Goal: Transaction & Acquisition: Book appointment/travel/reservation

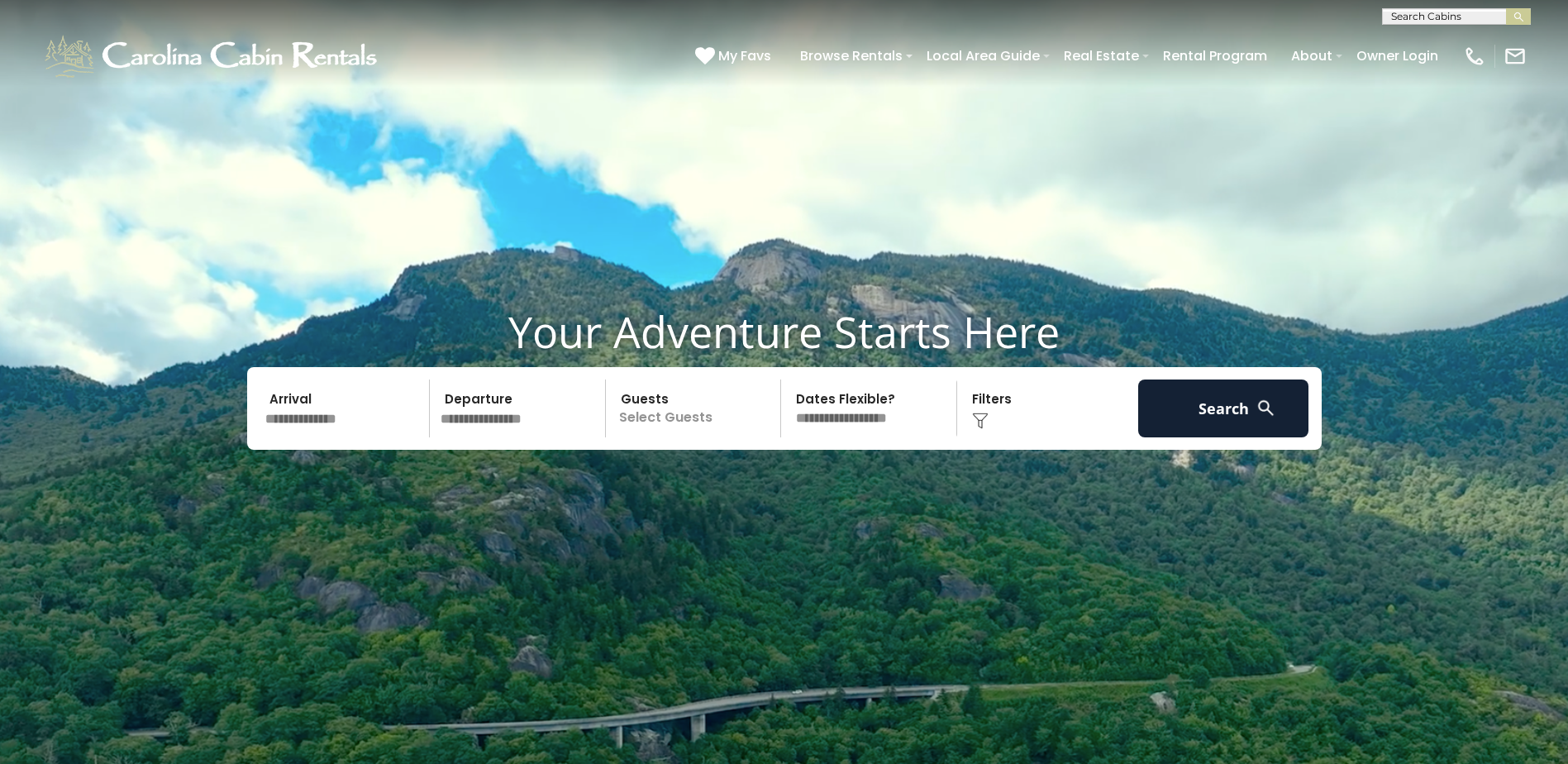
click at [304, 418] on input "text" at bounding box center [344, 408] width 171 height 58
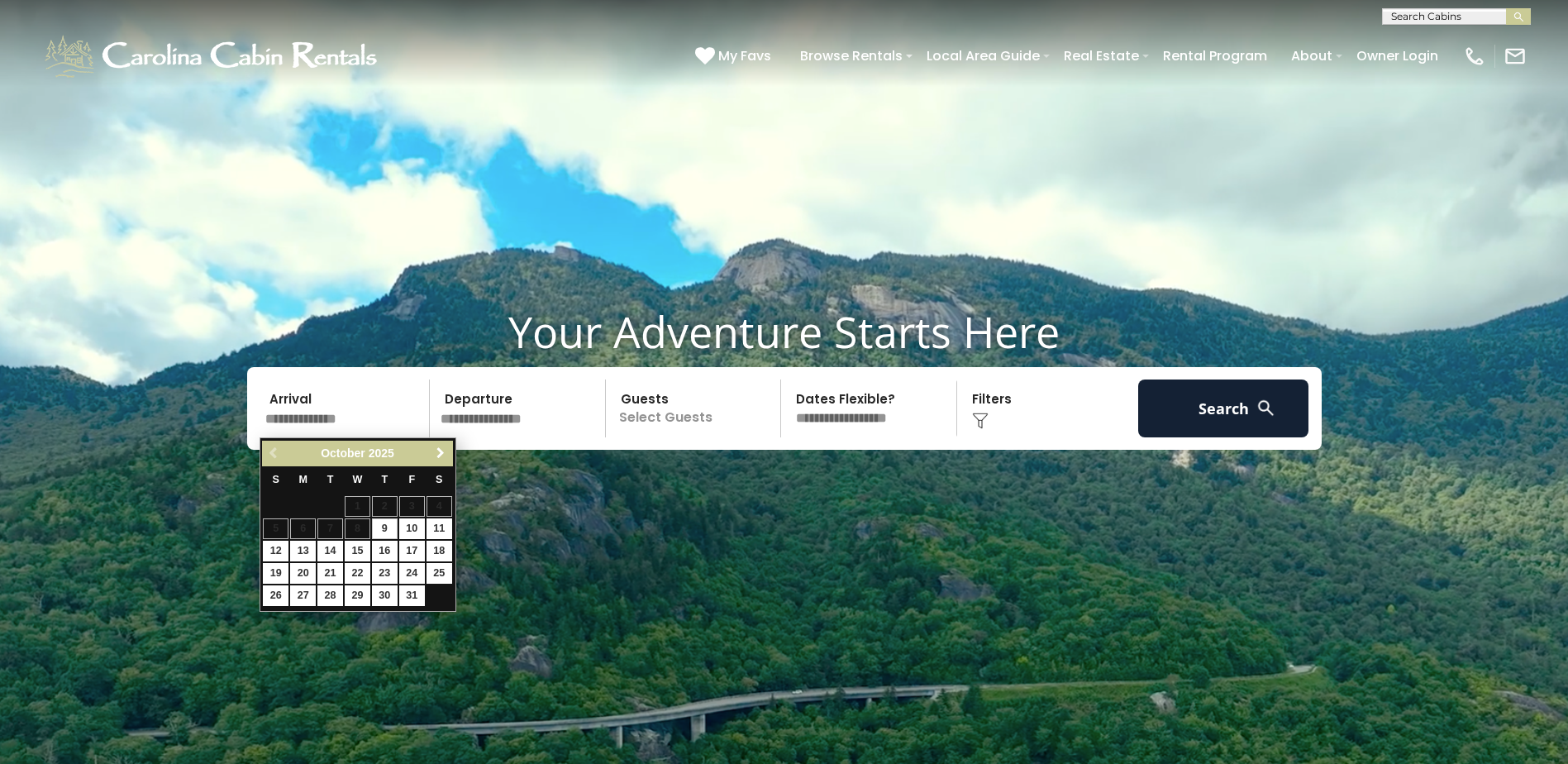
click at [443, 450] on span "Next" at bounding box center [440, 453] width 13 height 13
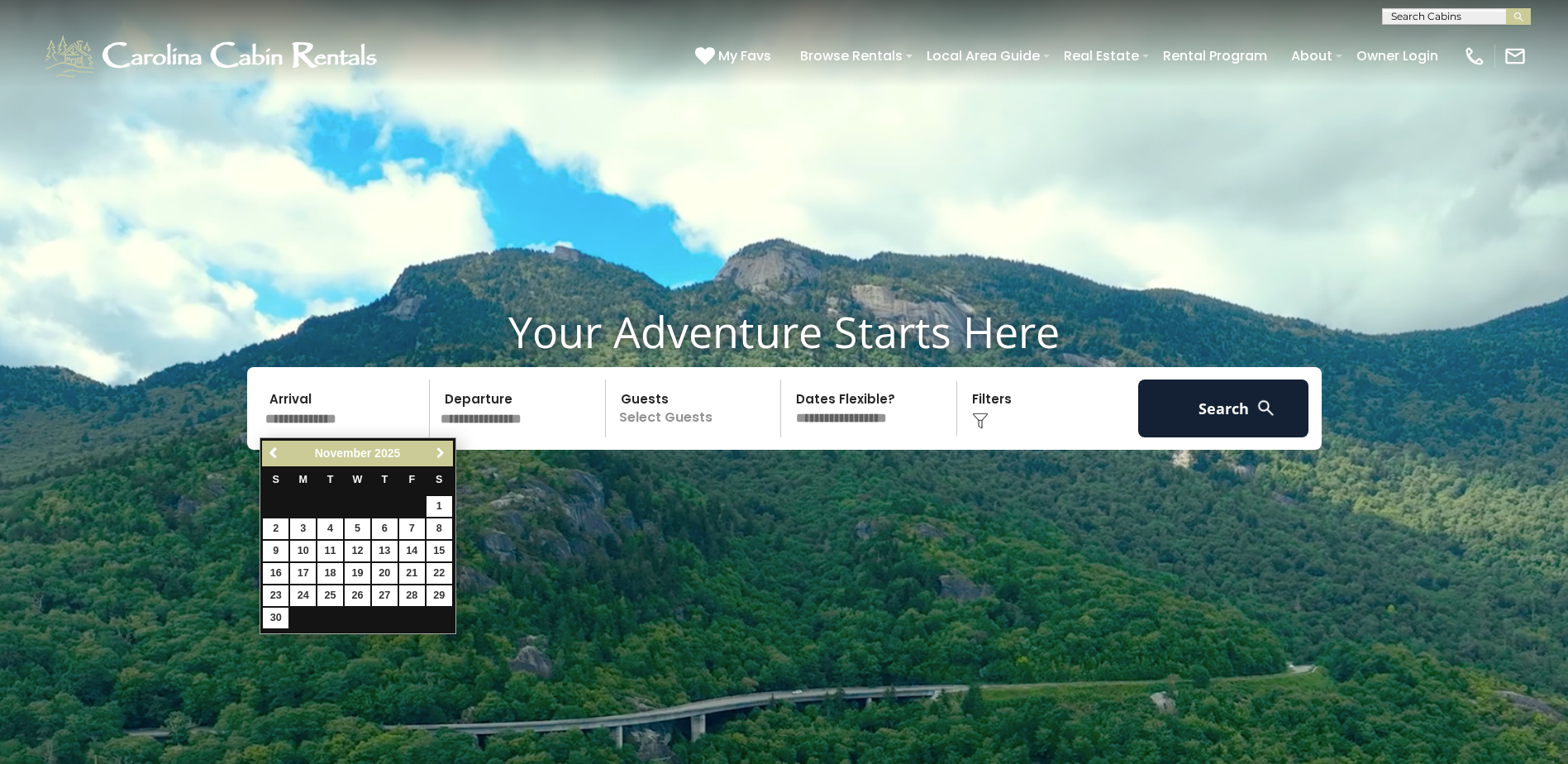
click at [443, 450] on span "Next" at bounding box center [440, 453] width 13 height 13
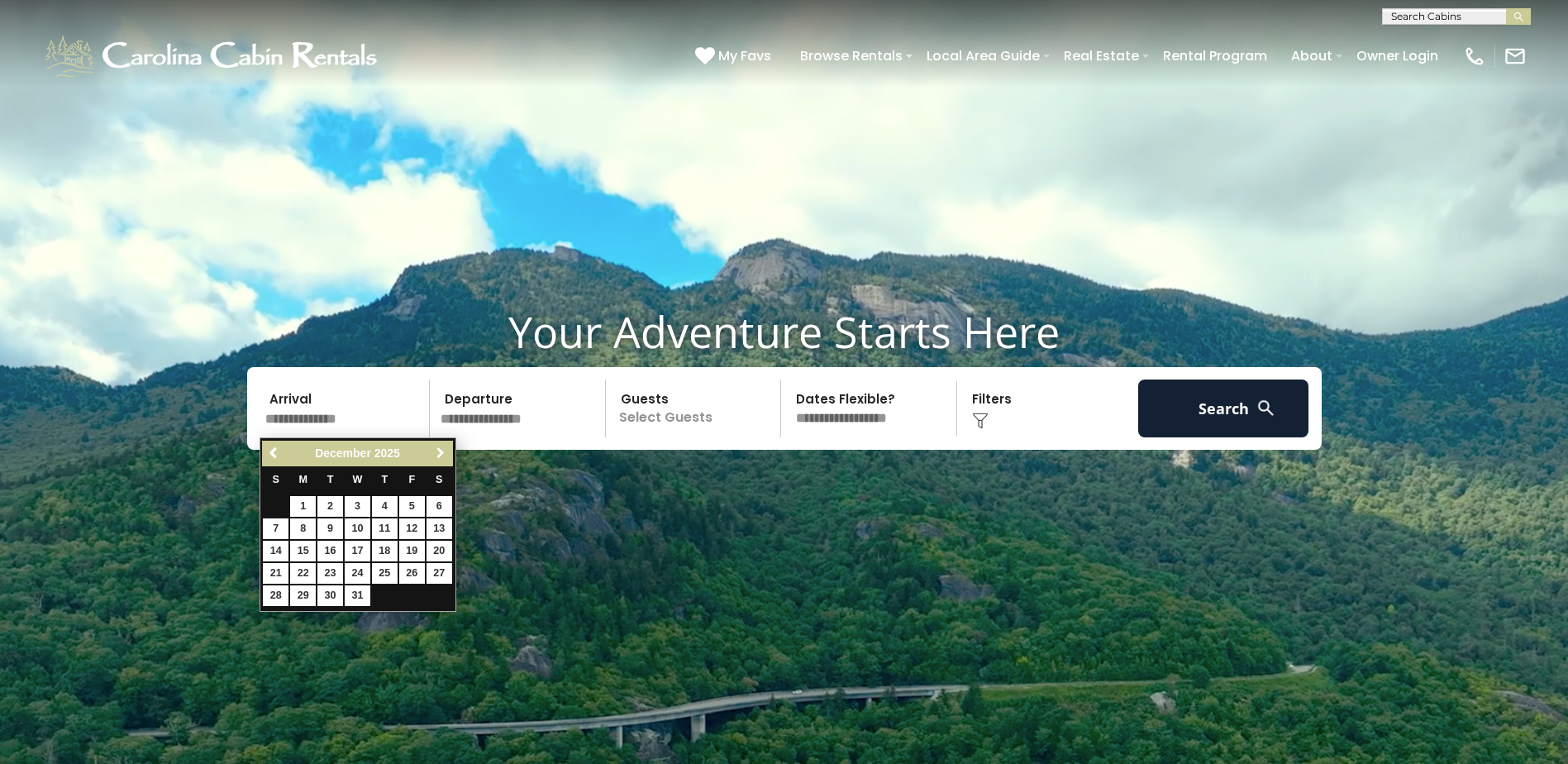
click at [443, 450] on span "Next" at bounding box center [440, 453] width 13 height 13
click at [378, 572] on link "26" at bounding box center [385, 573] width 26 height 21
type input "*******"
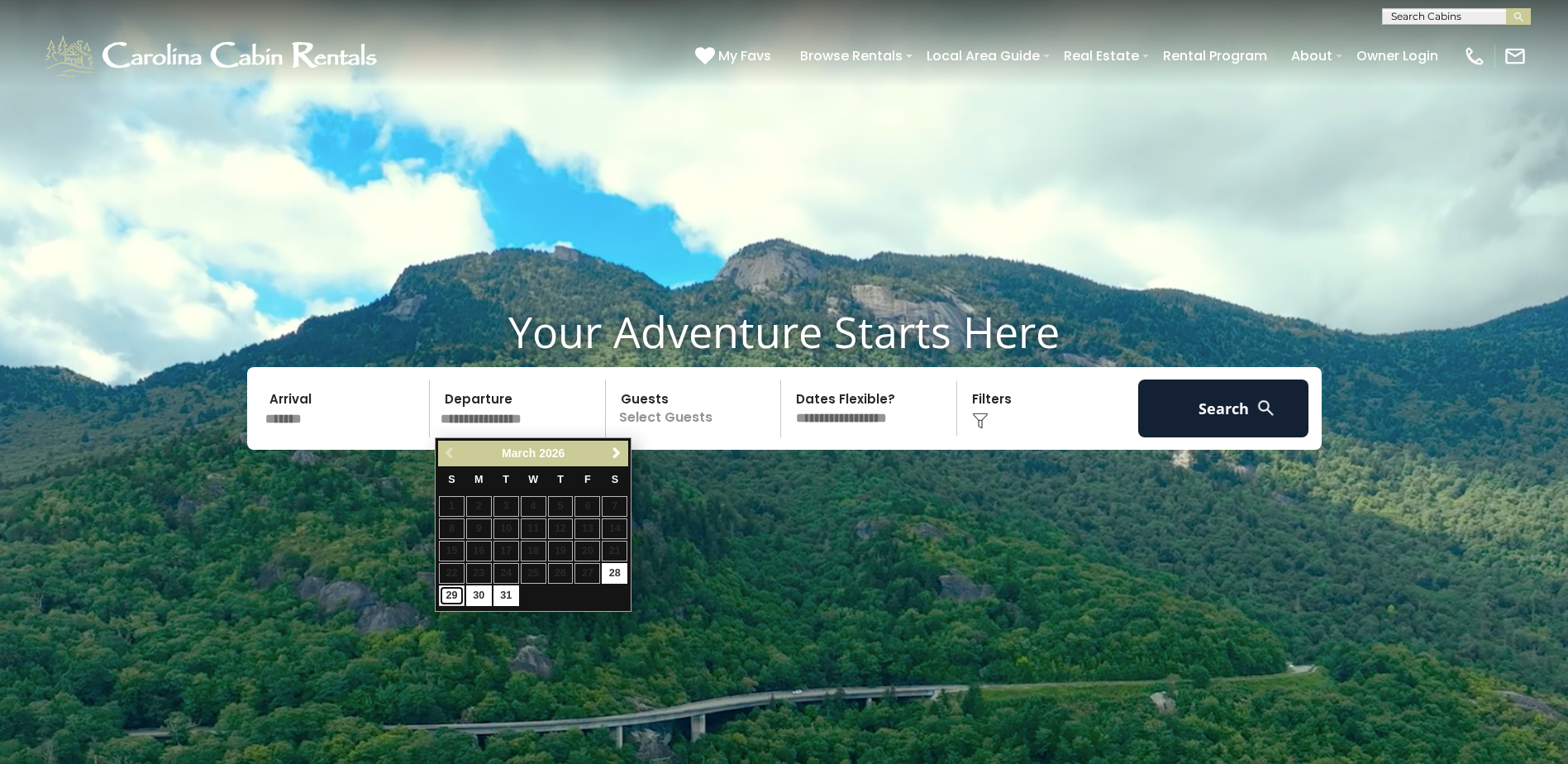
click at [452, 591] on link "29" at bounding box center [452, 596] width 26 height 21
type input "*******"
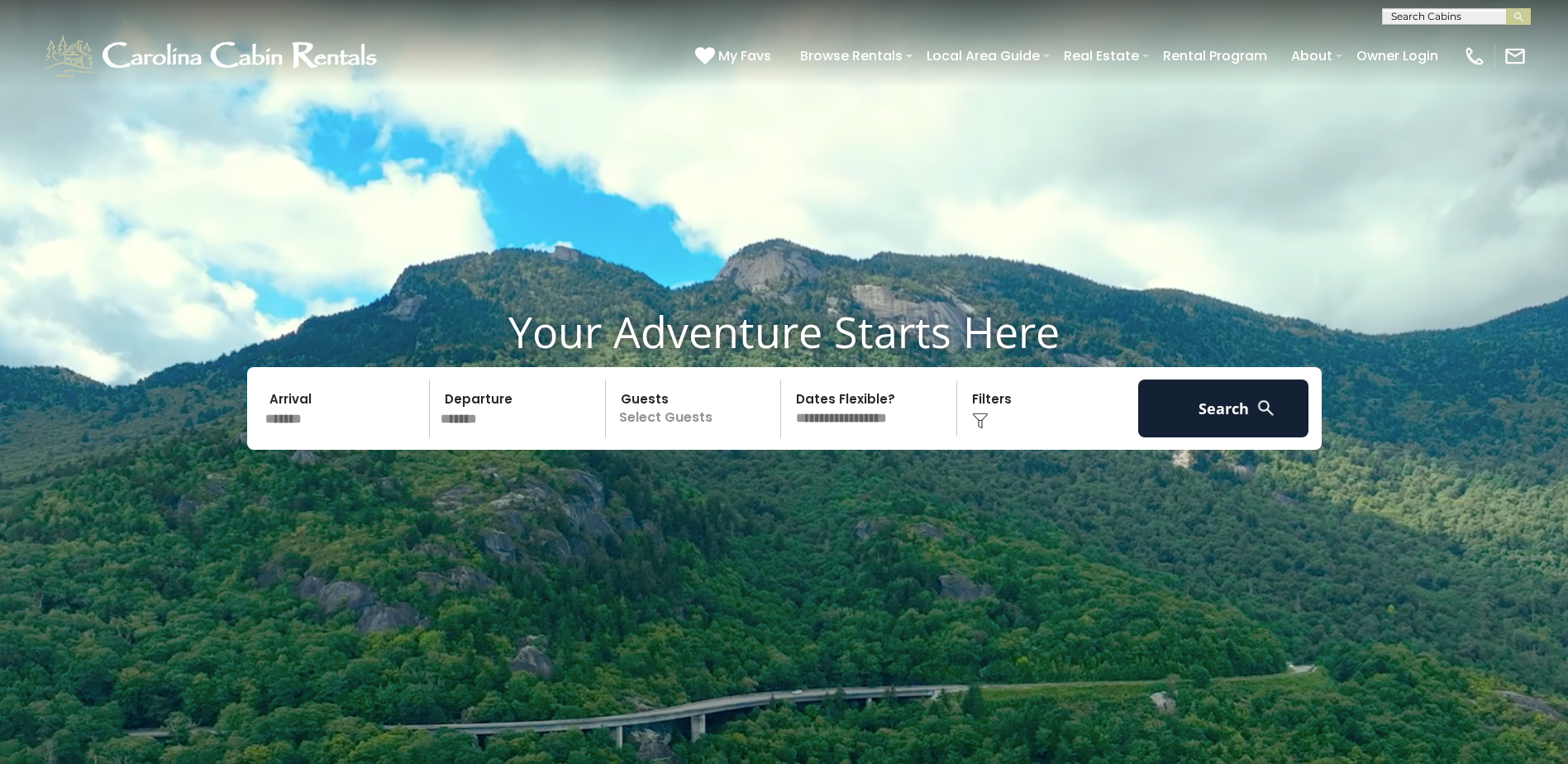
click at [665, 415] on p "Select Guests" at bounding box center [696, 408] width 170 height 58
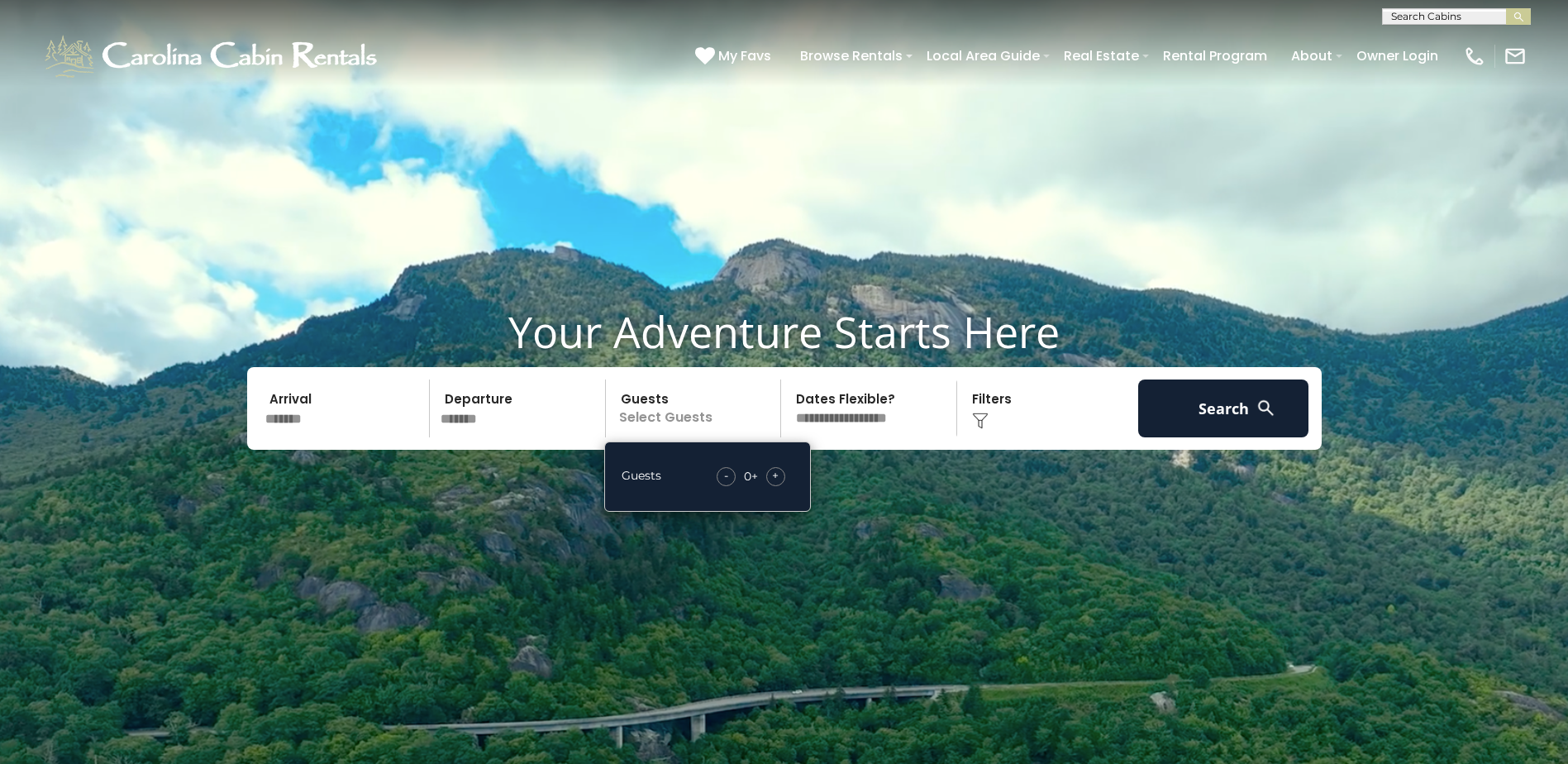
click at [665, 415] on p "Select Guests" at bounding box center [696, 408] width 170 height 58
click at [770, 477] on div "+" at bounding box center [775, 476] width 19 height 19
click at [771, 475] on div "+" at bounding box center [775, 476] width 19 height 19
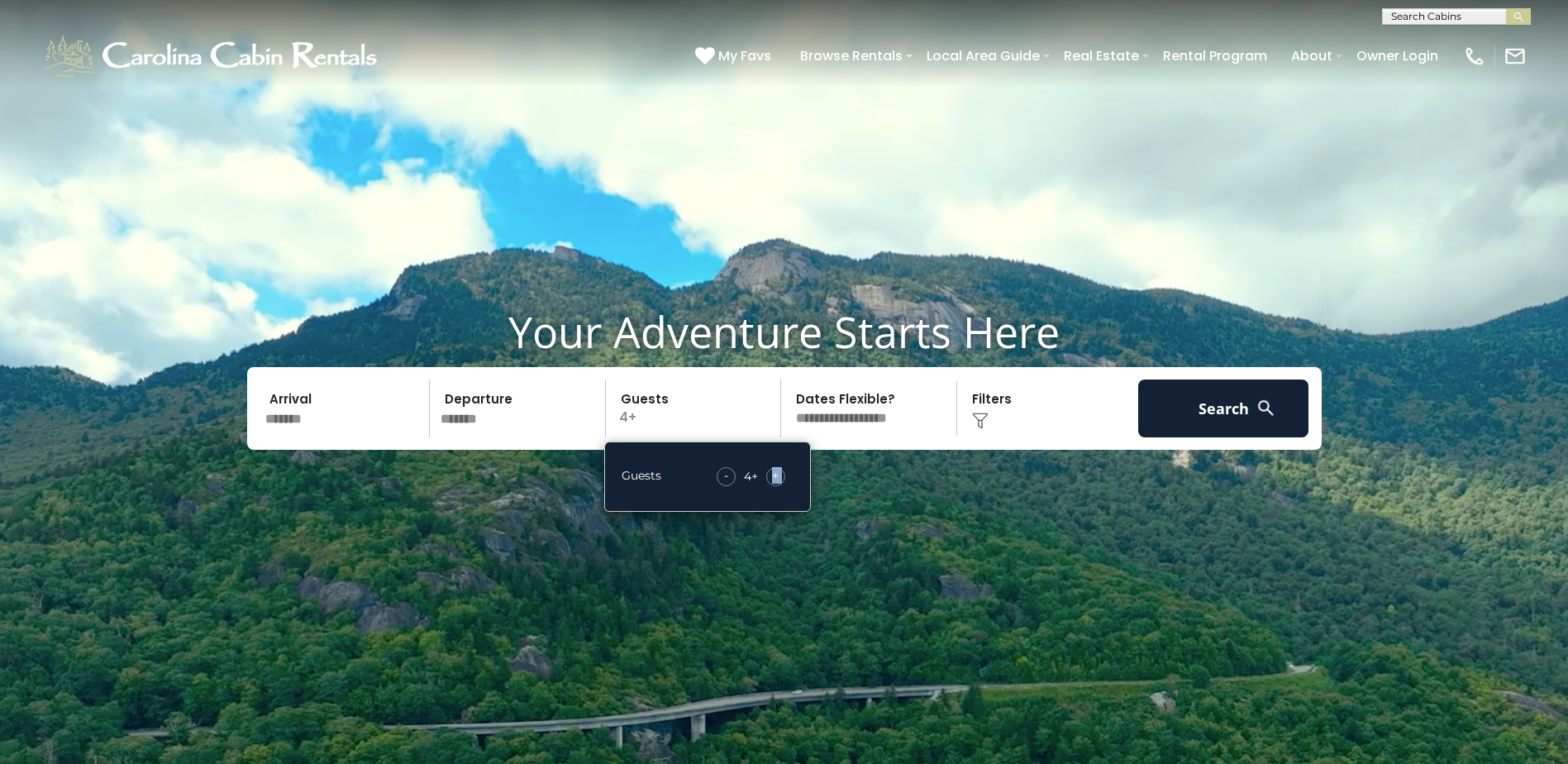
click at [771, 475] on div "+" at bounding box center [775, 476] width 19 height 19
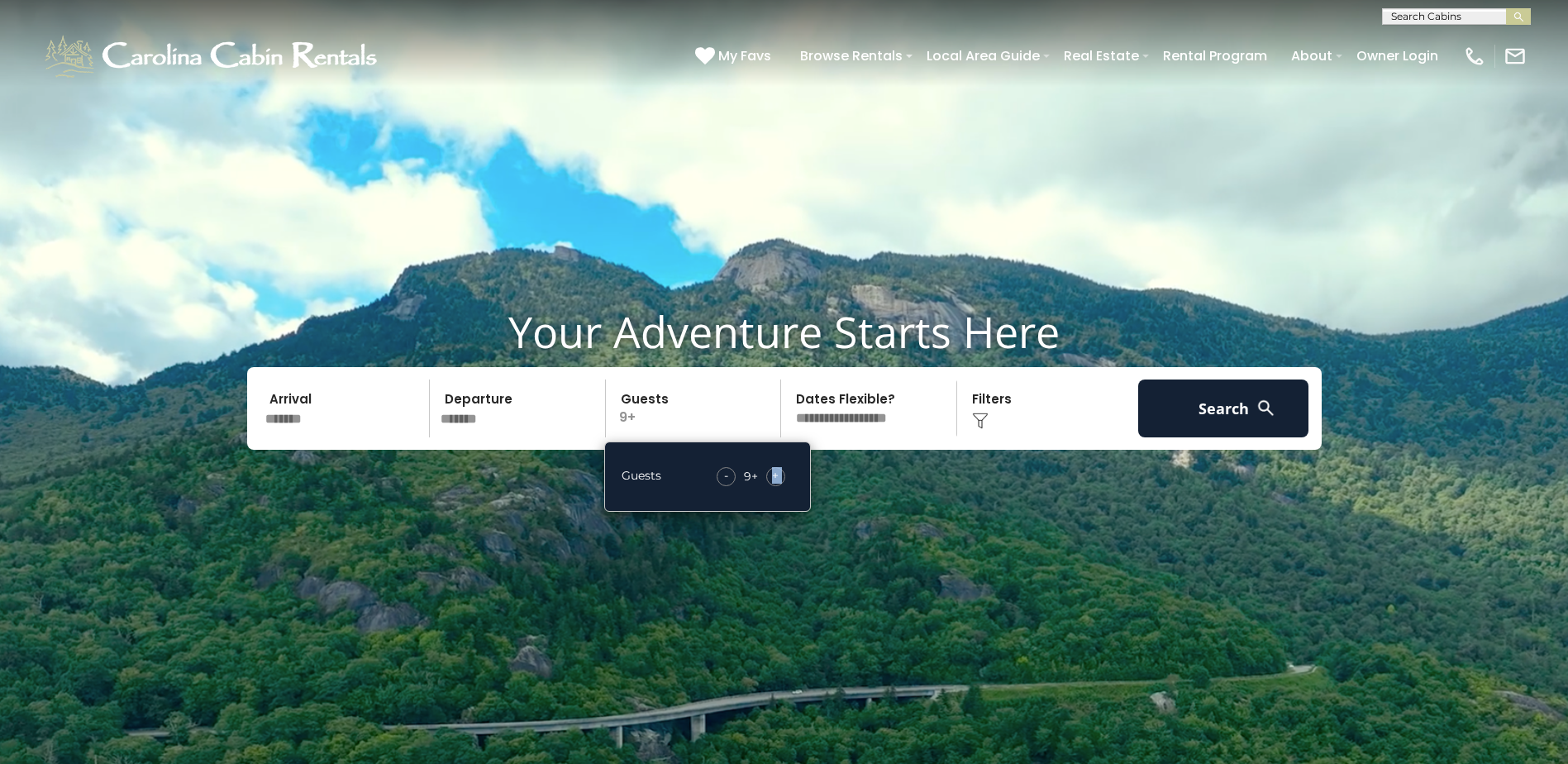
click at [771, 475] on div "+" at bounding box center [775, 476] width 19 height 19
click at [1238, 415] on button "Search" at bounding box center [1223, 408] width 171 height 58
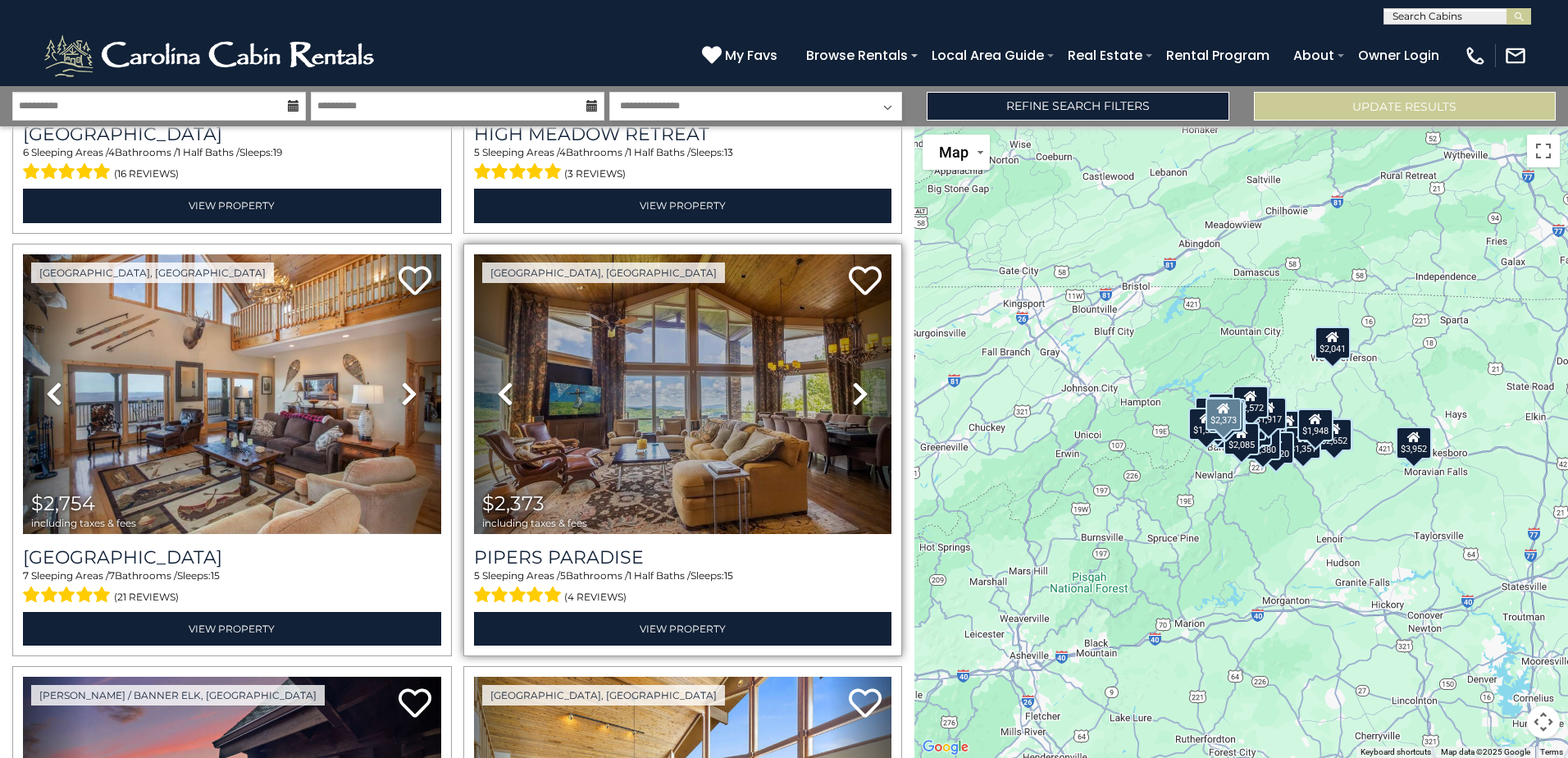
scroll to position [820, 0]
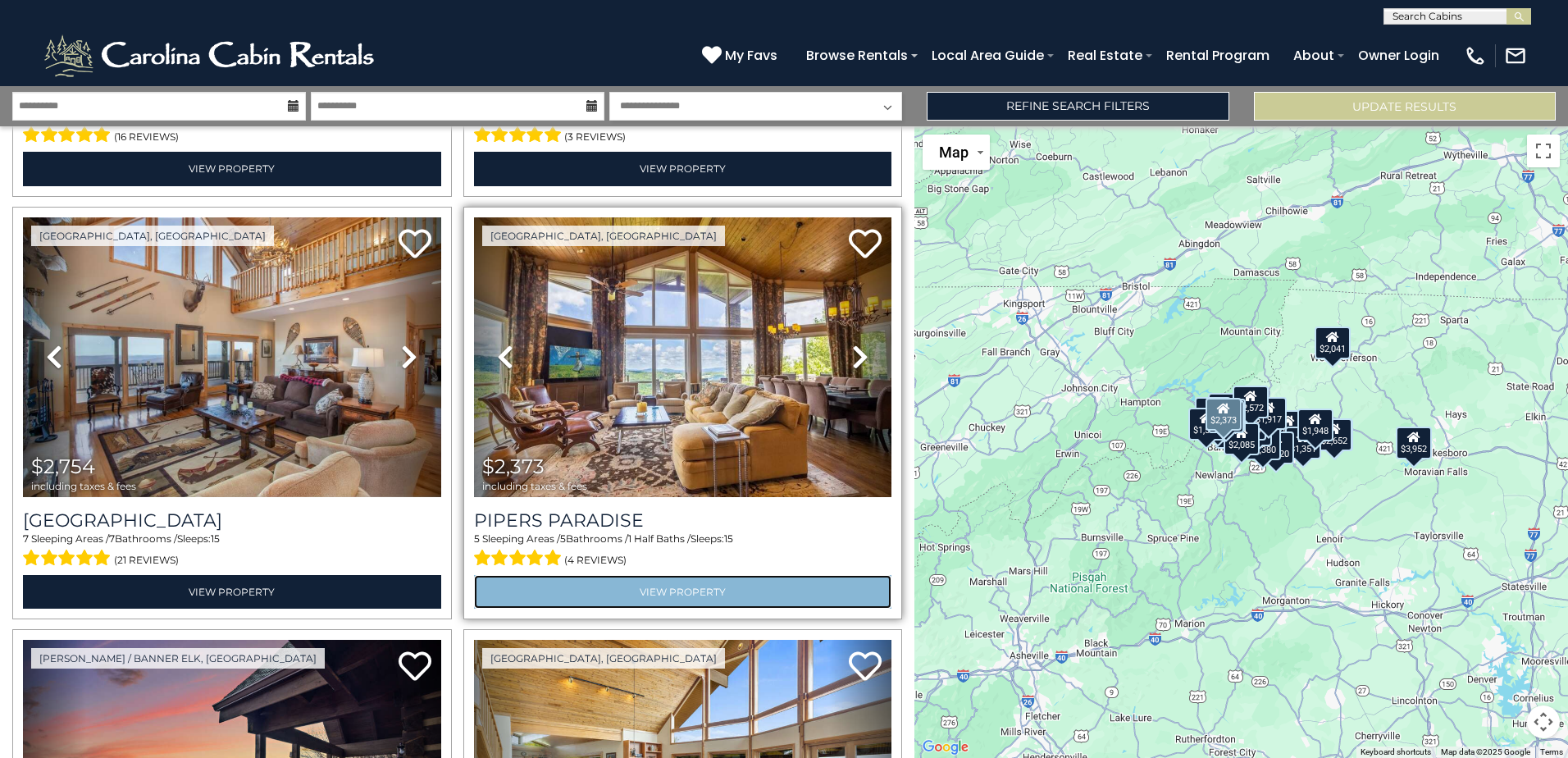
click at [658, 583] on link "View Property" at bounding box center [683, 591] width 418 height 34
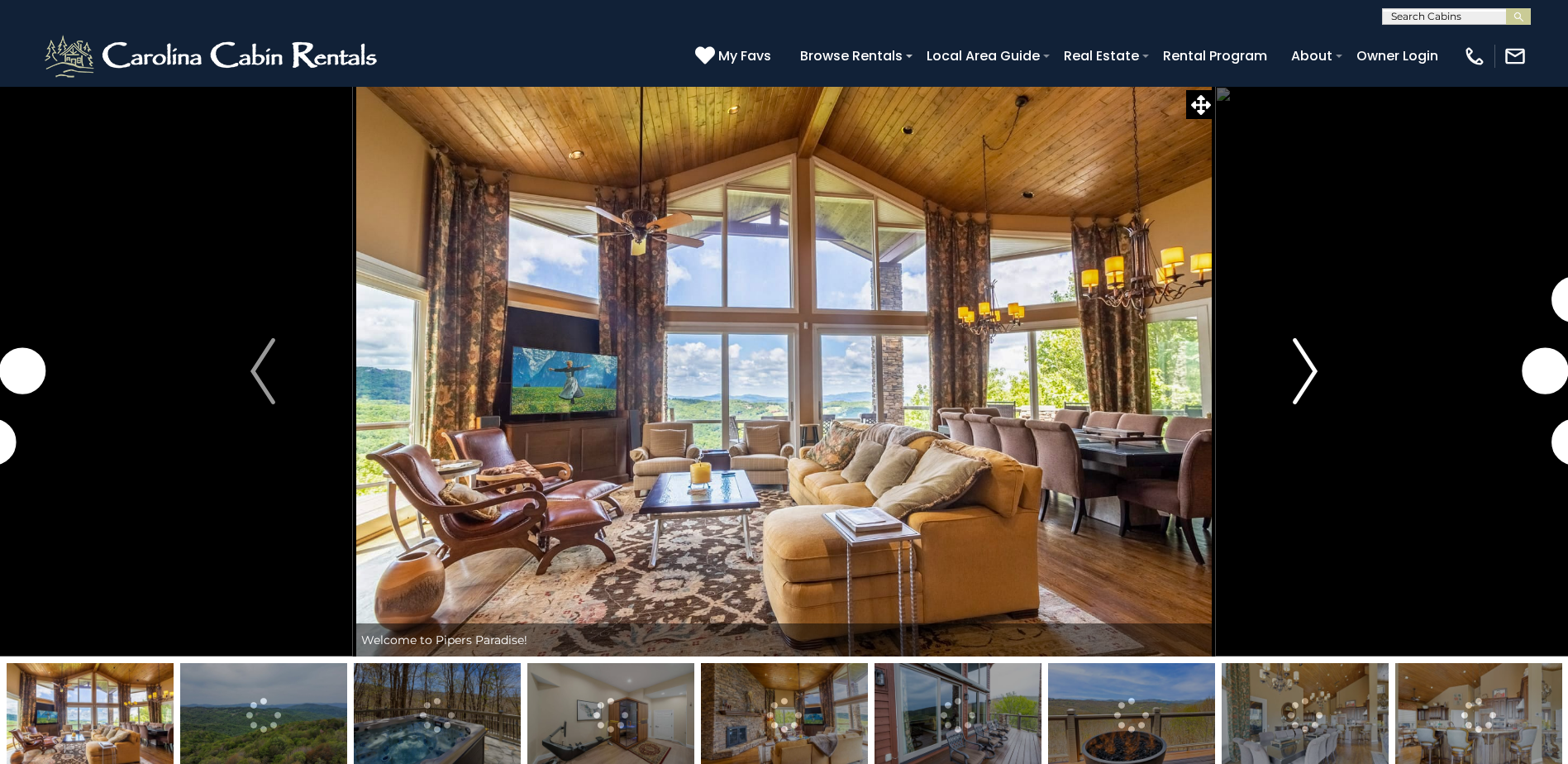
click at [1299, 370] on img "Next" at bounding box center [1305, 371] width 25 height 66
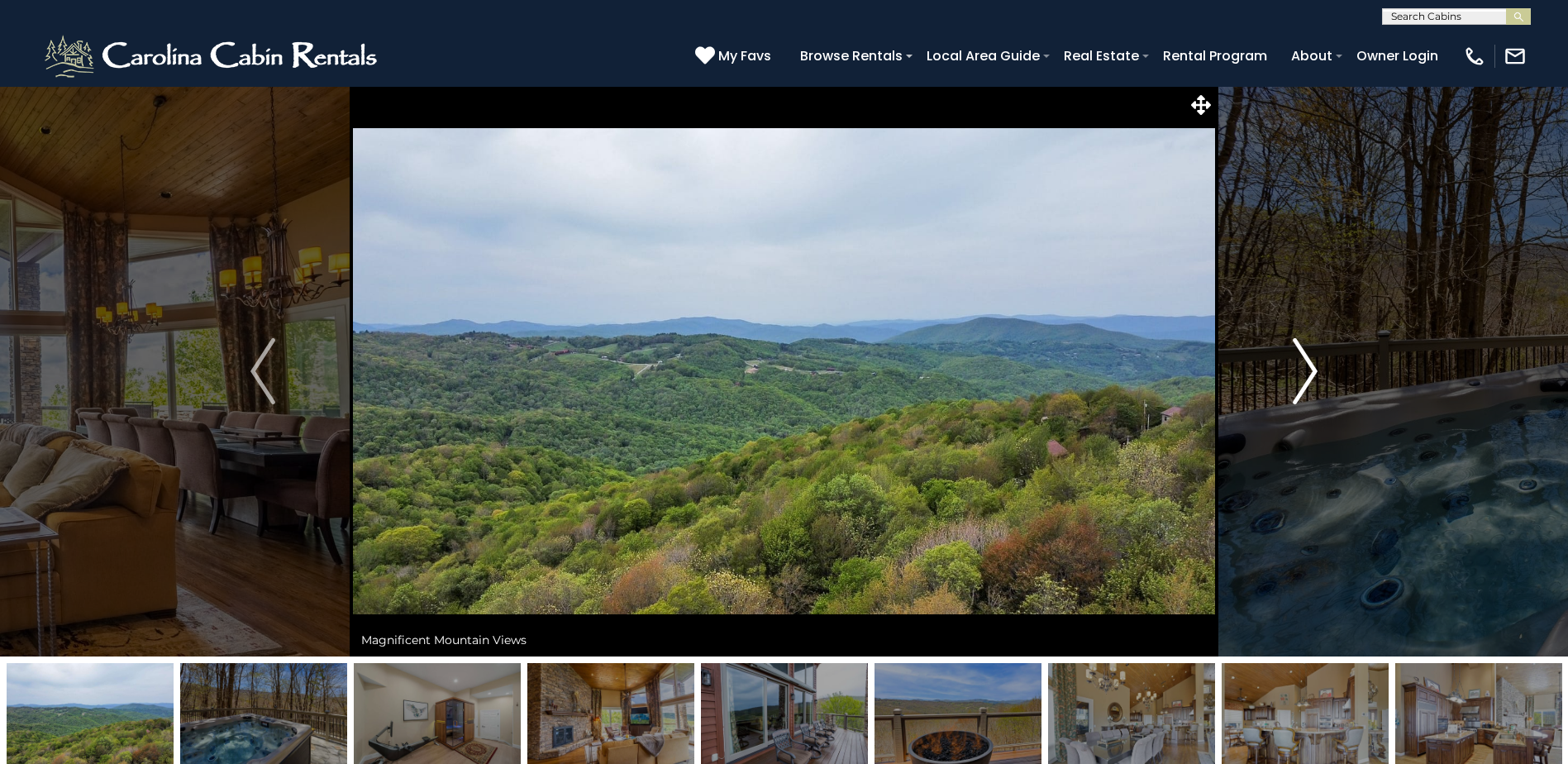
click at [1302, 361] on img "Next" at bounding box center [1305, 371] width 25 height 66
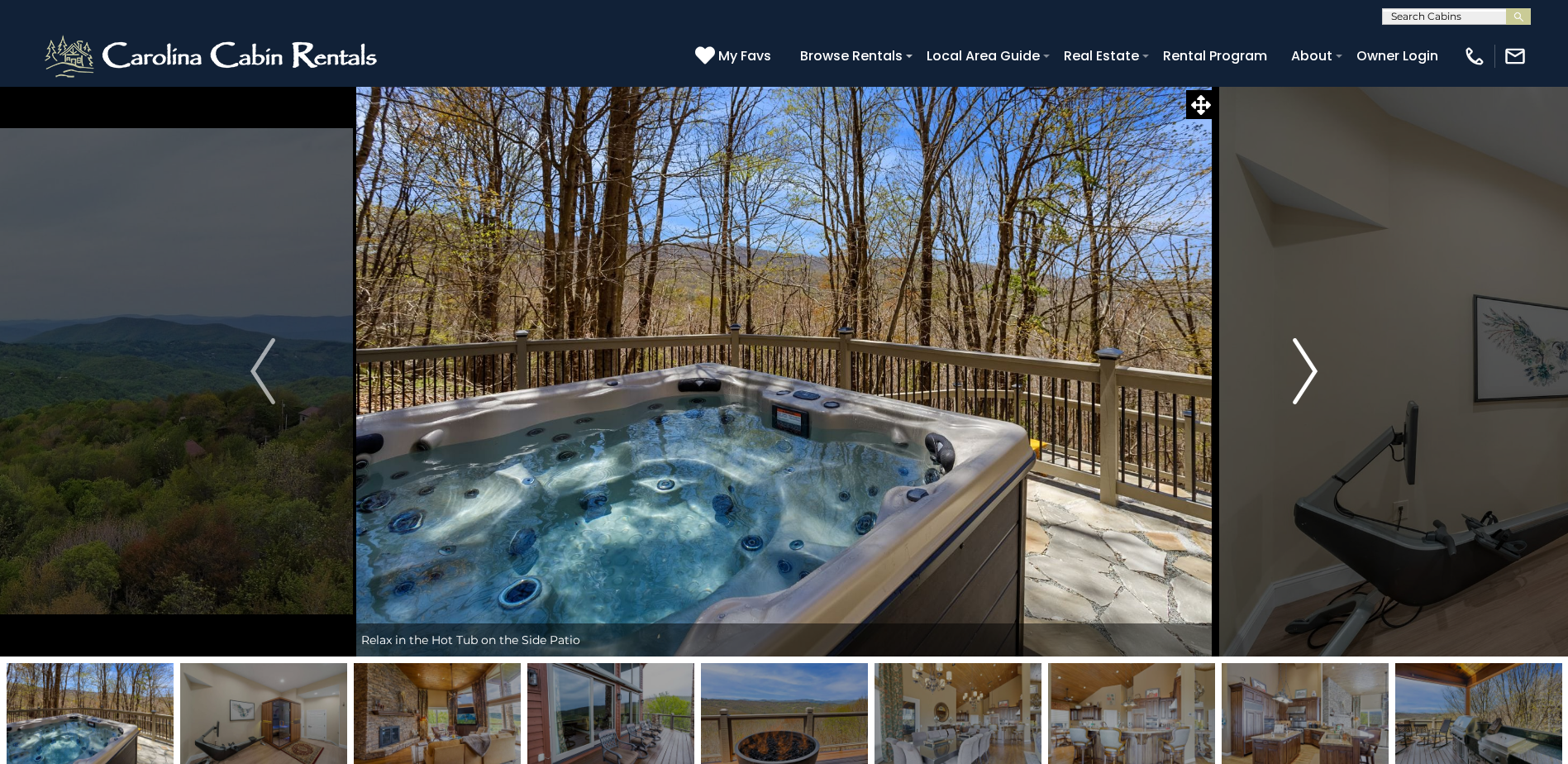
click at [1310, 367] on img "Next" at bounding box center [1305, 371] width 25 height 66
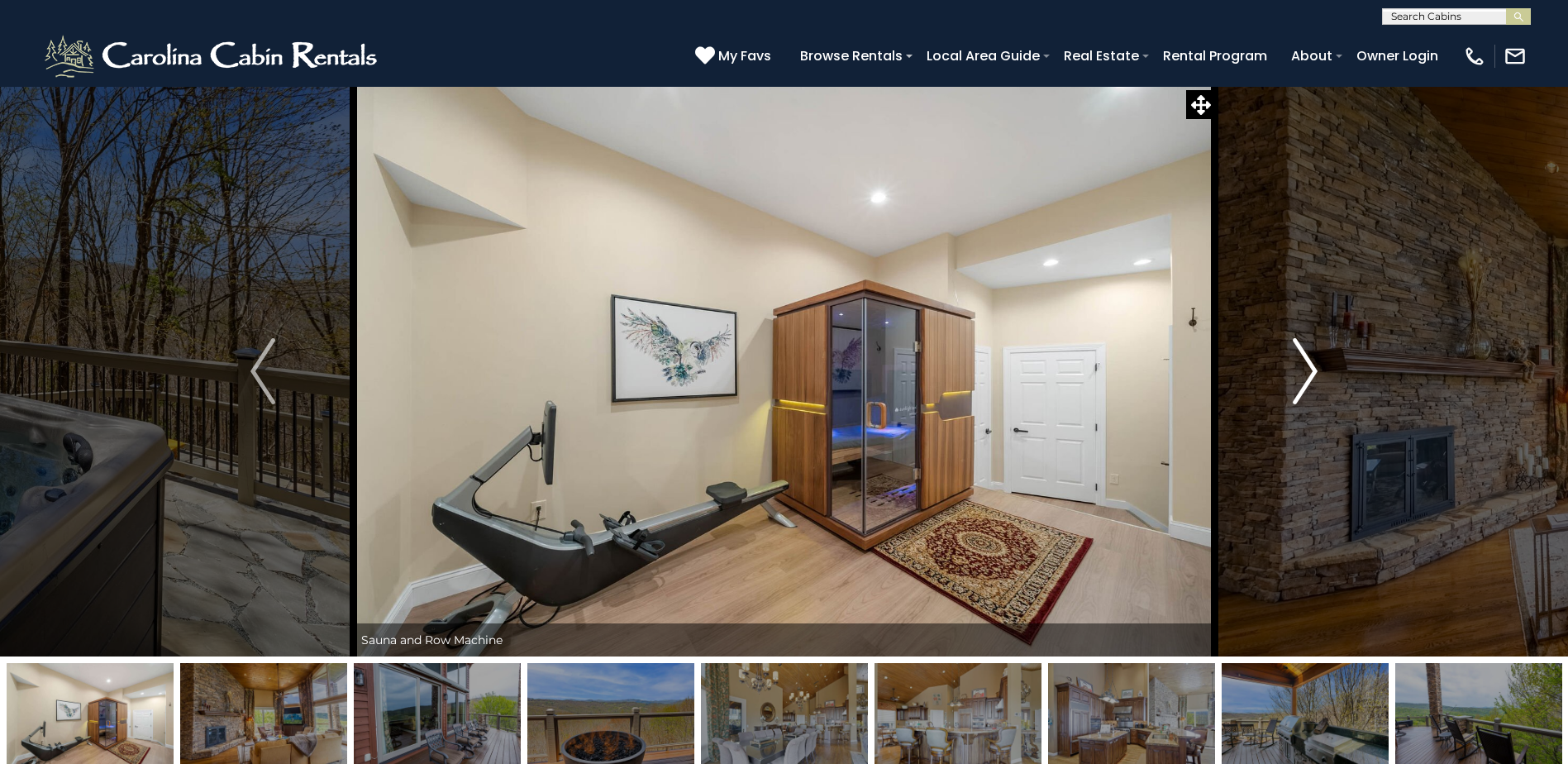
click at [1310, 367] on img "Next" at bounding box center [1305, 371] width 25 height 66
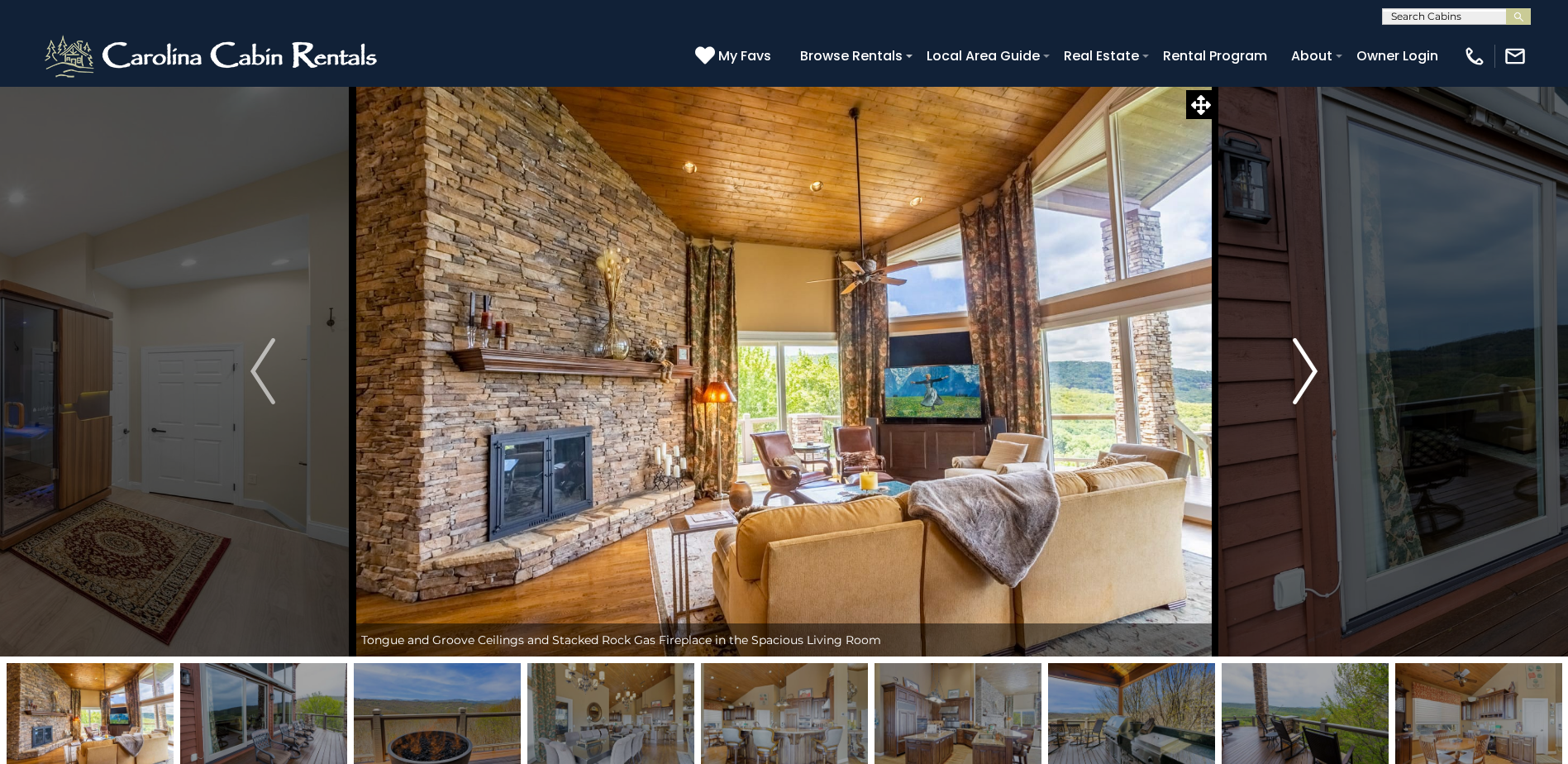
click at [1299, 375] on img "Next" at bounding box center [1305, 371] width 25 height 66
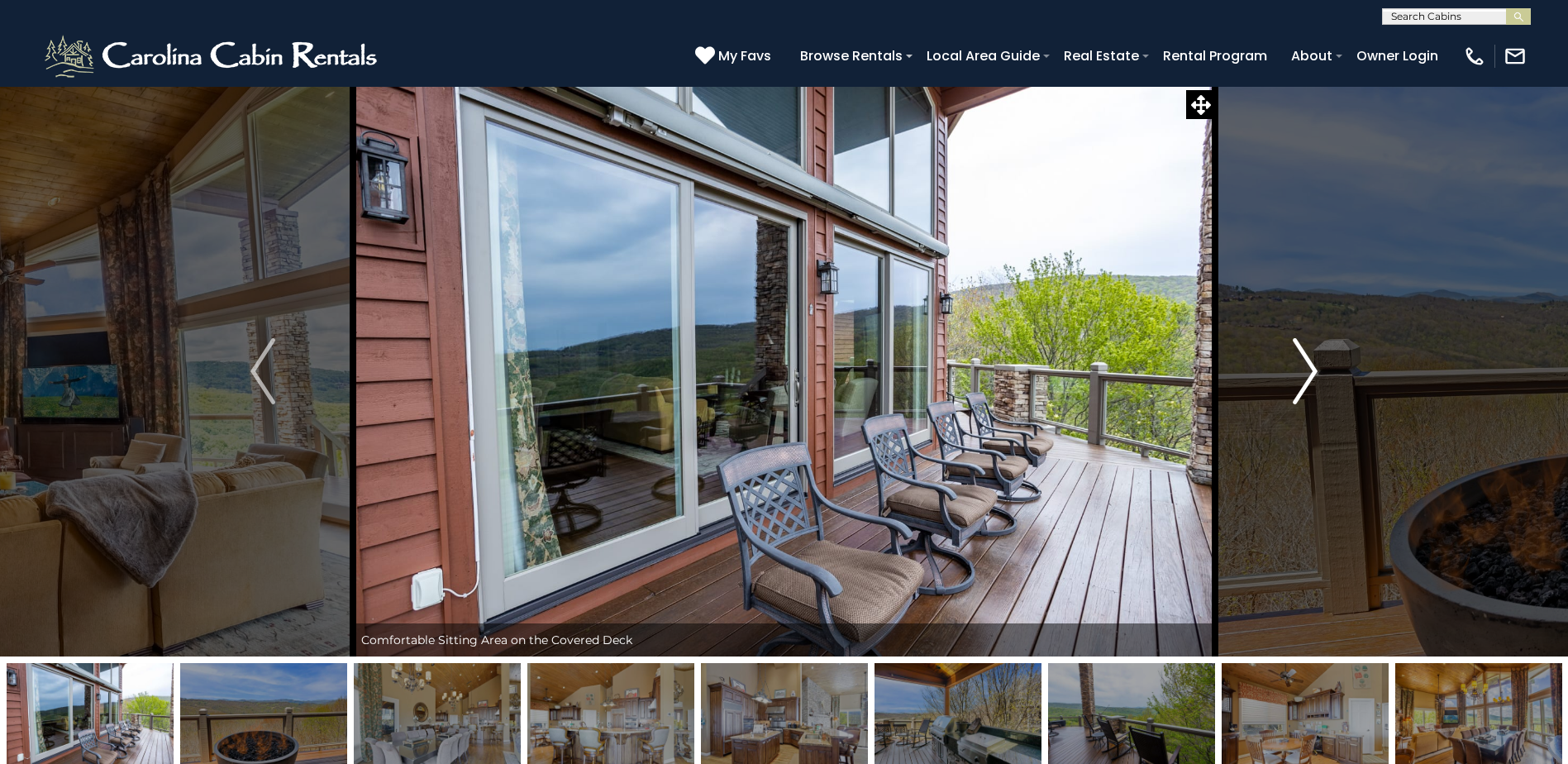
click at [1299, 375] on img "Next" at bounding box center [1305, 371] width 25 height 66
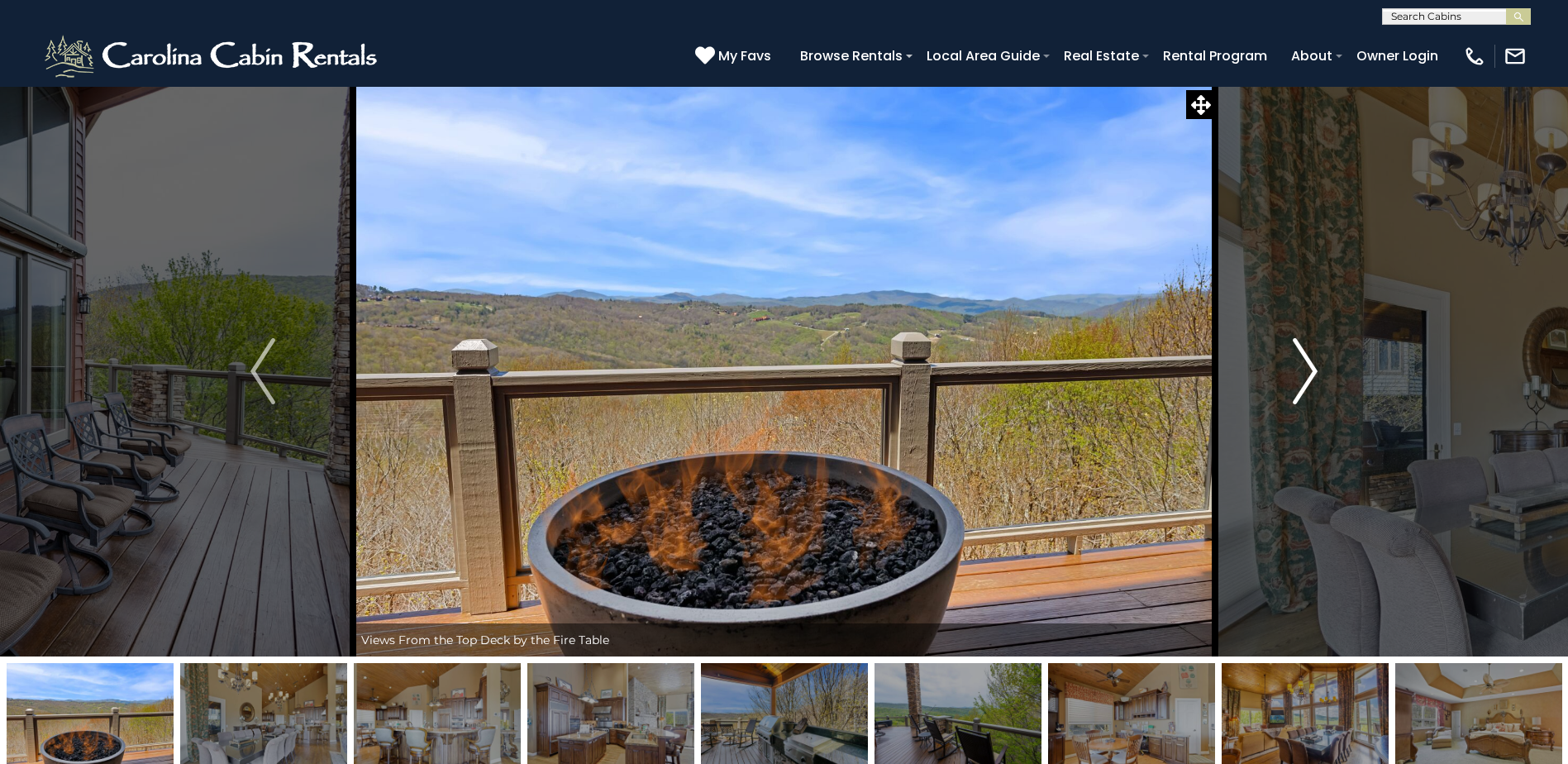
click at [1299, 375] on img "Next" at bounding box center [1305, 371] width 25 height 66
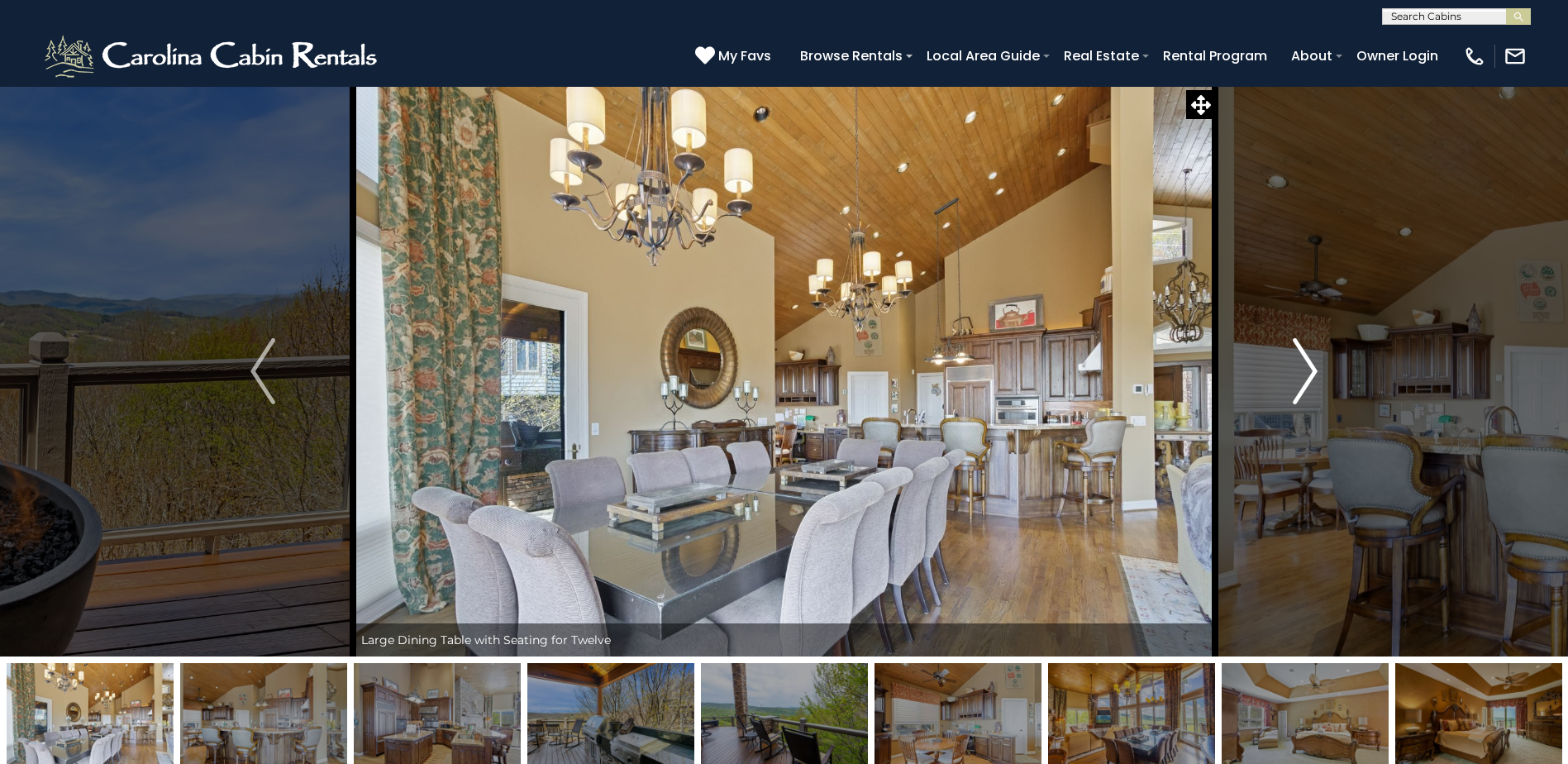
click at [1299, 376] on img "Next" at bounding box center [1305, 371] width 25 height 66
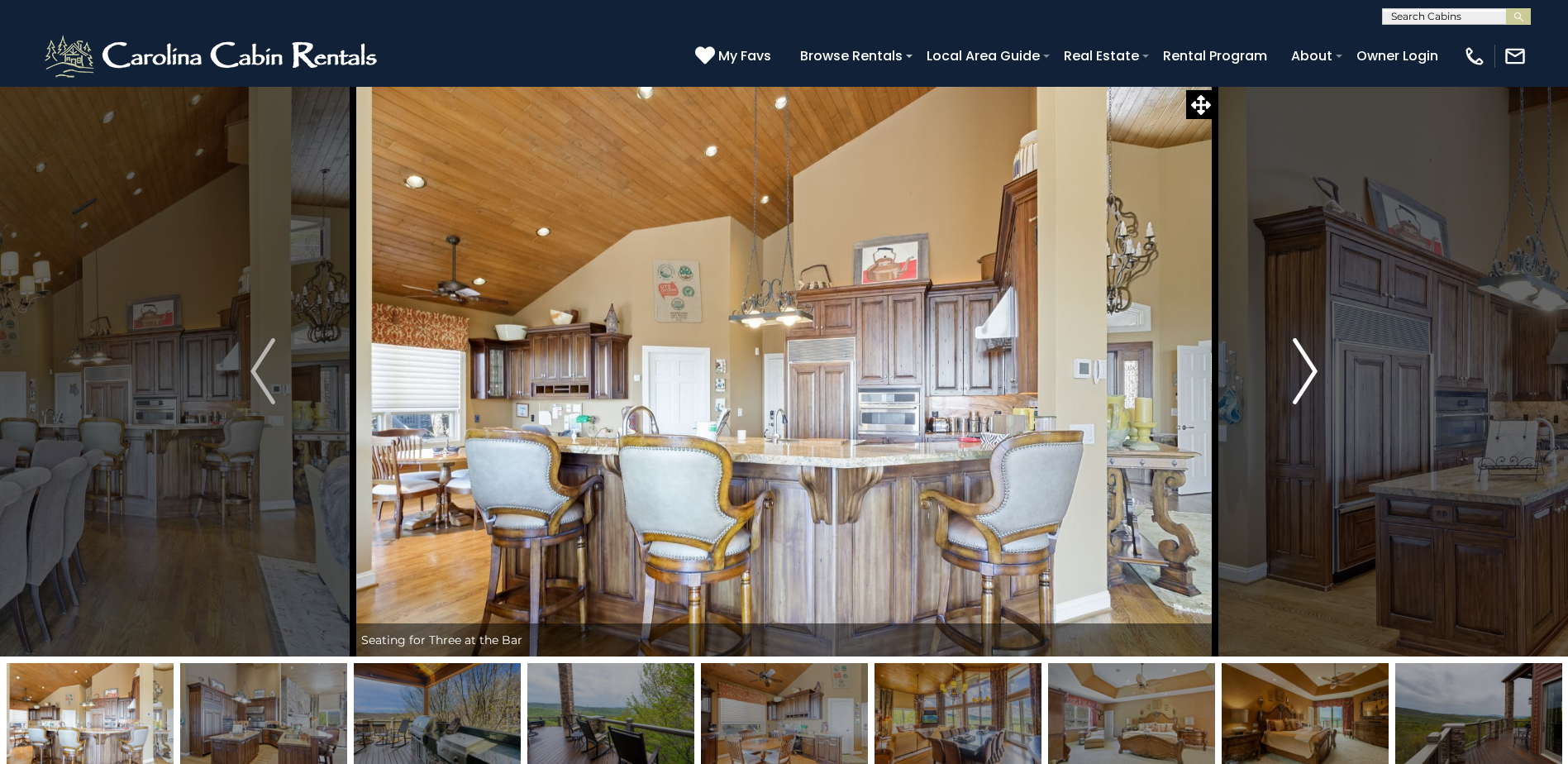
click at [1299, 376] on img "Next" at bounding box center [1305, 371] width 25 height 66
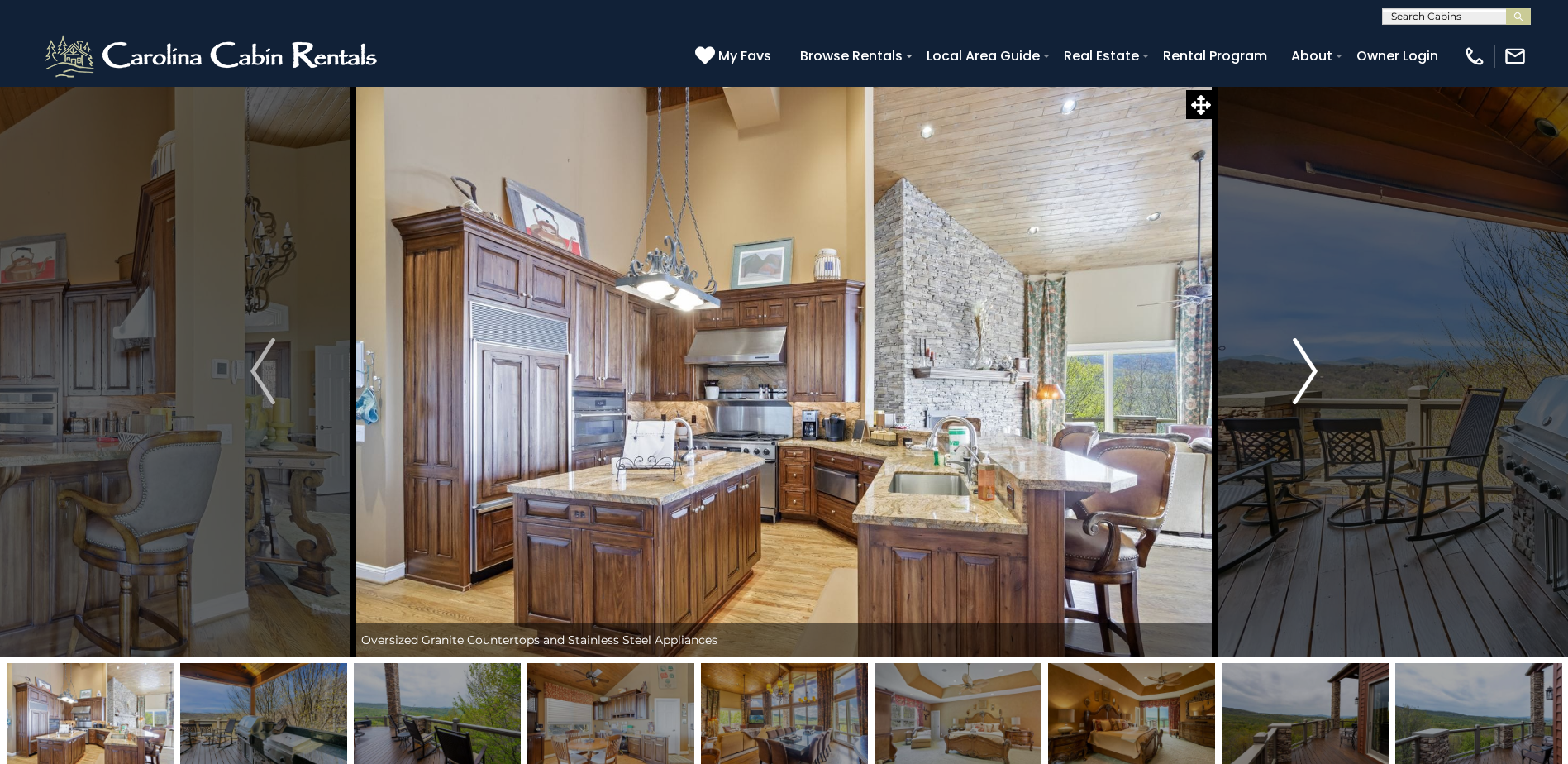
click at [1299, 376] on img "Next" at bounding box center [1305, 371] width 25 height 66
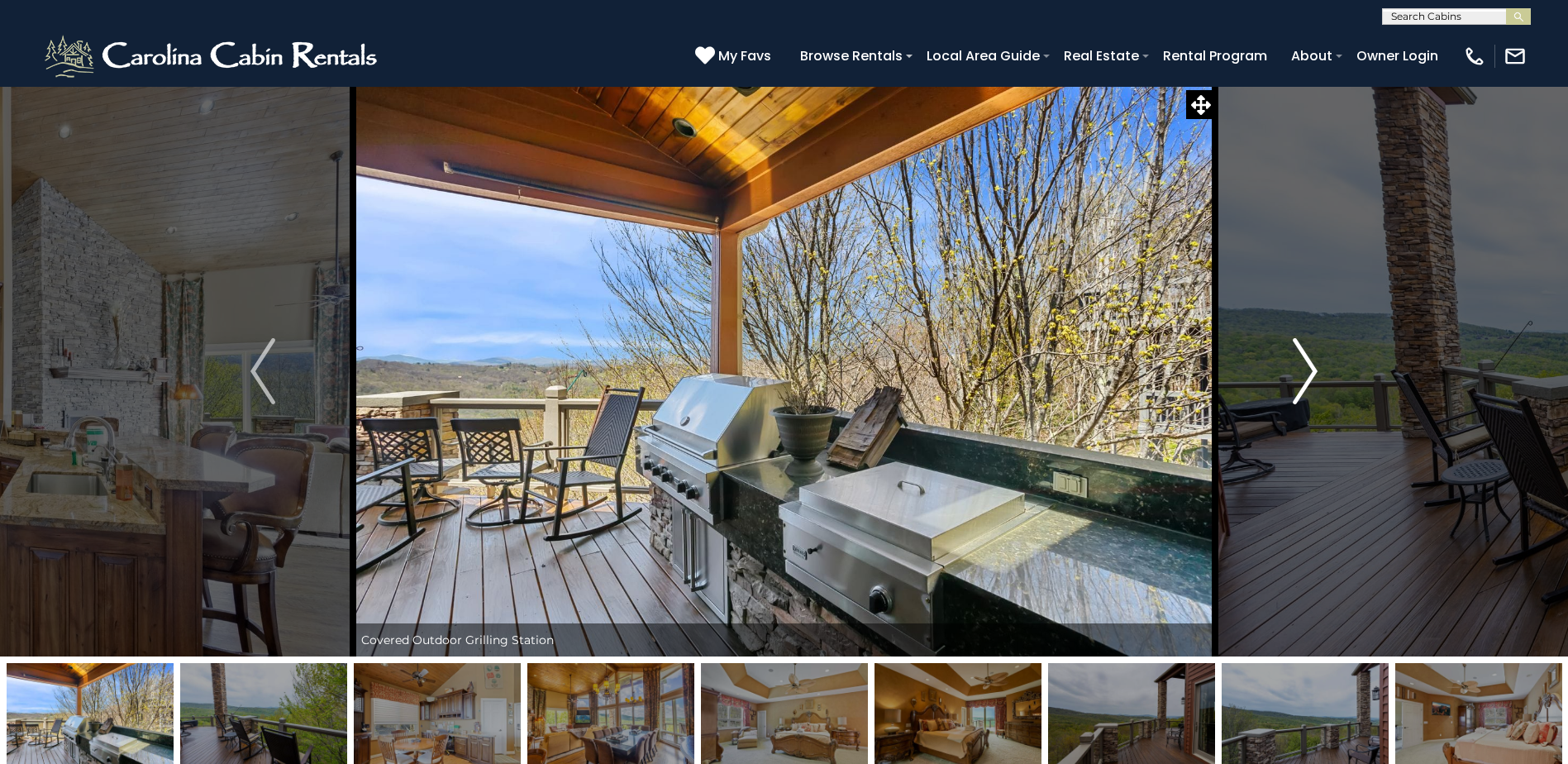
click at [1299, 376] on img "Next" at bounding box center [1305, 371] width 25 height 66
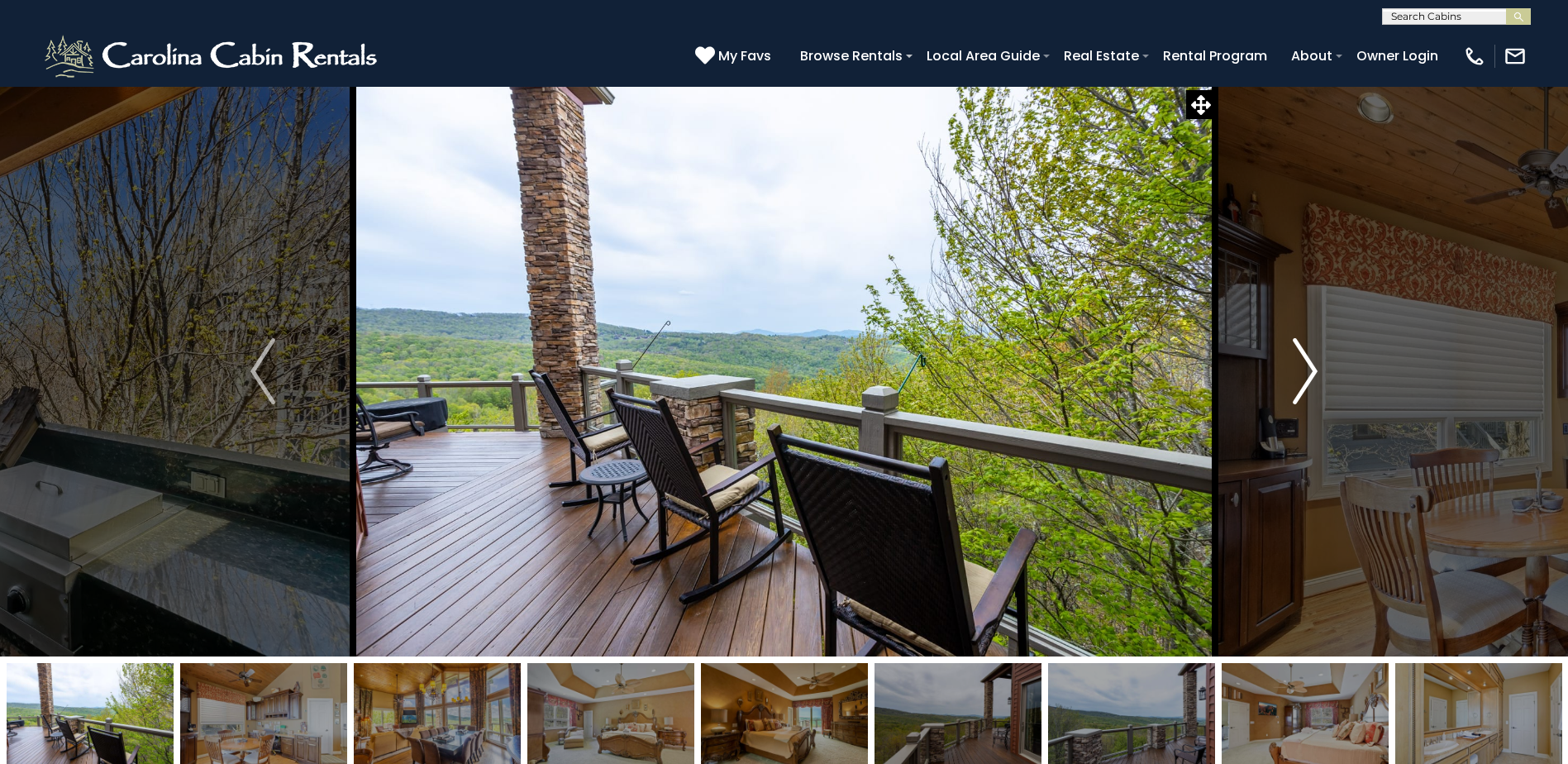
click at [1299, 376] on img "Next" at bounding box center [1305, 371] width 25 height 66
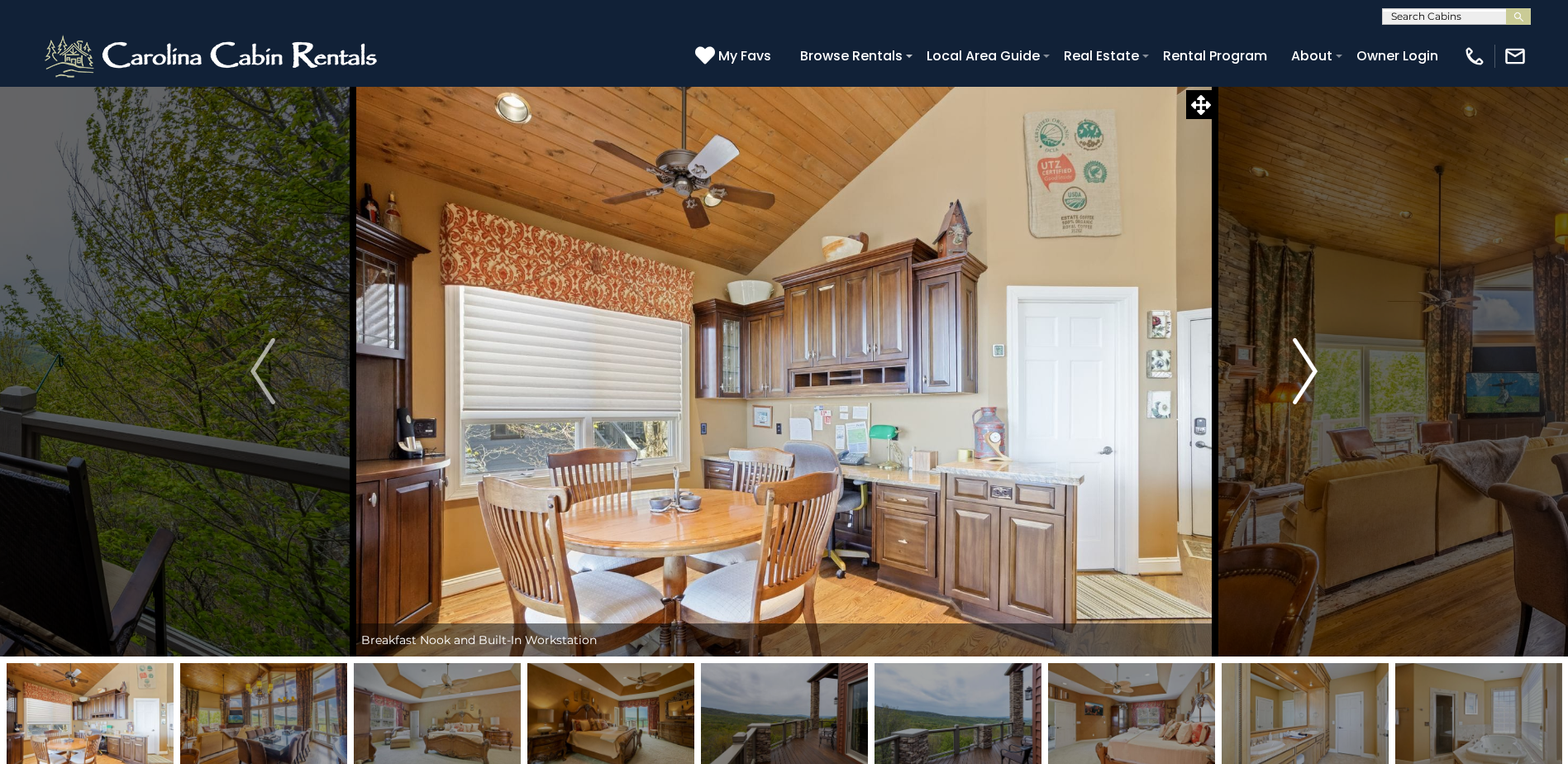
click at [1299, 376] on img "Next" at bounding box center [1305, 371] width 25 height 66
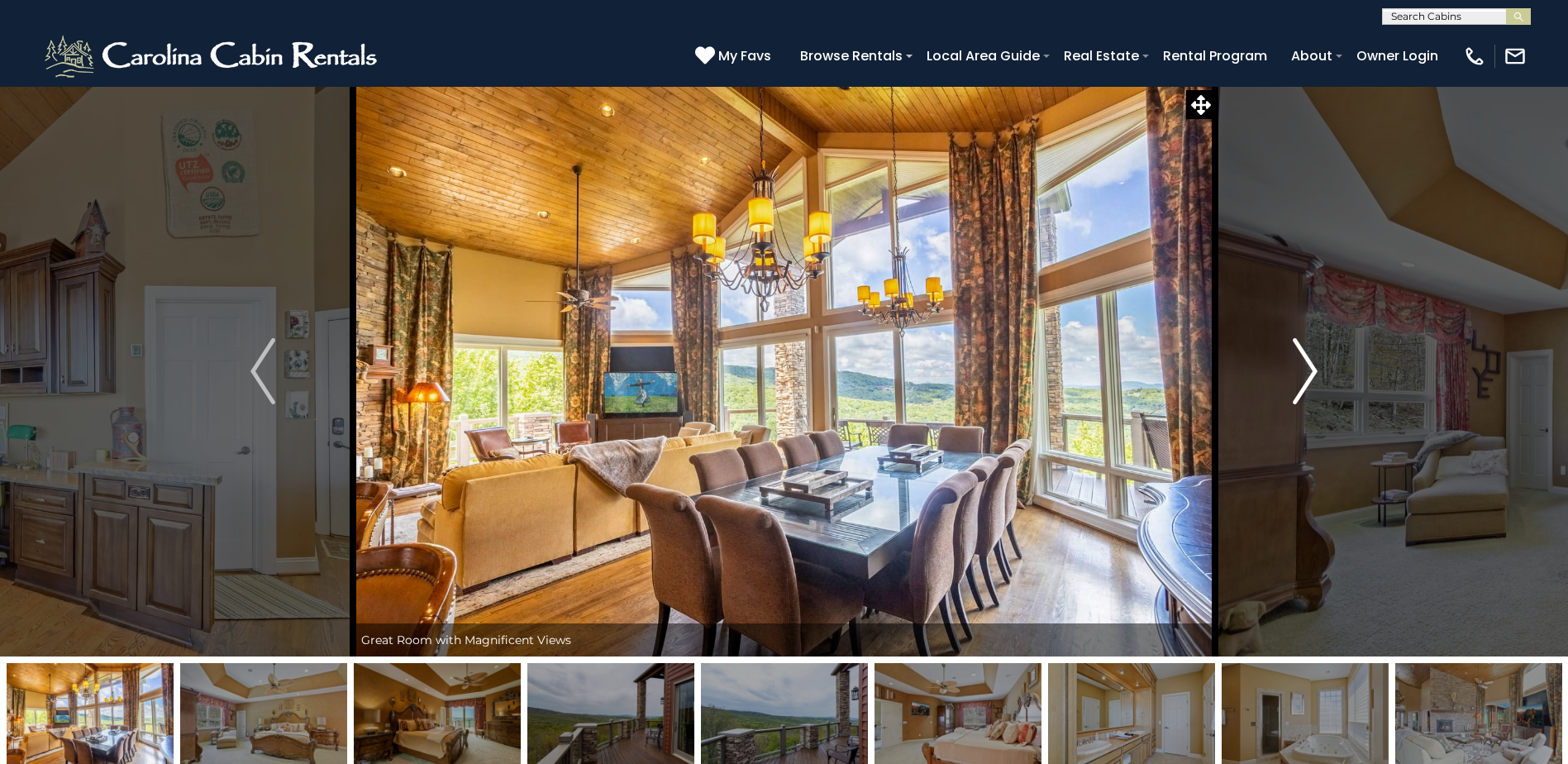
click at [1298, 377] on img "Next" at bounding box center [1305, 371] width 25 height 66
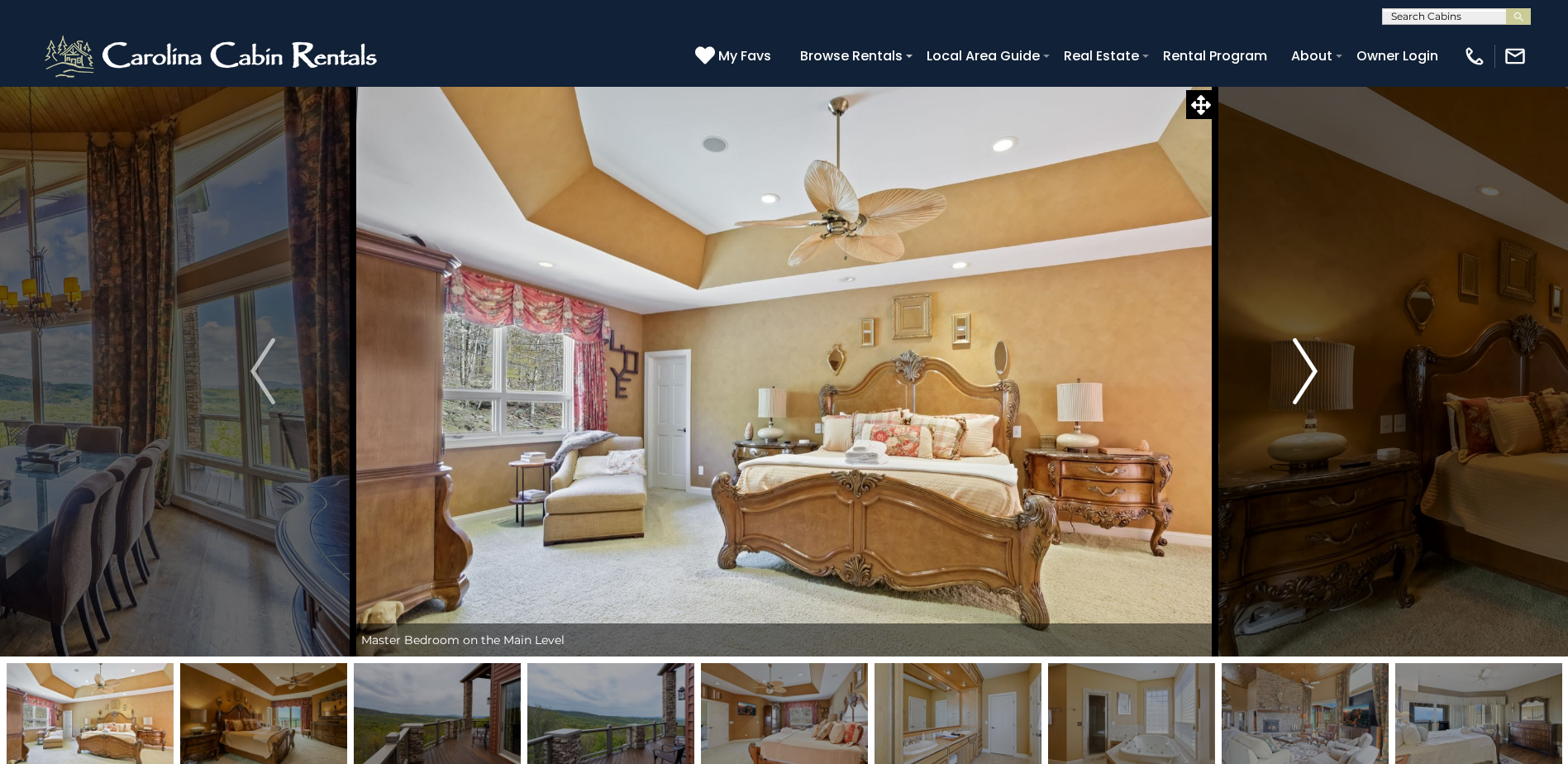
click at [1298, 377] on img "Next" at bounding box center [1305, 371] width 25 height 66
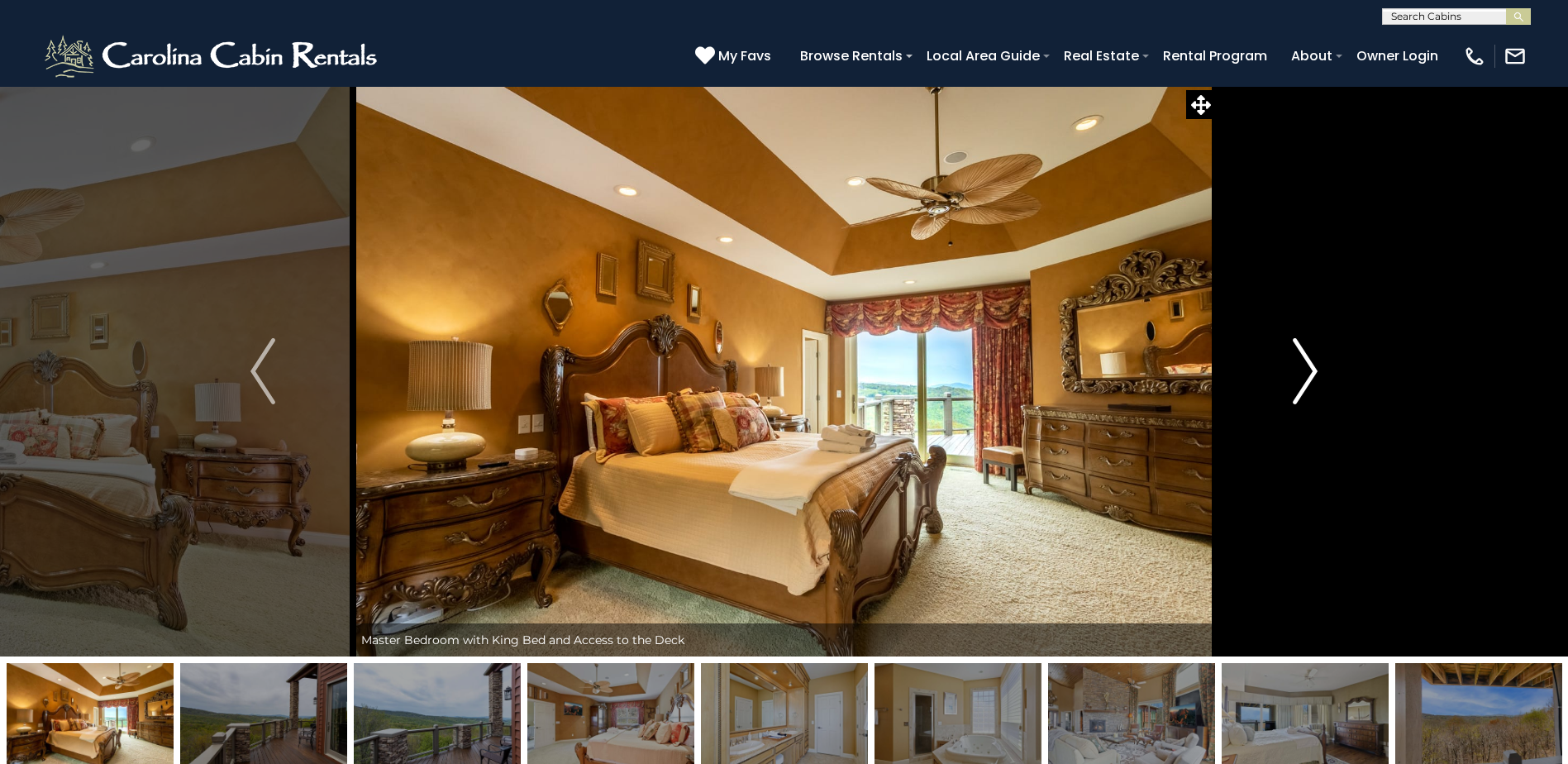
click at [1298, 377] on img "Next" at bounding box center [1305, 371] width 25 height 66
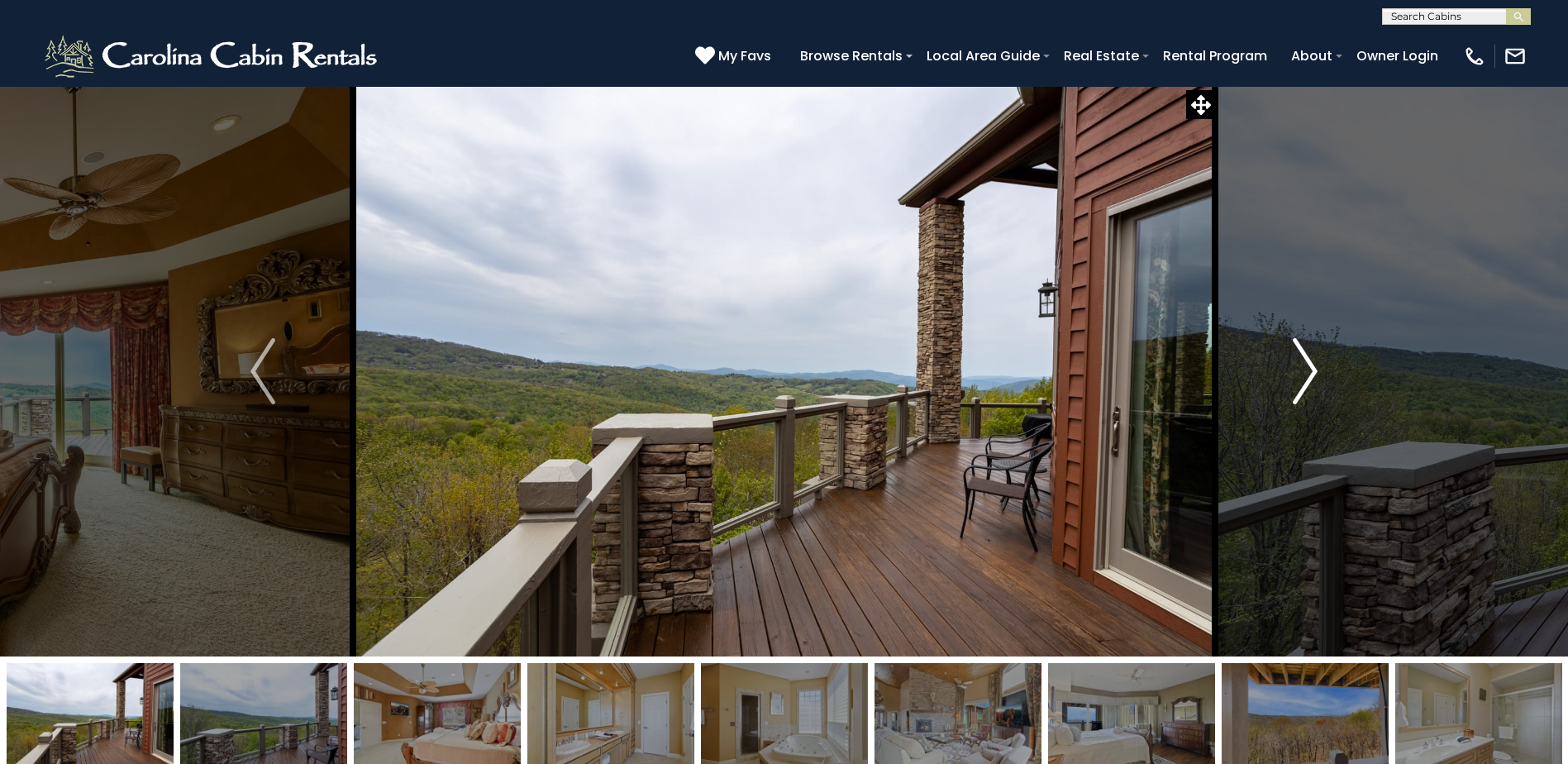
click at [1298, 377] on img "Next" at bounding box center [1305, 371] width 25 height 66
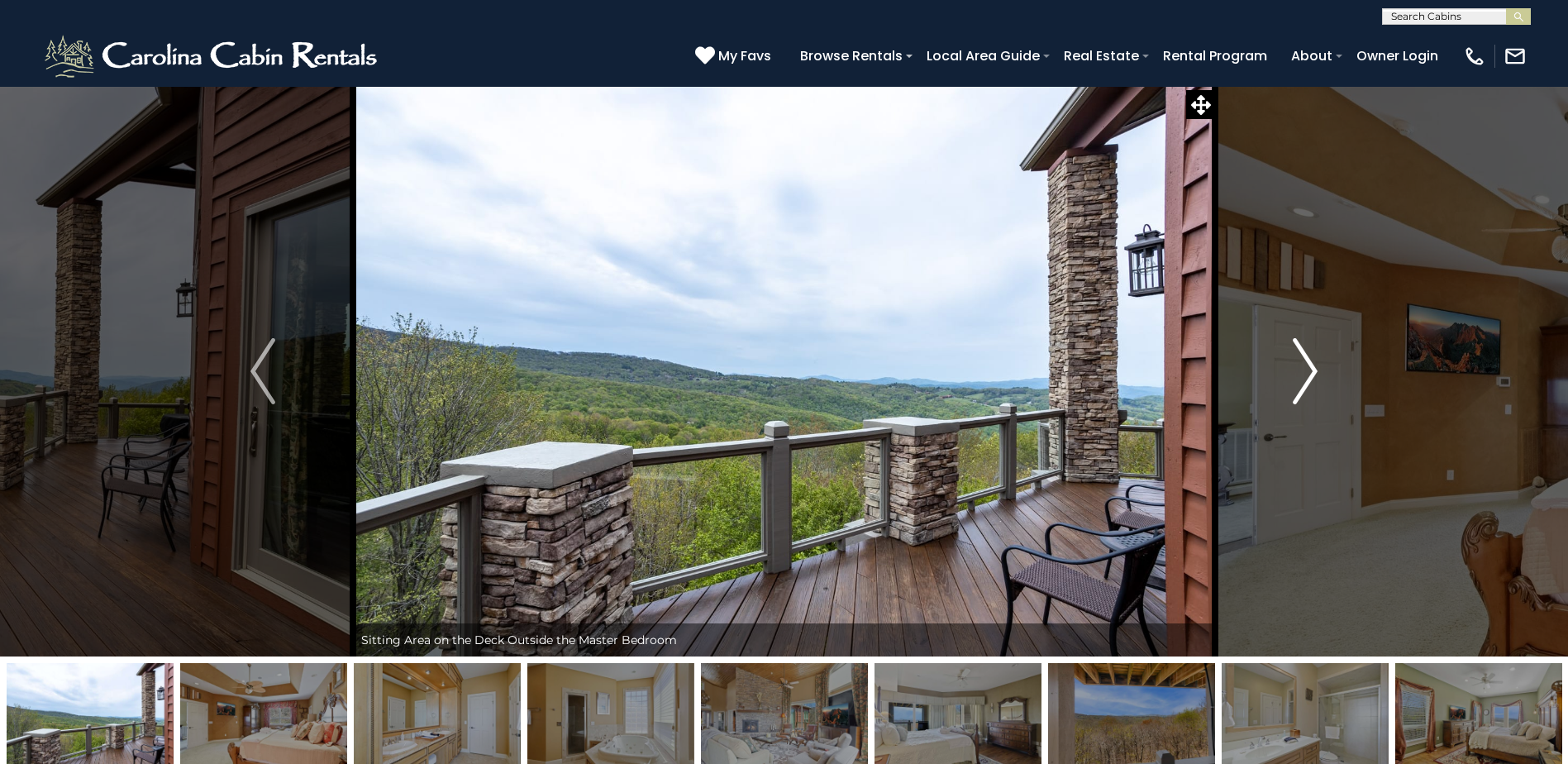
click at [1298, 377] on img "Next" at bounding box center [1305, 371] width 25 height 66
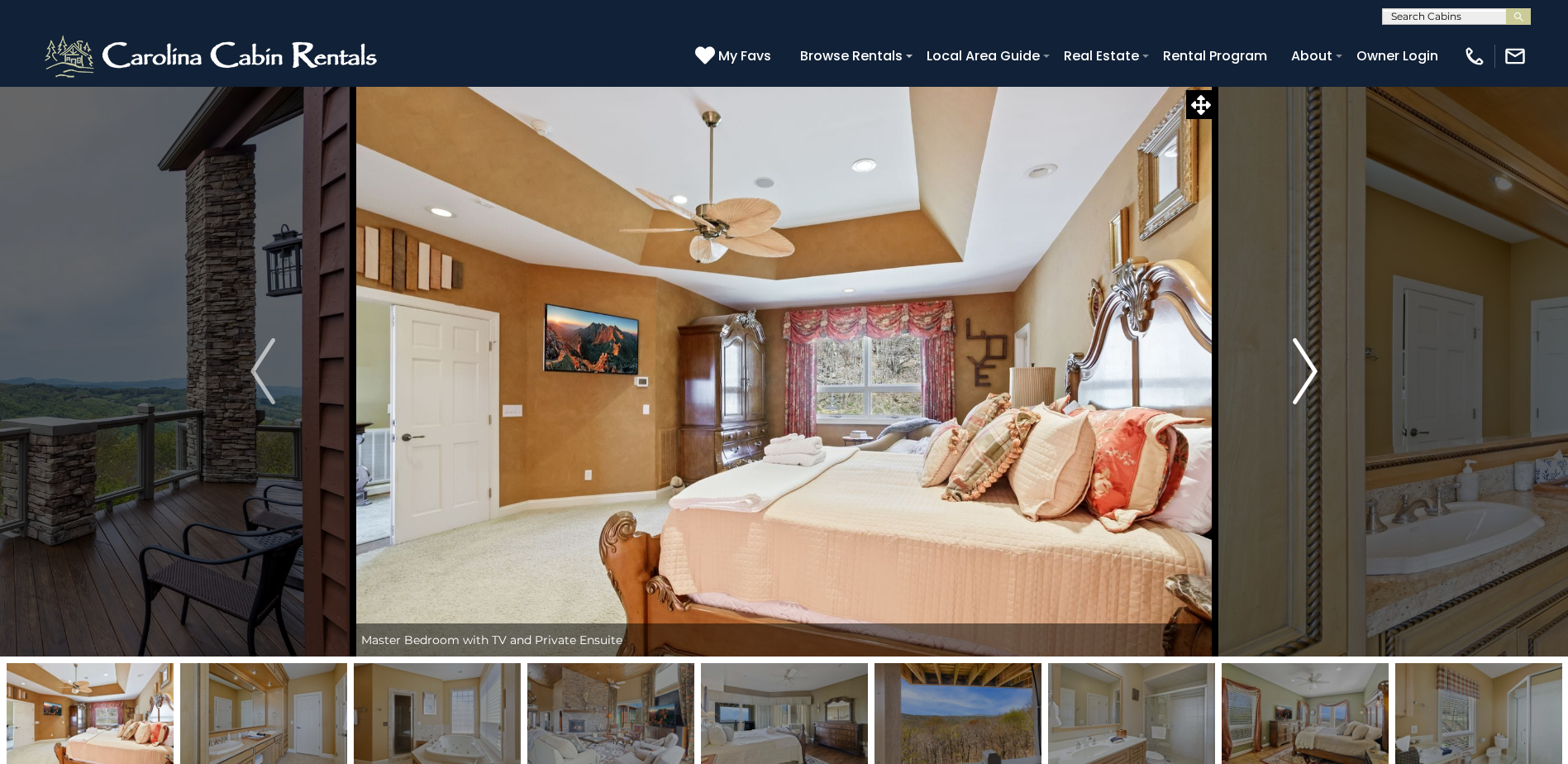
click at [1298, 377] on img "Next" at bounding box center [1305, 371] width 25 height 66
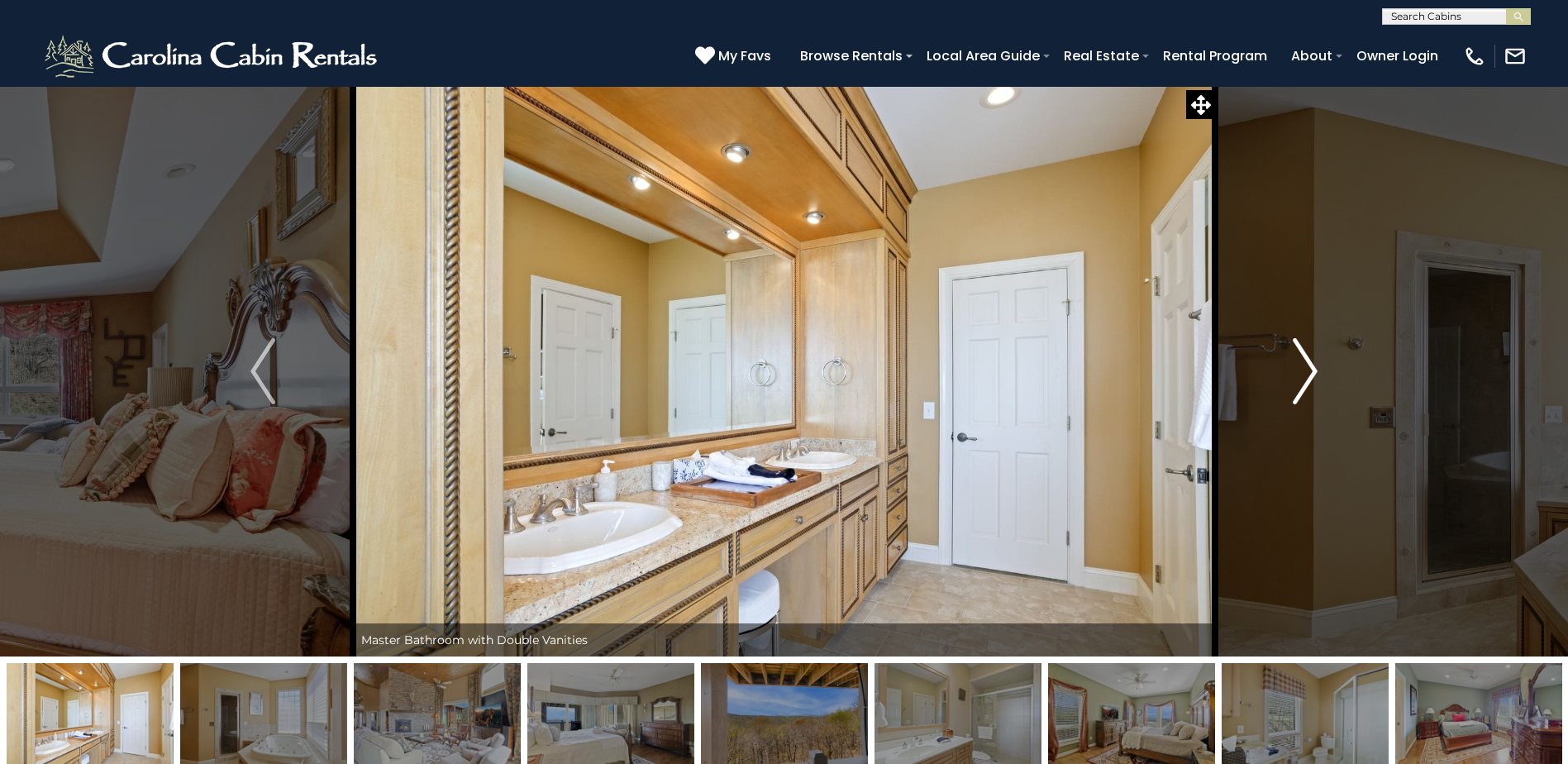
click at [1297, 377] on img "Next" at bounding box center [1305, 371] width 25 height 66
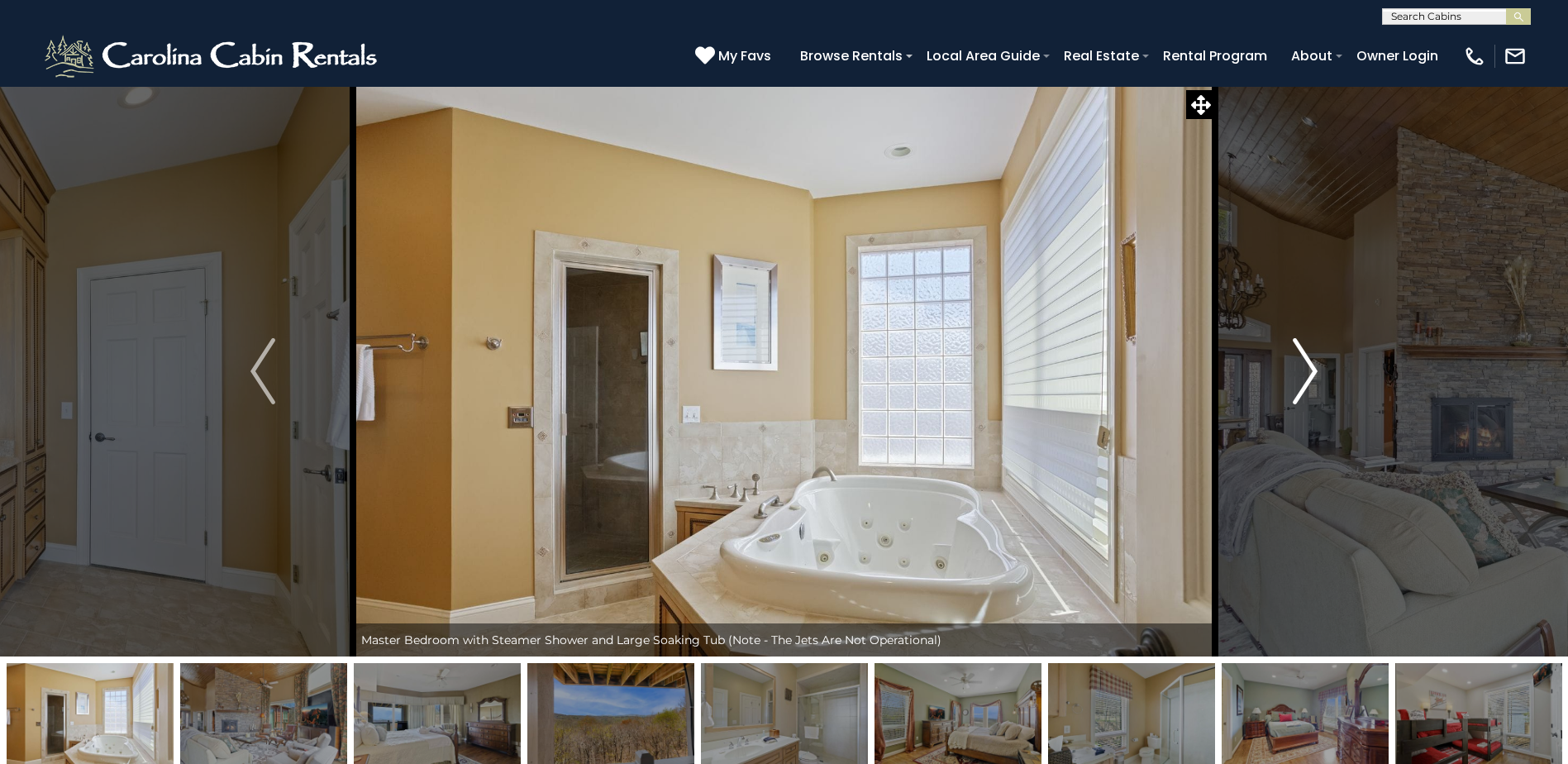
click at [1297, 377] on img "Next" at bounding box center [1305, 371] width 25 height 66
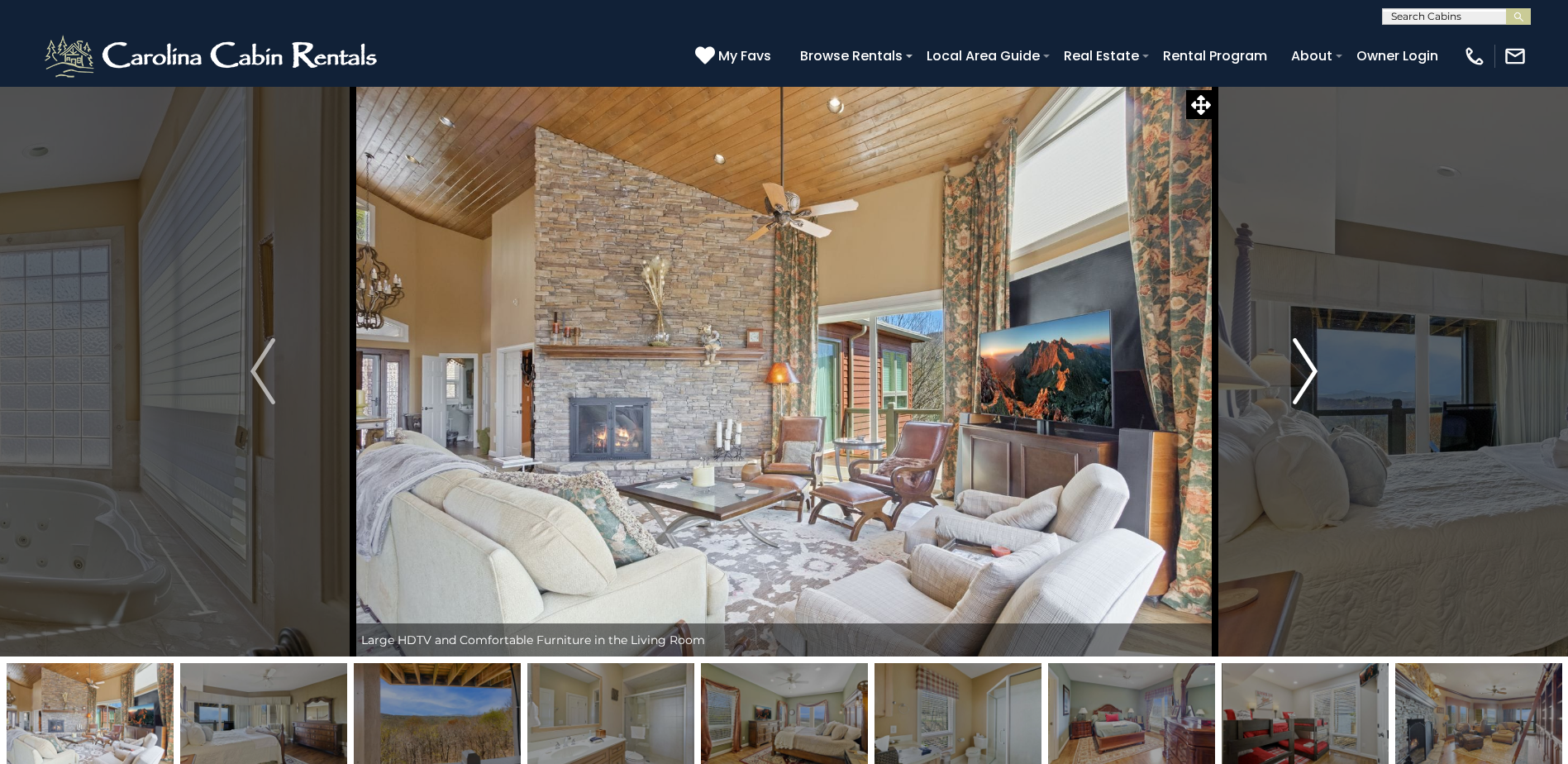
click at [1297, 377] on img "Next" at bounding box center [1305, 371] width 25 height 66
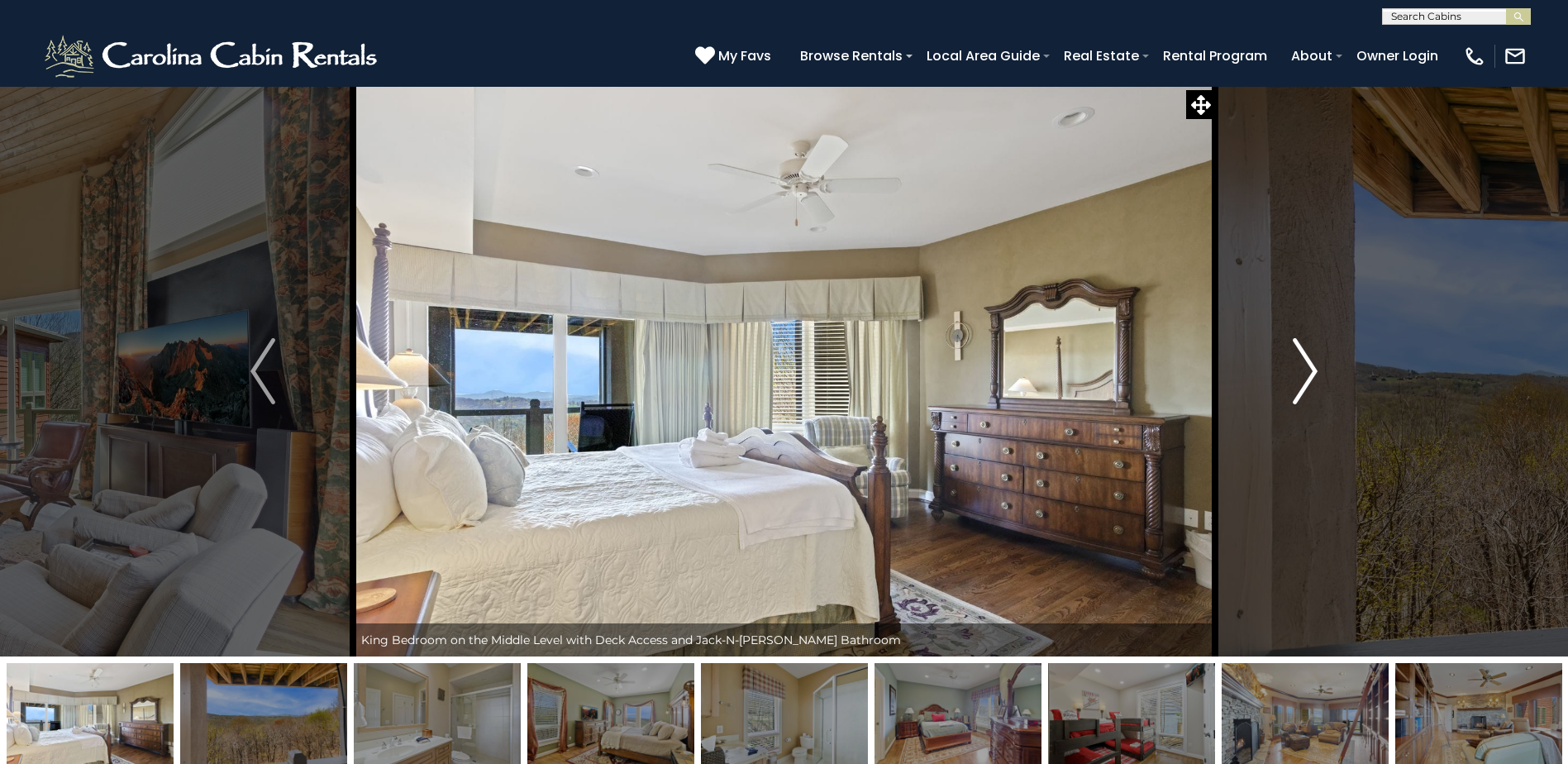
click at [1297, 377] on img "Next" at bounding box center [1305, 371] width 25 height 66
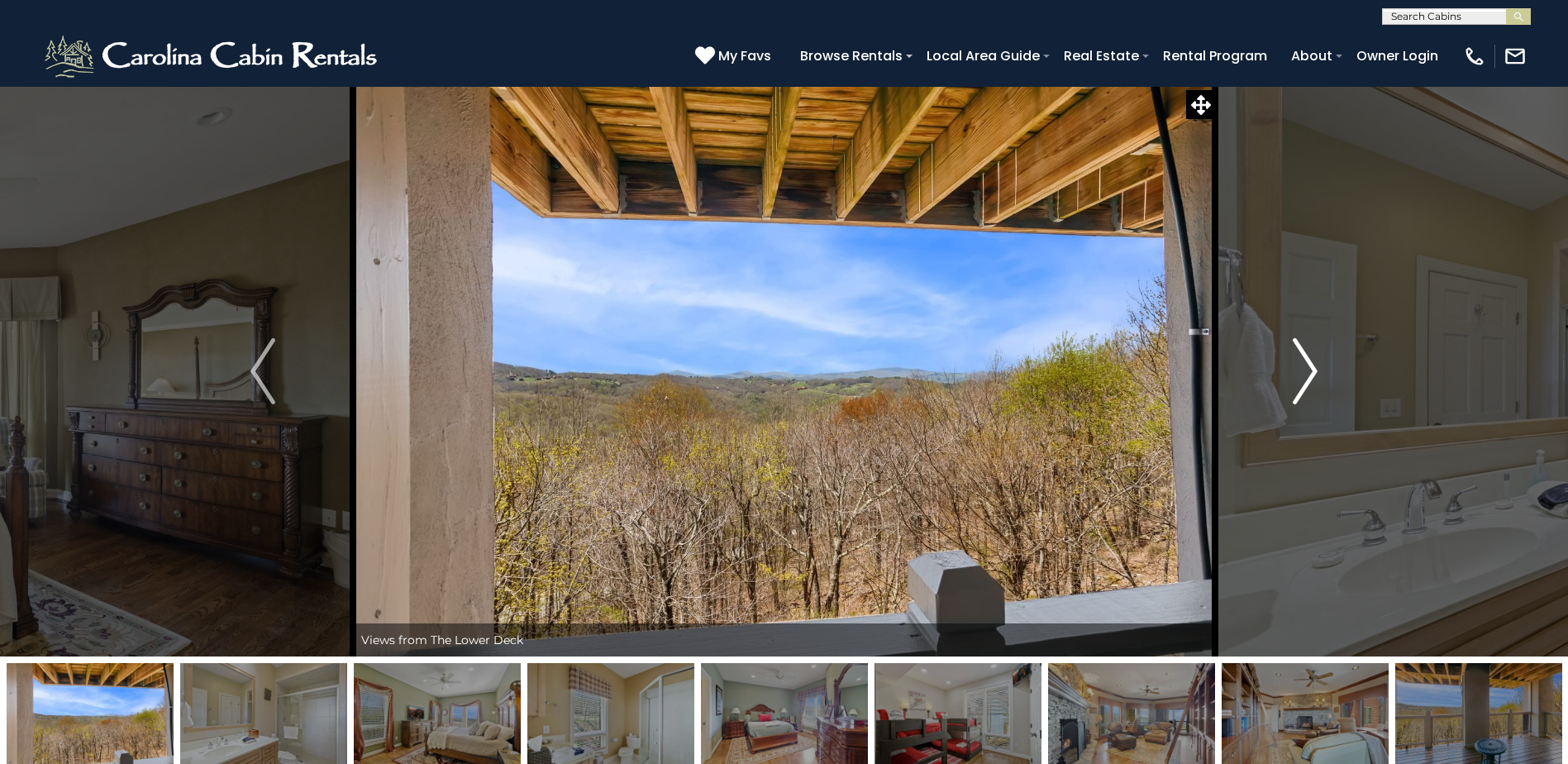
click at [1297, 377] on img "Next" at bounding box center [1305, 371] width 25 height 66
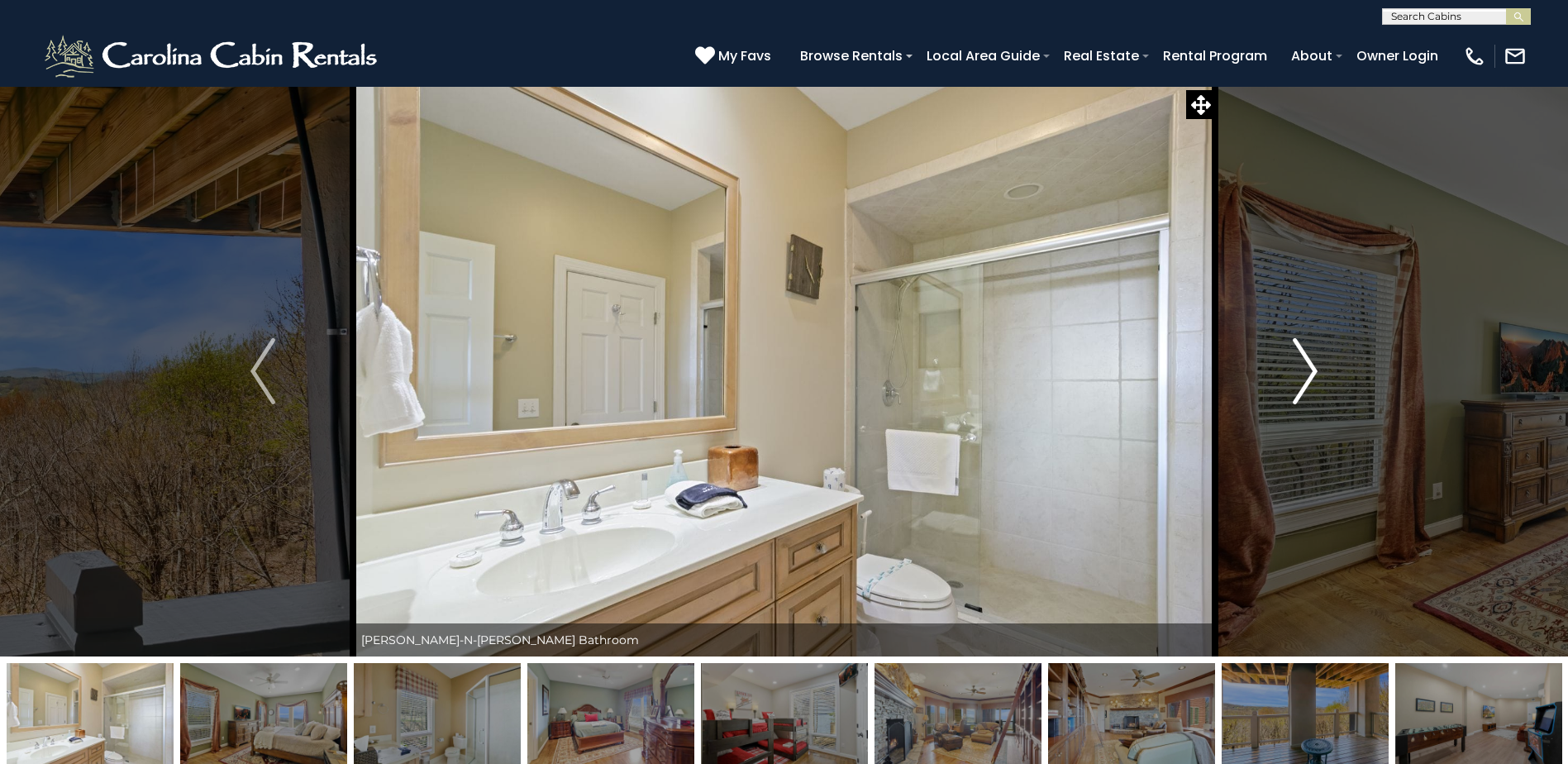
click at [1297, 377] on img "Next" at bounding box center [1305, 371] width 25 height 66
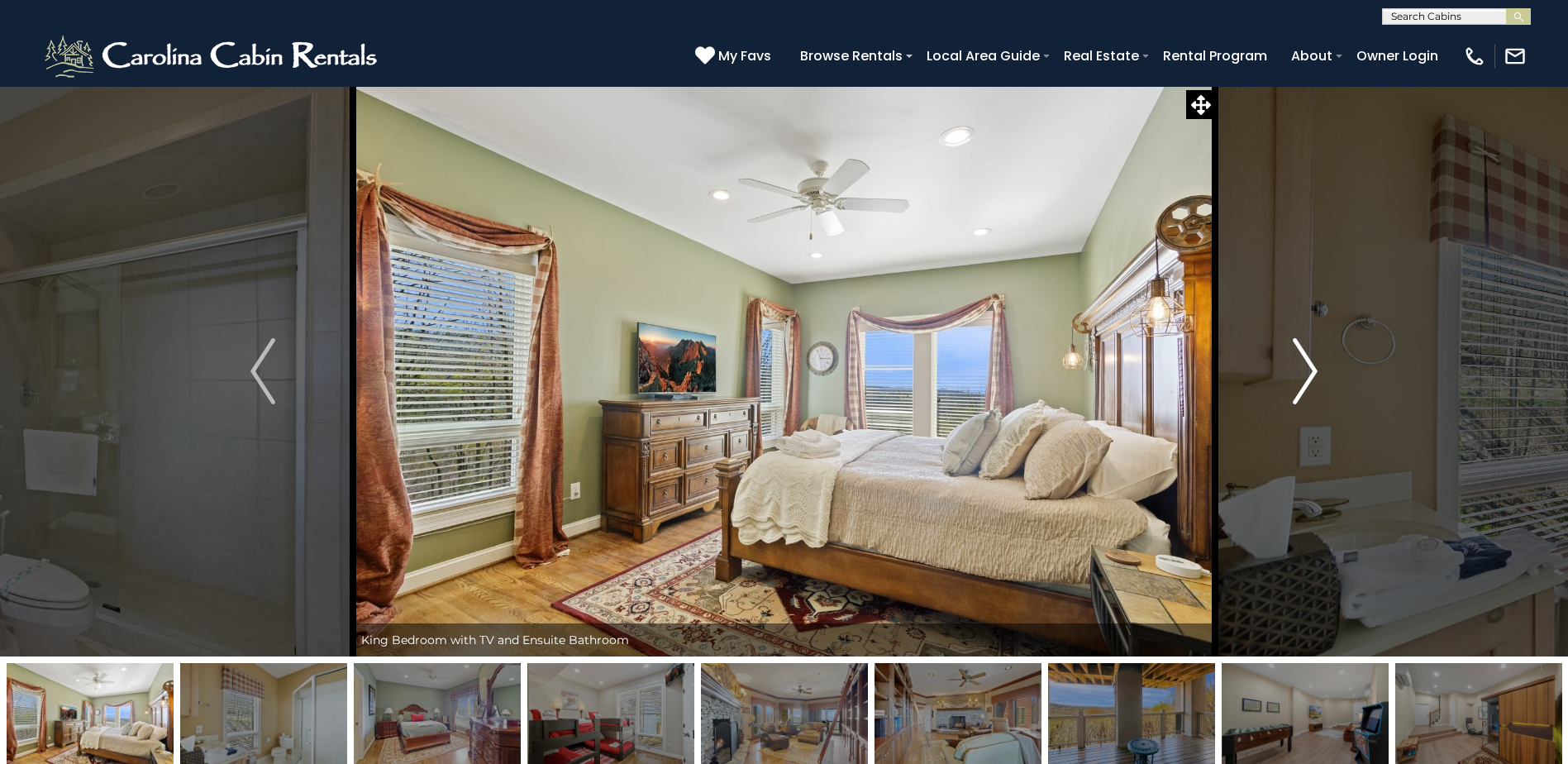
click at [1297, 377] on img "Next" at bounding box center [1305, 371] width 25 height 66
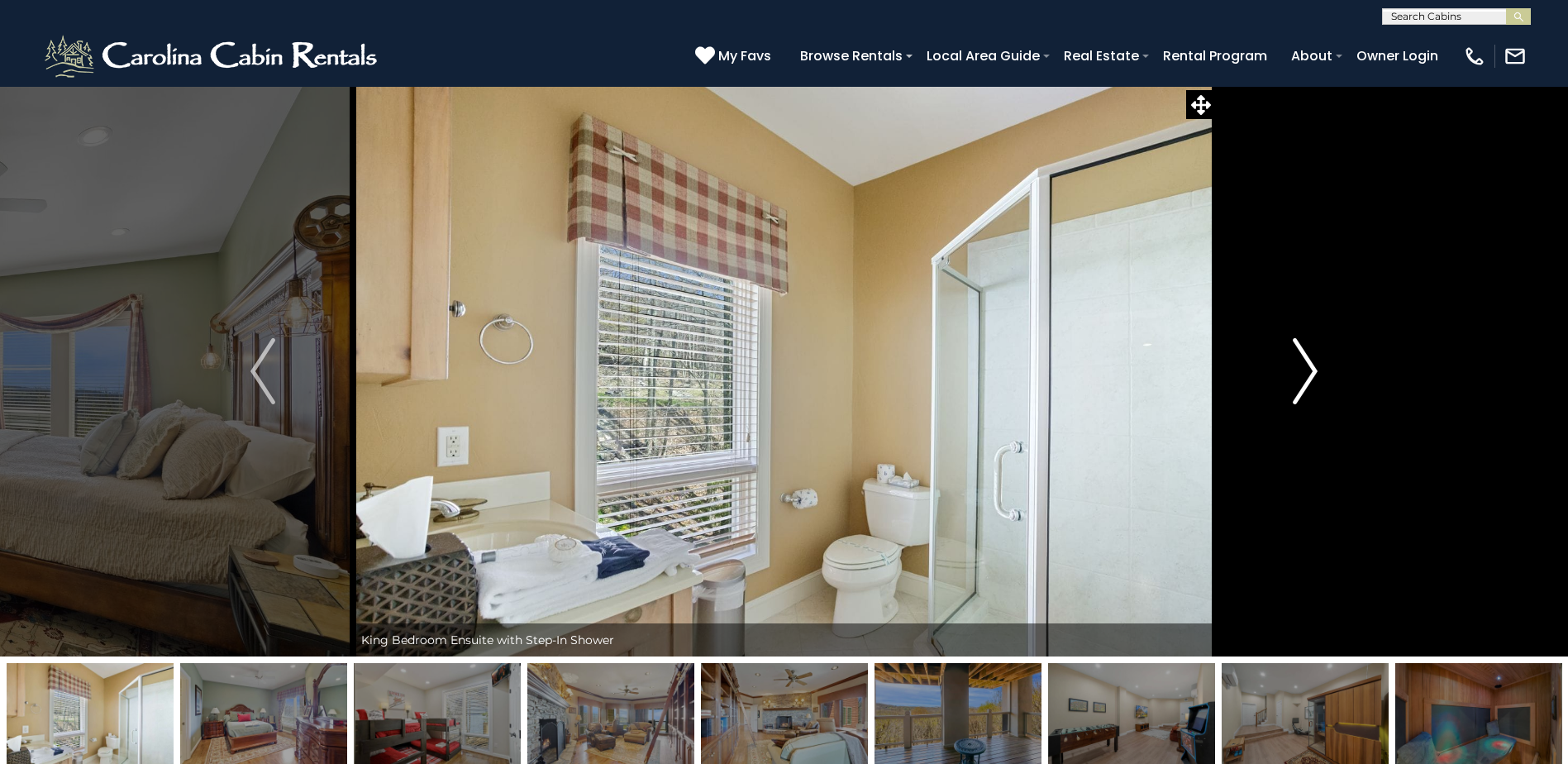
click at [1297, 377] on img "Next" at bounding box center [1305, 371] width 25 height 66
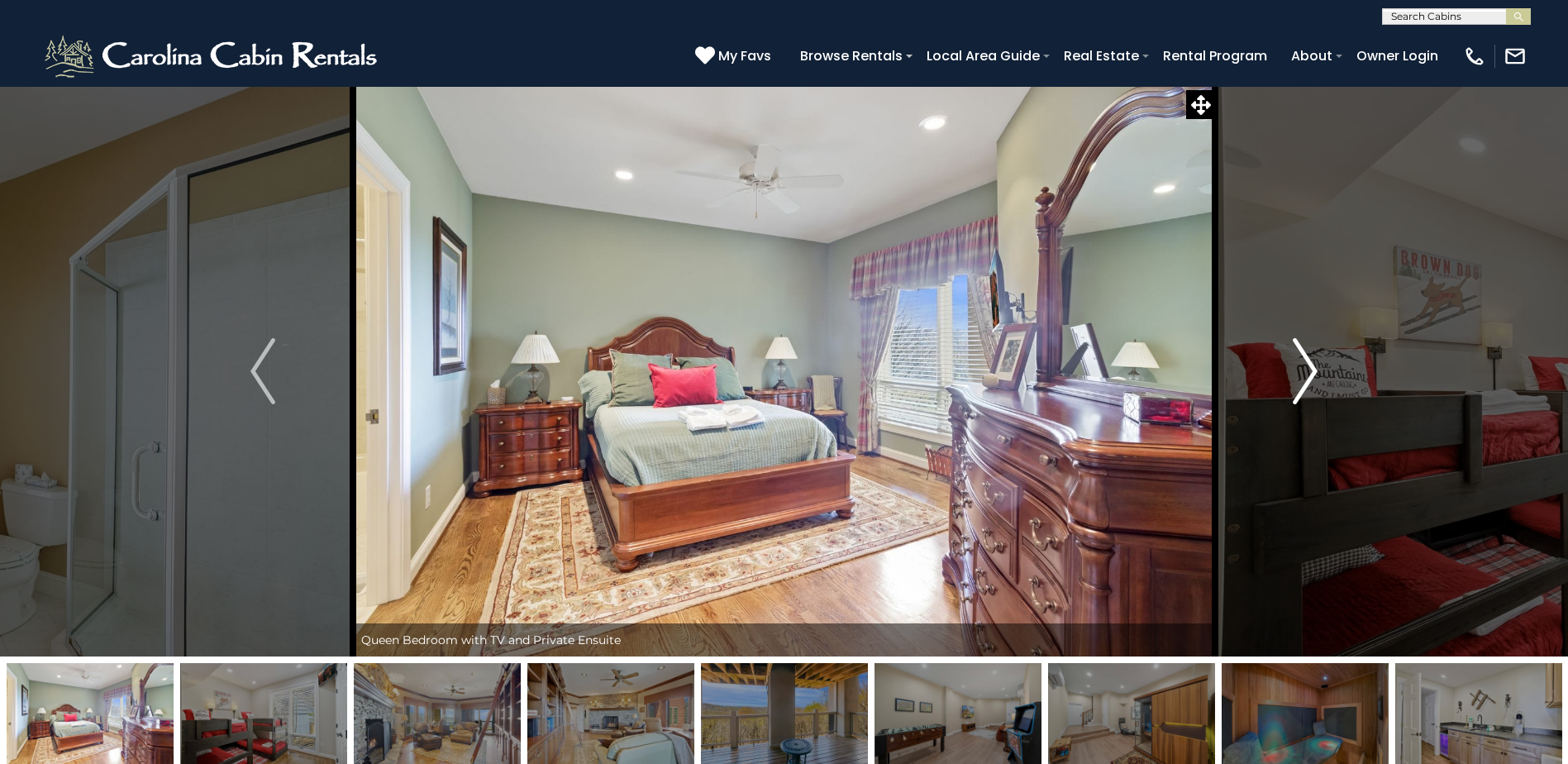
click at [1297, 377] on img "Next" at bounding box center [1305, 371] width 25 height 66
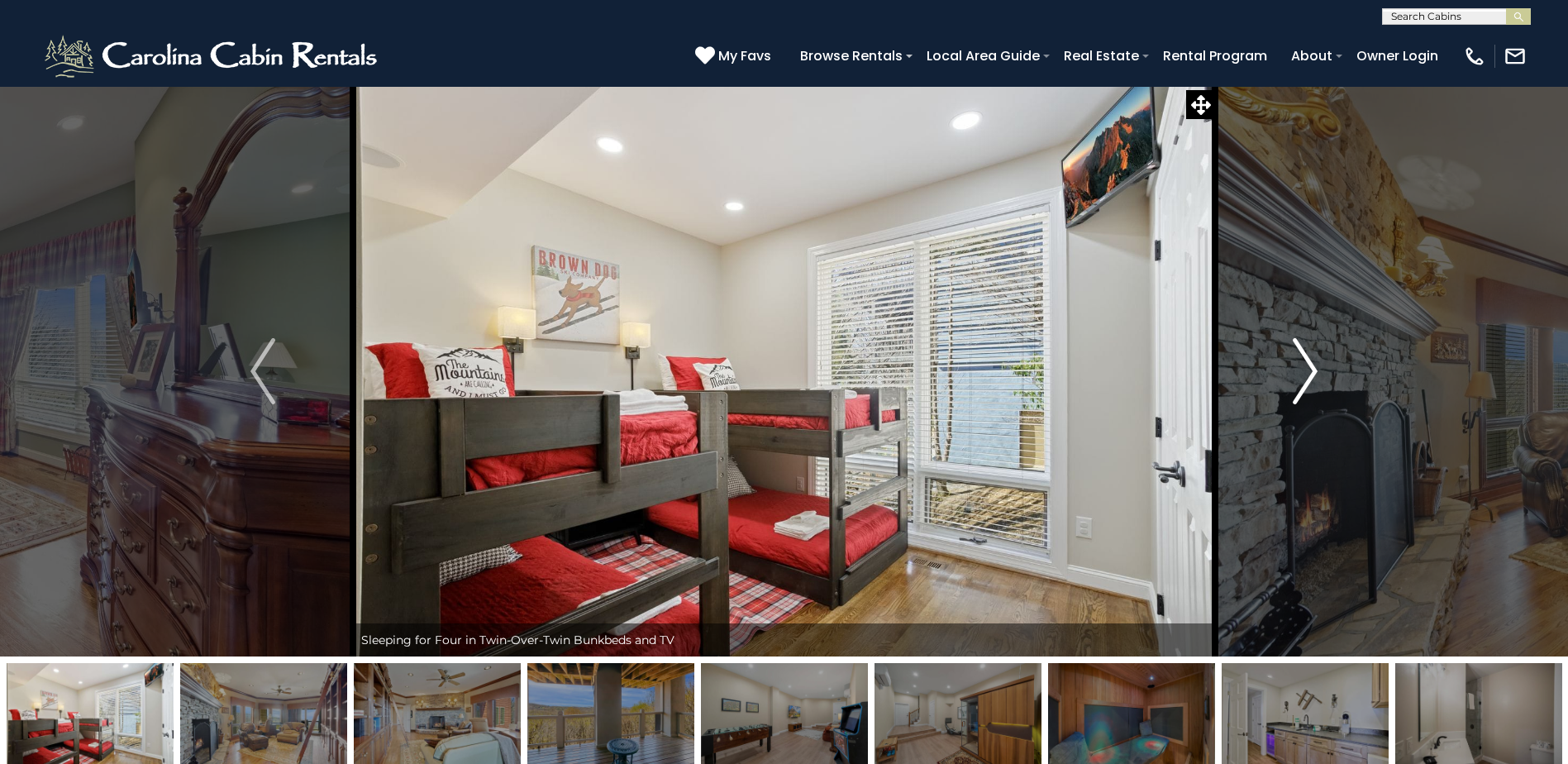
click at [1297, 377] on img "Next" at bounding box center [1305, 371] width 25 height 66
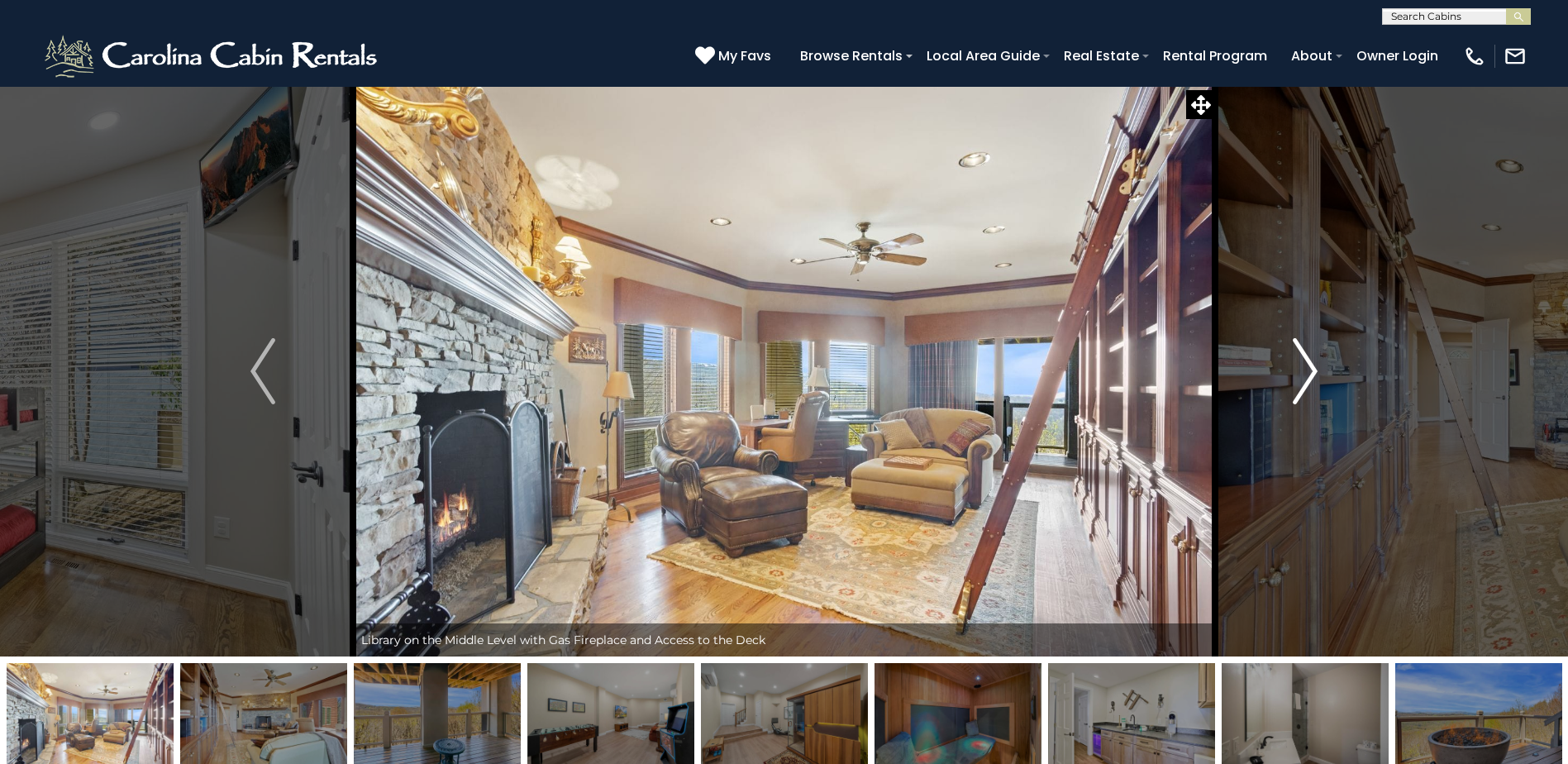
click at [1297, 377] on img "Next" at bounding box center [1305, 371] width 25 height 66
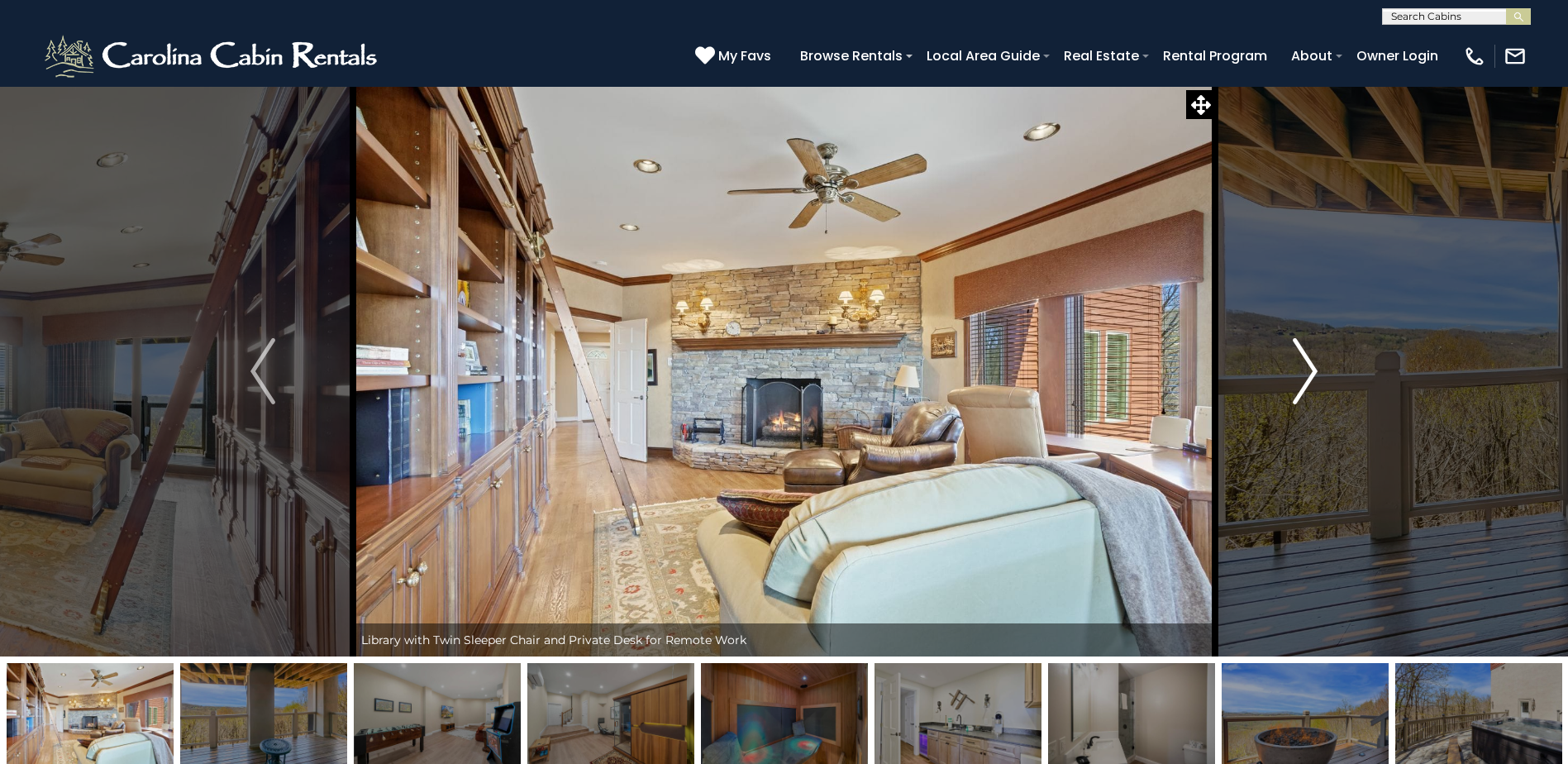
click at [1297, 377] on img "Next" at bounding box center [1305, 371] width 25 height 66
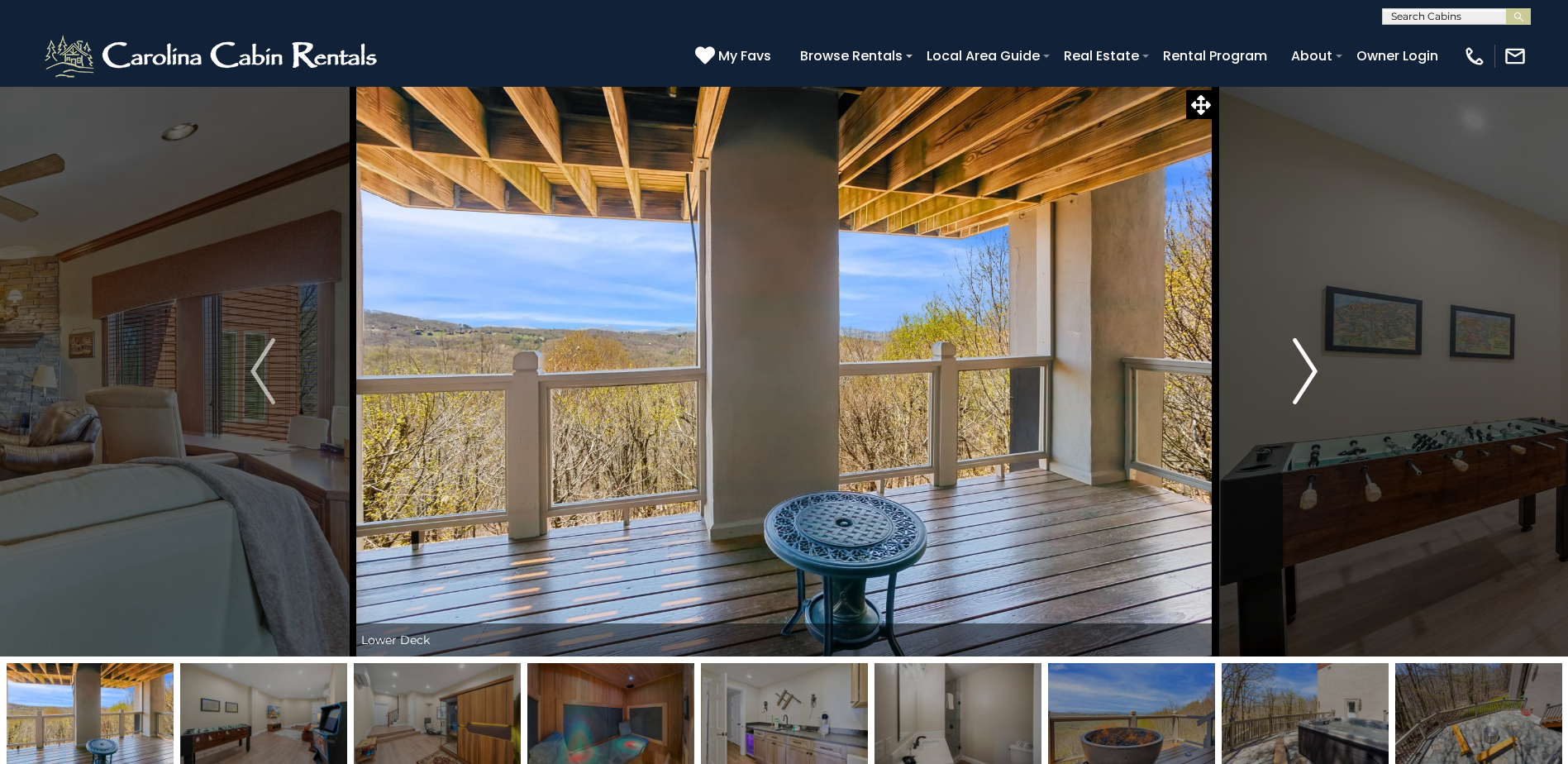
click at [1297, 377] on img "Next" at bounding box center [1305, 371] width 25 height 66
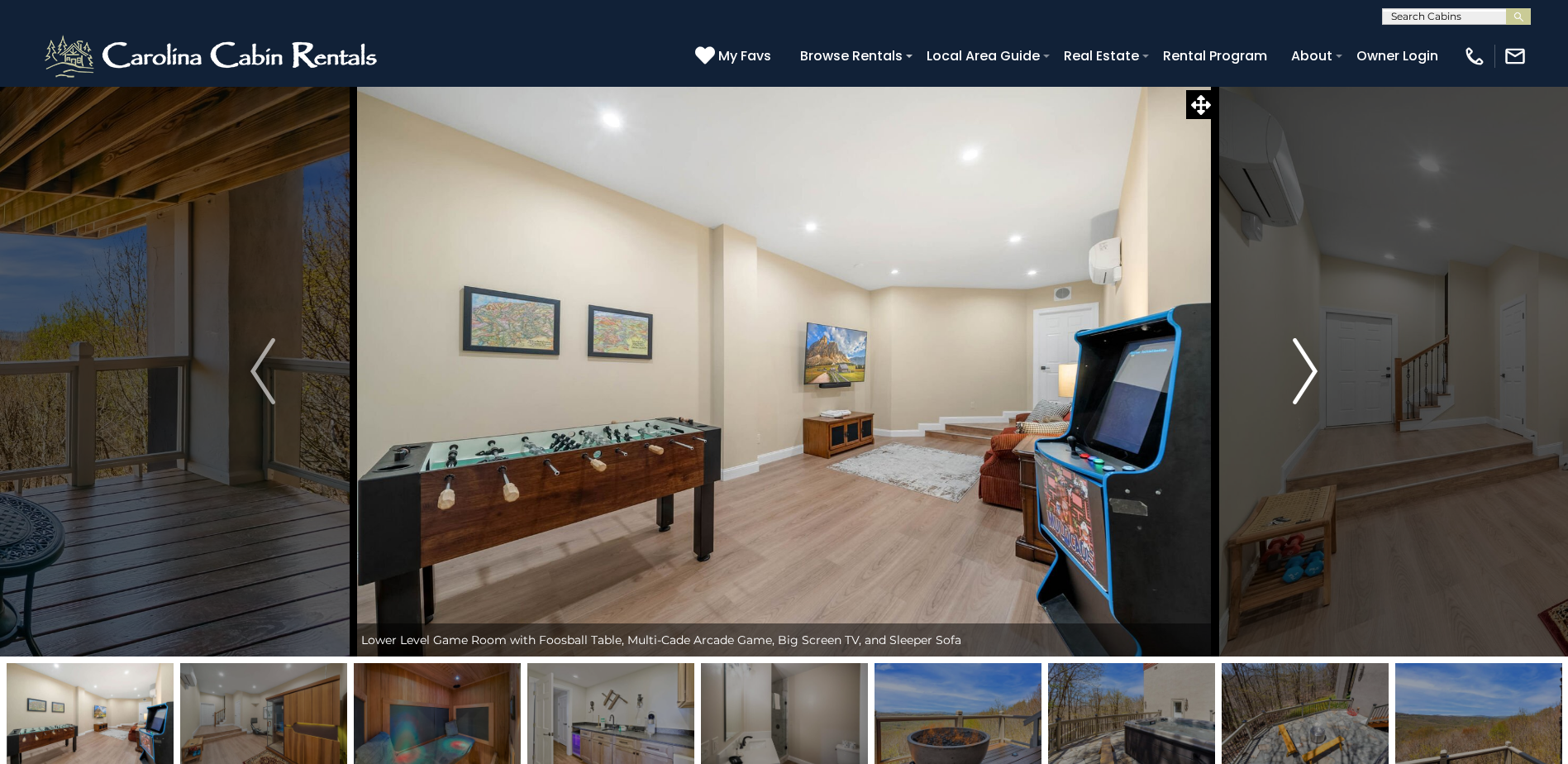
click at [1297, 377] on img "Next" at bounding box center [1305, 371] width 25 height 66
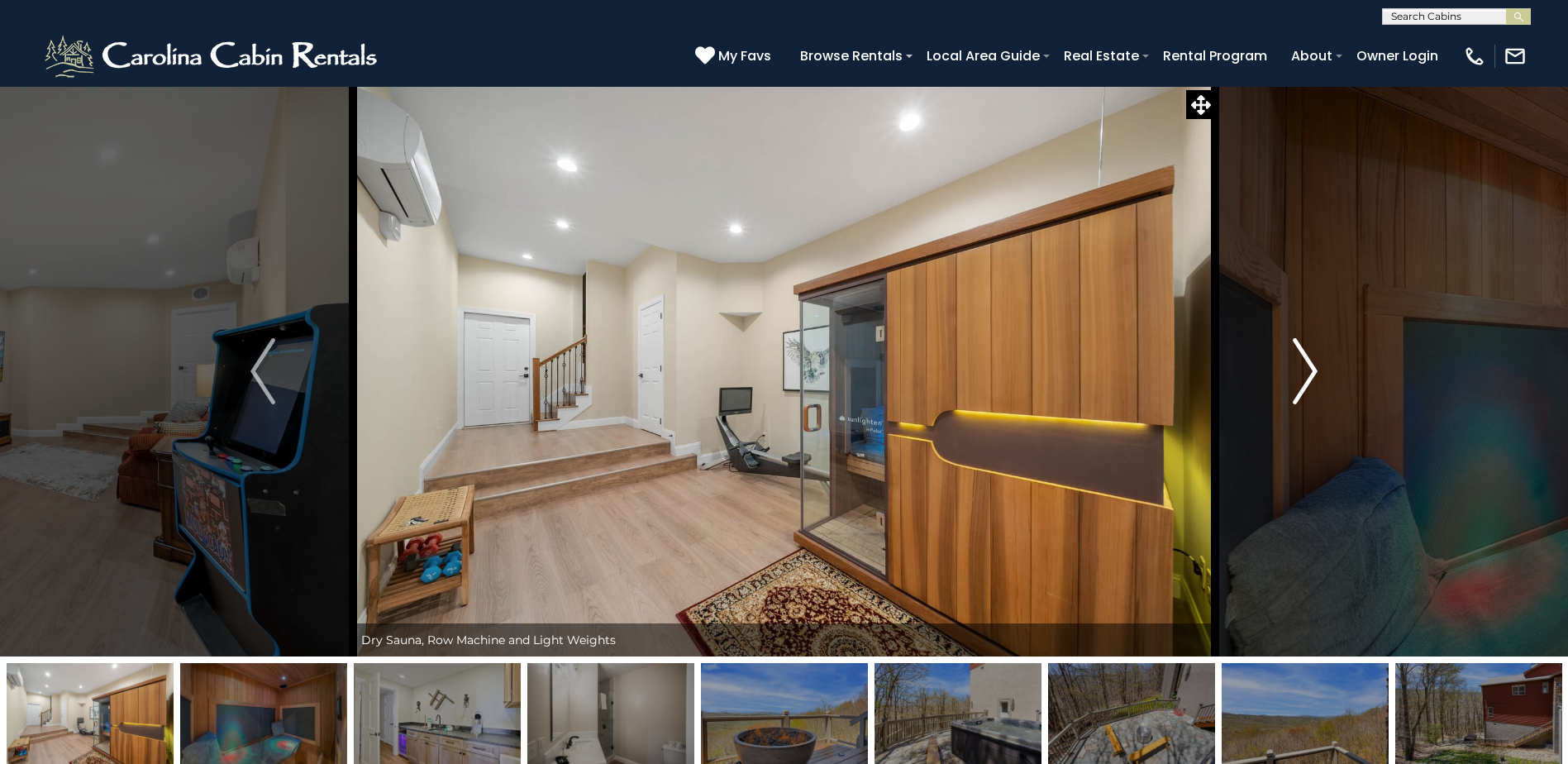
click at [1297, 377] on img "Next" at bounding box center [1305, 371] width 25 height 66
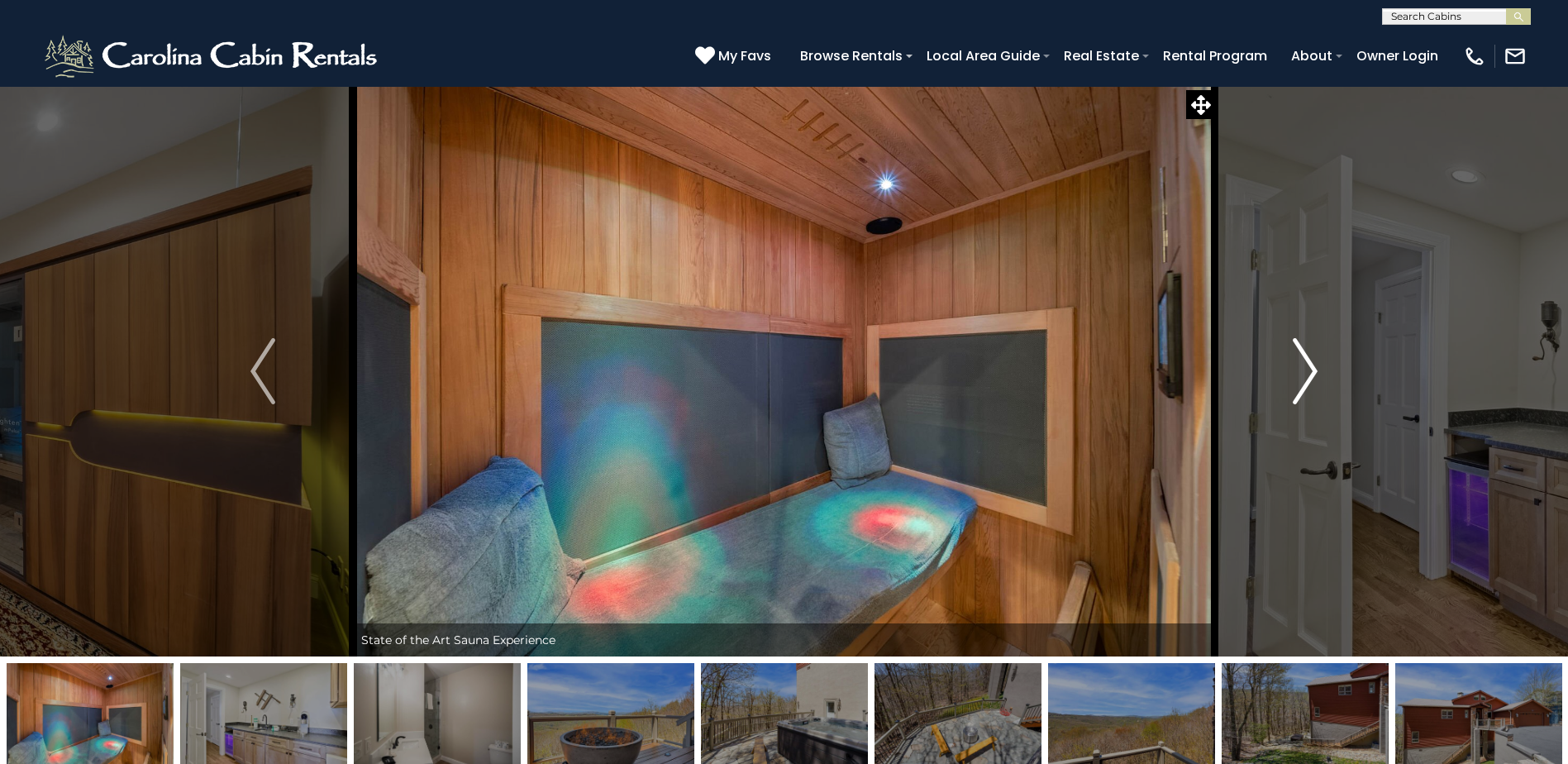
click at [1297, 377] on img "Next" at bounding box center [1305, 371] width 25 height 66
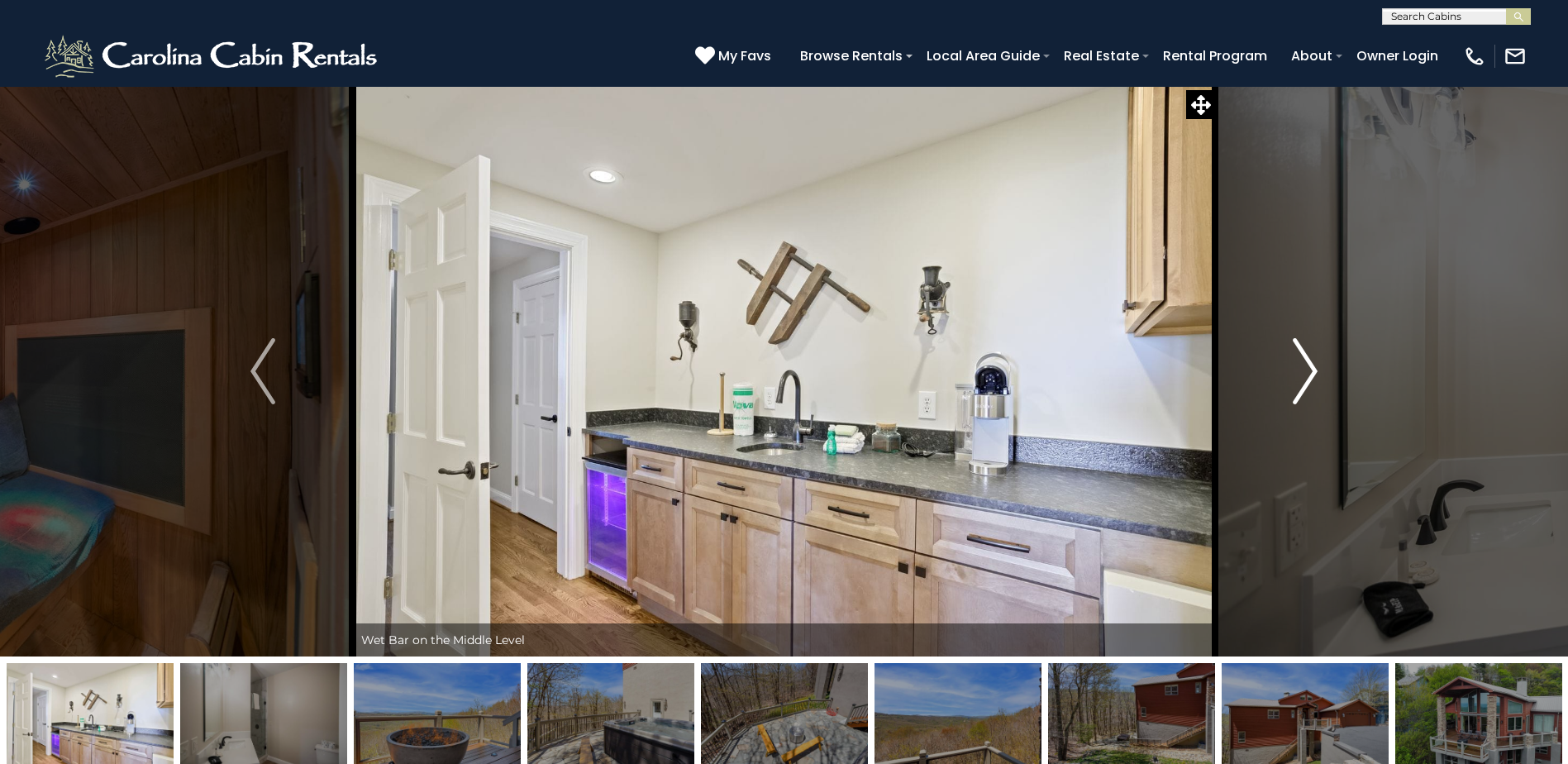
click at [1297, 377] on img "Next" at bounding box center [1305, 371] width 25 height 66
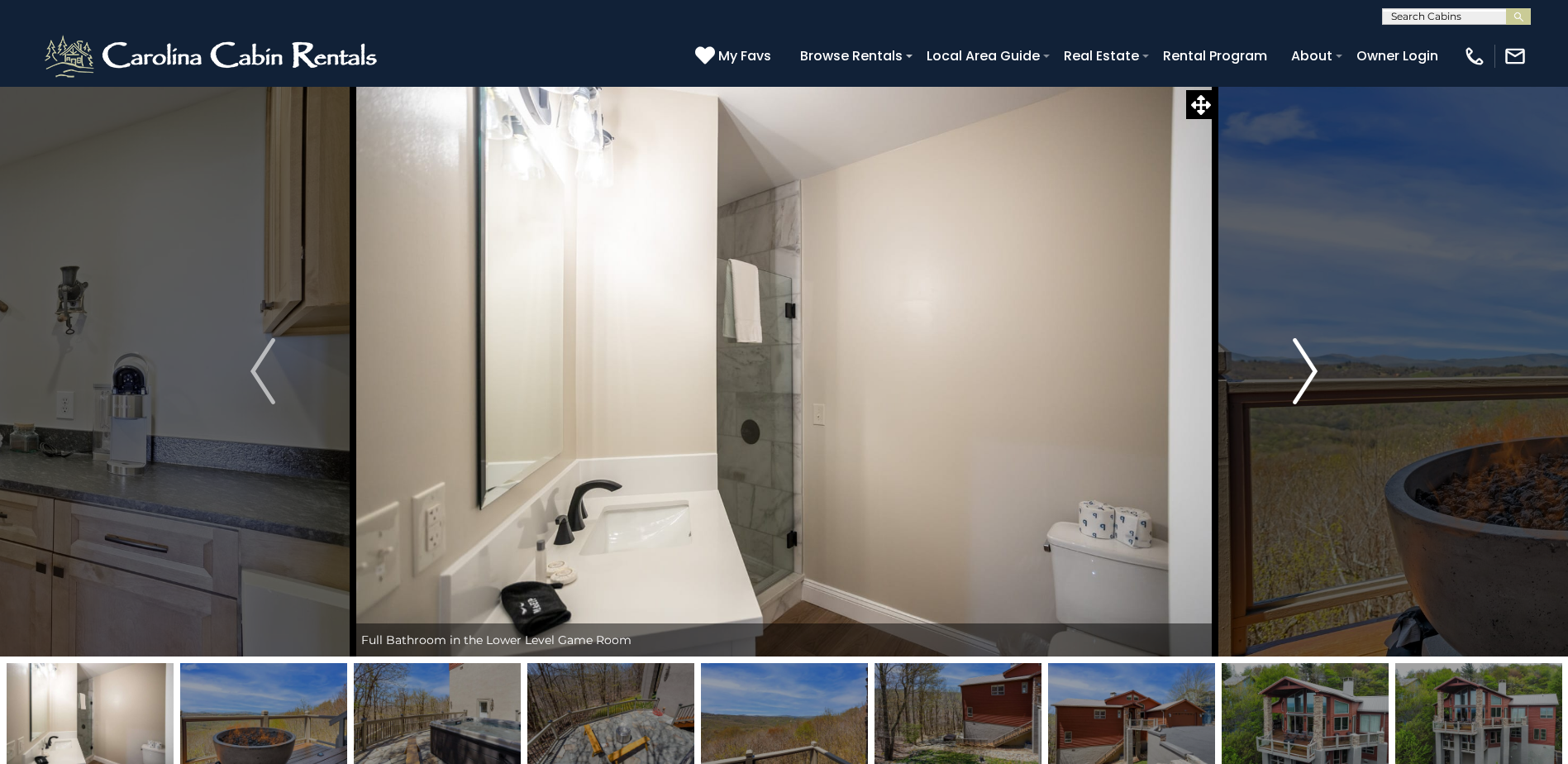
click at [1297, 377] on img "Next" at bounding box center [1305, 371] width 25 height 66
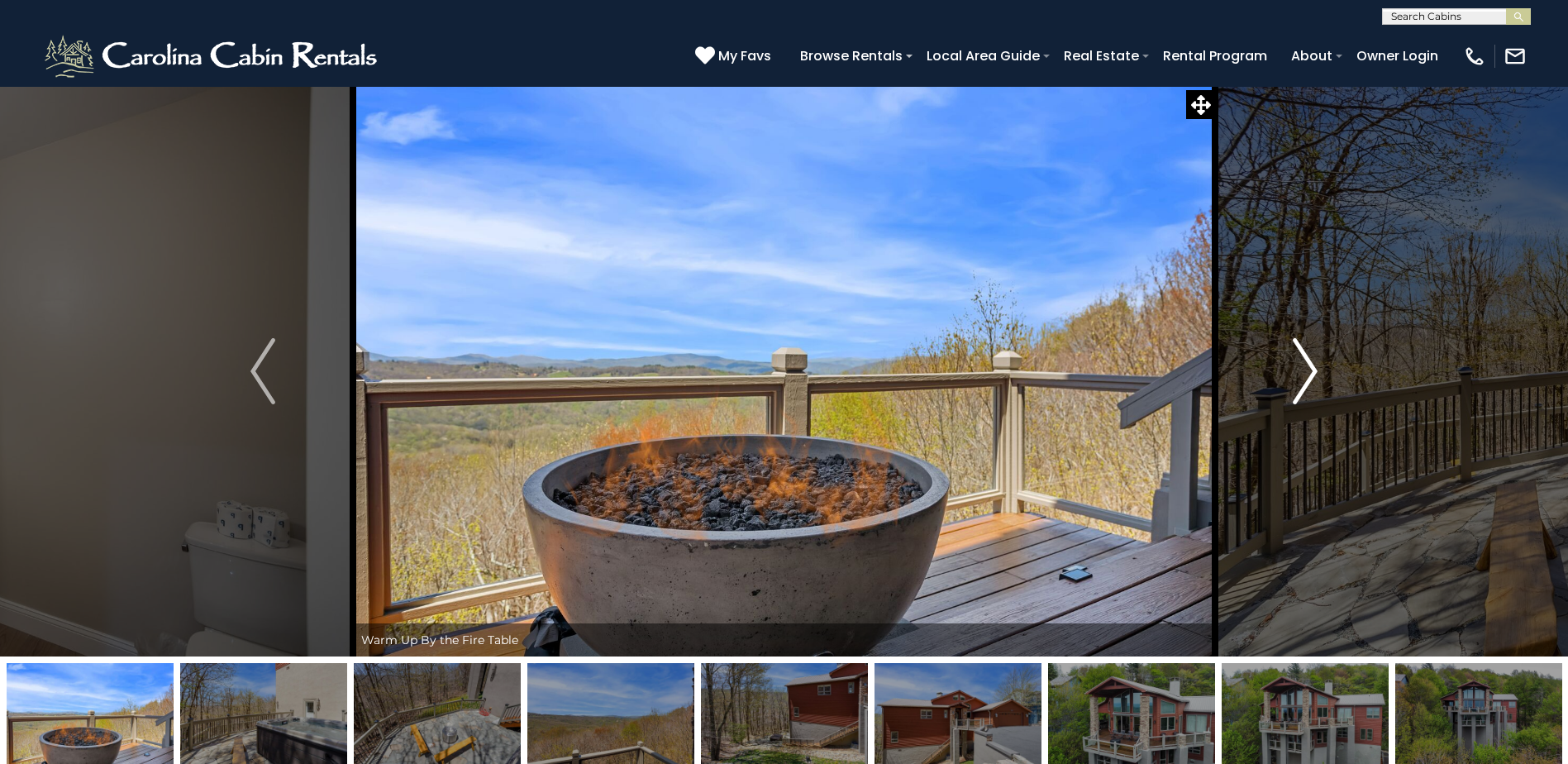
click at [1297, 377] on img "Next" at bounding box center [1305, 371] width 25 height 66
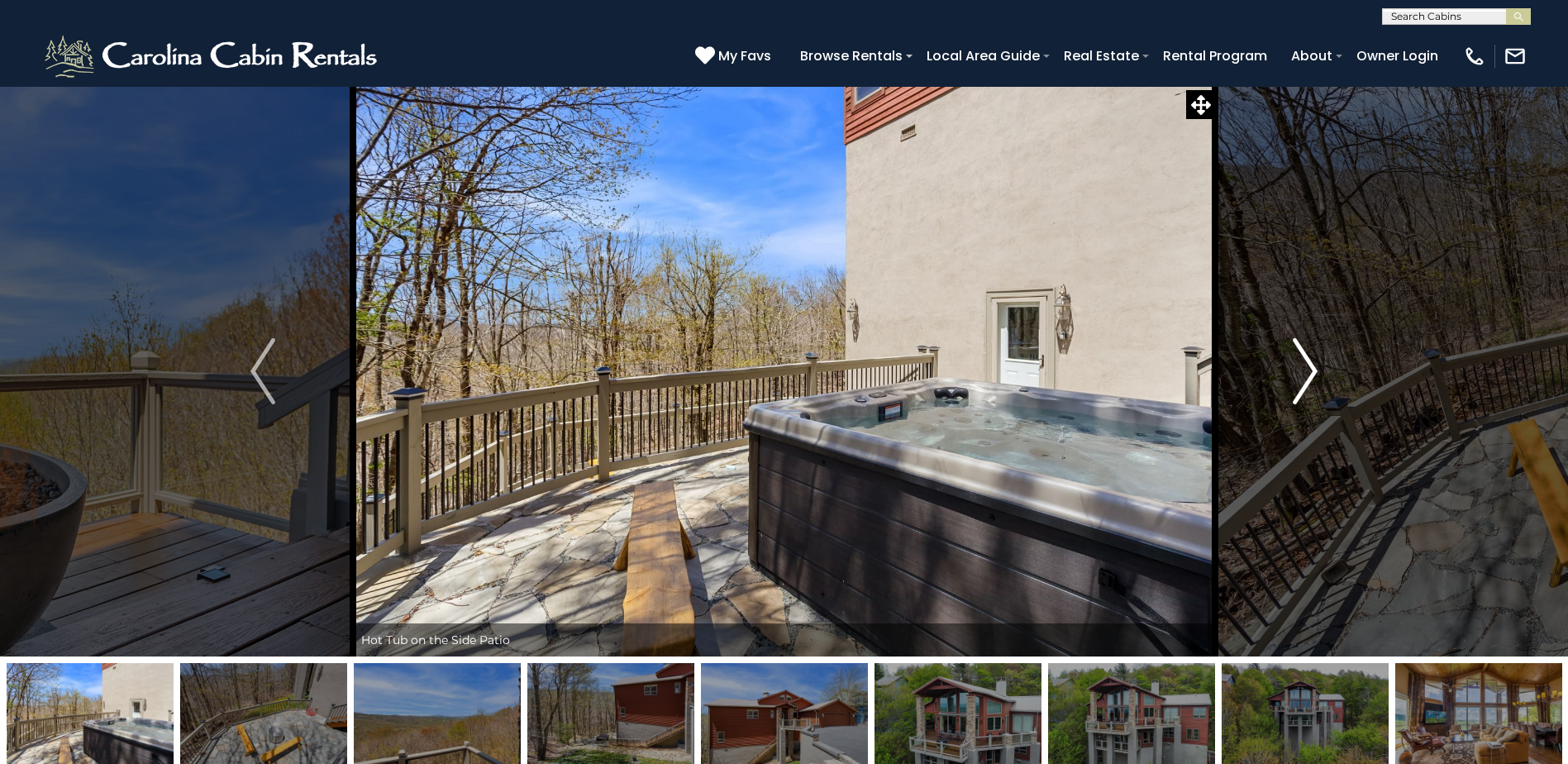
click at [1297, 377] on img "Next" at bounding box center [1305, 371] width 25 height 66
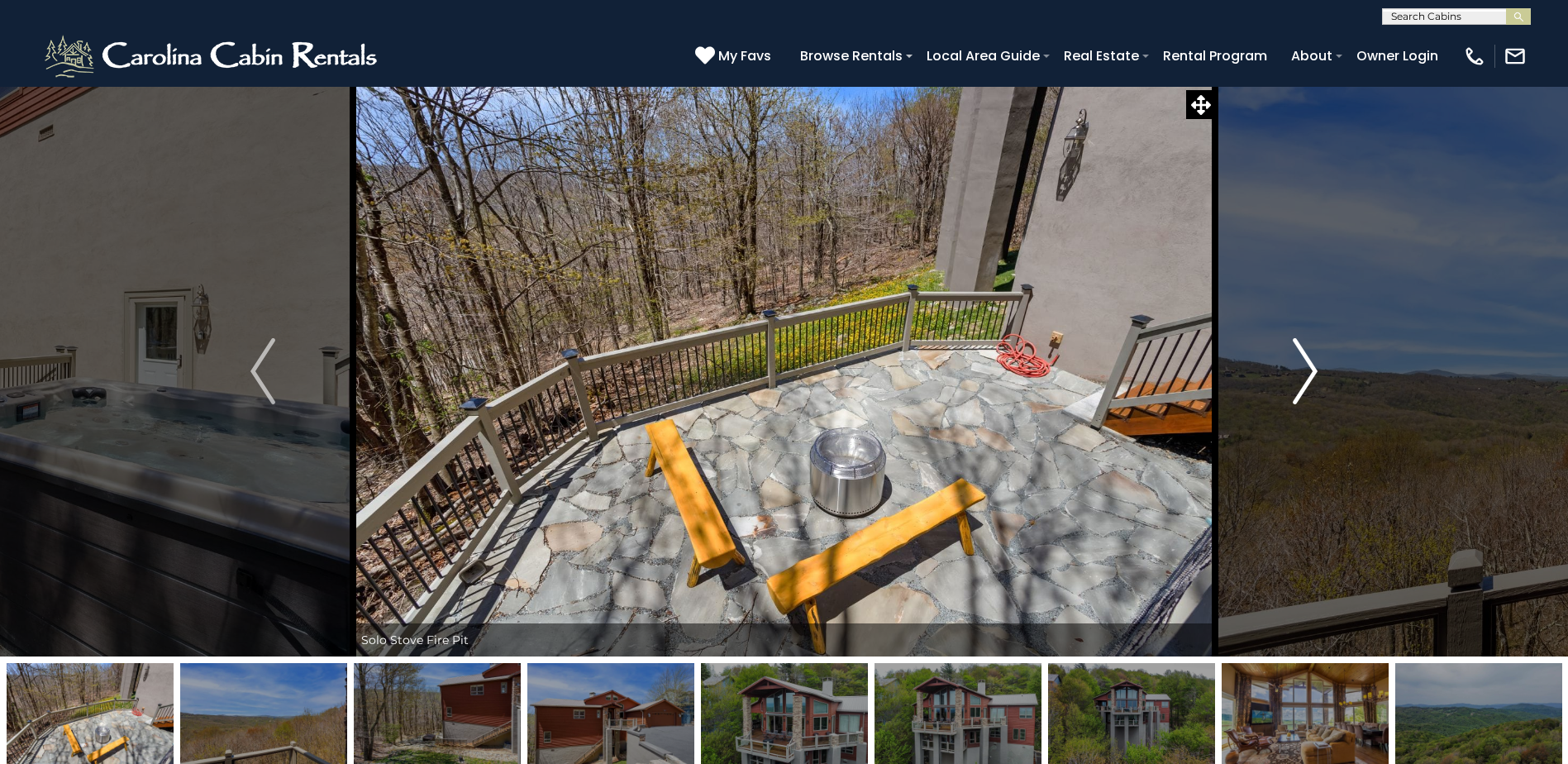
click at [1298, 375] on img "Next" at bounding box center [1305, 371] width 25 height 66
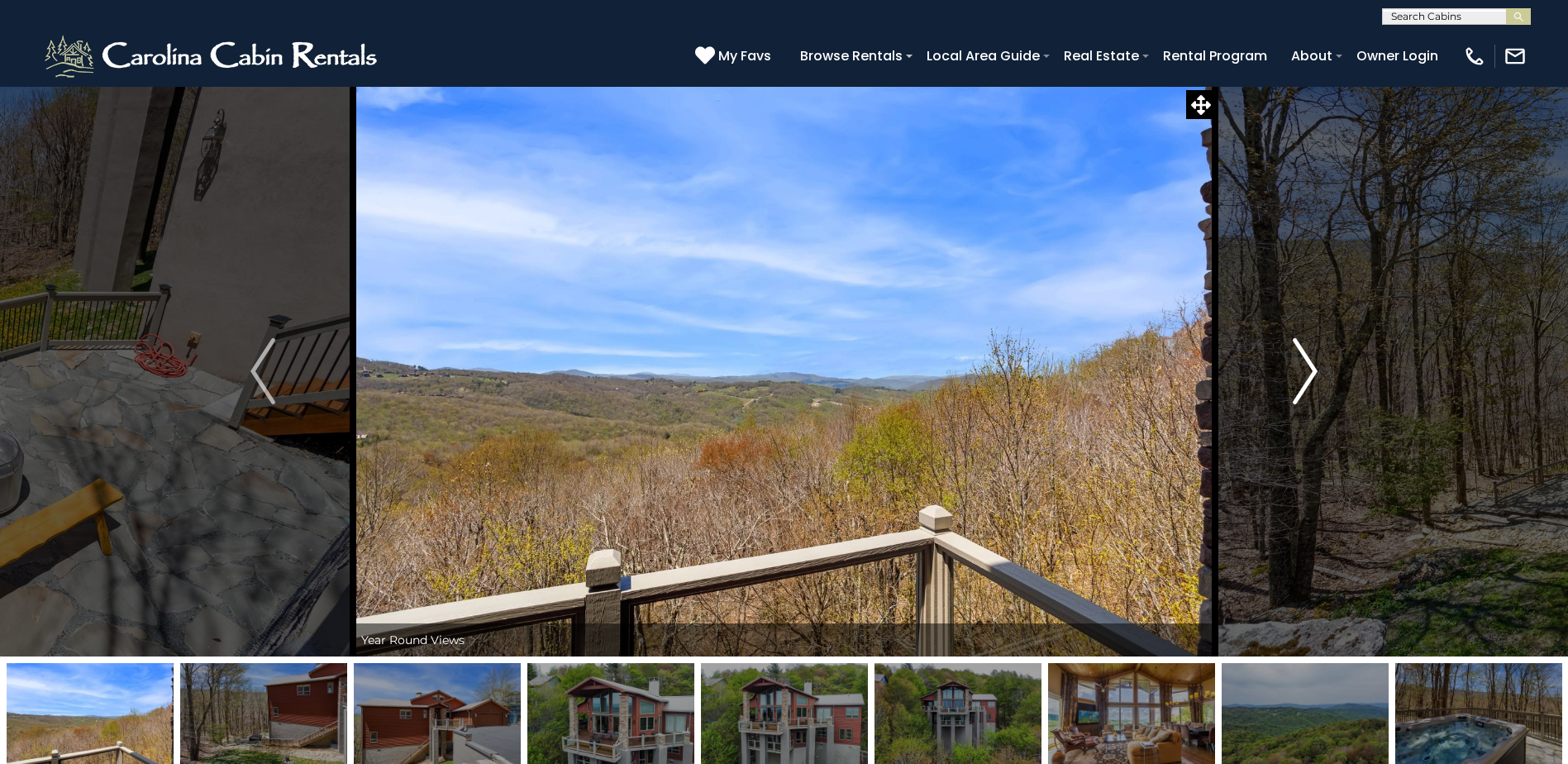
click at [1298, 375] on img "Next" at bounding box center [1305, 371] width 25 height 66
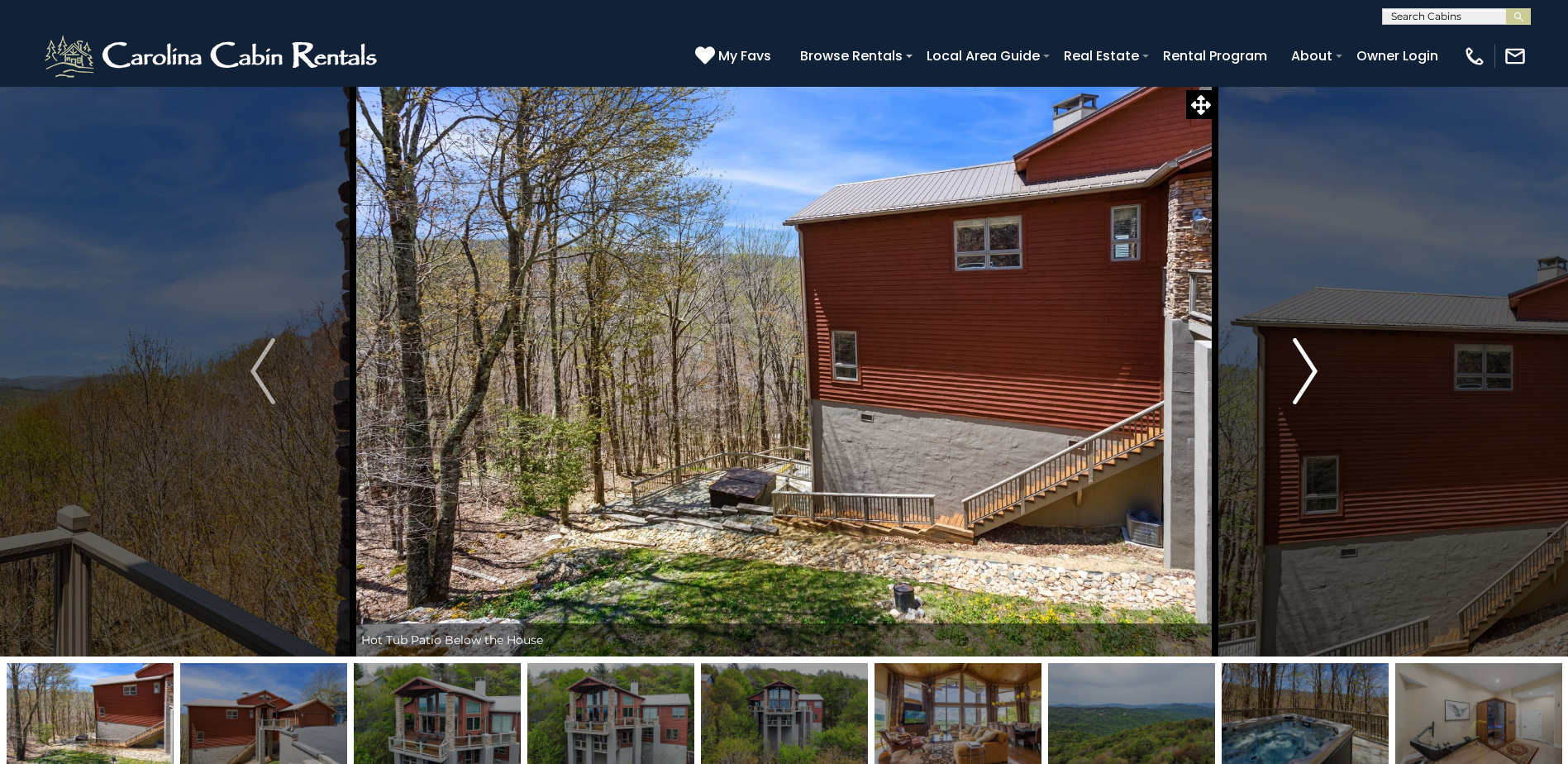
click at [1298, 375] on img "Next" at bounding box center [1305, 371] width 25 height 66
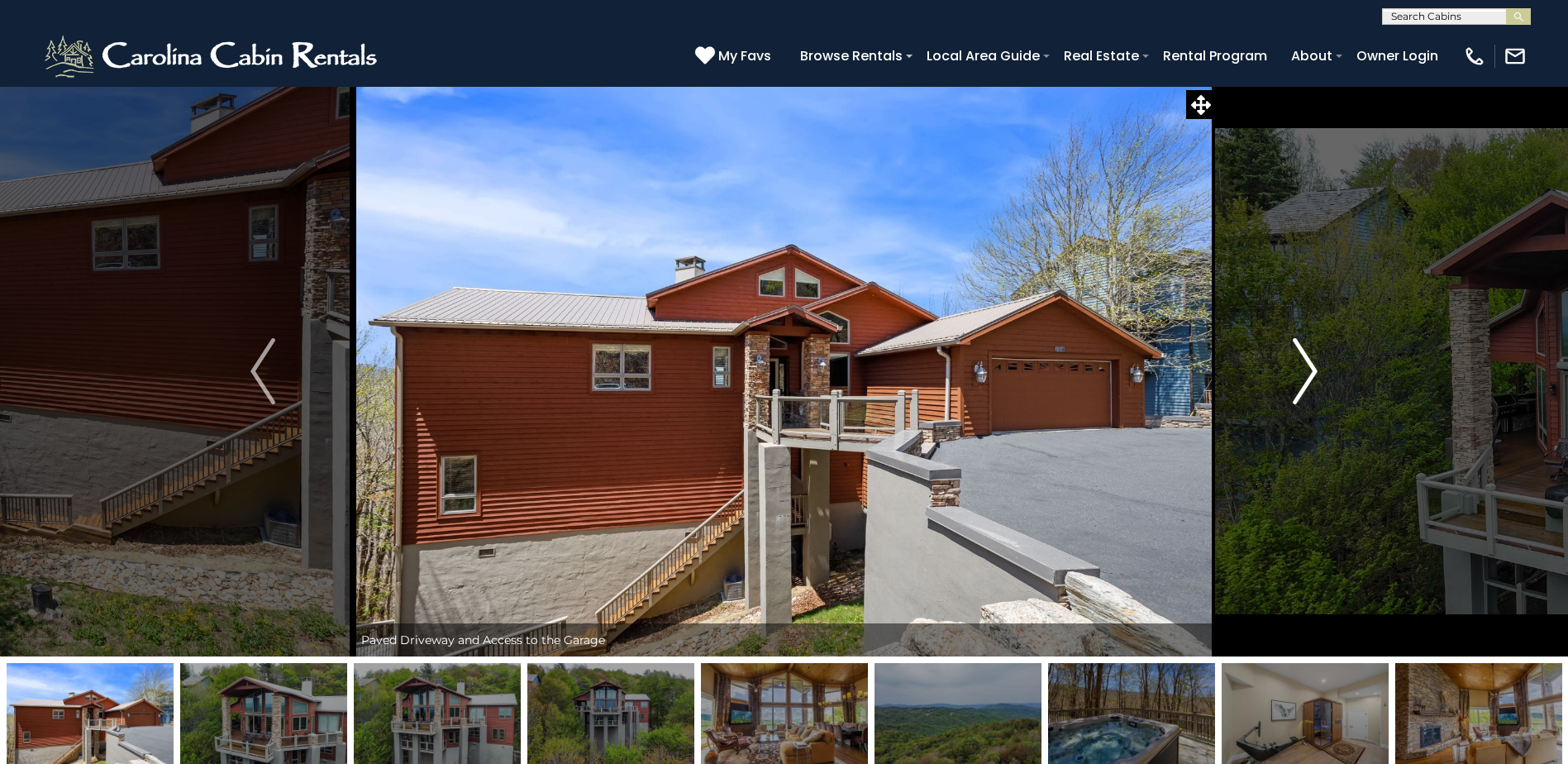
click at [1298, 375] on img "Next" at bounding box center [1305, 371] width 25 height 66
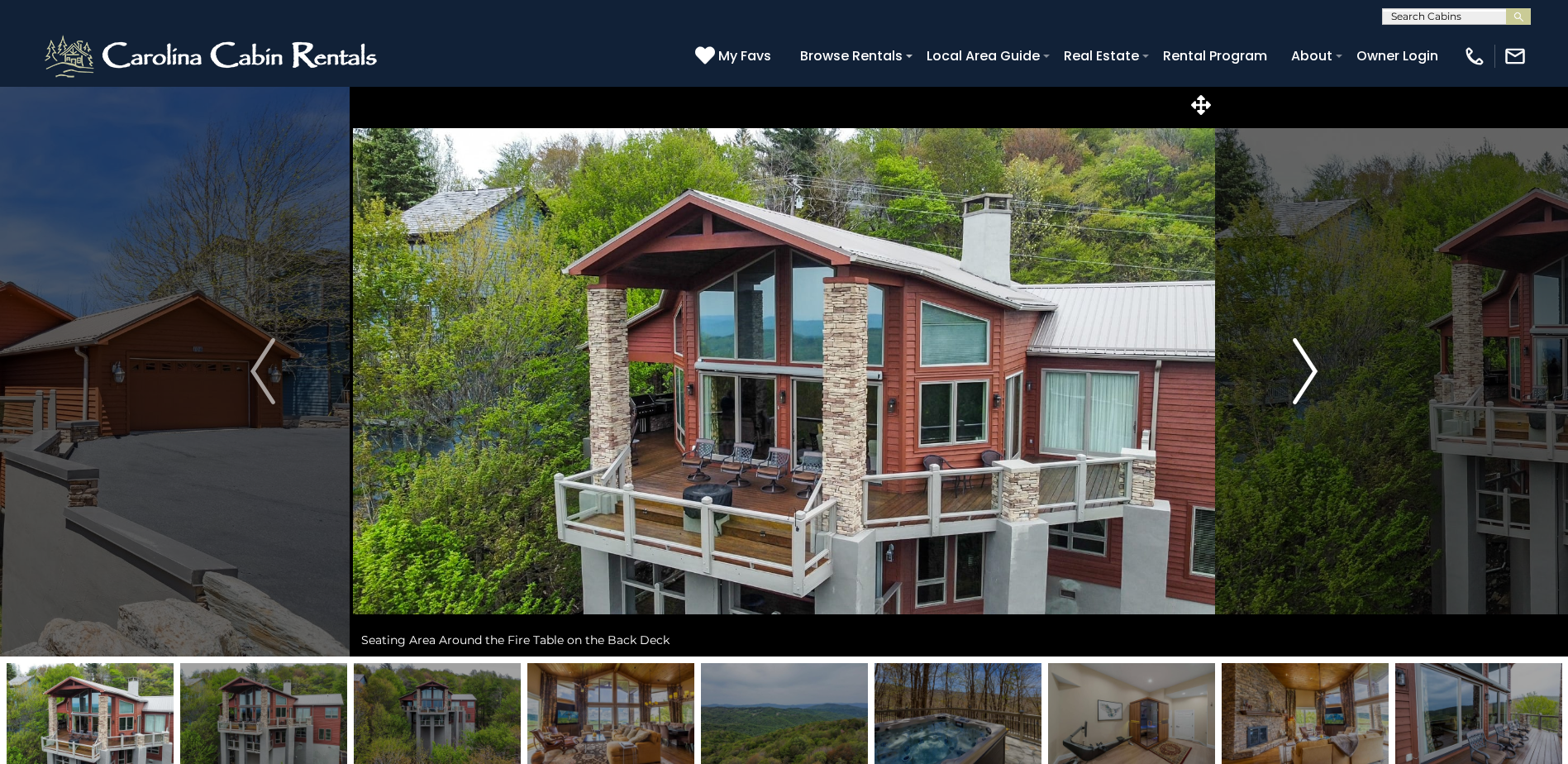
click at [1298, 375] on img "Next" at bounding box center [1305, 371] width 25 height 66
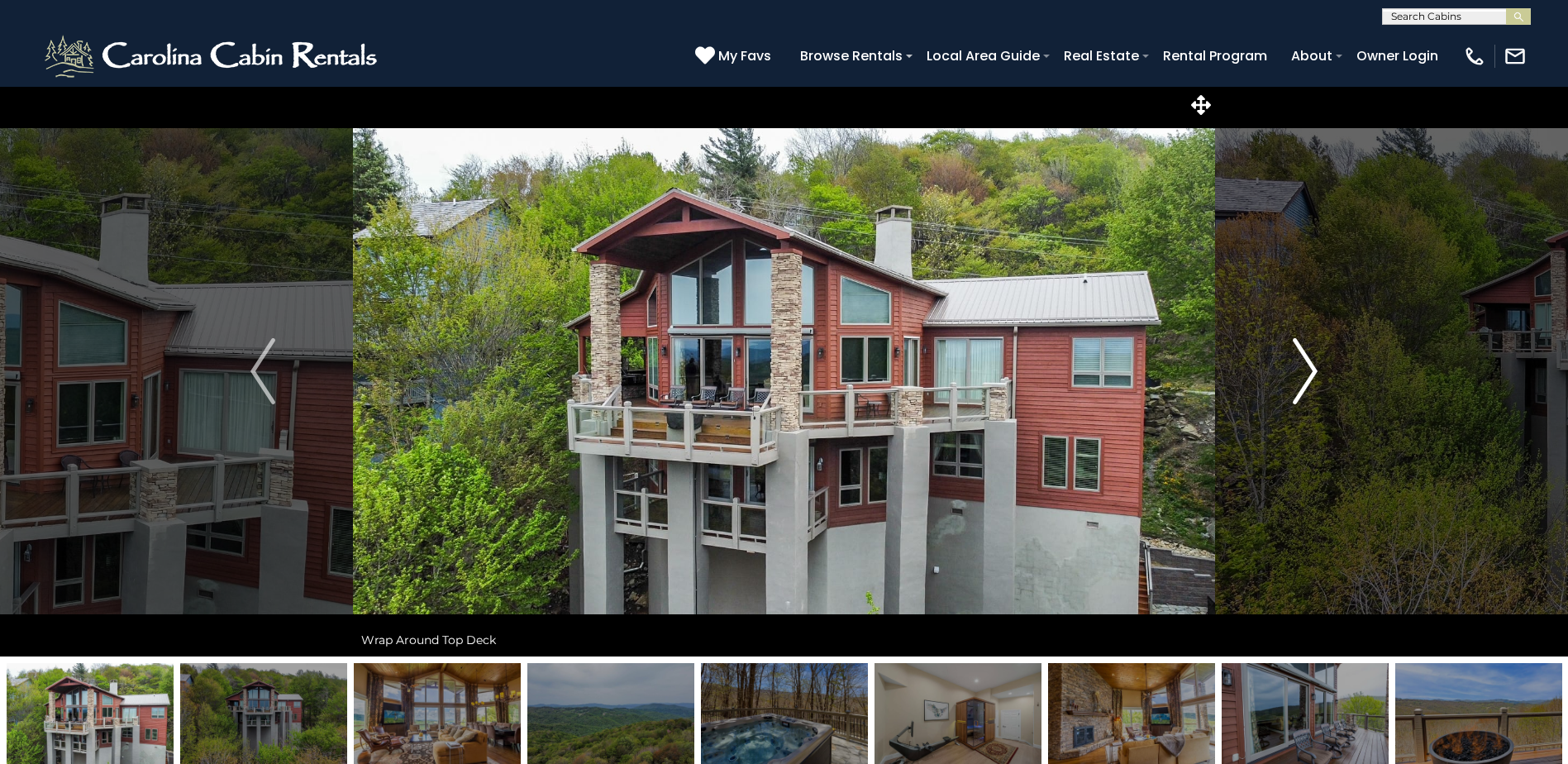
click at [1298, 375] on img "Next" at bounding box center [1305, 371] width 25 height 66
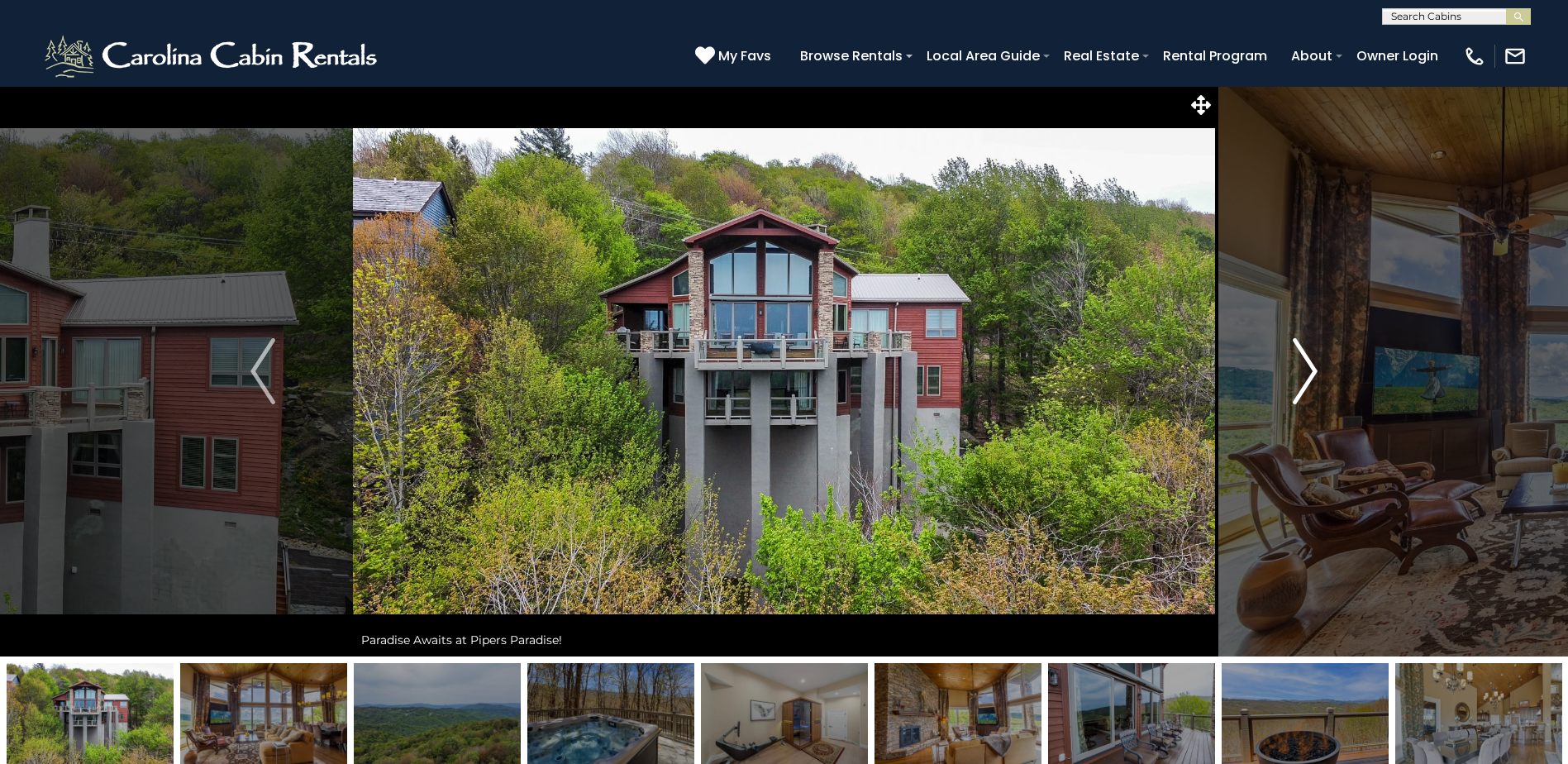
click at [1298, 375] on img "Next" at bounding box center [1305, 371] width 25 height 66
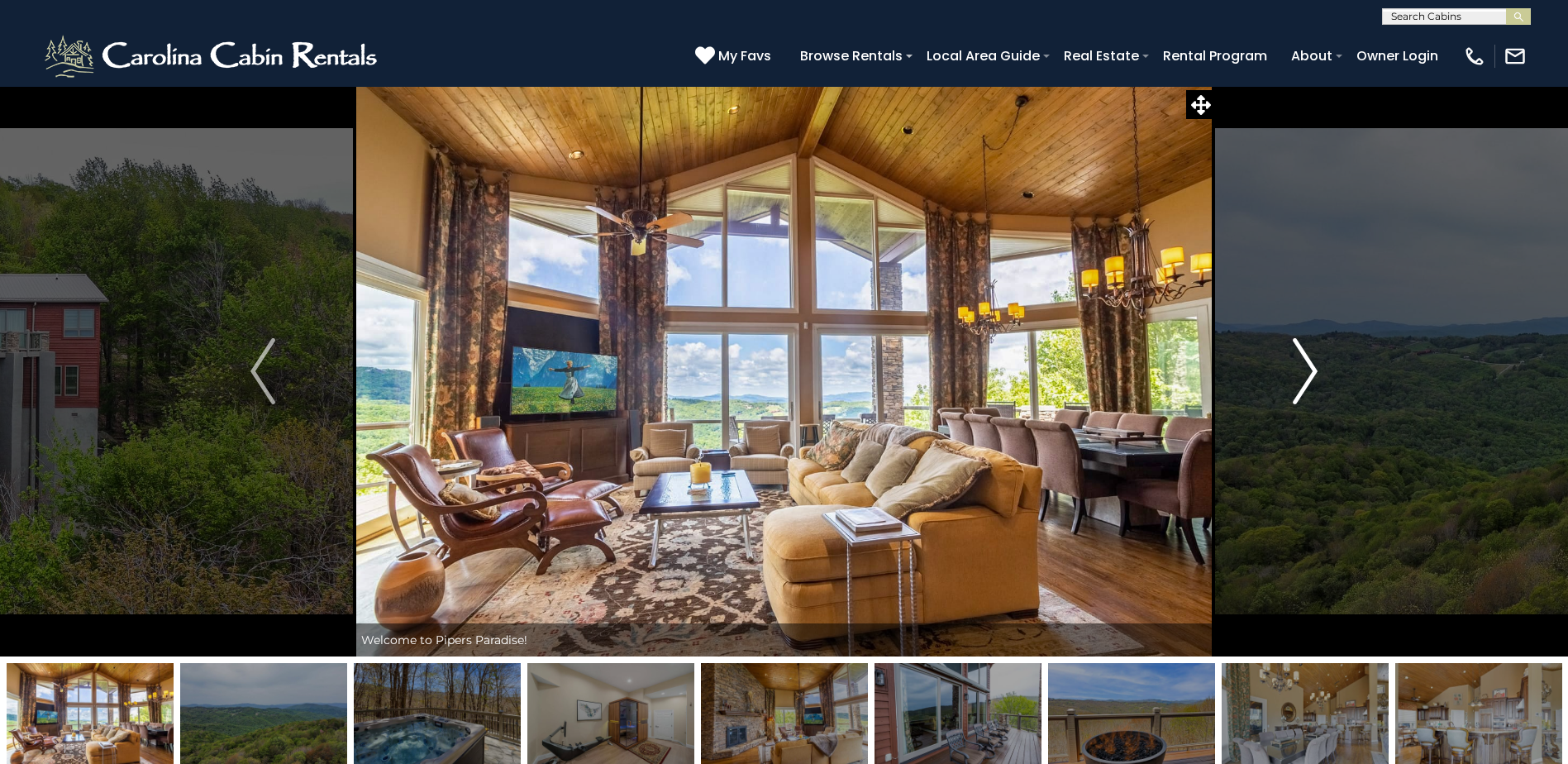
click at [1298, 375] on img "Next" at bounding box center [1305, 371] width 25 height 66
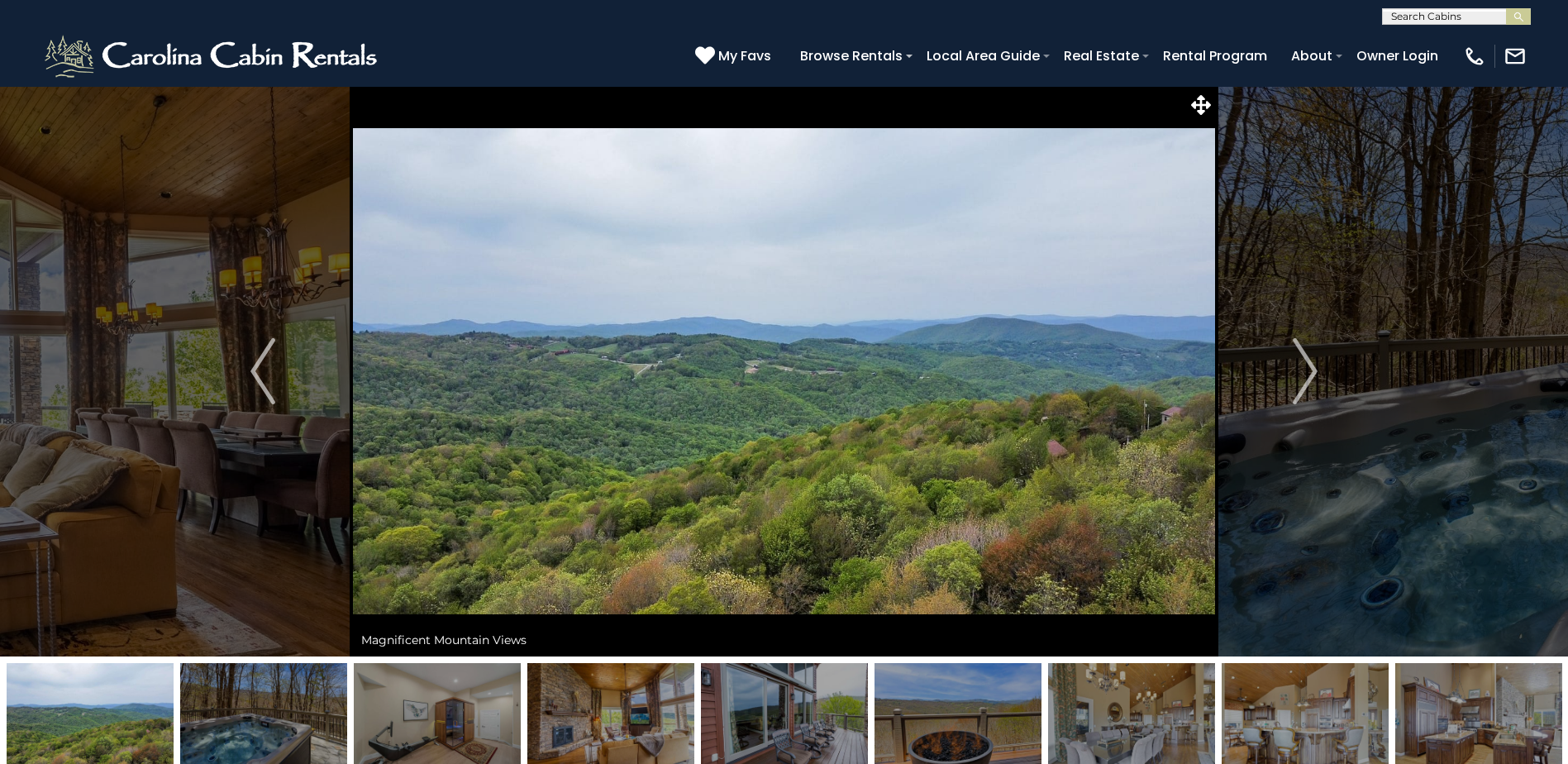
click at [1194, 101] on icon at bounding box center [1200, 105] width 20 height 20
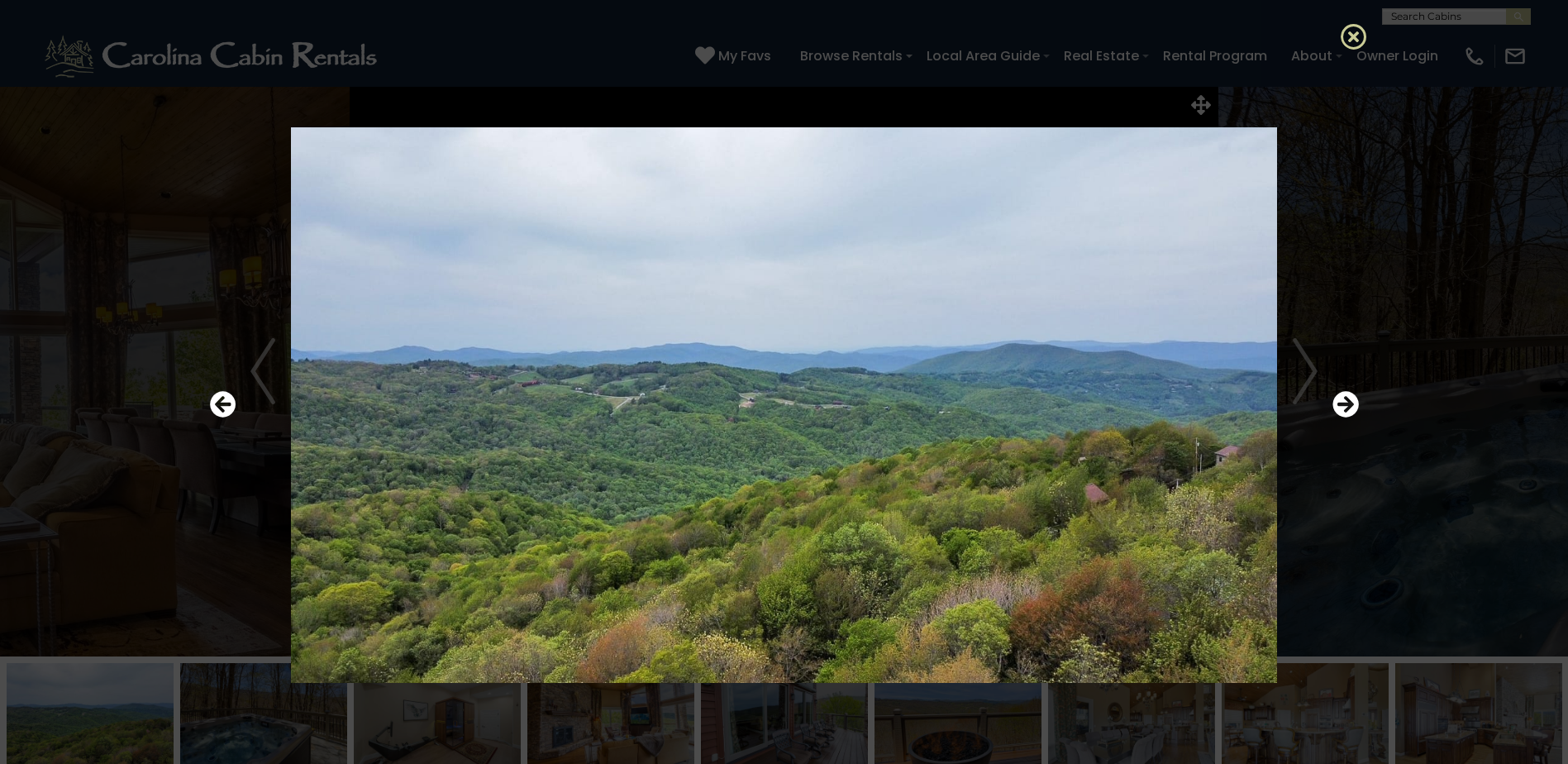
click at [1343, 35] on icon at bounding box center [1354, 36] width 26 height 26
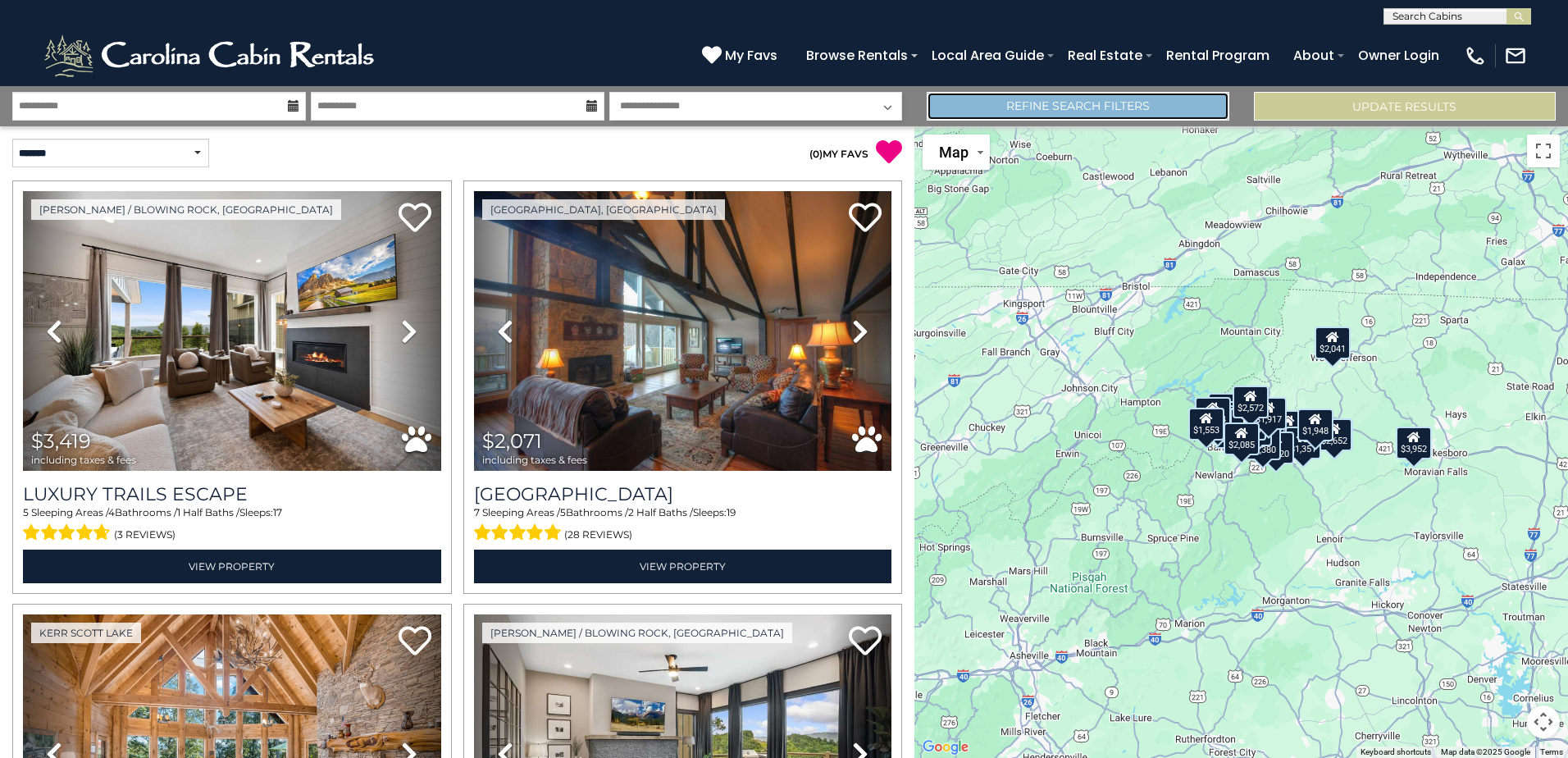
click at [1124, 108] on link "Refine Search Filters" at bounding box center [1077, 106] width 302 height 28
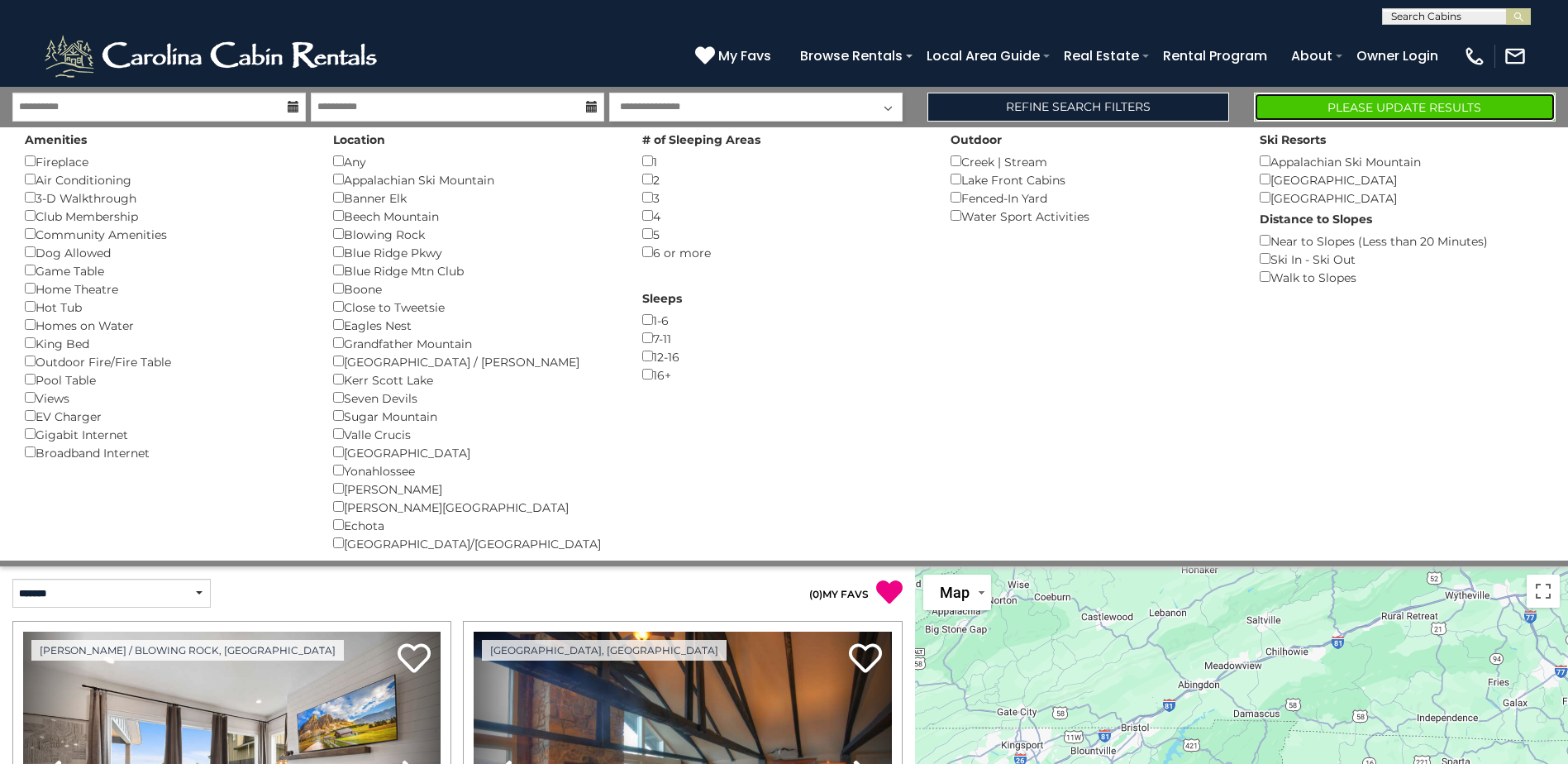
click at [1386, 112] on button "Please Update Results" at bounding box center [1405, 107] width 302 height 29
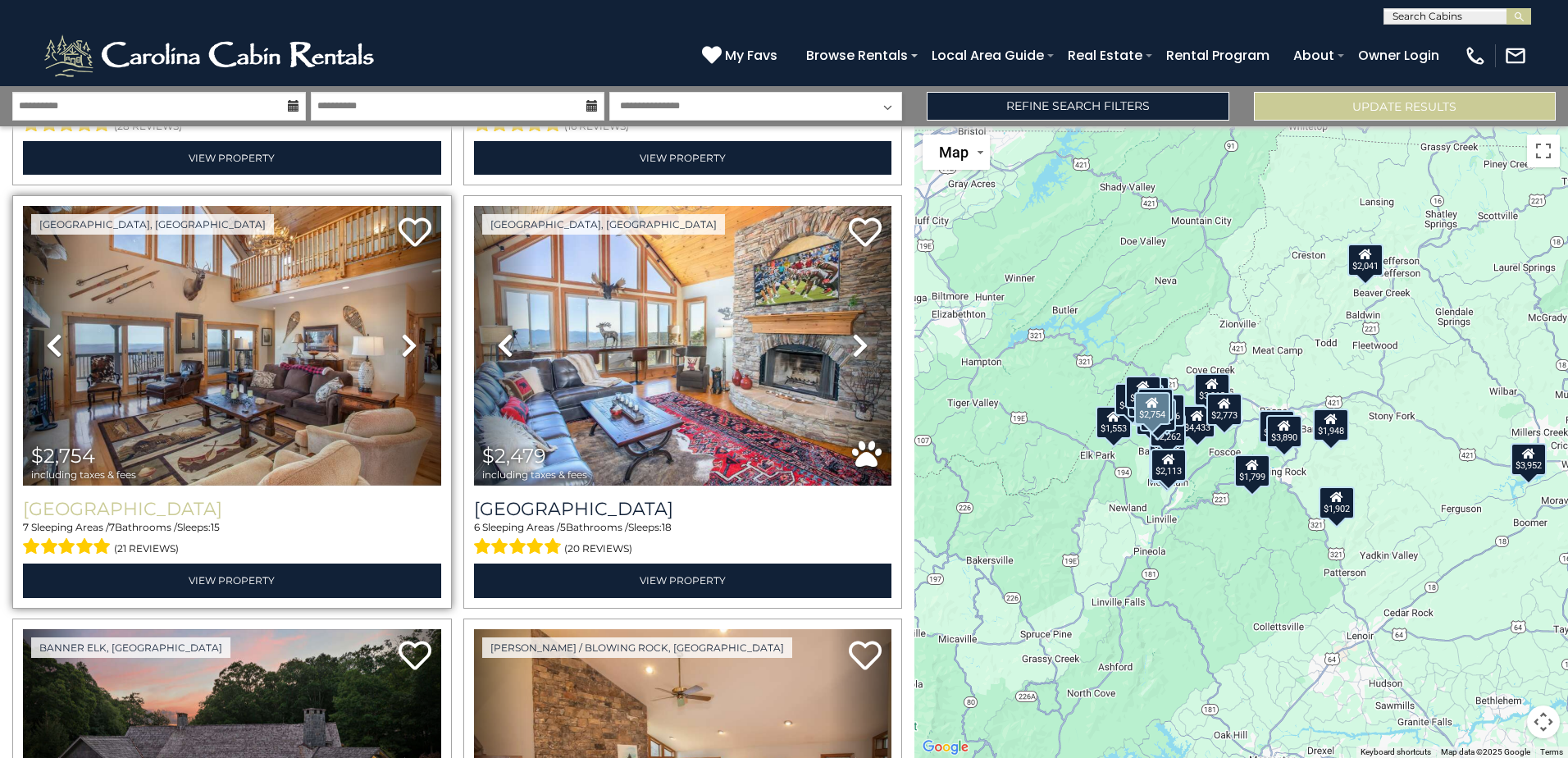
scroll to position [410, 0]
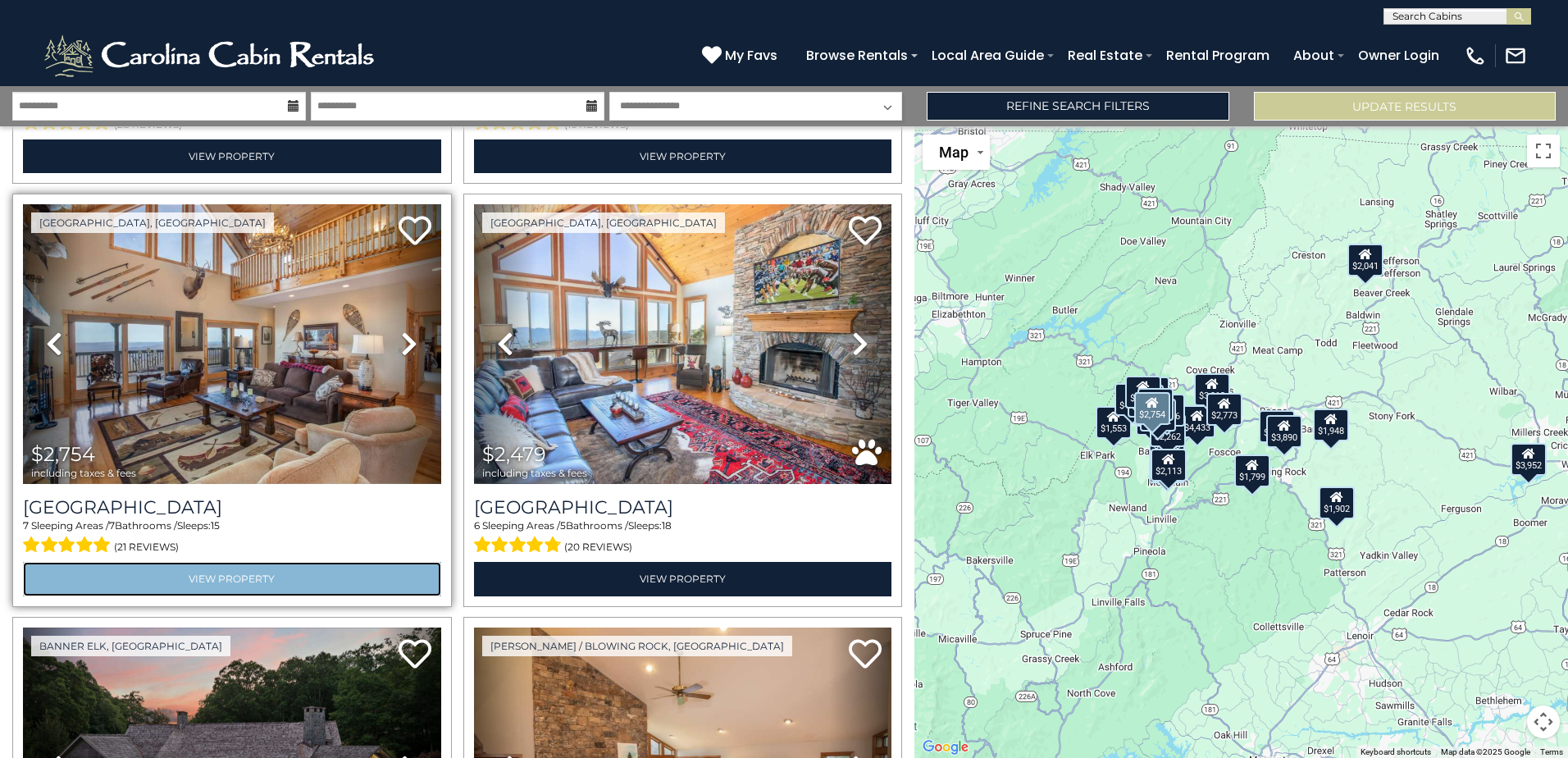
click at [215, 574] on link "View Property" at bounding box center [232, 578] width 418 height 34
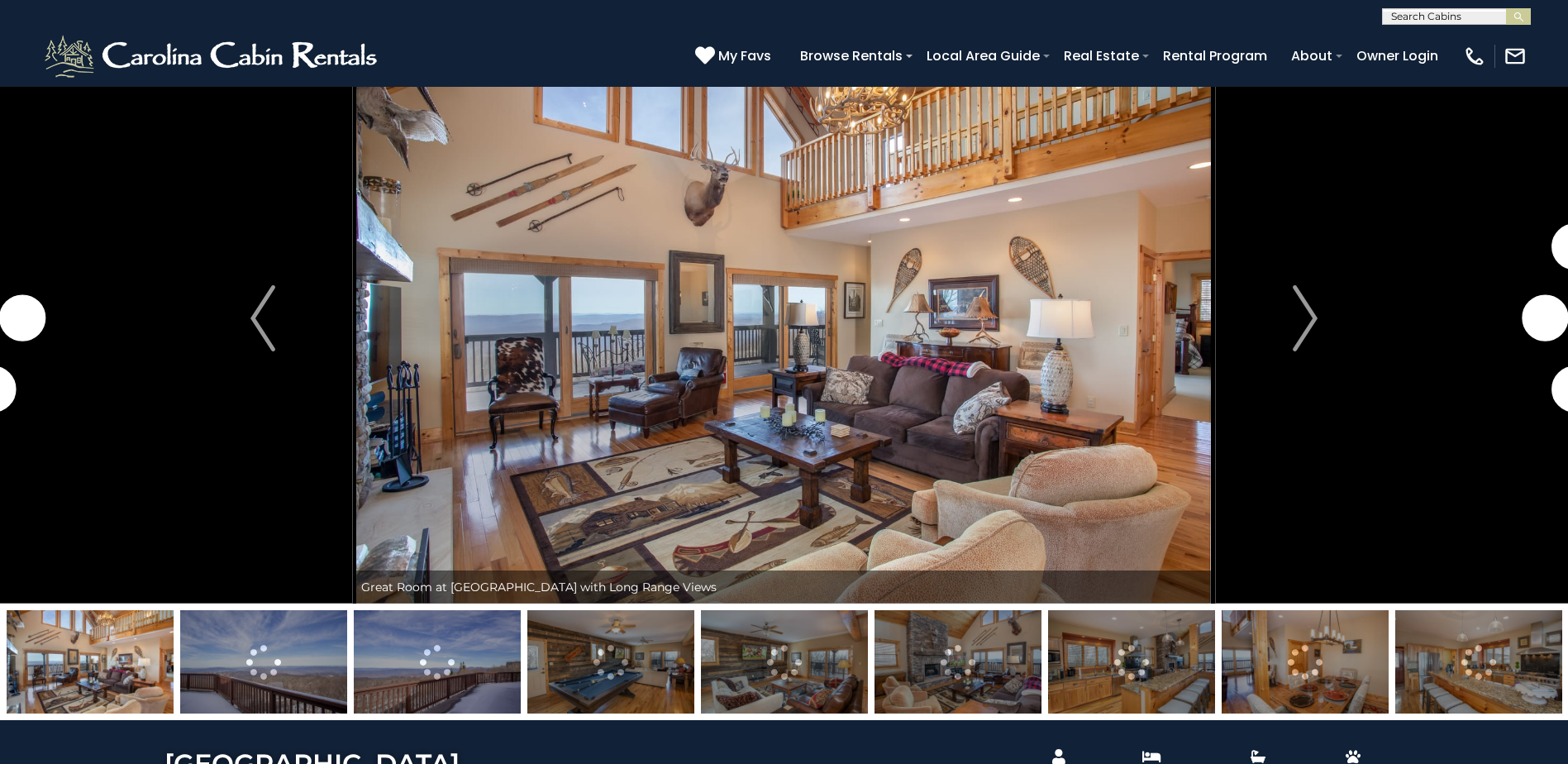
scroll to position [82, 0]
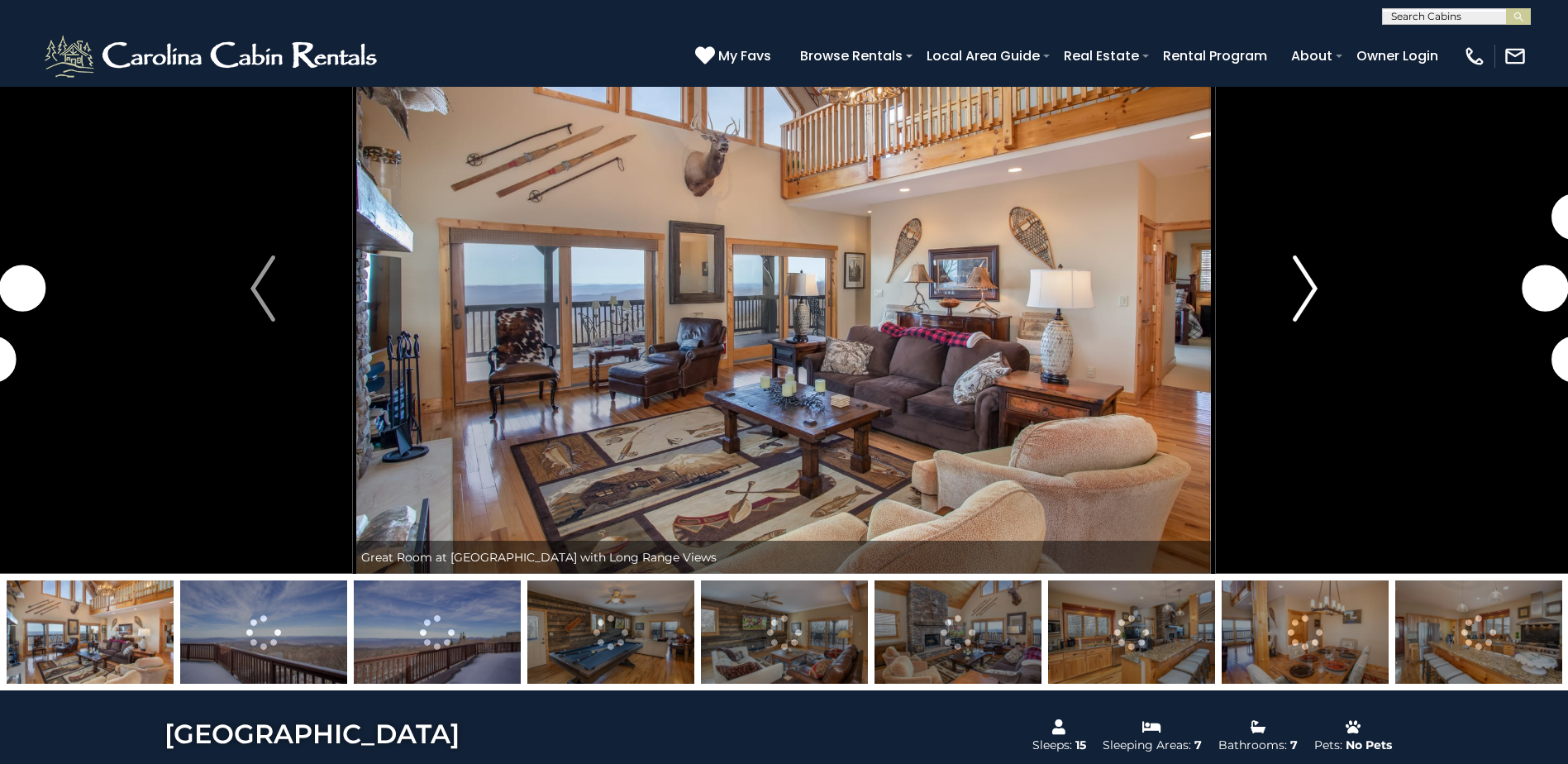
click at [1296, 289] on img "Next" at bounding box center [1305, 288] width 25 height 66
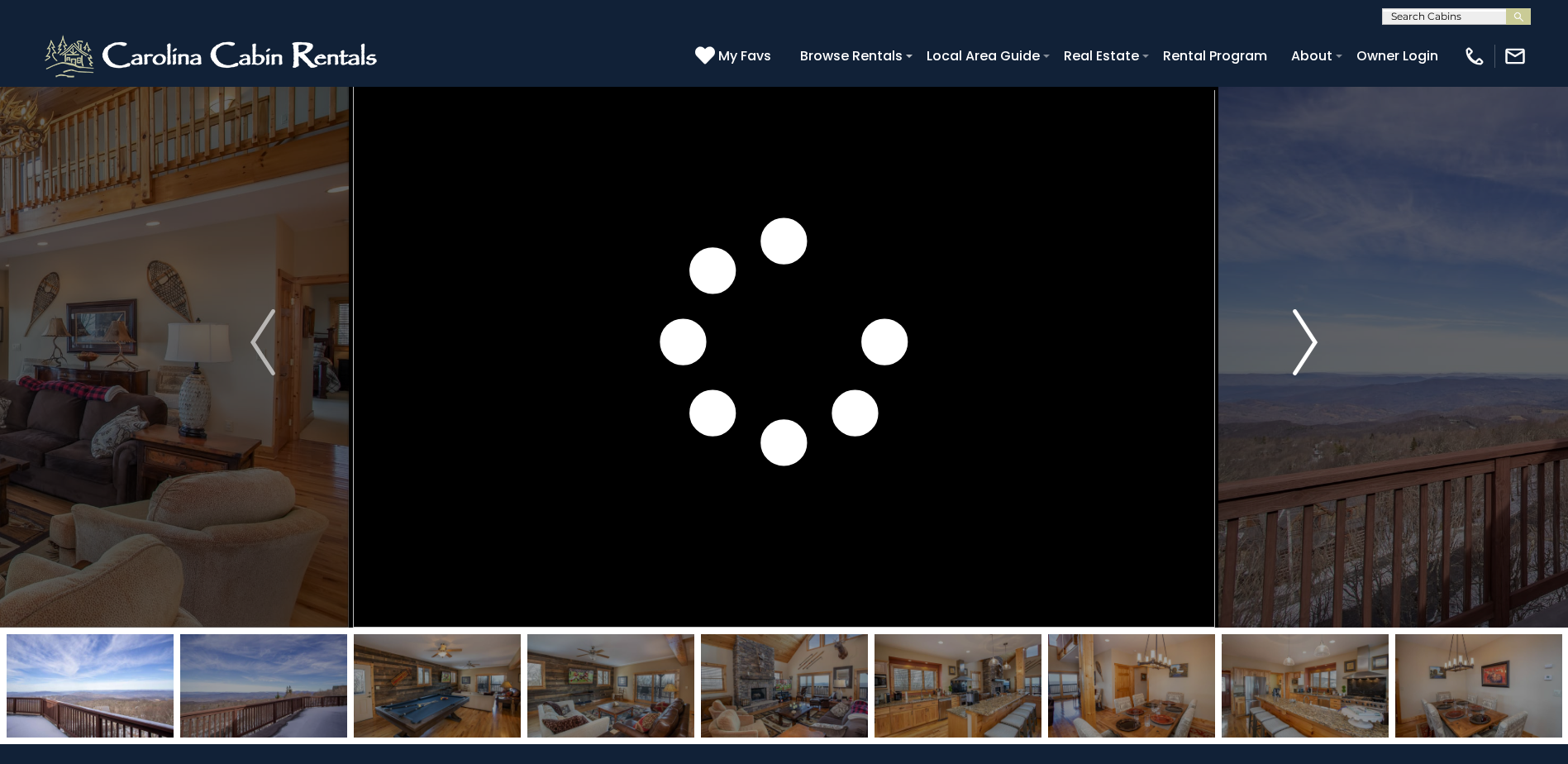
scroll to position [0, 0]
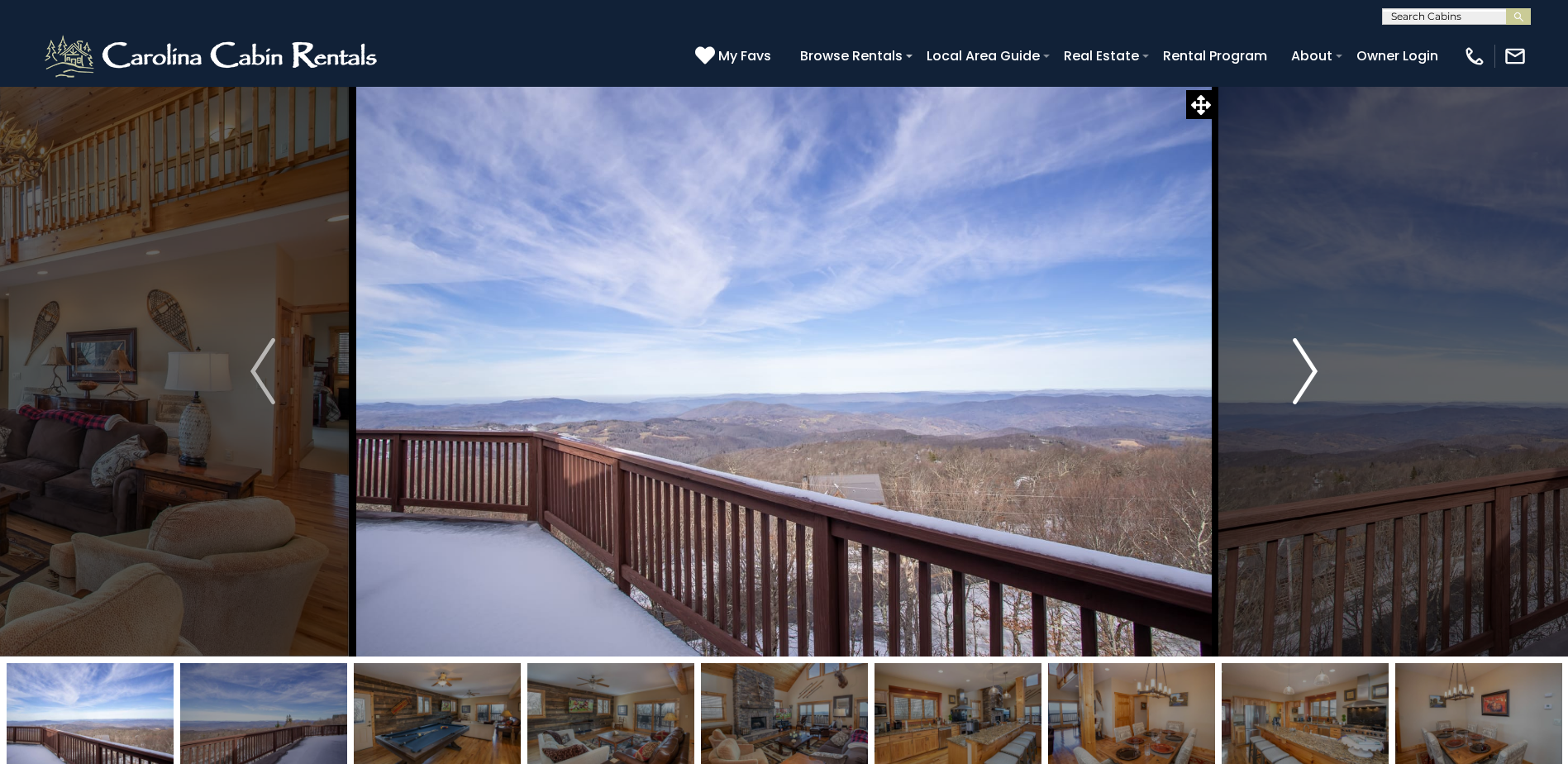
click at [1304, 377] on img "Next" at bounding box center [1305, 371] width 25 height 66
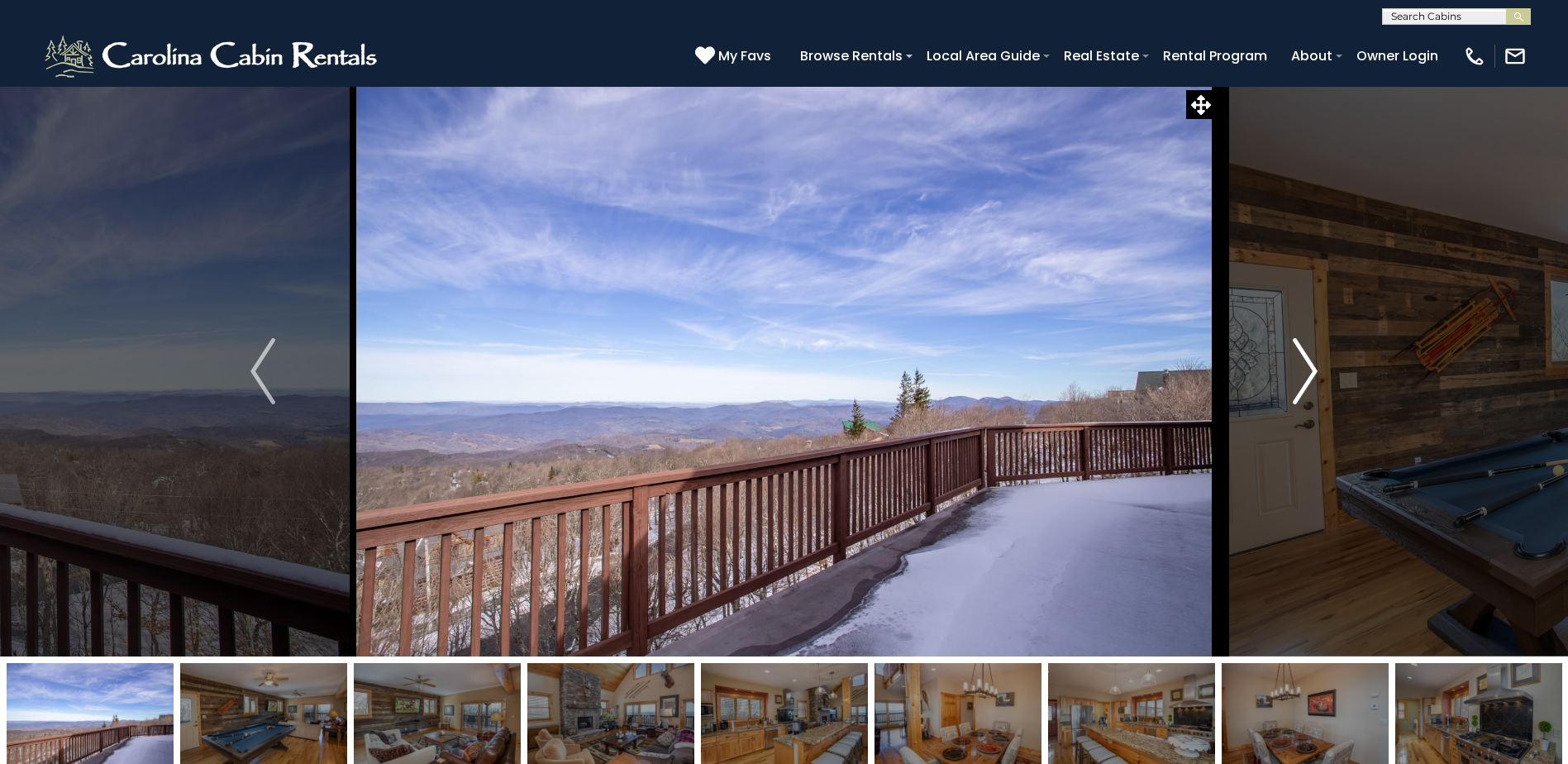
click at [1303, 372] on img "Next" at bounding box center [1305, 371] width 25 height 66
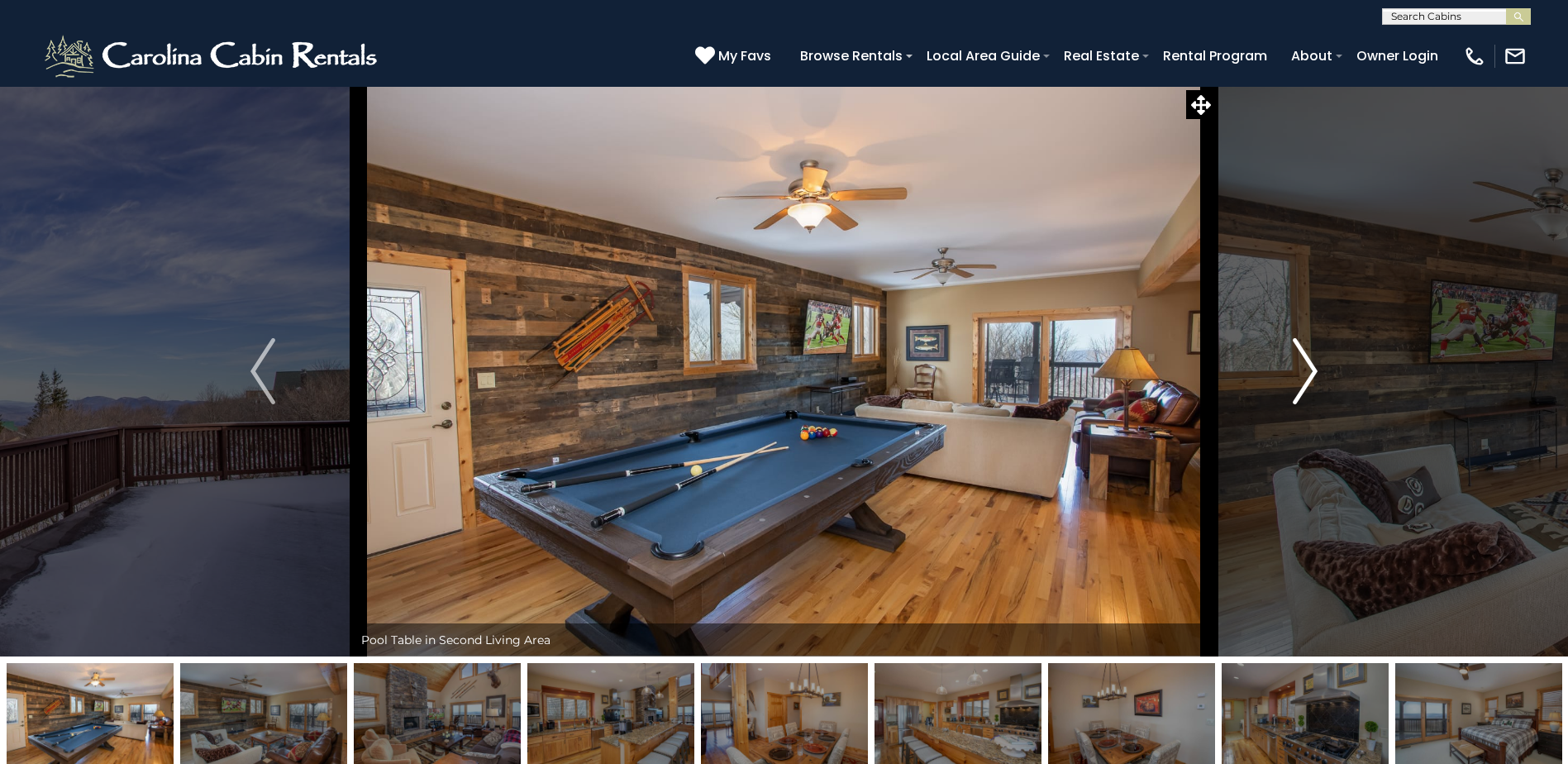
click at [1301, 374] on img "Next" at bounding box center [1305, 371] width 25 height 66
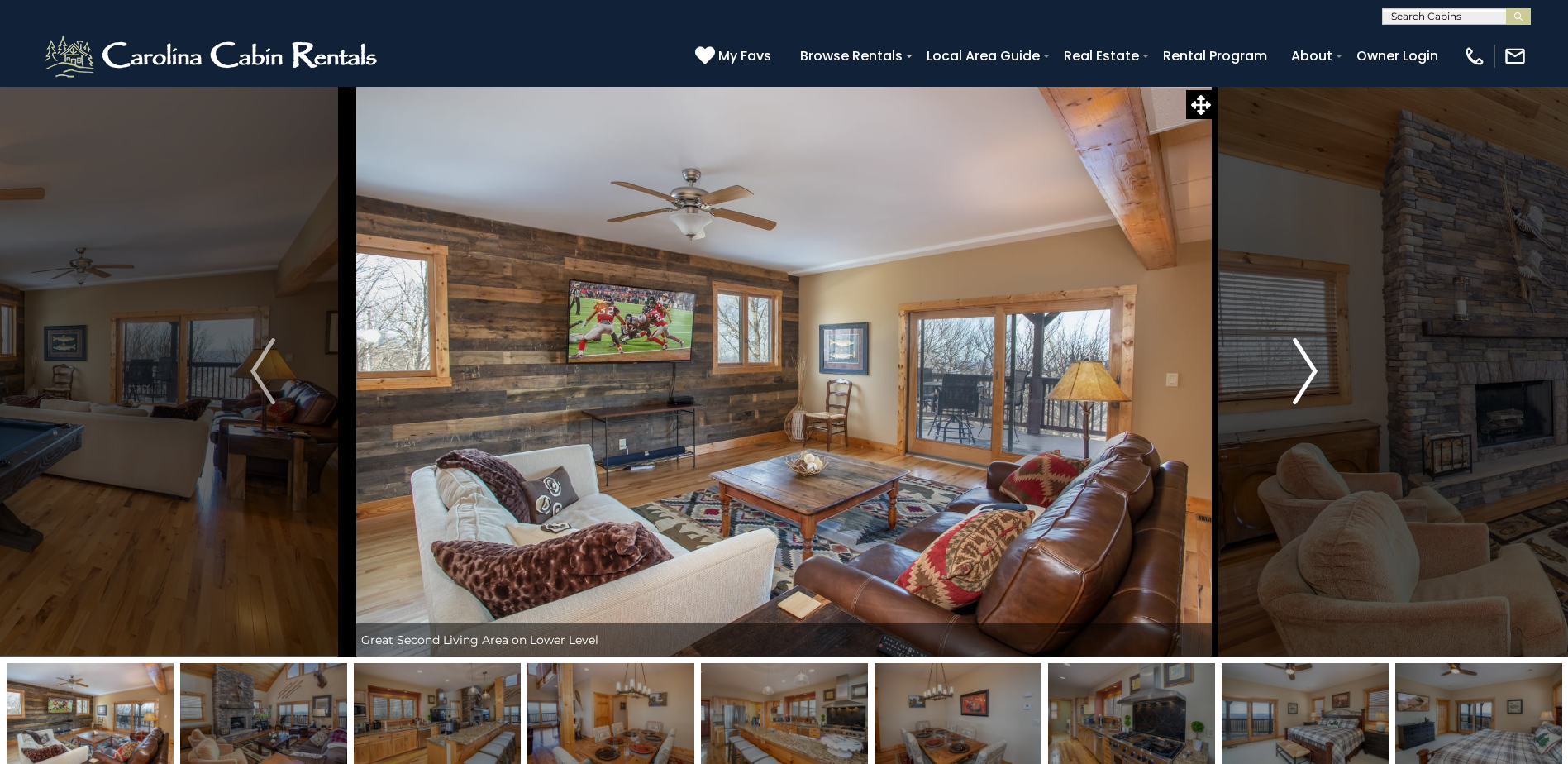
click at [1301, 374] on img "Next" at bounding box center [1305, 371] width 25 height 66
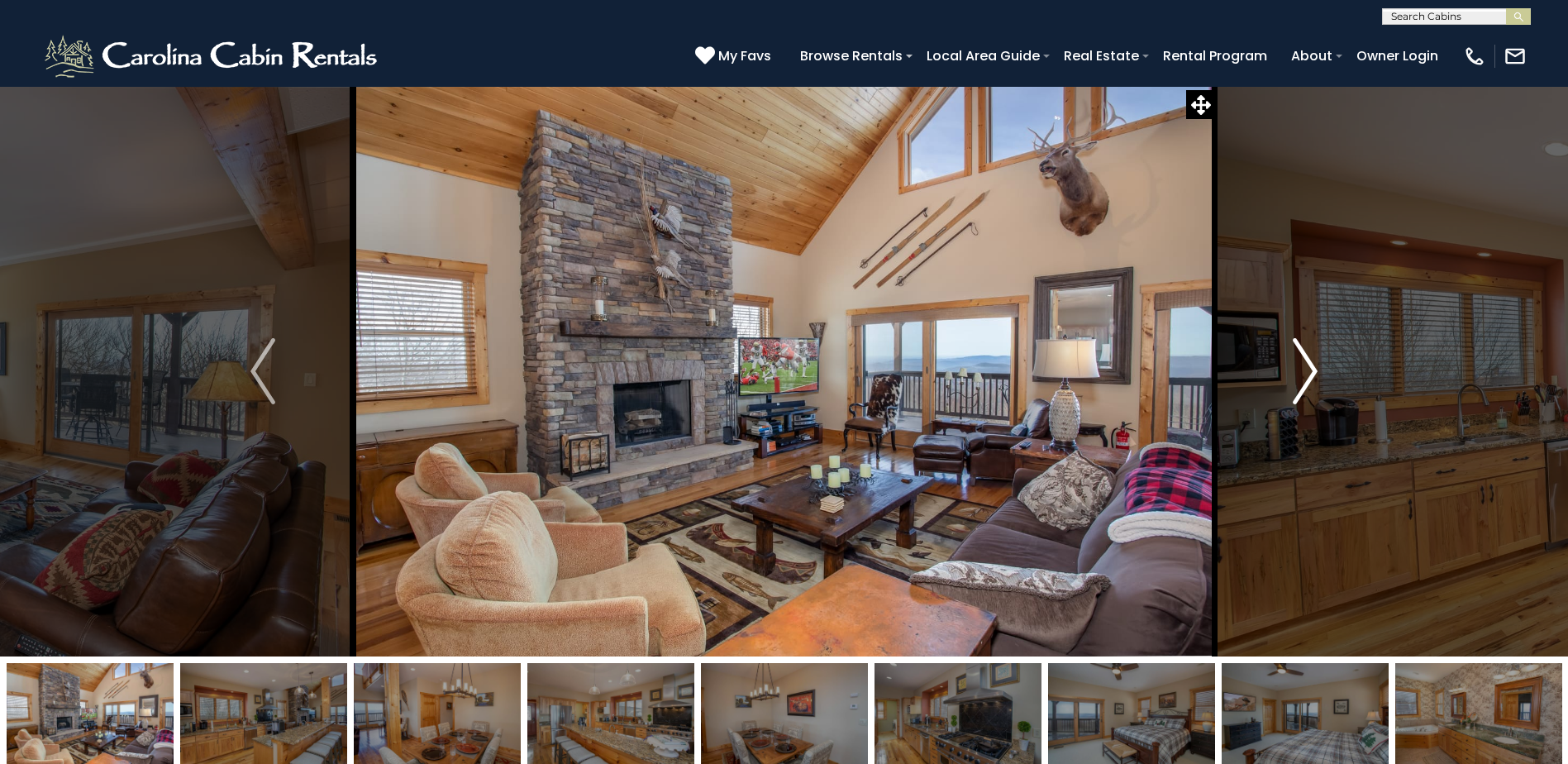
click at [1301, 374] on img "Next" at bounding box center [1305, 371] width 25 height 66
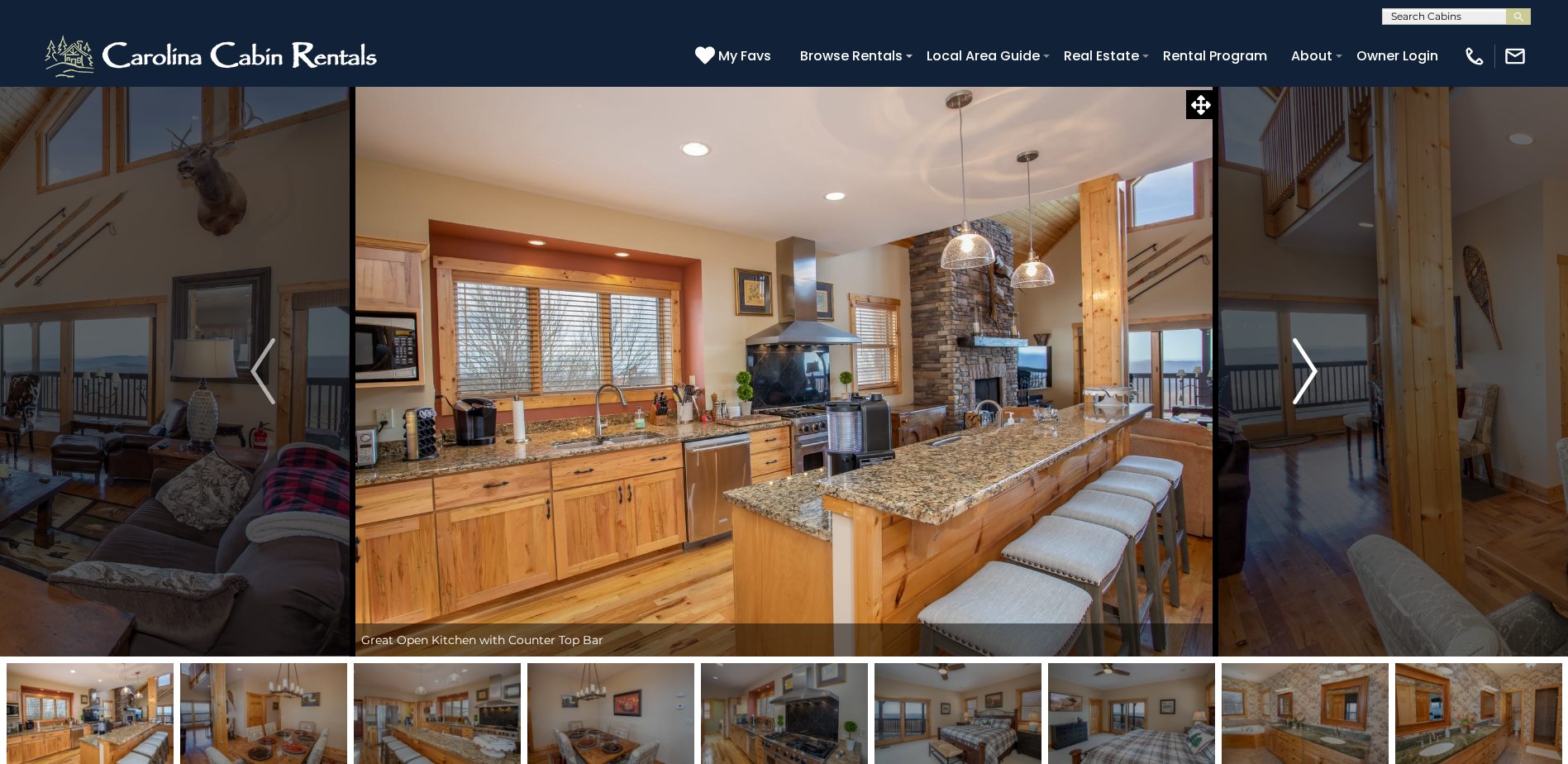
click at [1301, 374] on img "Next" at bounding box center [1305, 371] width 25 height 66
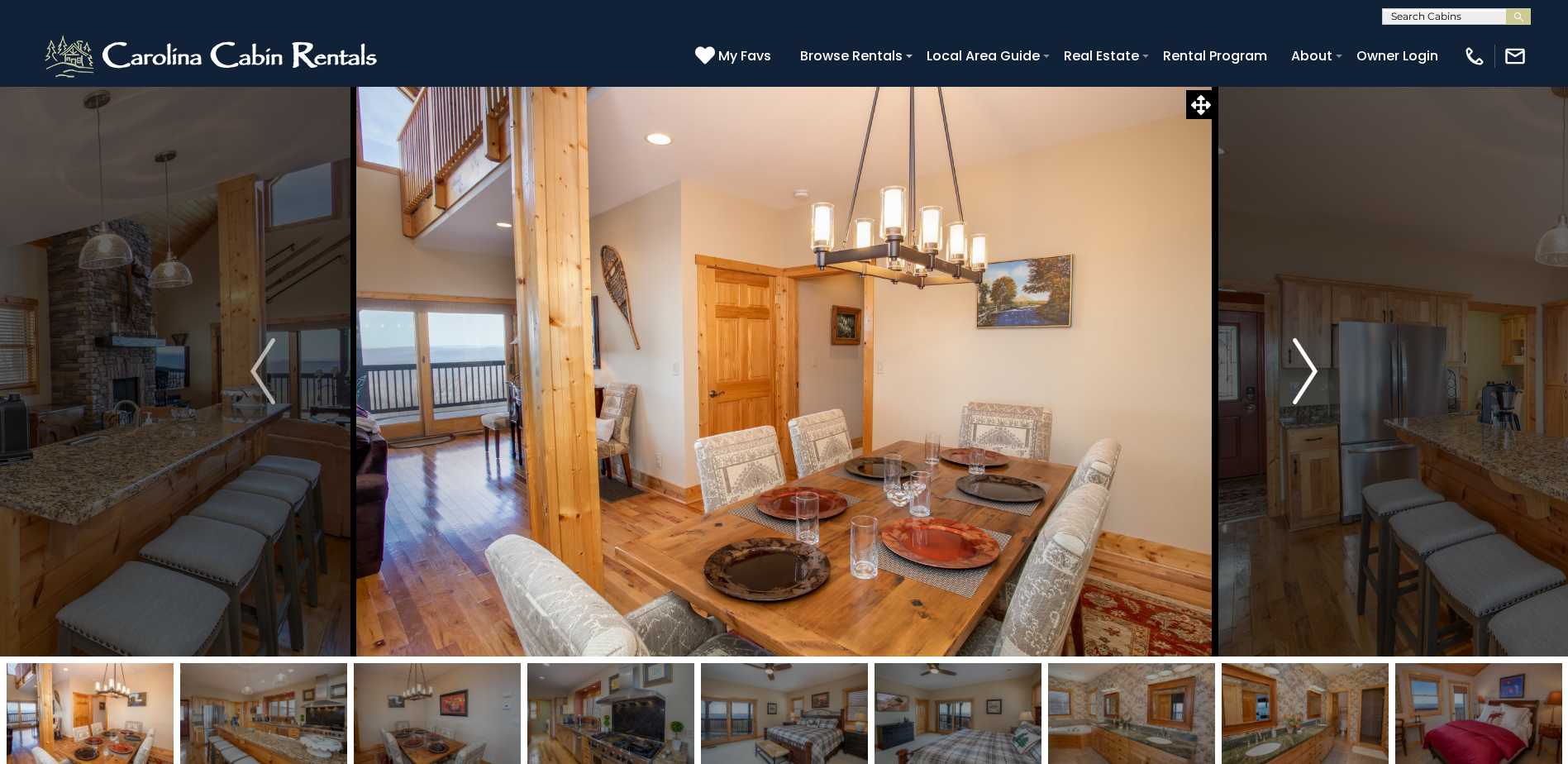
click at [1301, 374] on img "Next" at bounding box center [1305, 371] width 25 height 66
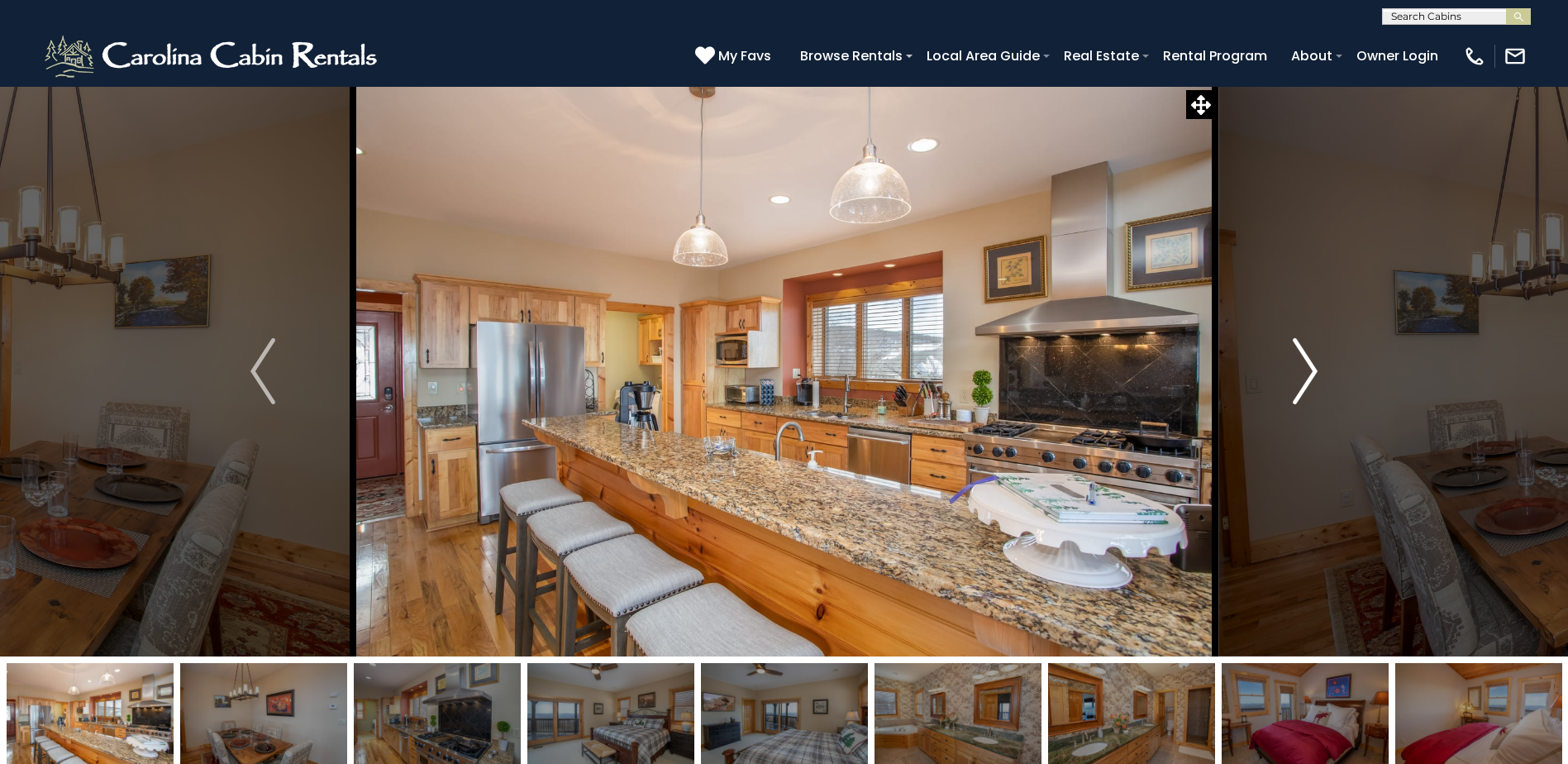
click at [1301, 374] on img "Next" at bounding box center [1305, 371] width 25 height 66
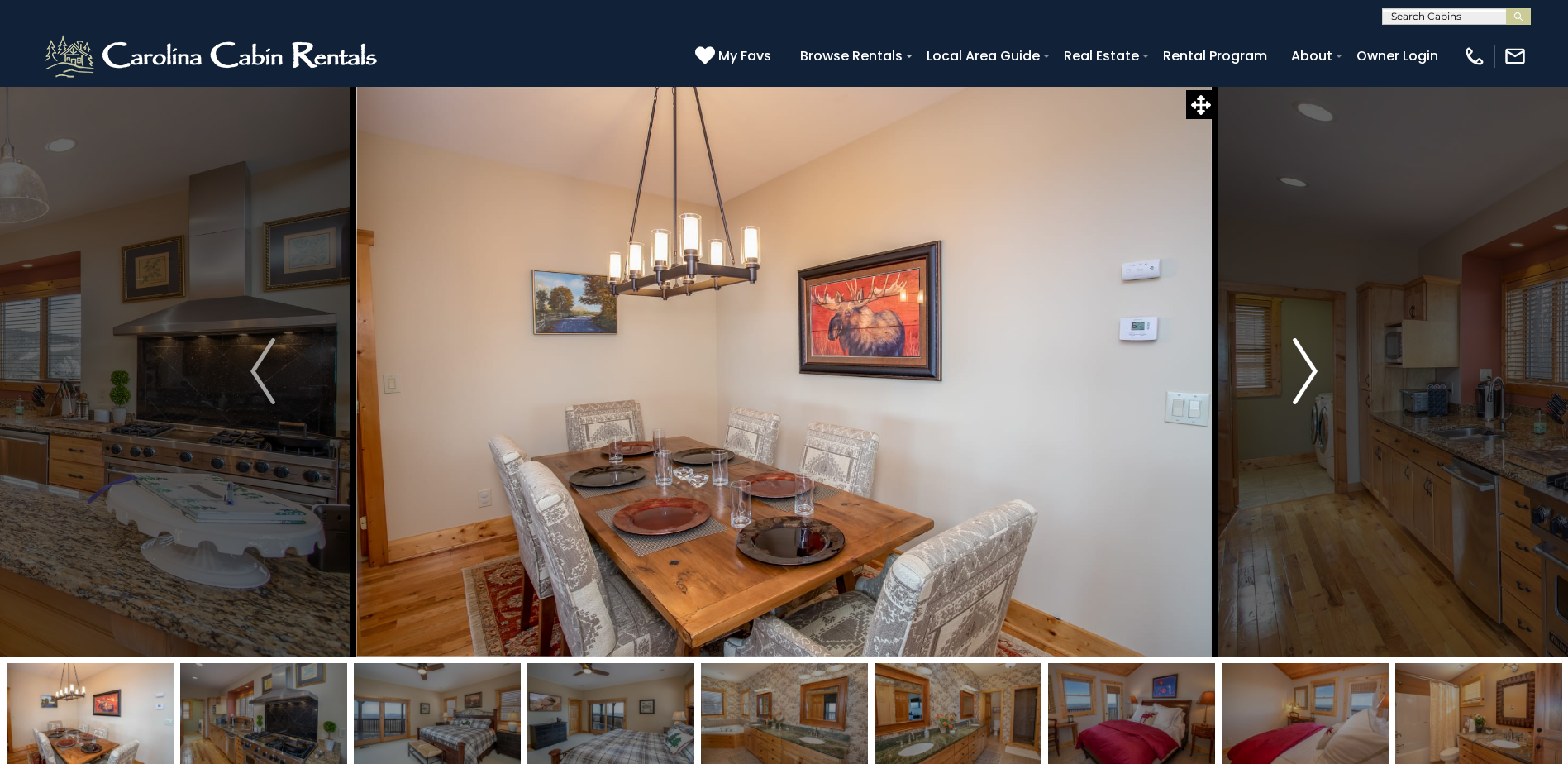
click at [1301, 374] on img "Next" at bounding box center [1305, 371] width 25 height 66
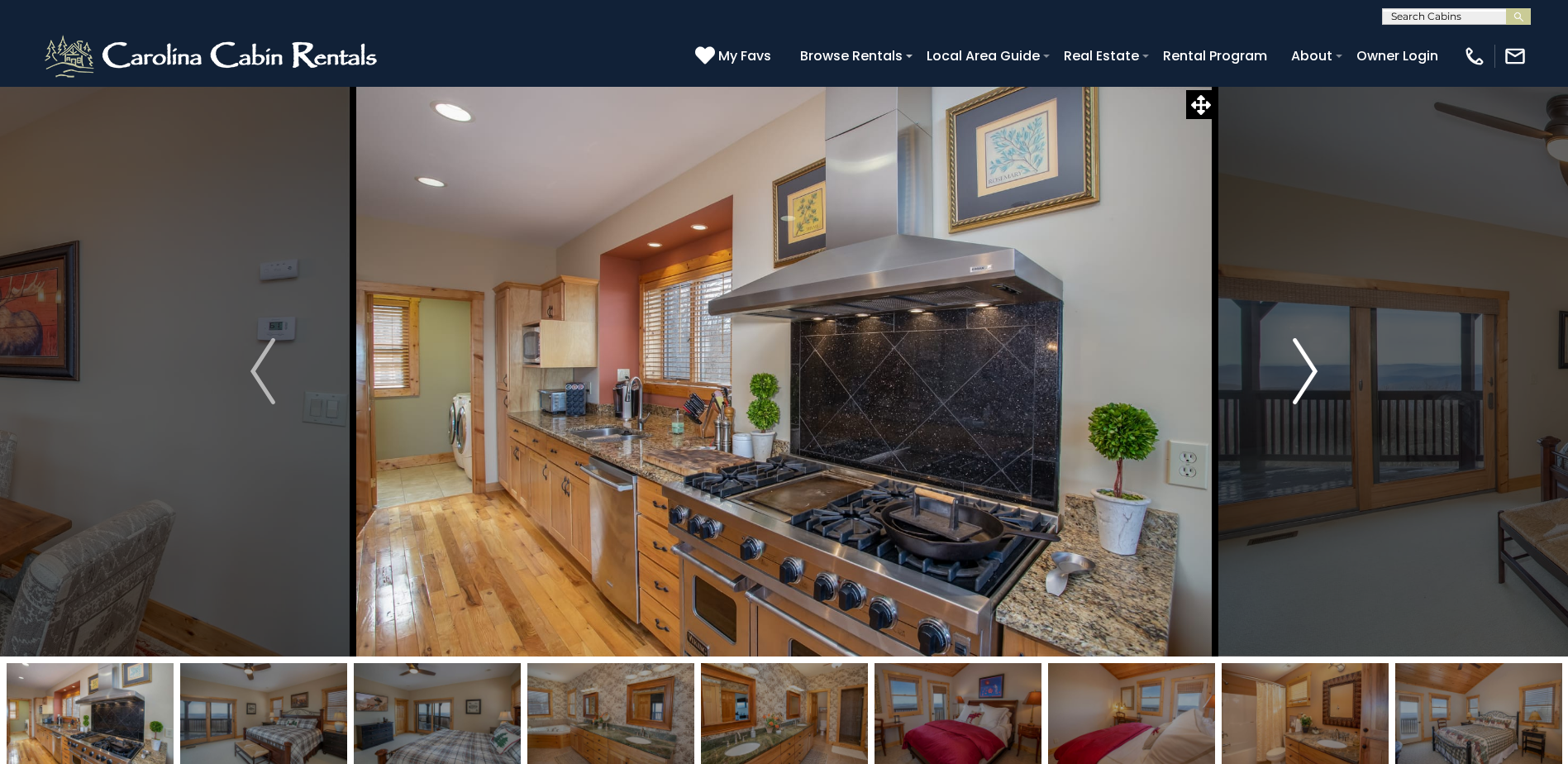
click at [1301, 374] on img "Next" at bounding box center [1305, 371] width 25 height 66
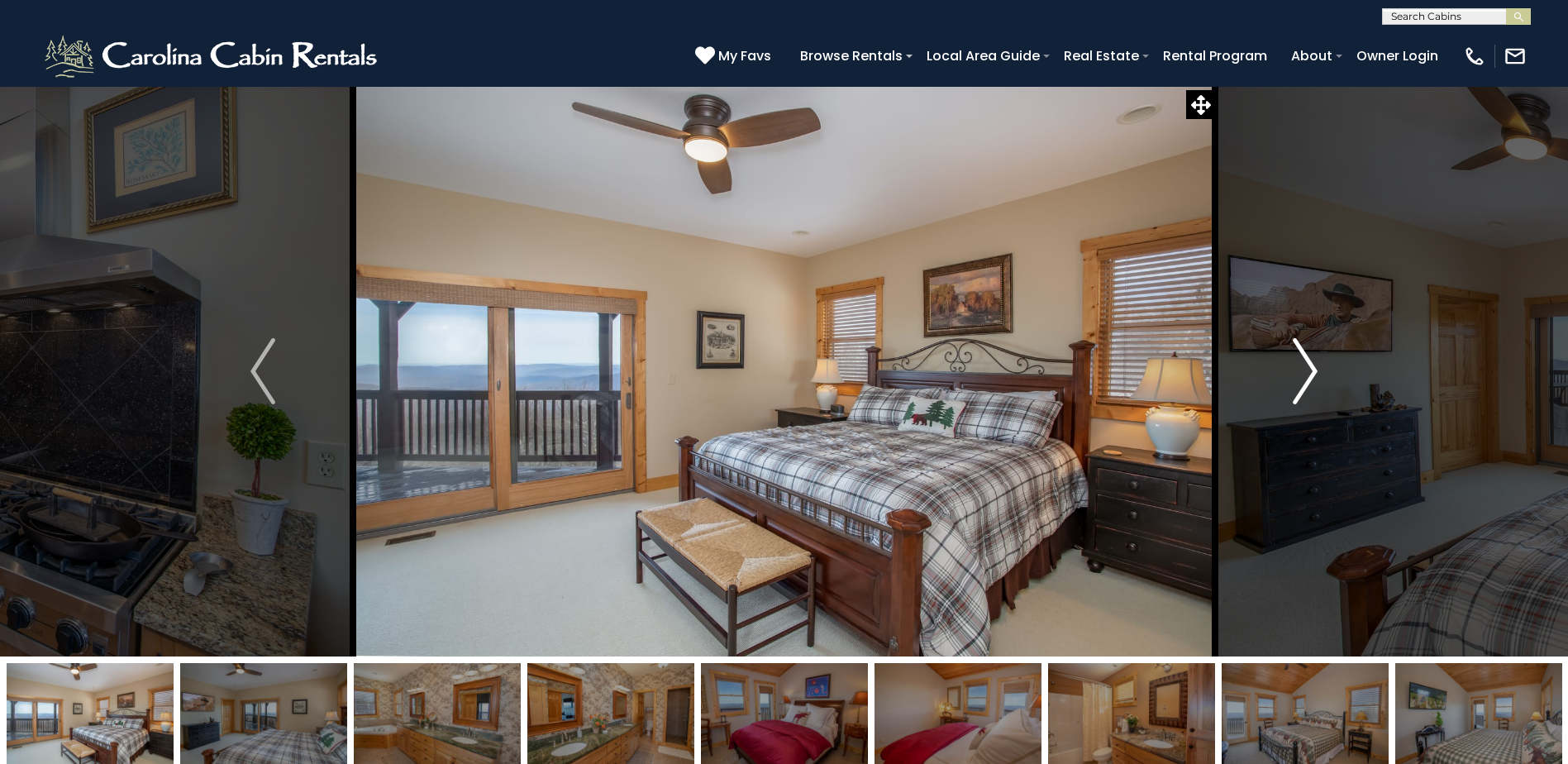
click at [1303, 372] on img "Next" at bounding box center [1305, 371] width 25 height 66
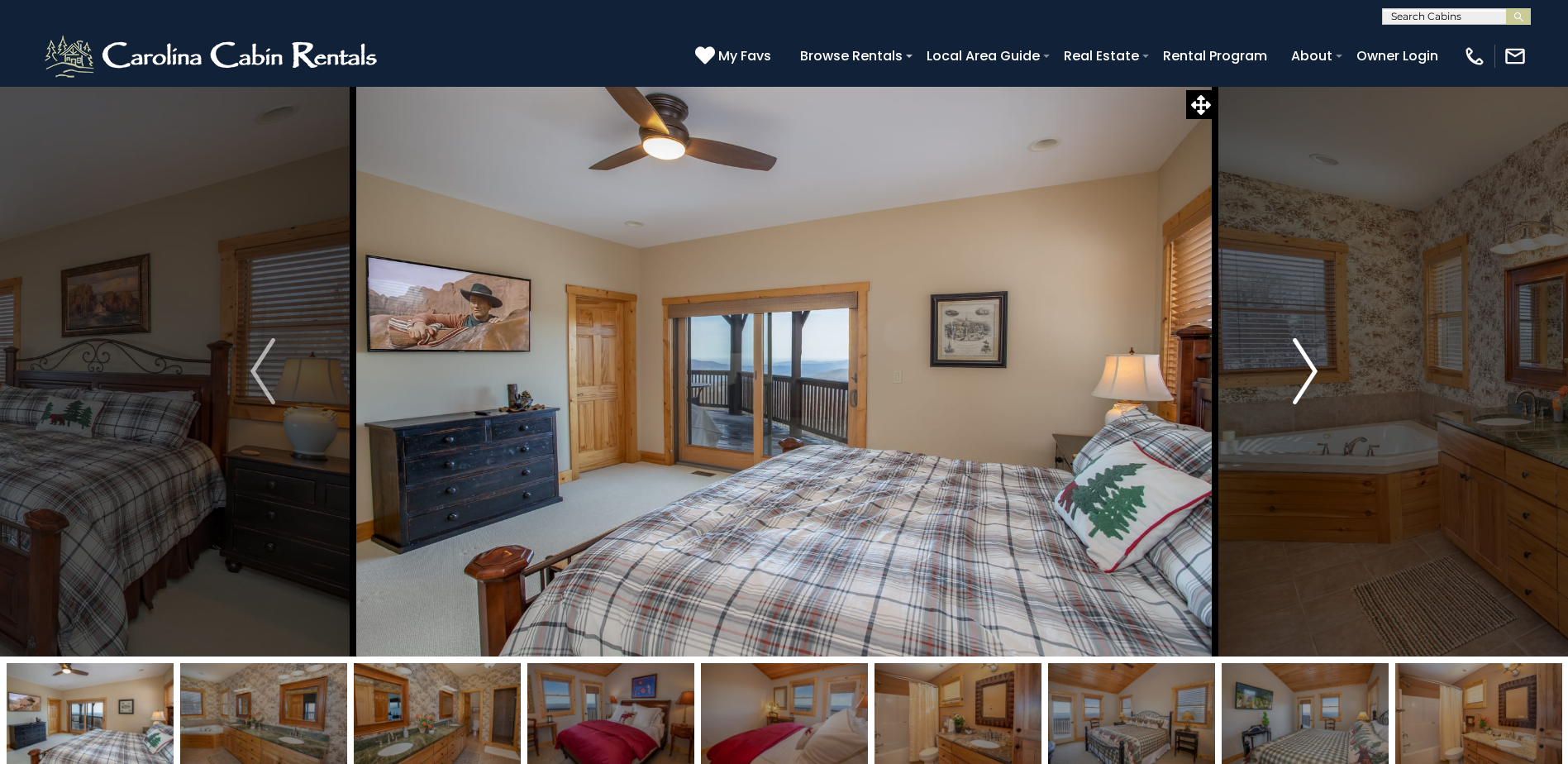
click at [1303, 372] on img "Next" at bounding box center [1305, 371] width 25 height 66
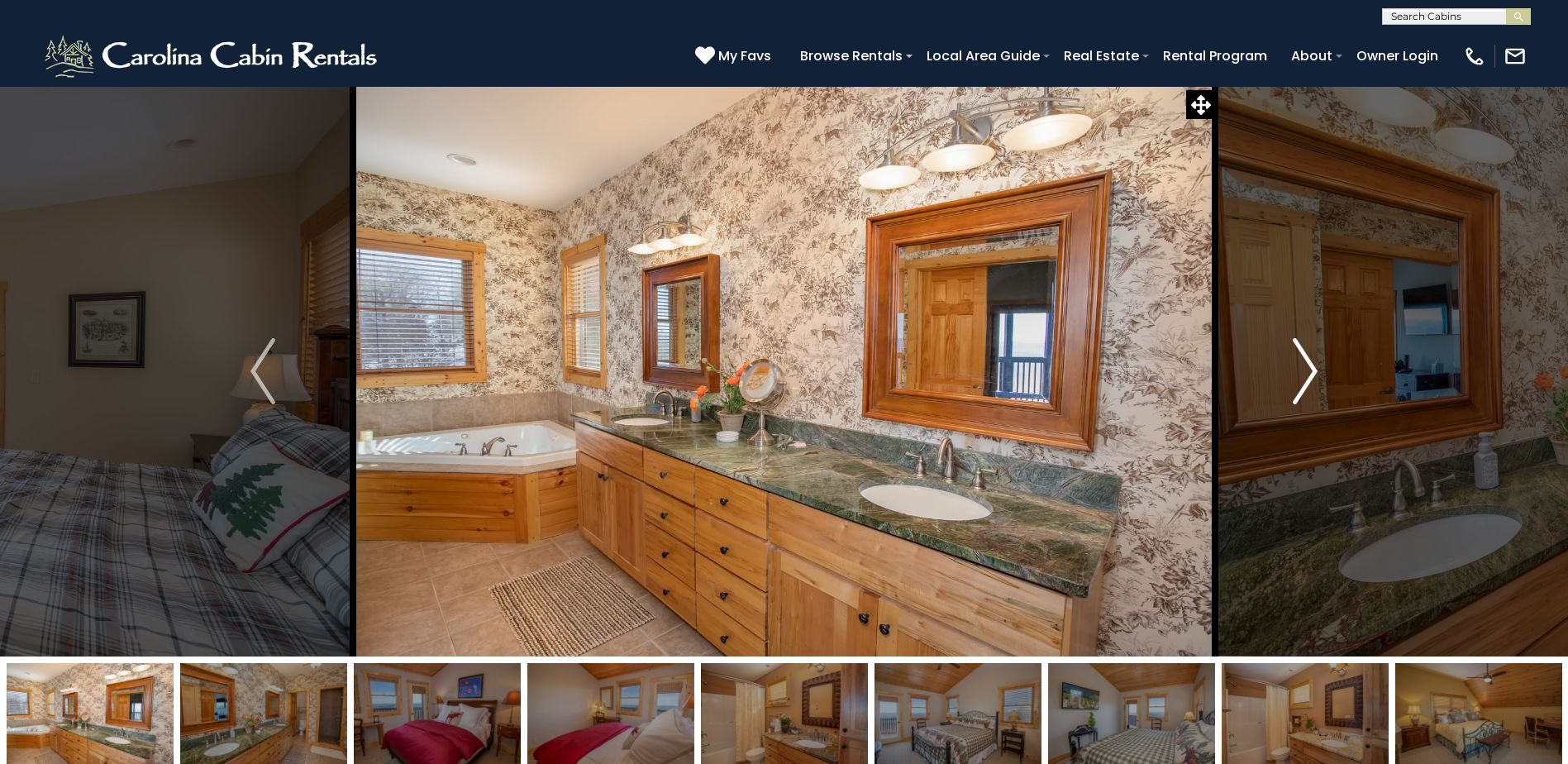
click at [1303, 372] on img "Next" at bounding box center [1305, 371] width 25 height 66
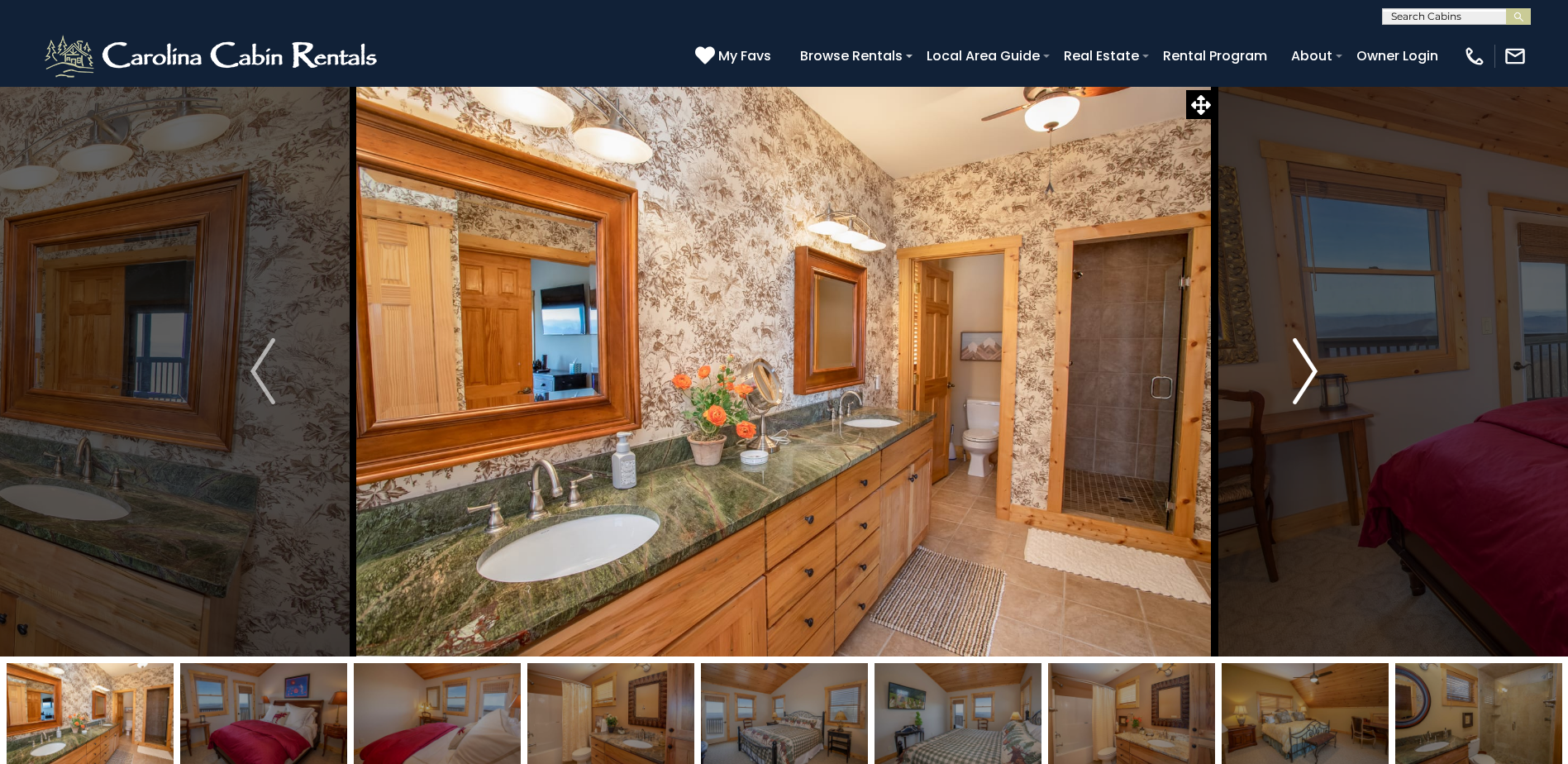
click at [1303, 373] on img "Next" at bounding box center [1305, 371] width 25 height 66
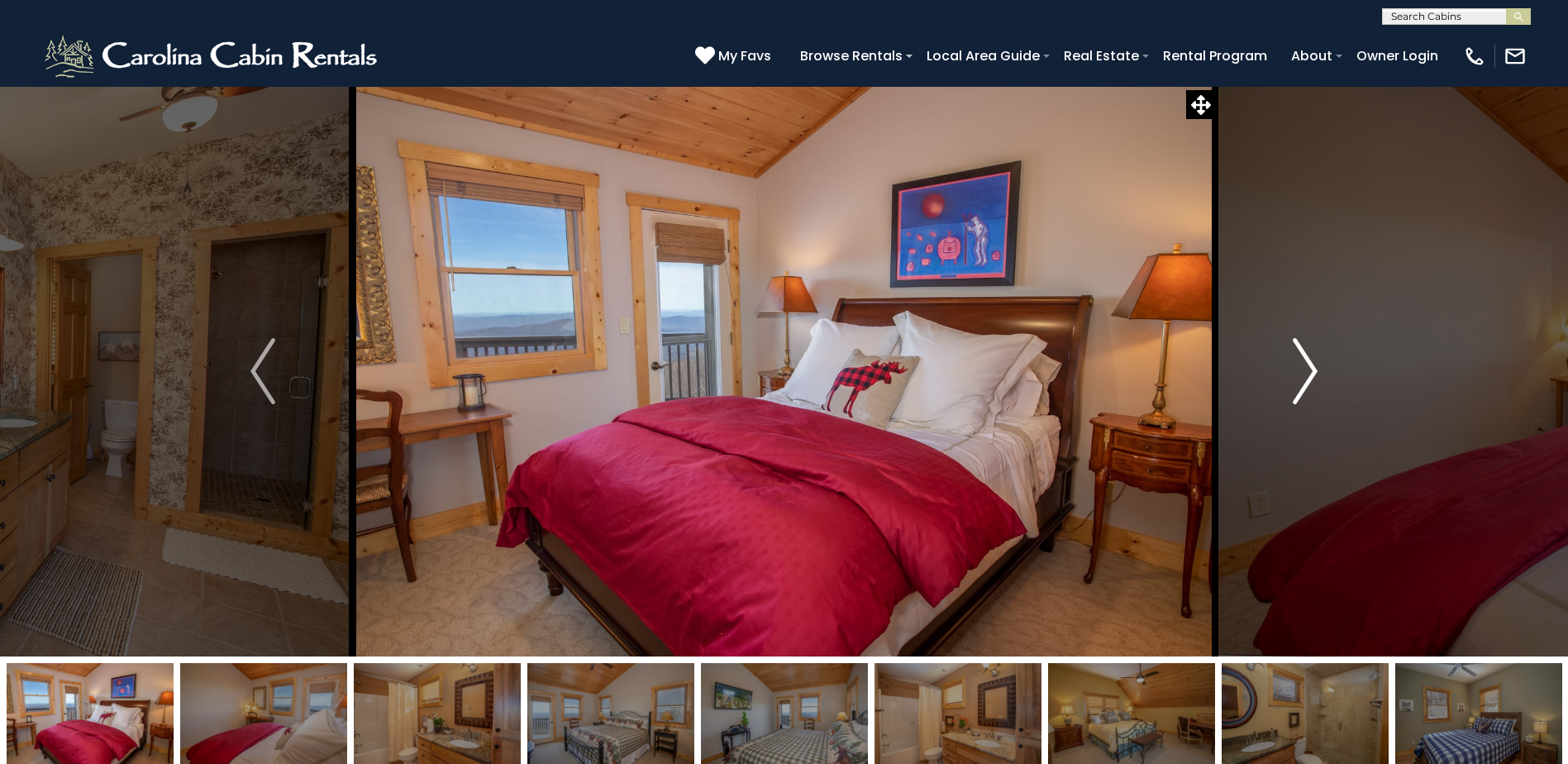
click at [1303, 373] on img "Next" at bounding box center [1305, 371] width 25 height 66
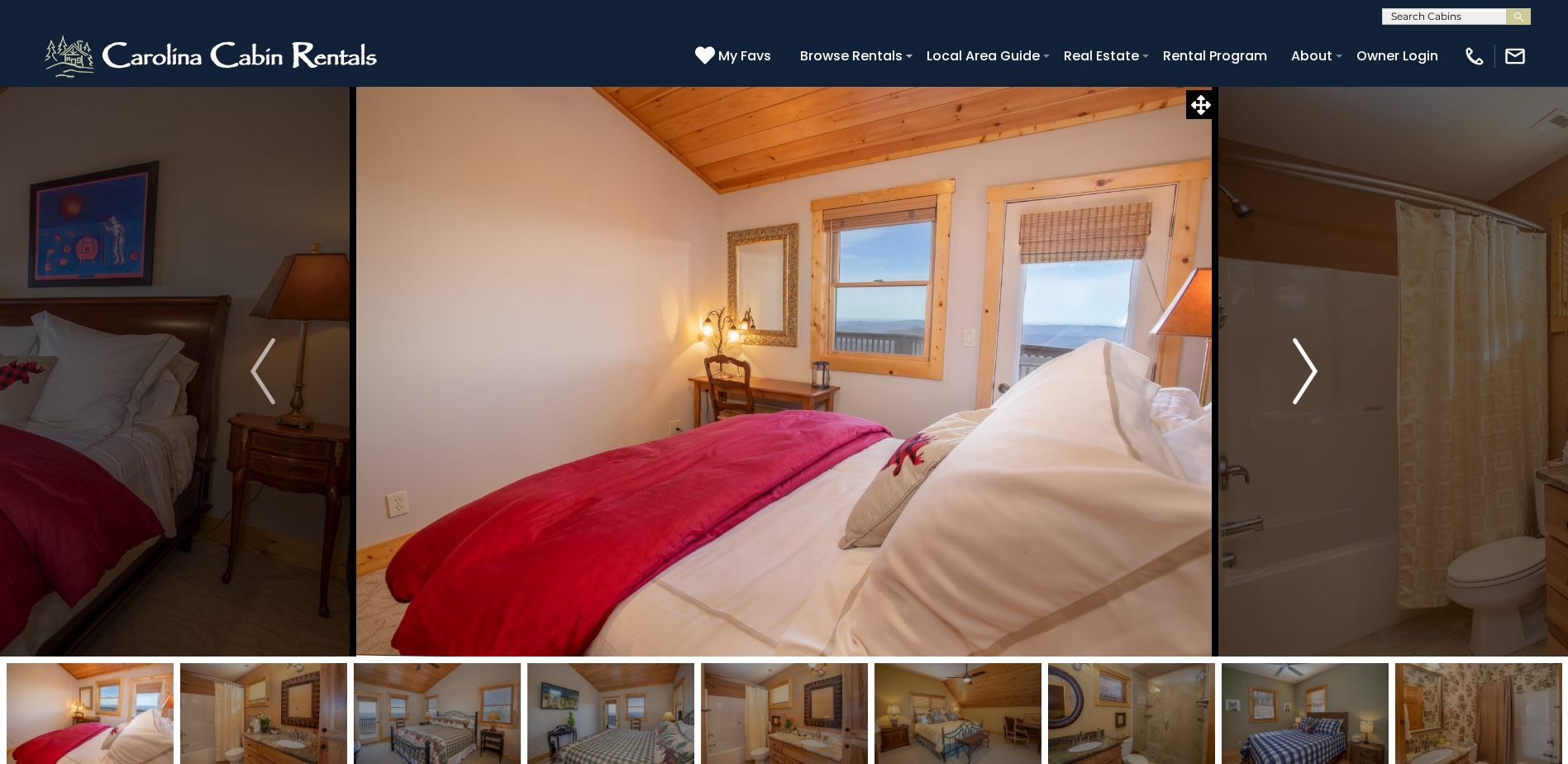
click at [1303, 373] on img "Next" at bounding box center [1305, 371] width 25 height 66
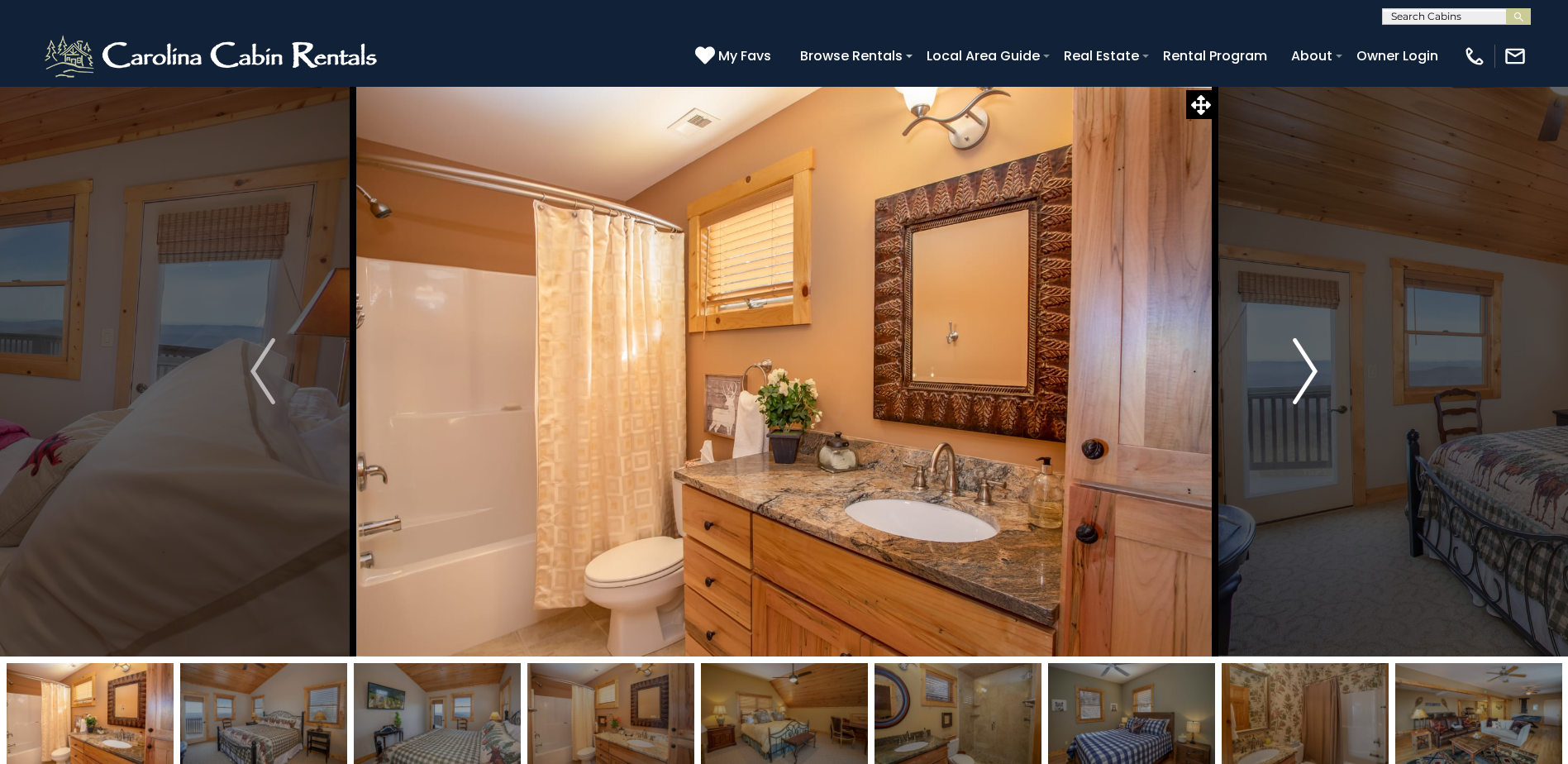
click at [1303, 373] on img "Next" at bounding box center [1305, 371] width 25 height 66
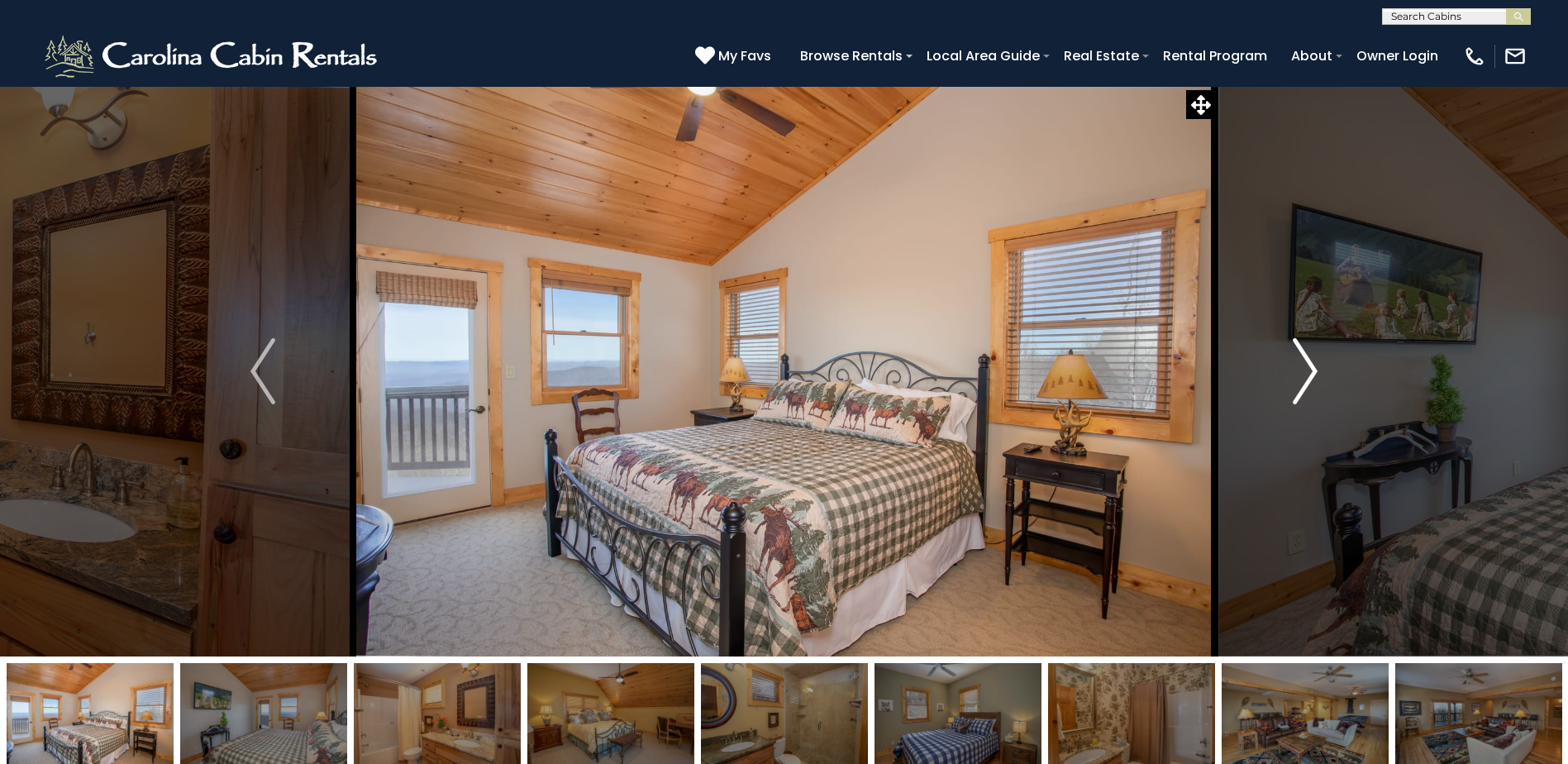
click at [1303, 373] on img "Next" at bounding box center [1305, 371] width 25 height 66
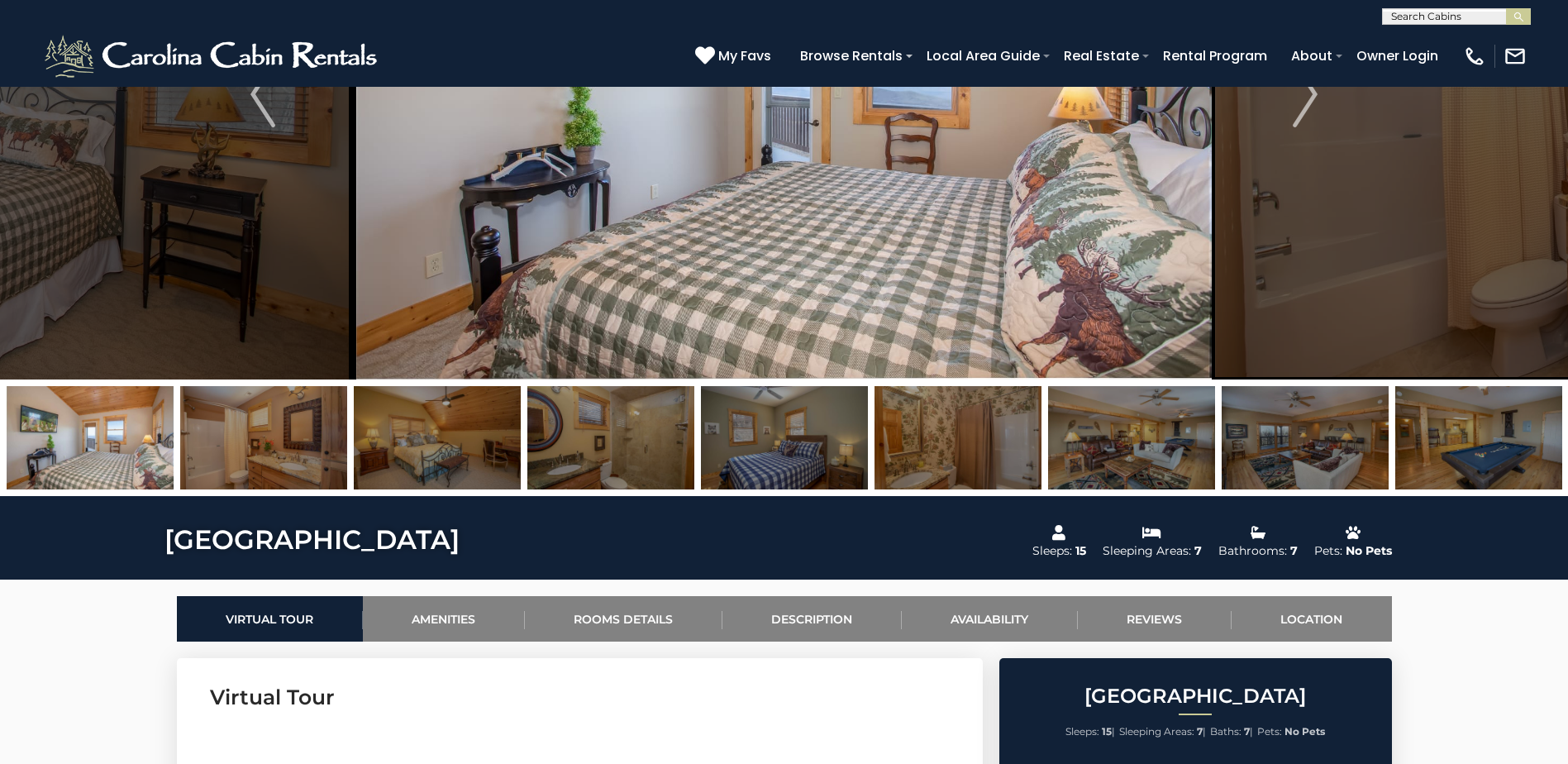
scroll to position [248, 0]
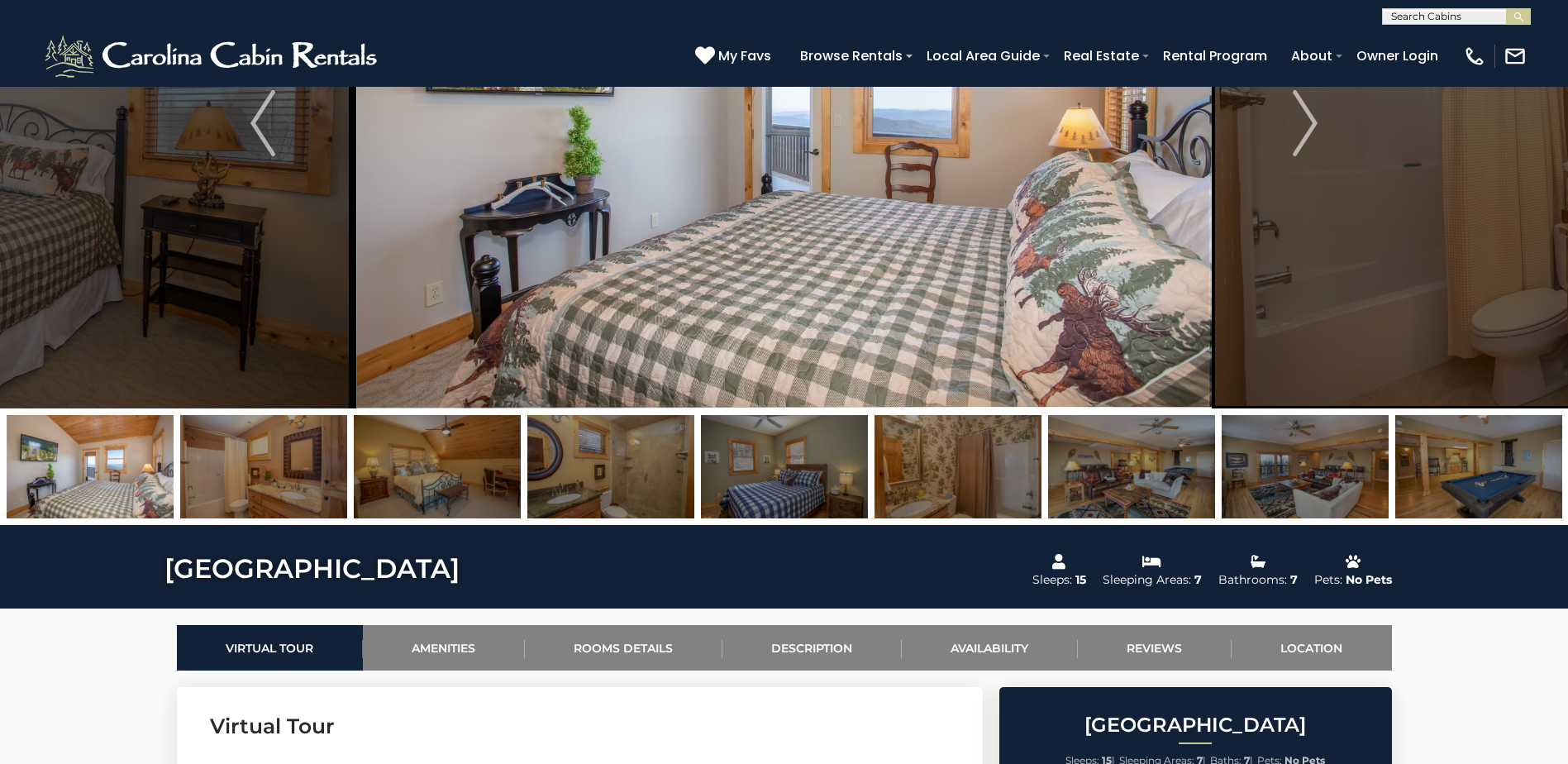
click at [1501, 469] on img at bounding box center [1479, 466] width 167 height 103
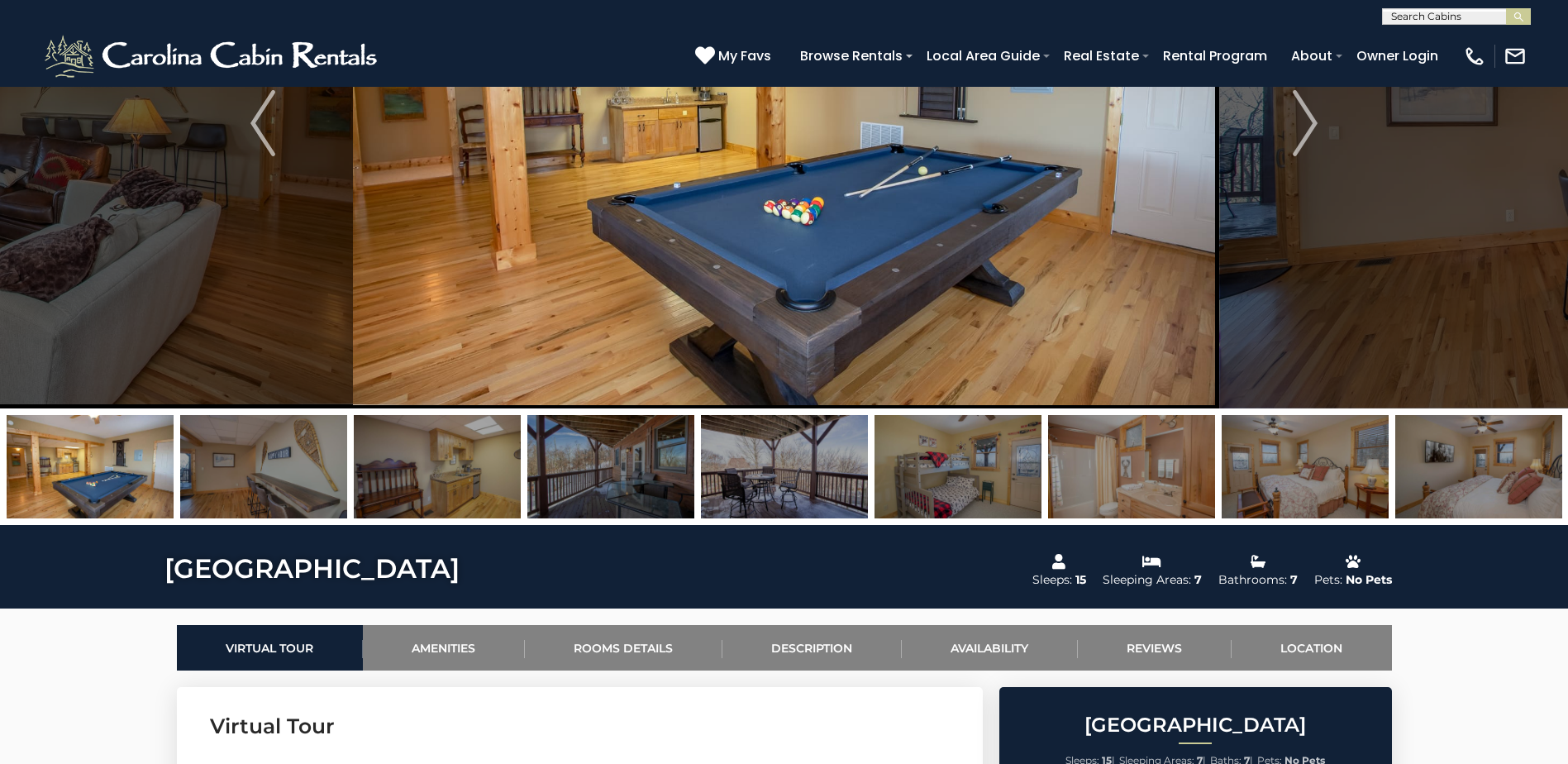
click at [976, 454] on img at bounding box center [957, 466] width 167 height 103
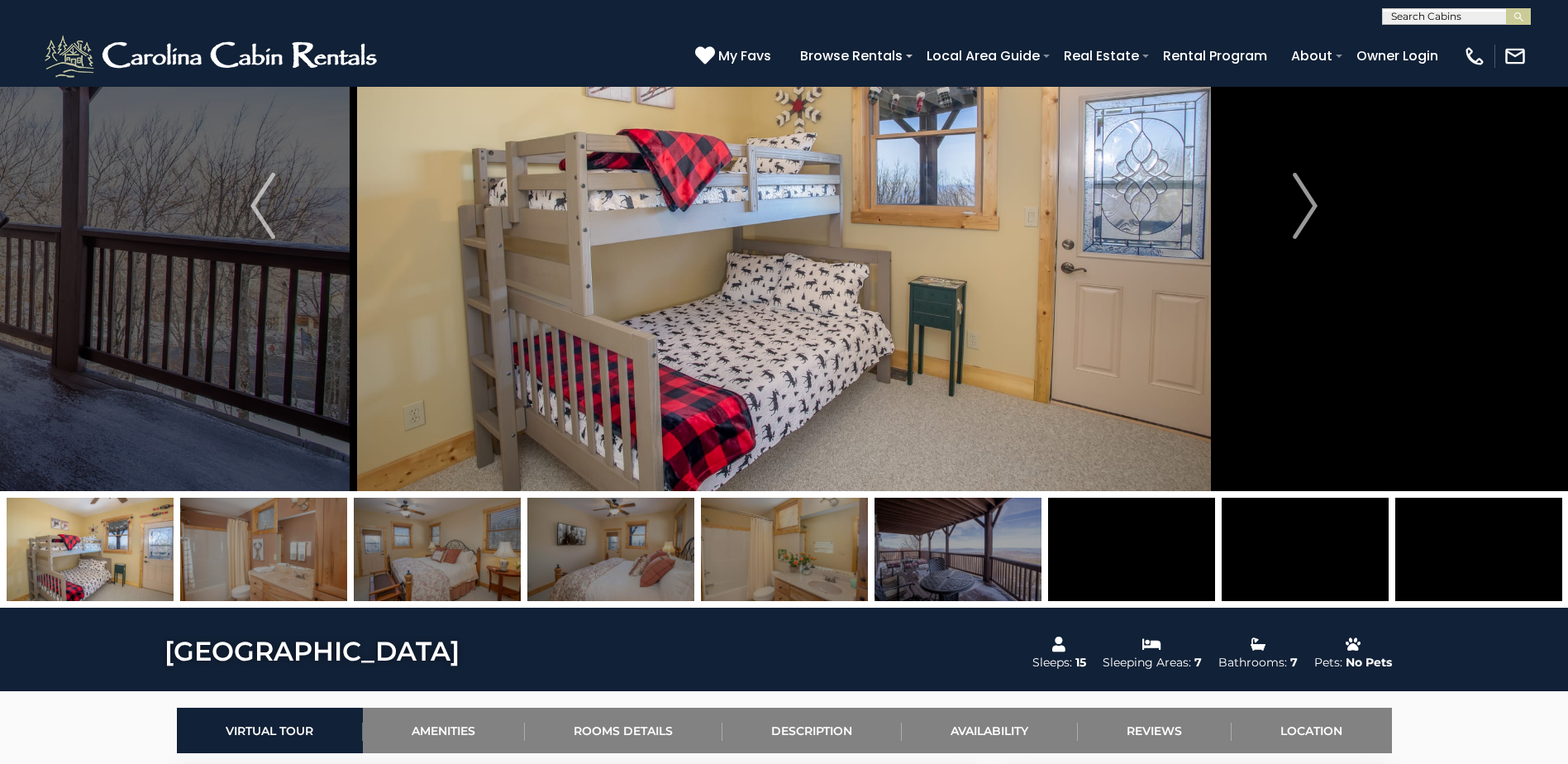
scroll to position [0, 0]
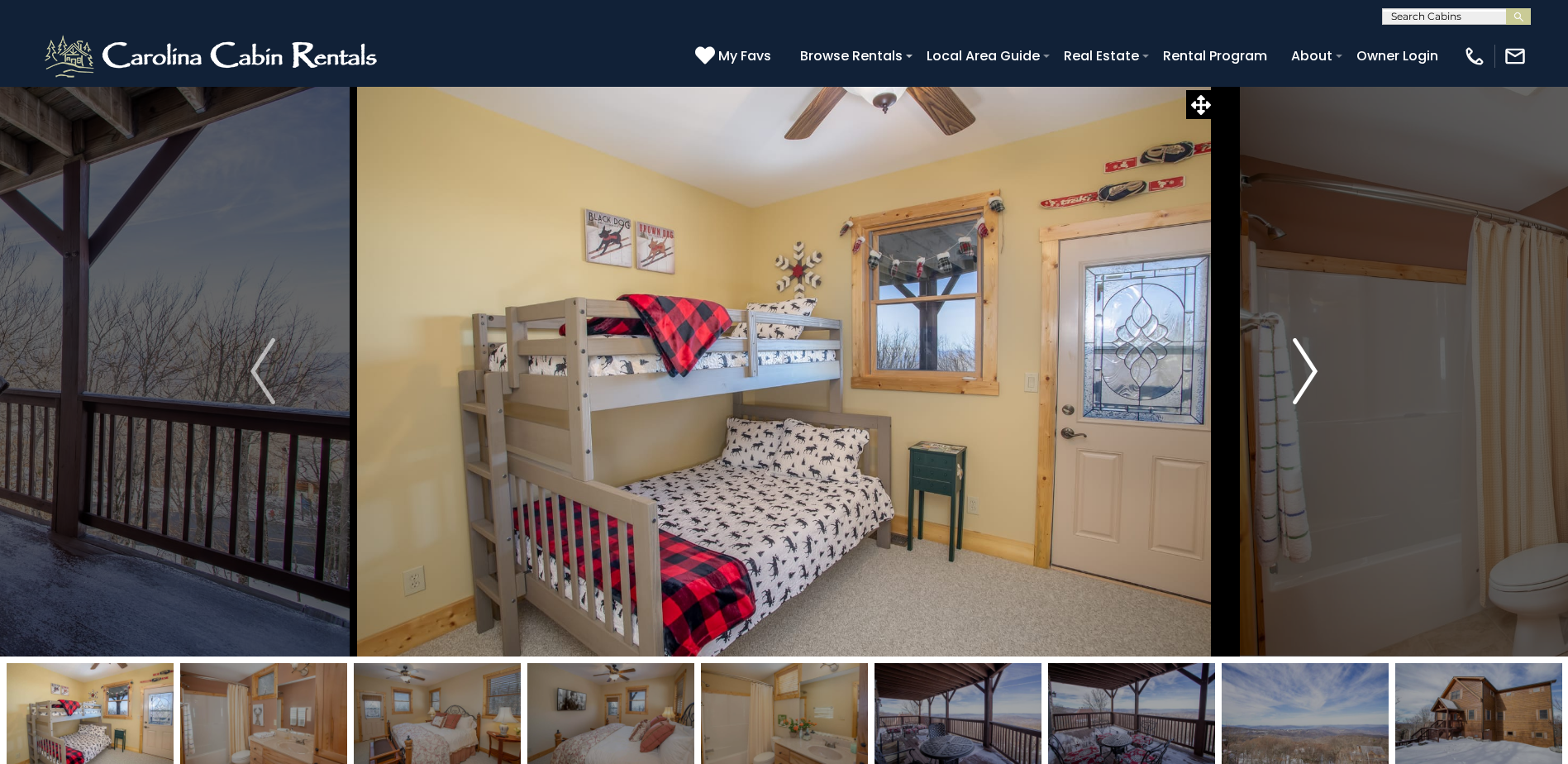
click at [1321, 366] on button "Next" at bounding box center [1305, 371] width 180 height 571
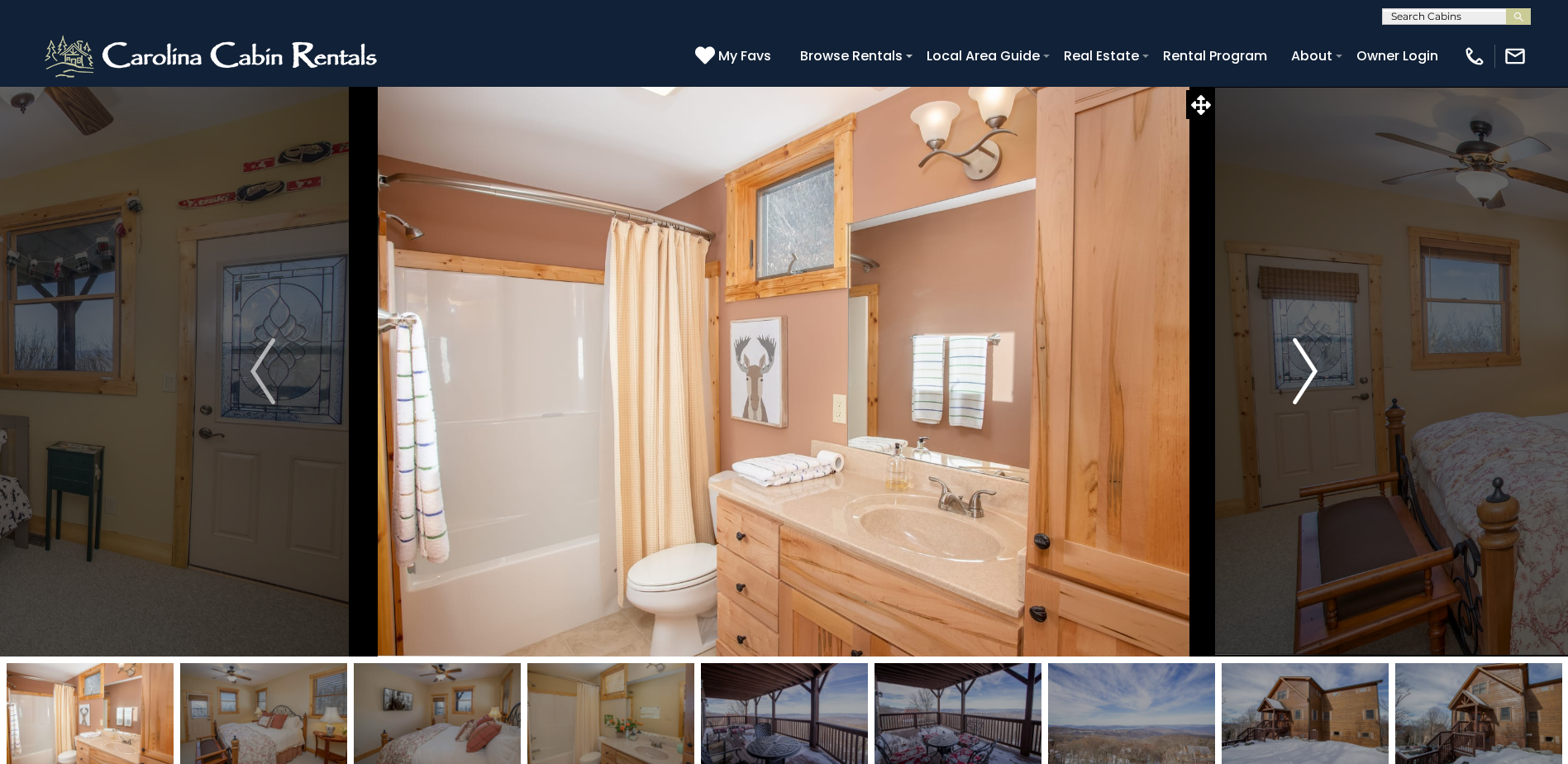
click at [1321, 366] on button "Next" at bounding box center [1305, 371] width 180 height 571
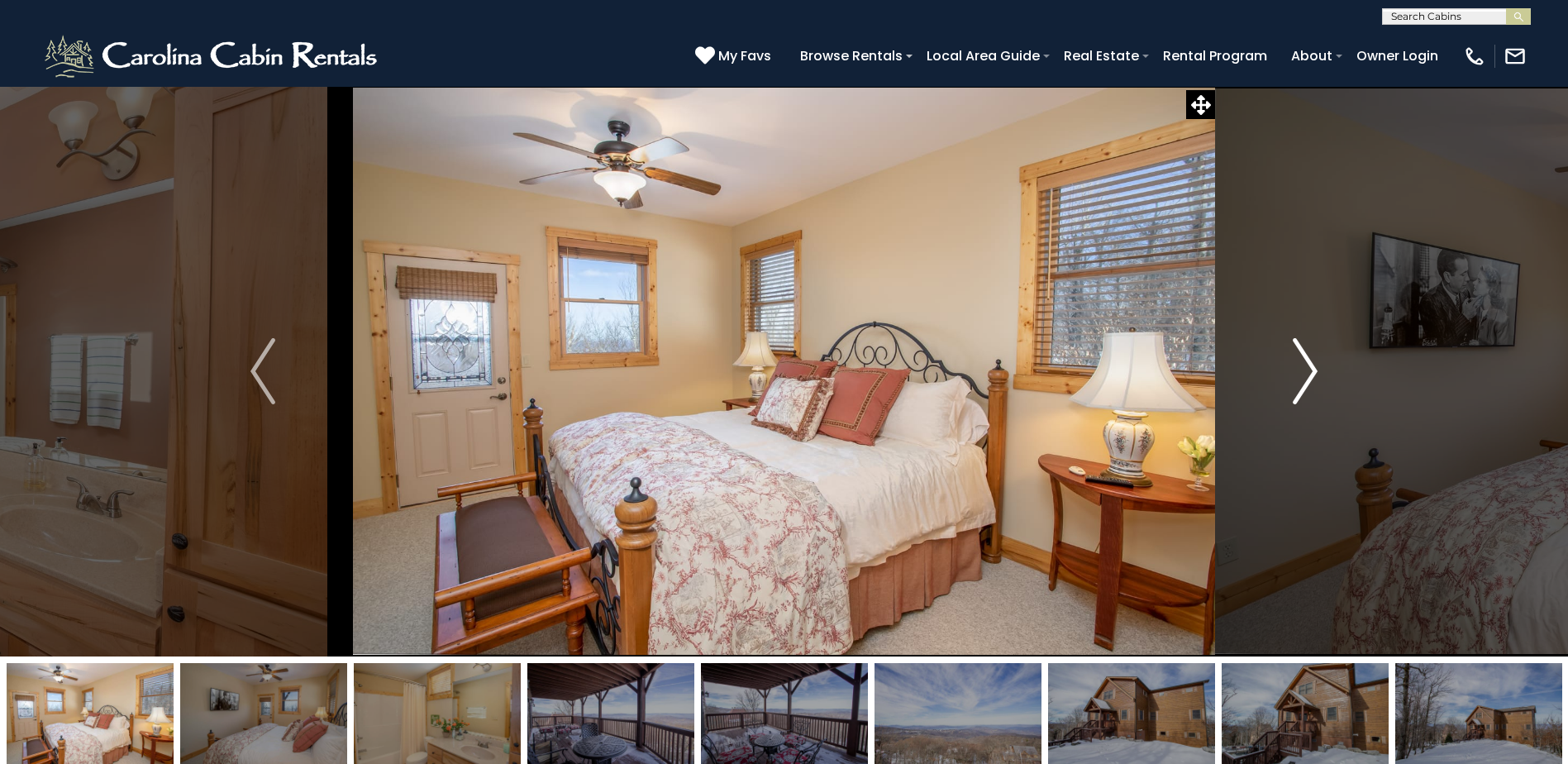
click at [1321, 366] on button "Next" at bounding box center [1305, 371] width 180 height 571
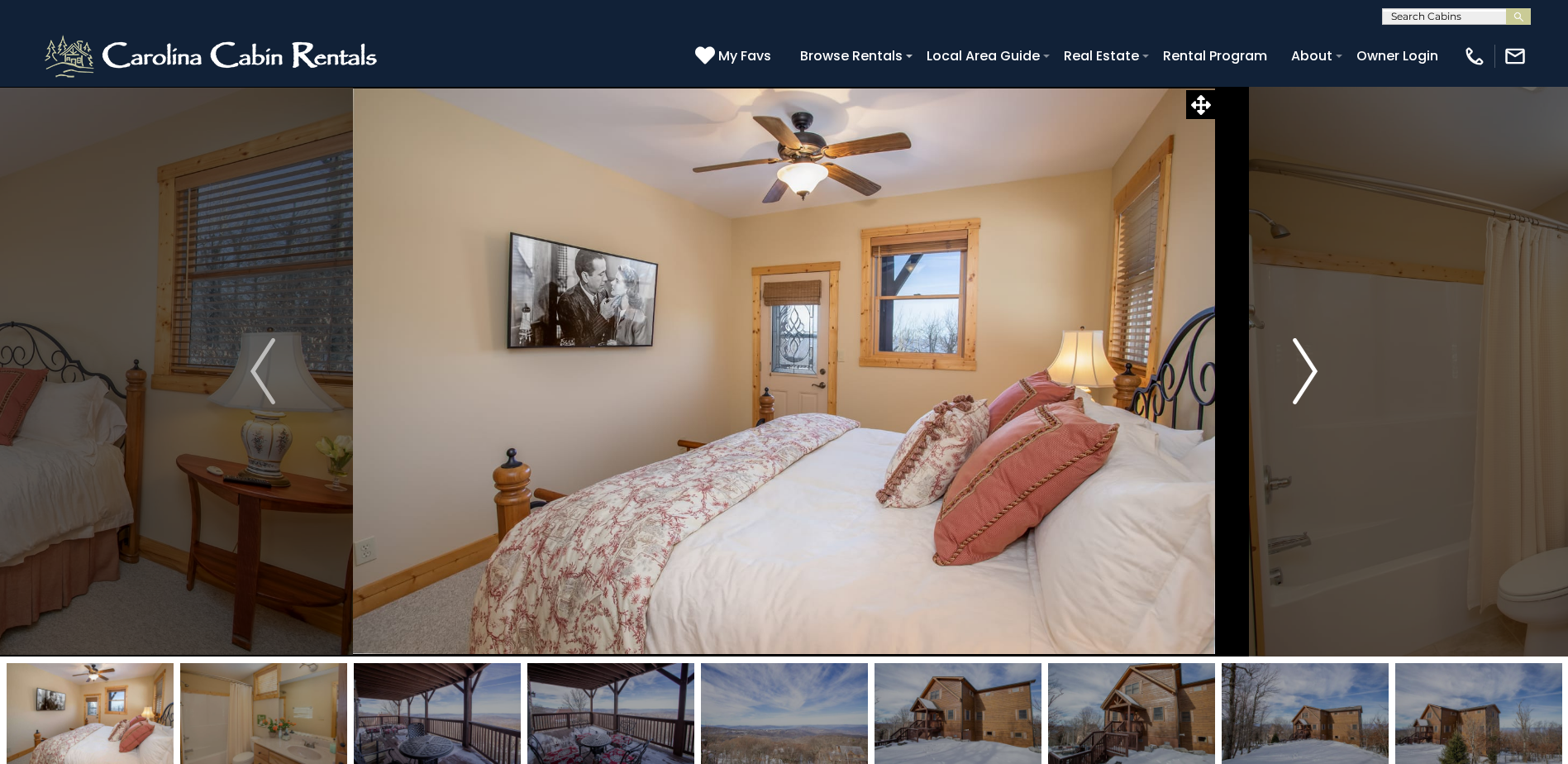
click at [1321, 366] on button "Next" at bounding box center [1305, 371] width 180 height 571
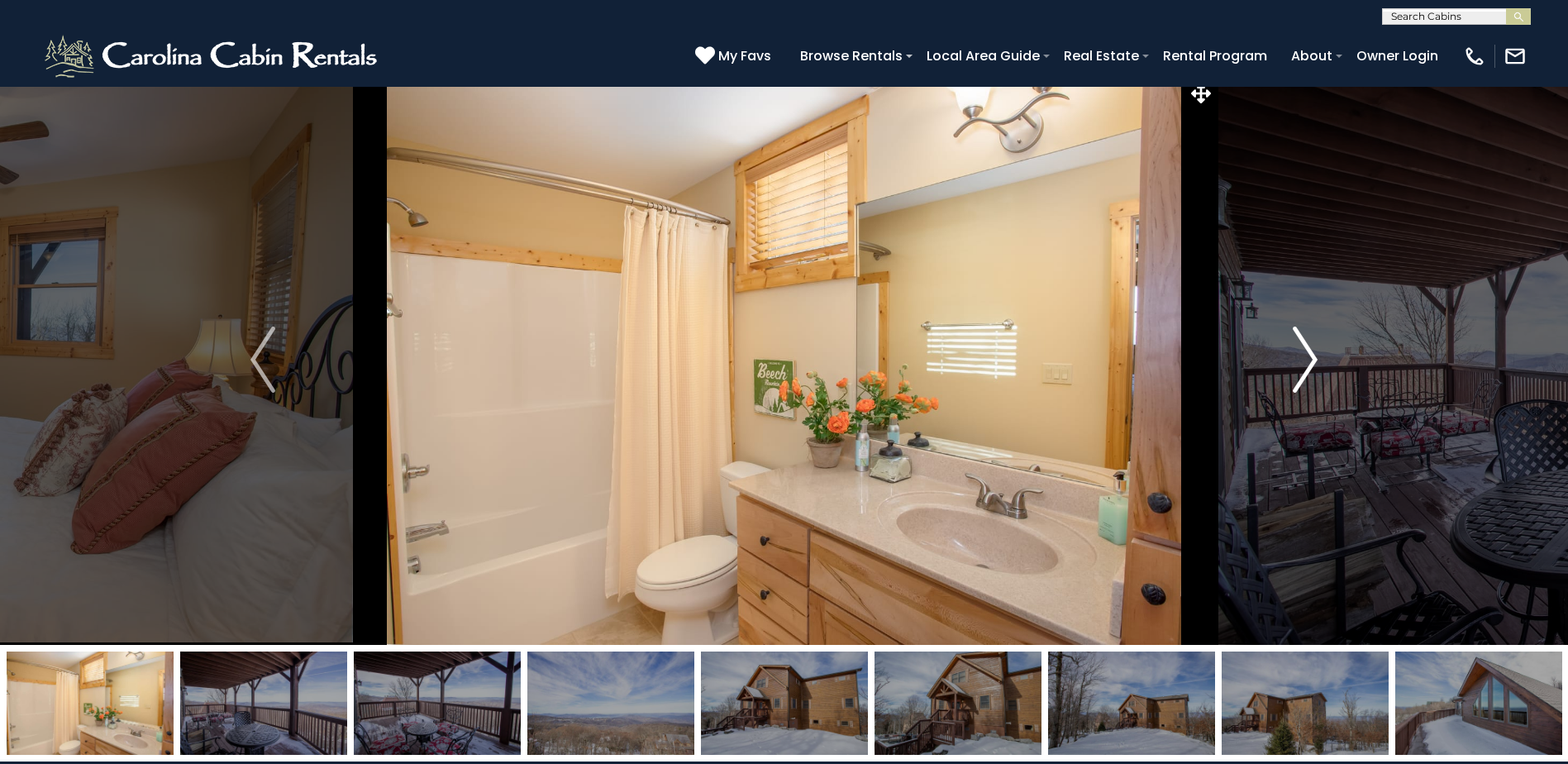
scroll to position [248, 0]
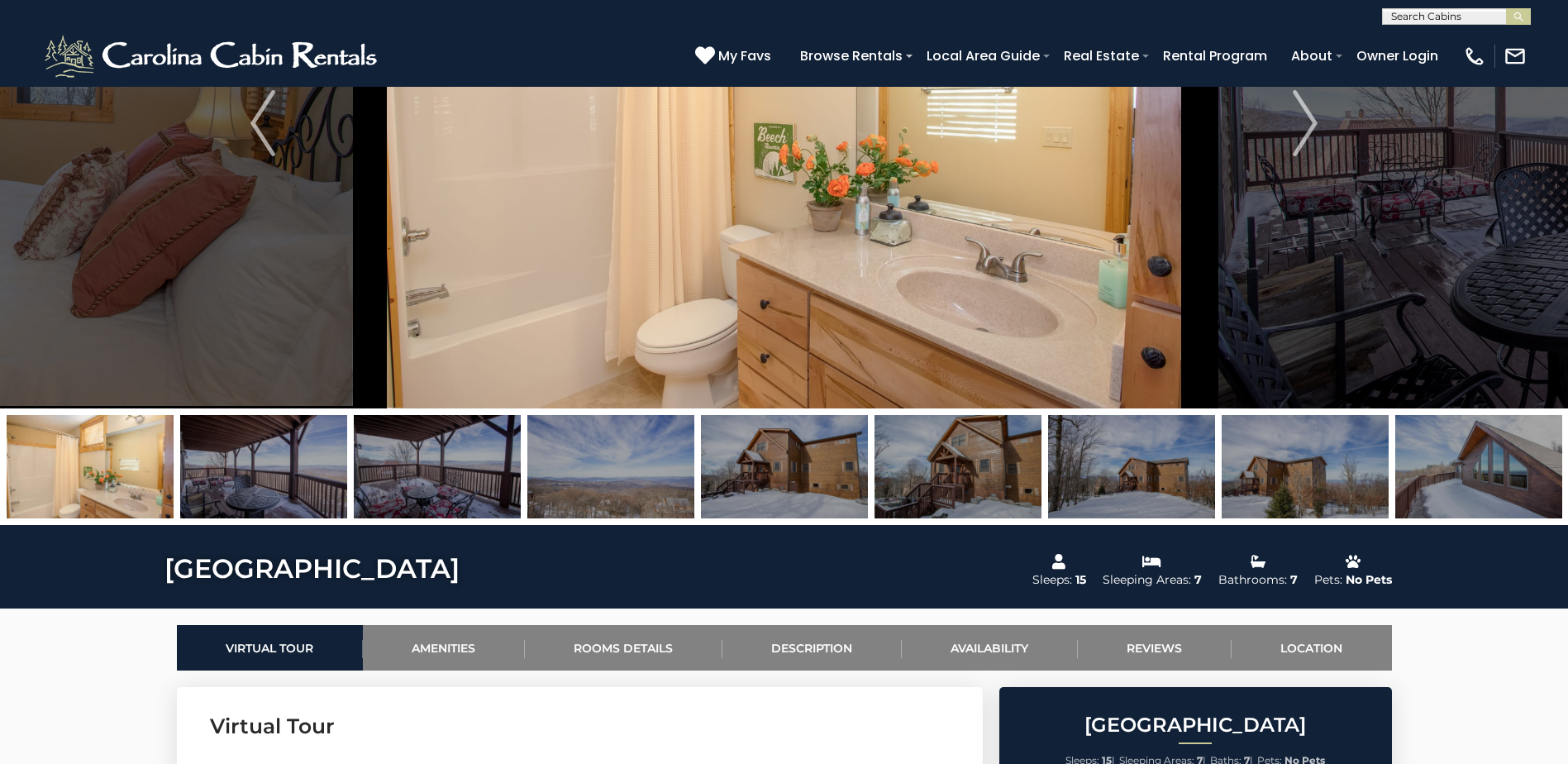
click at [280, 471] on img at bounding box center [264, 466] width 167 height 103
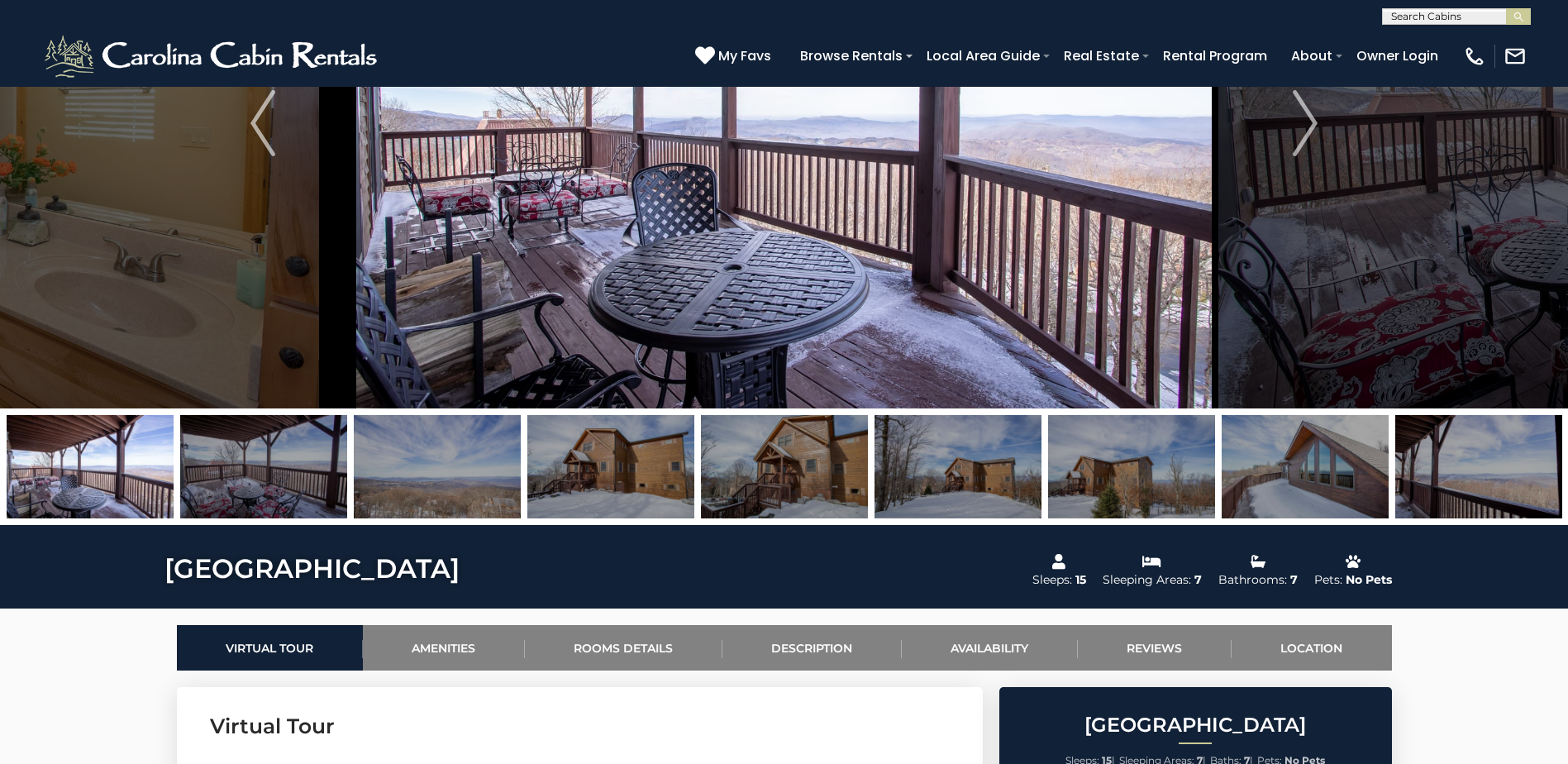
click at [428, 486] on img at bounding box center [437, 466] width 167 height 103
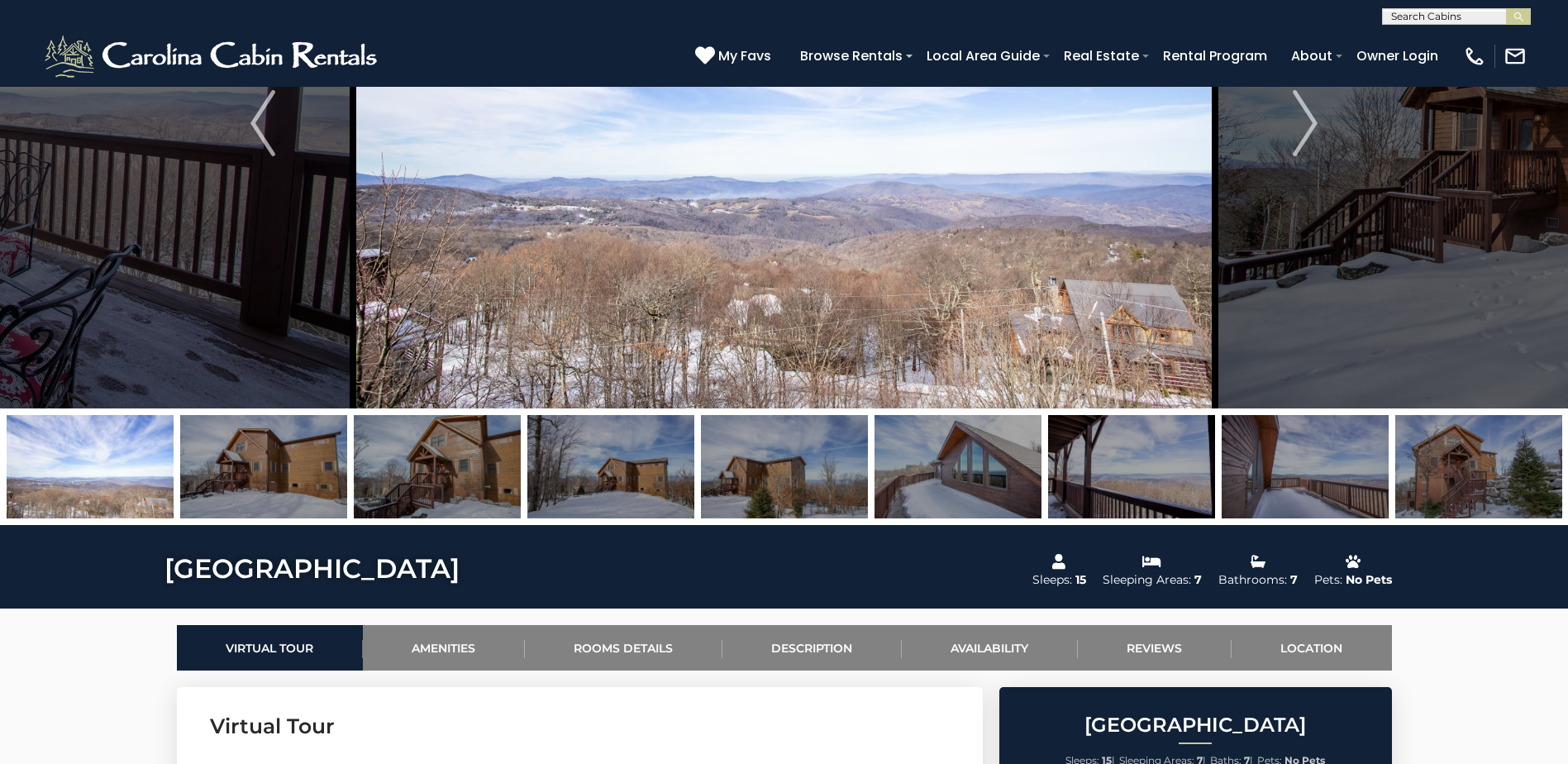
click at [465, 481] on img at bounding box center [437, 466] width 167 height 103
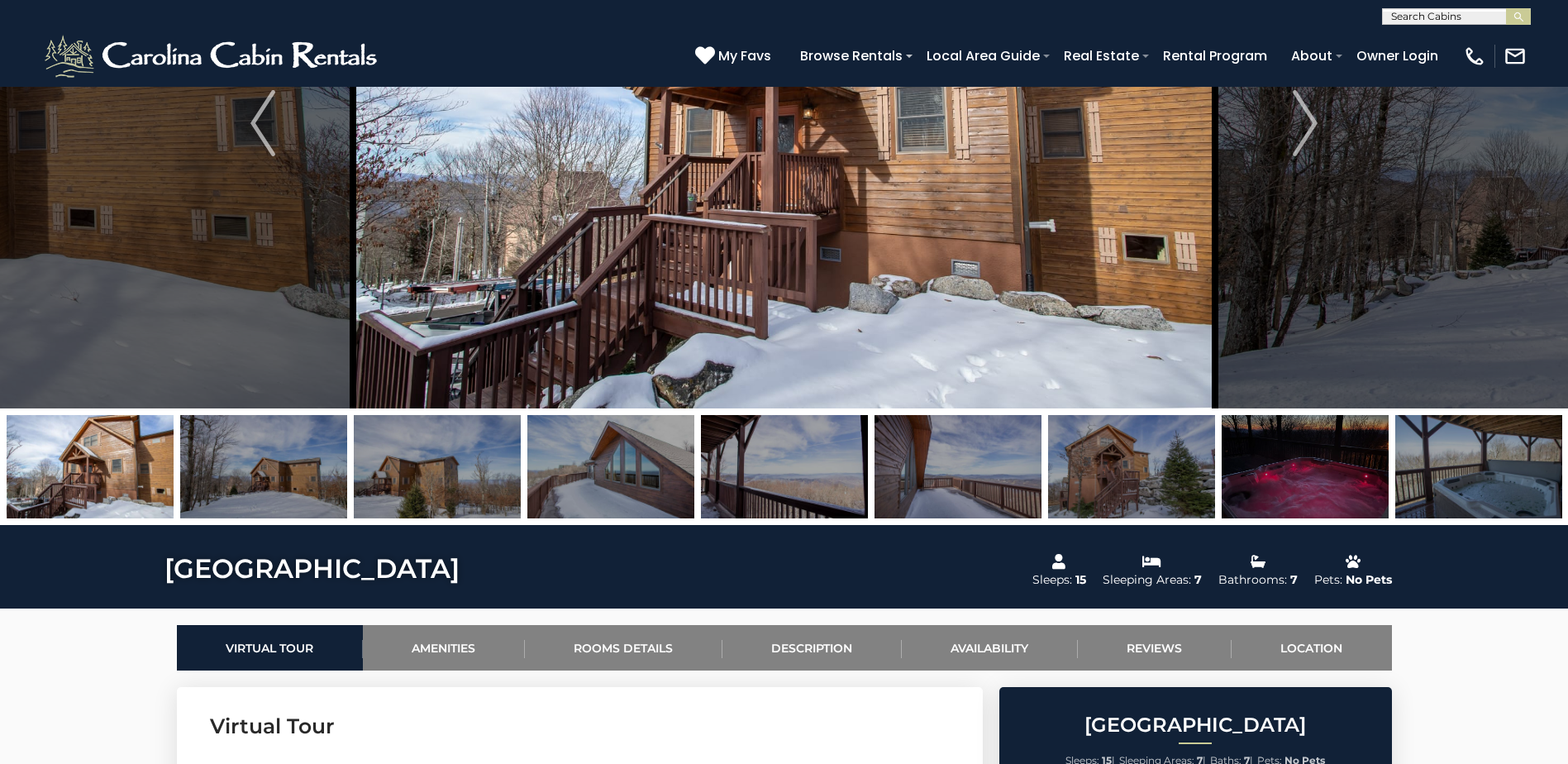
click at [596, 491] on img at bounding box center [611, 466] width 167 height 103
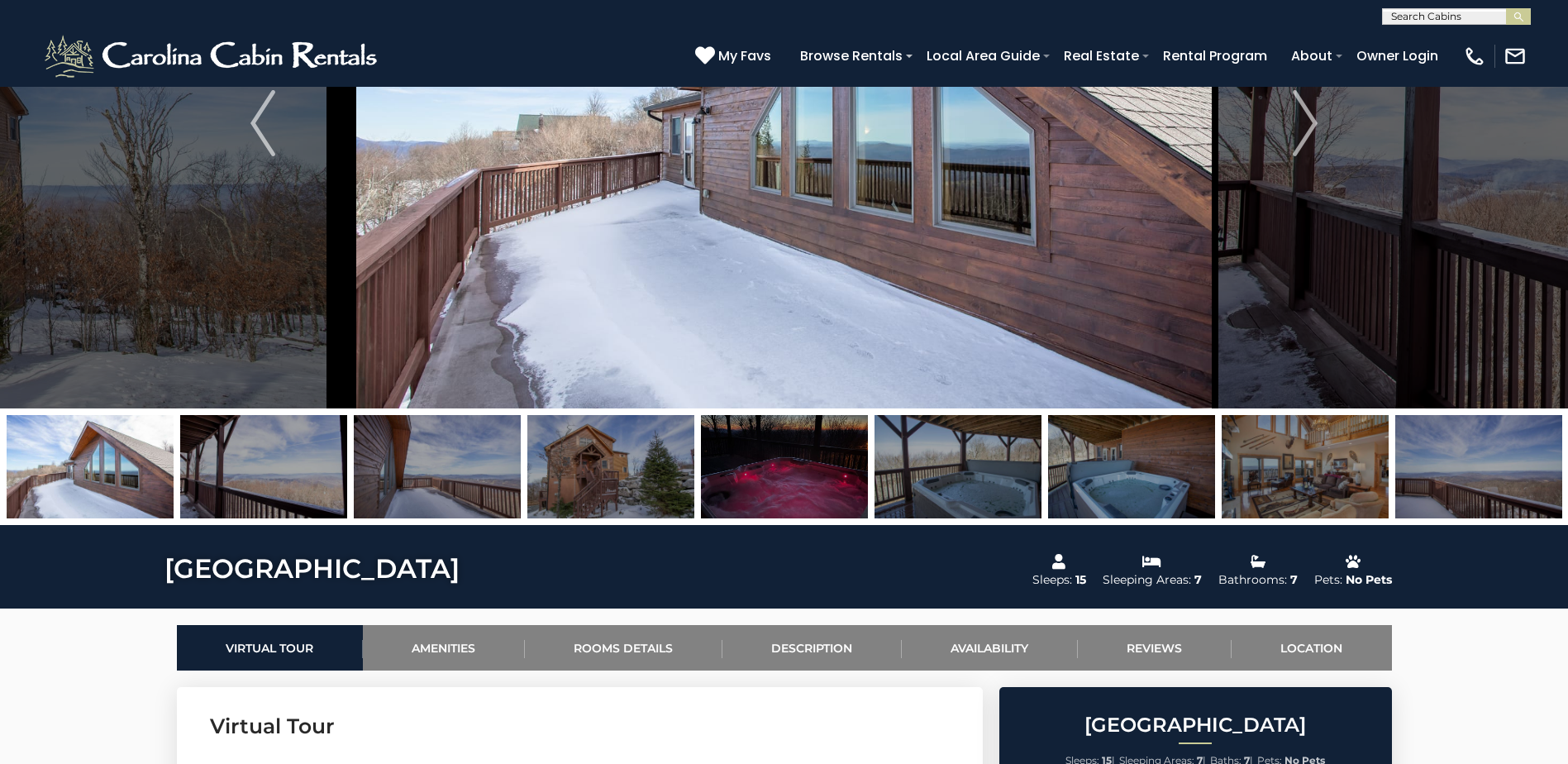
click at [712, 494] on img at bounding box center [784, 466] width 167 height 103
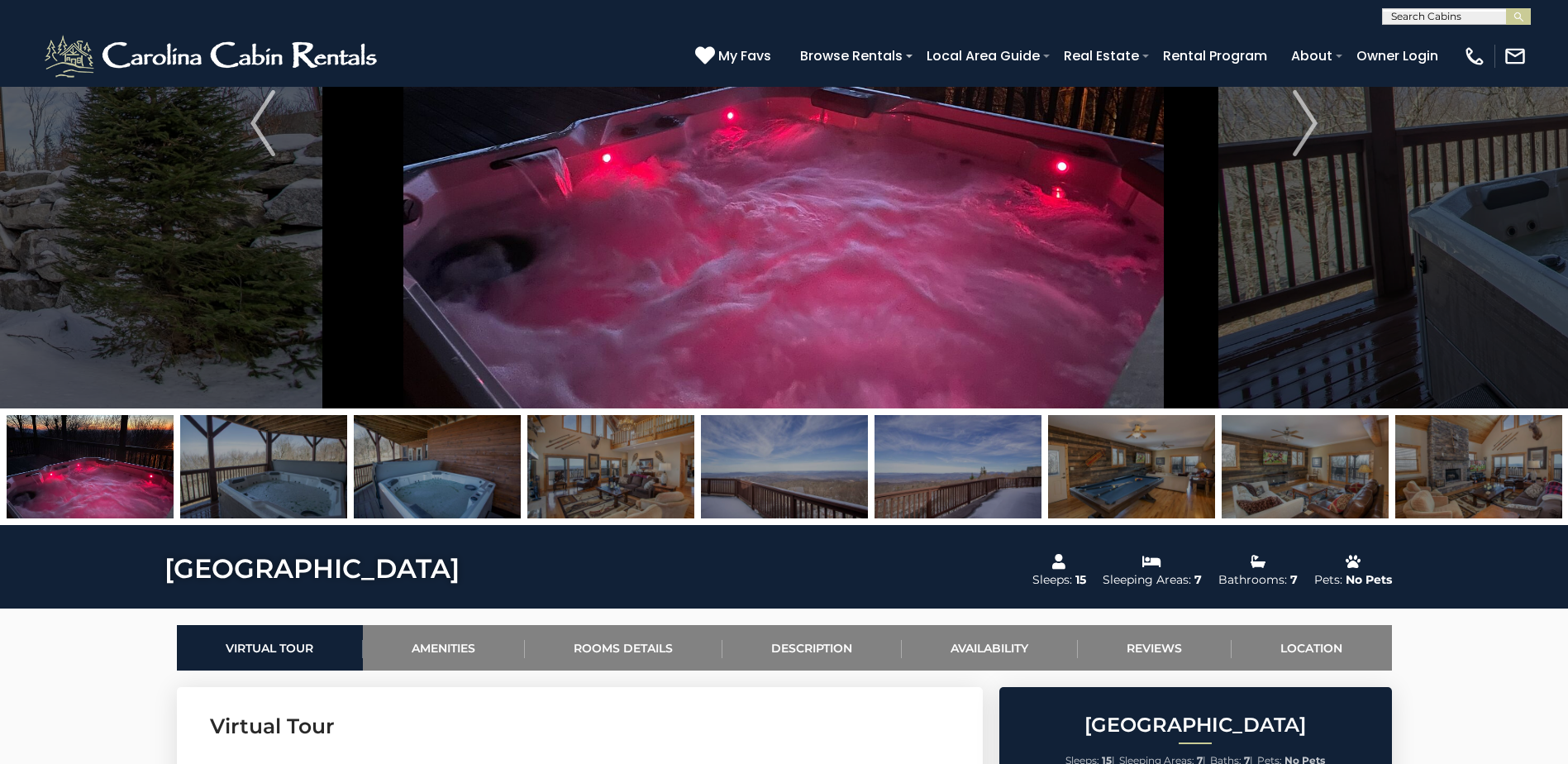
click at [812, 474] on img at bounding box center [784, 466] width 167 height 103
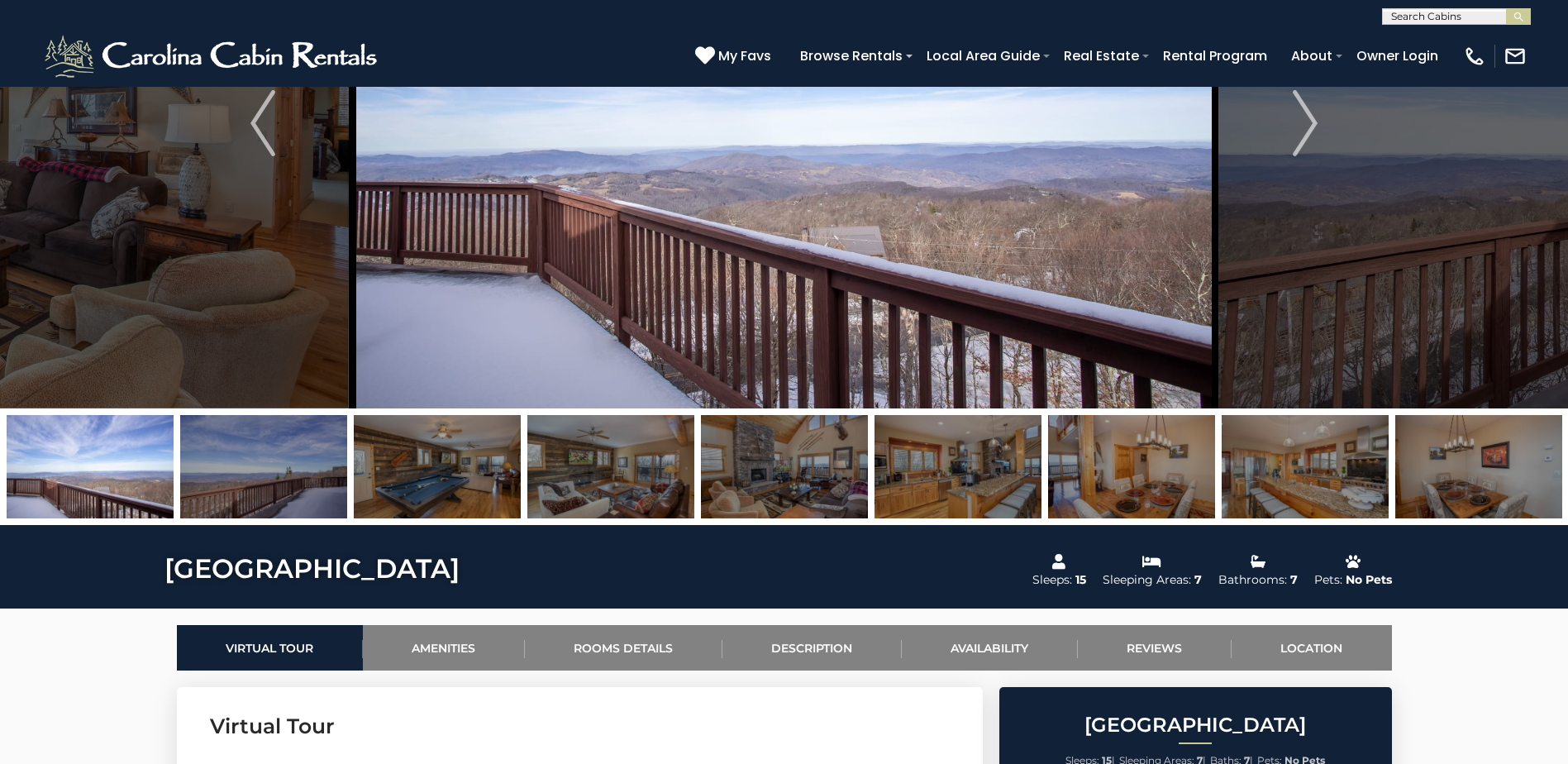
click at [961, 449] on img at bounding box center [957, 466] width 167 height 103
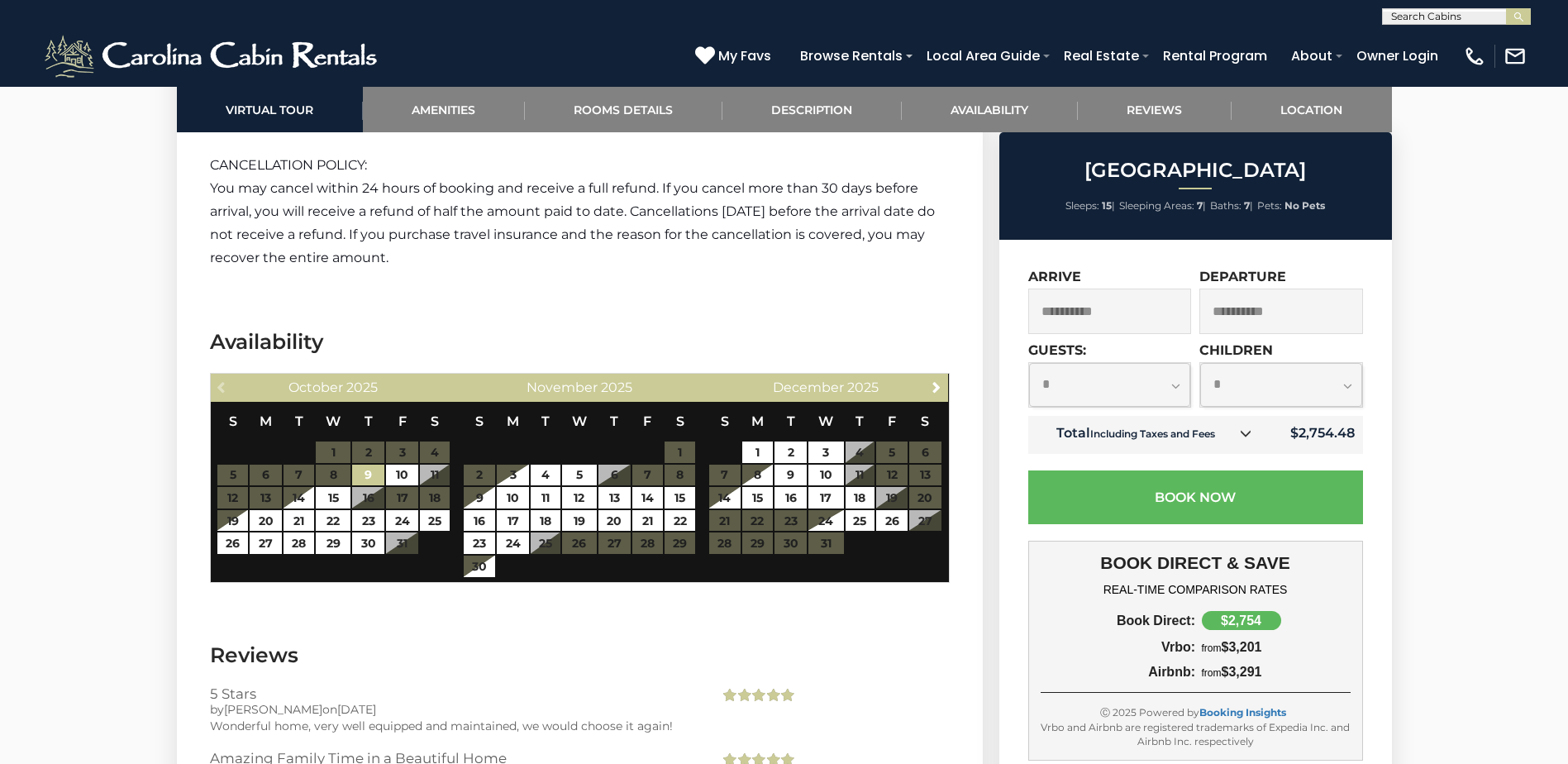
scroll to position [3636, 0]
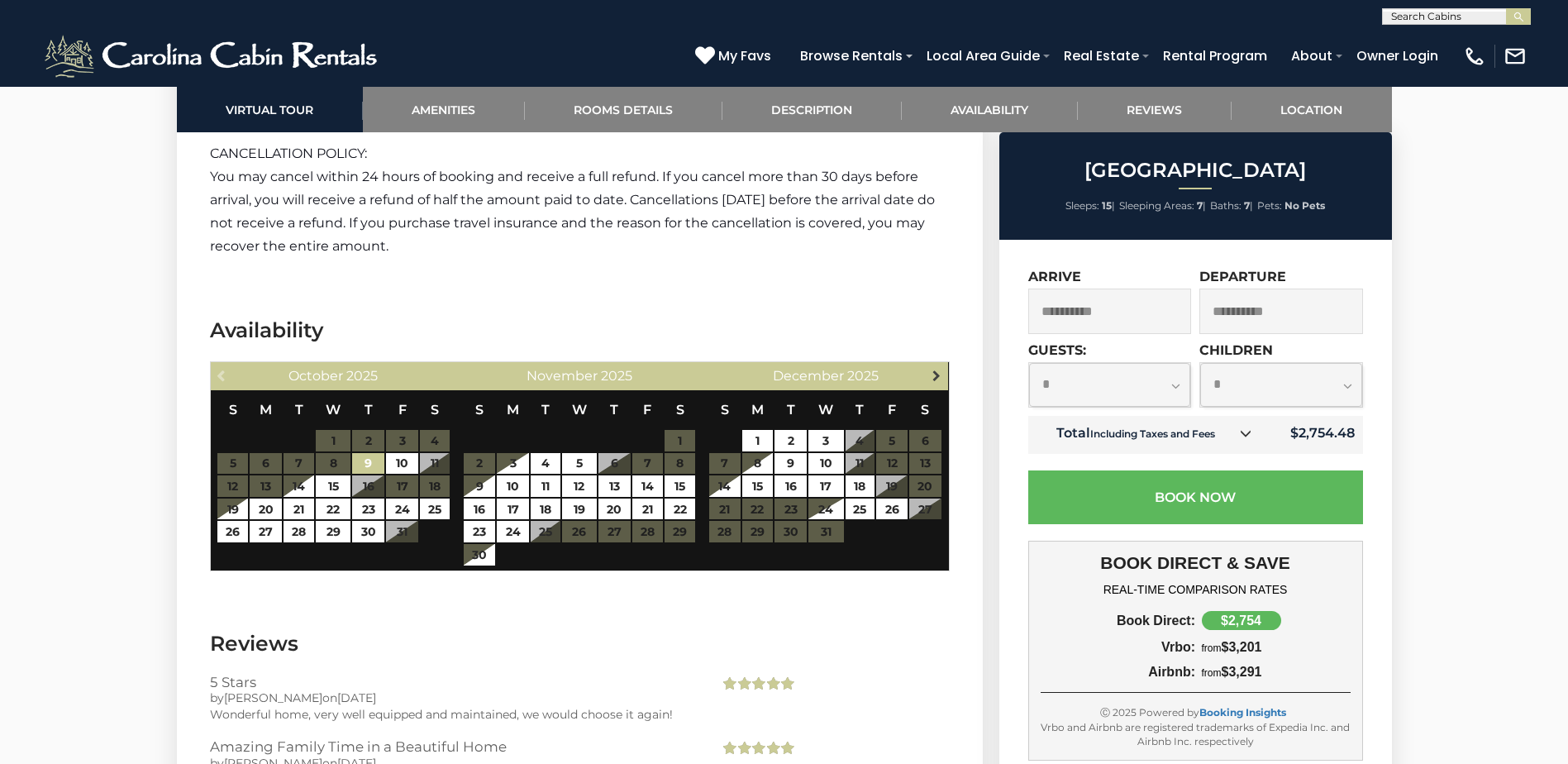
click at [928, 378] on link "Next" at bounding box center [936, 375] width 21 height 21
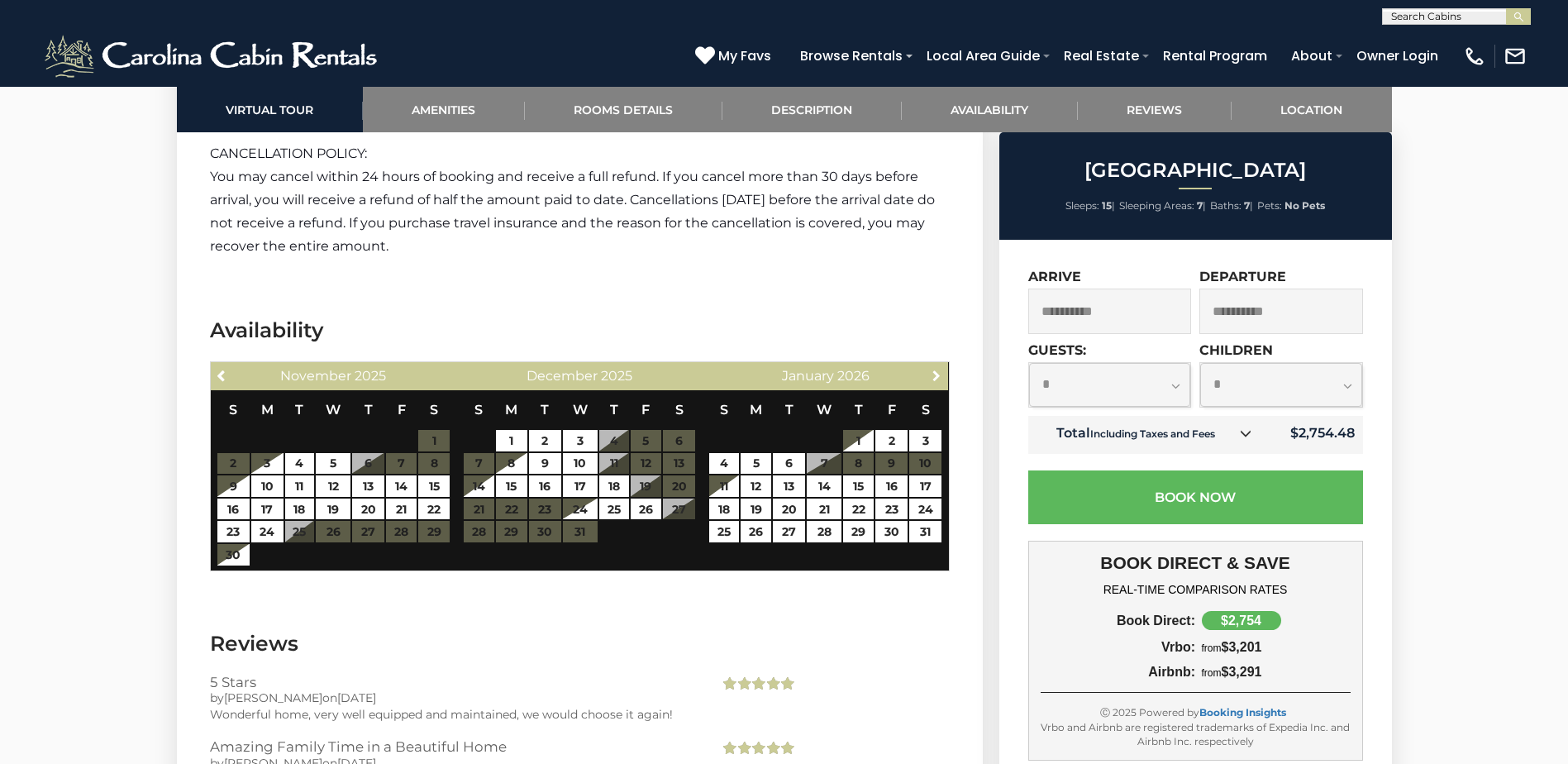
click at [930, 377] on span "Next" at bounding box center [936, 375] width 13 height 13
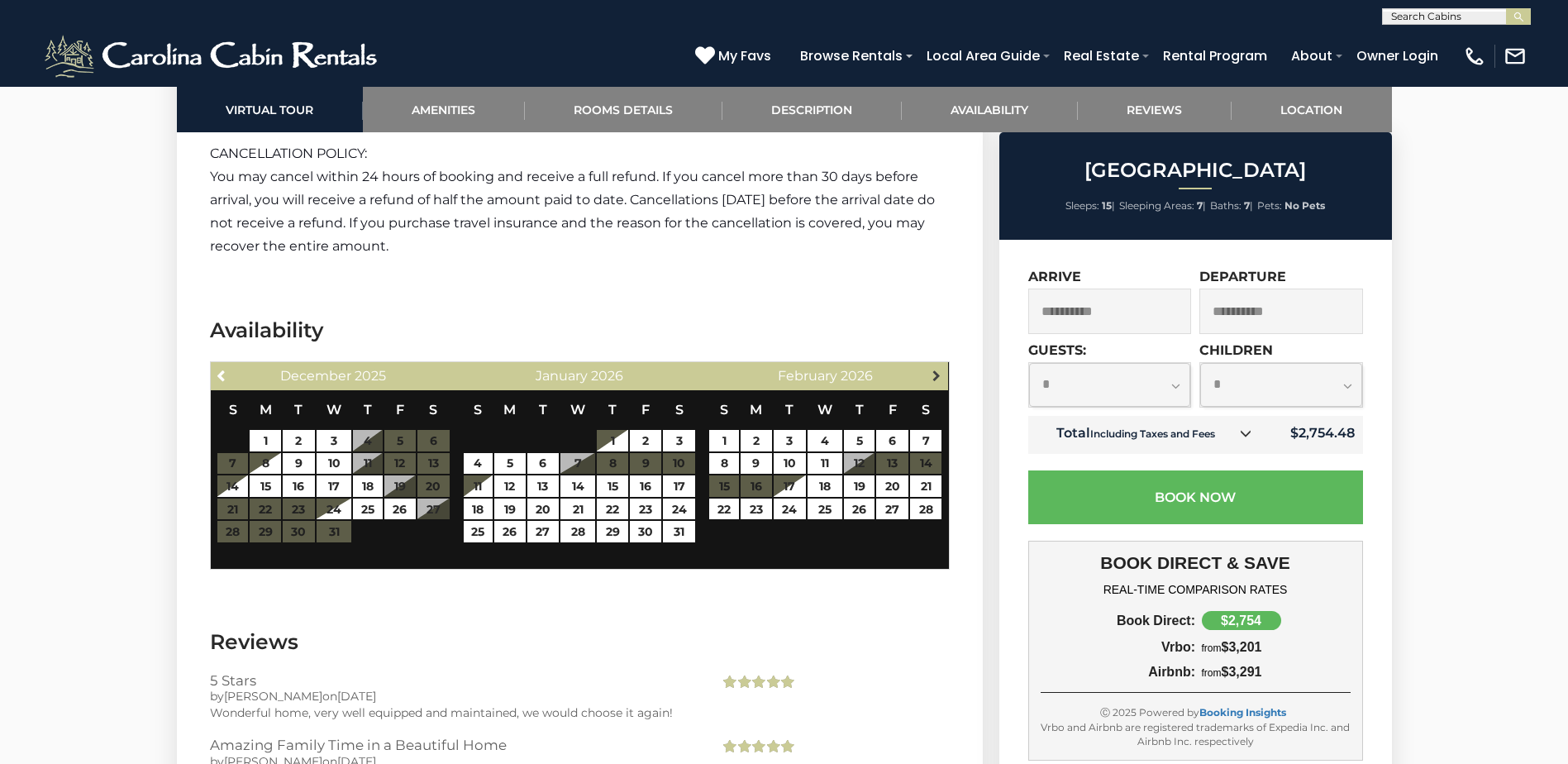
click at [930, 377] on span "Next" at bounding box center [936, 375] width 13 height 13
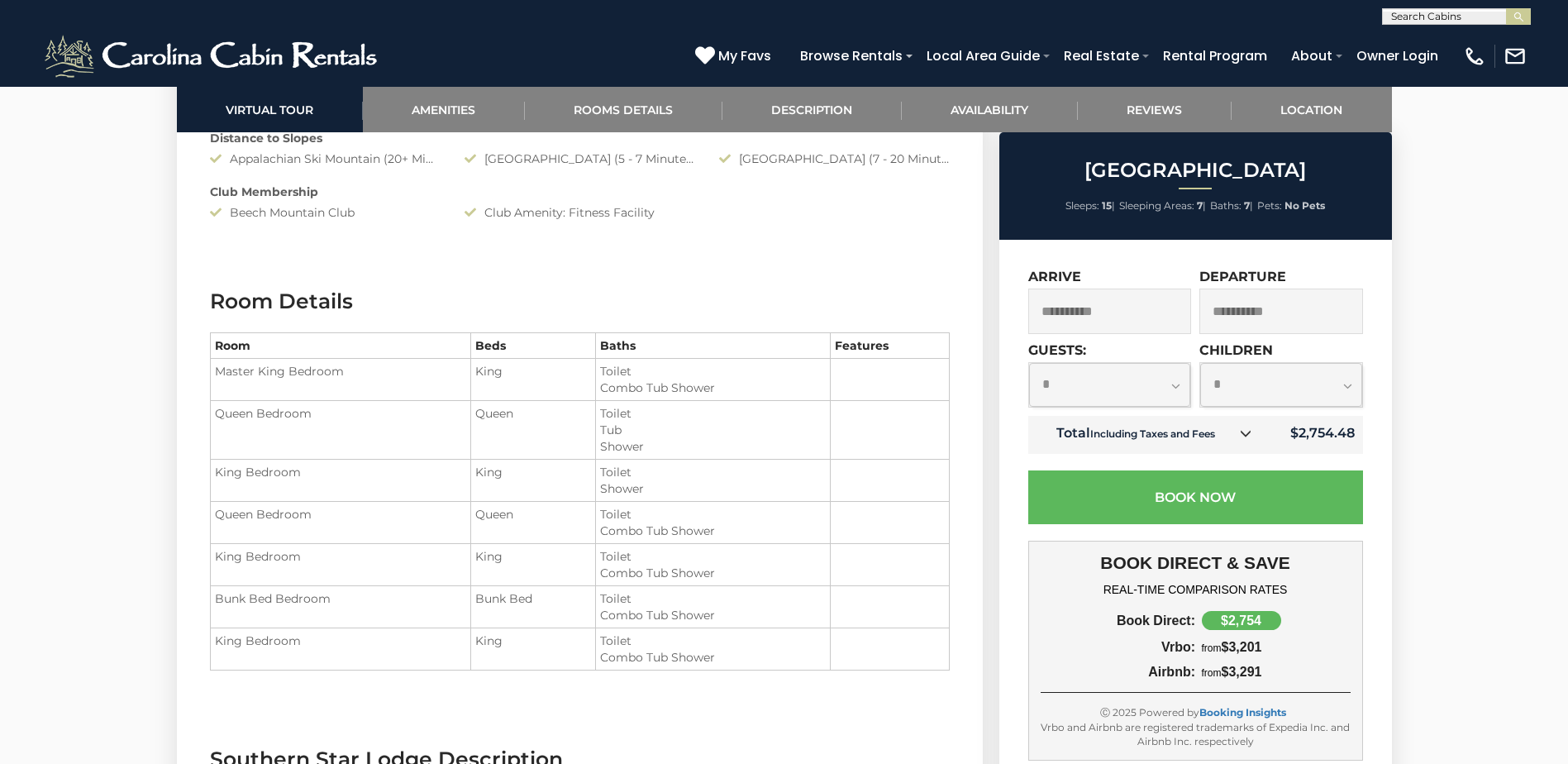
scroll to position [2231, 0]
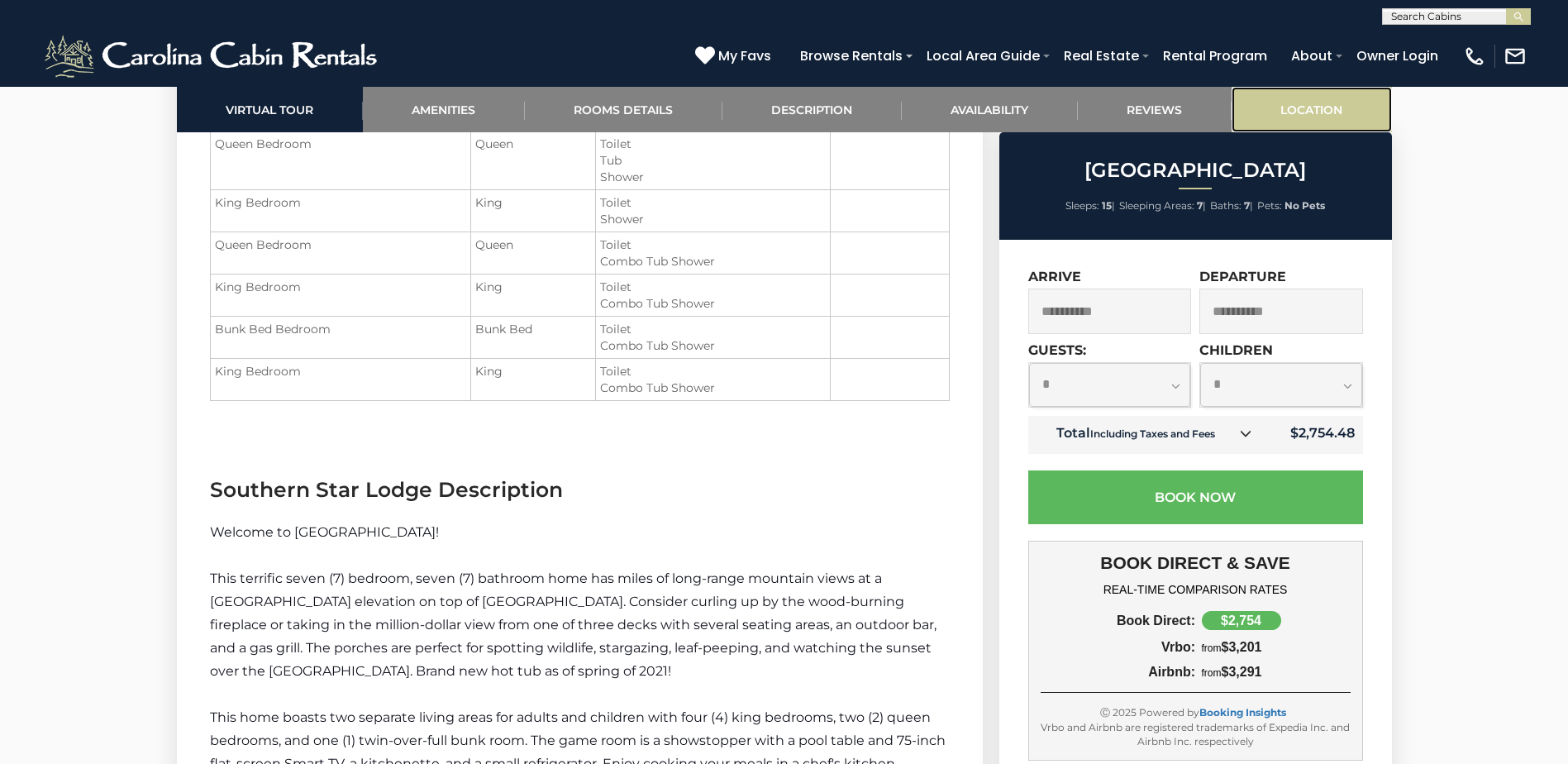
click at [1336, 106] on link "Location" at bounding box center [1311, 109] width 160 height 45
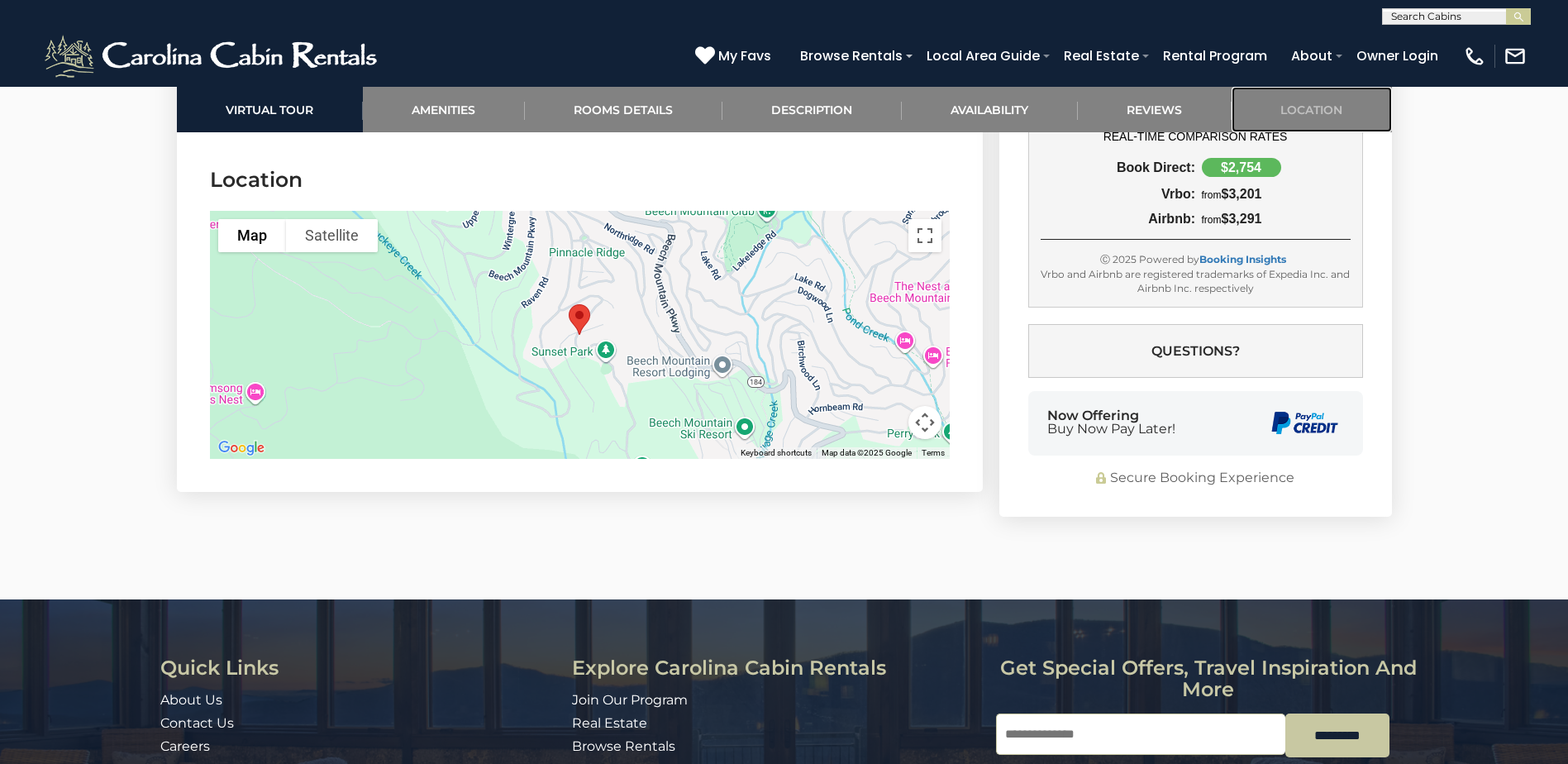
scroll to position [4541, 0]
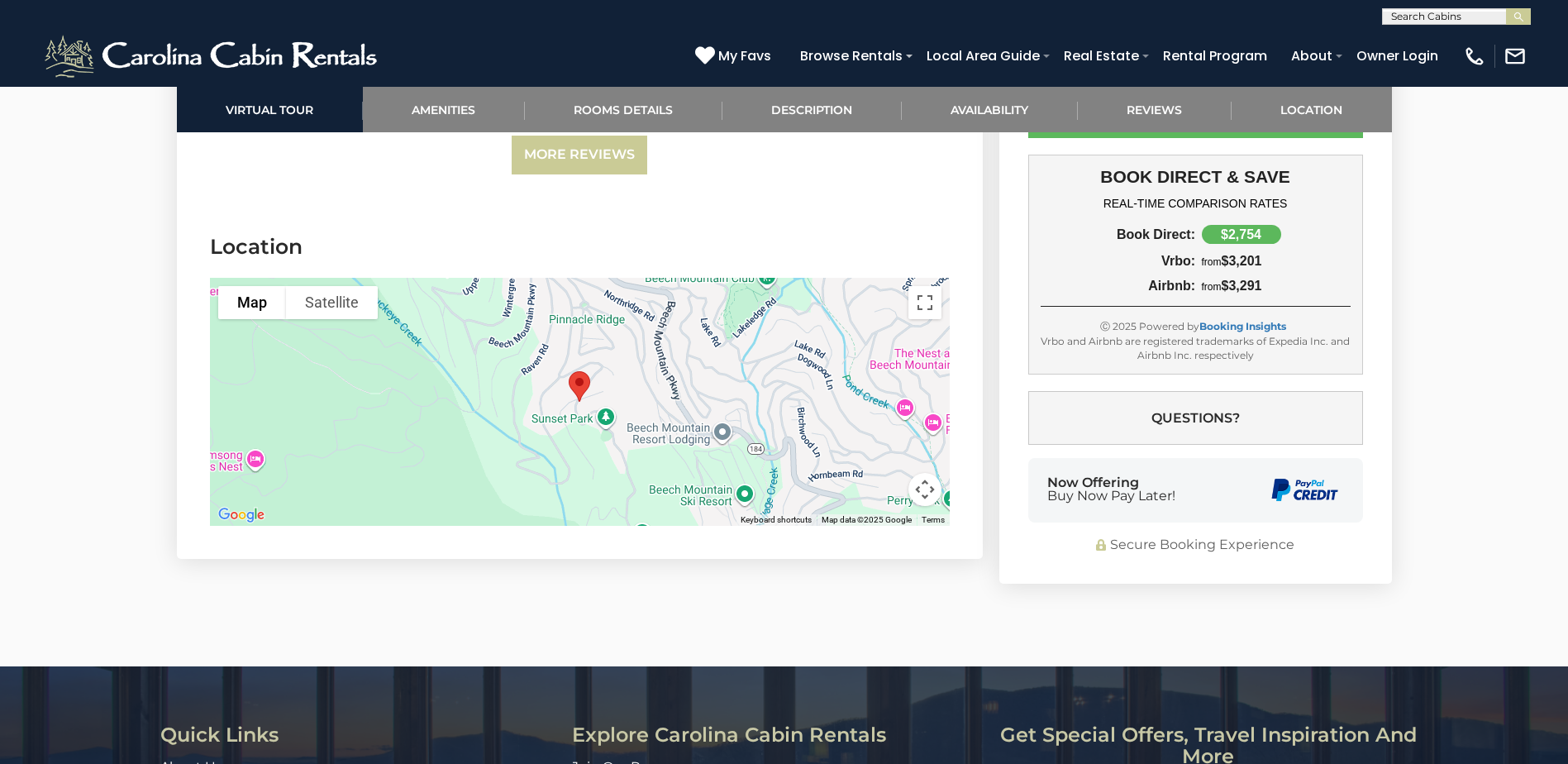
click at [717, 369] on div at bounding box center [579, 402] width 740 height 248
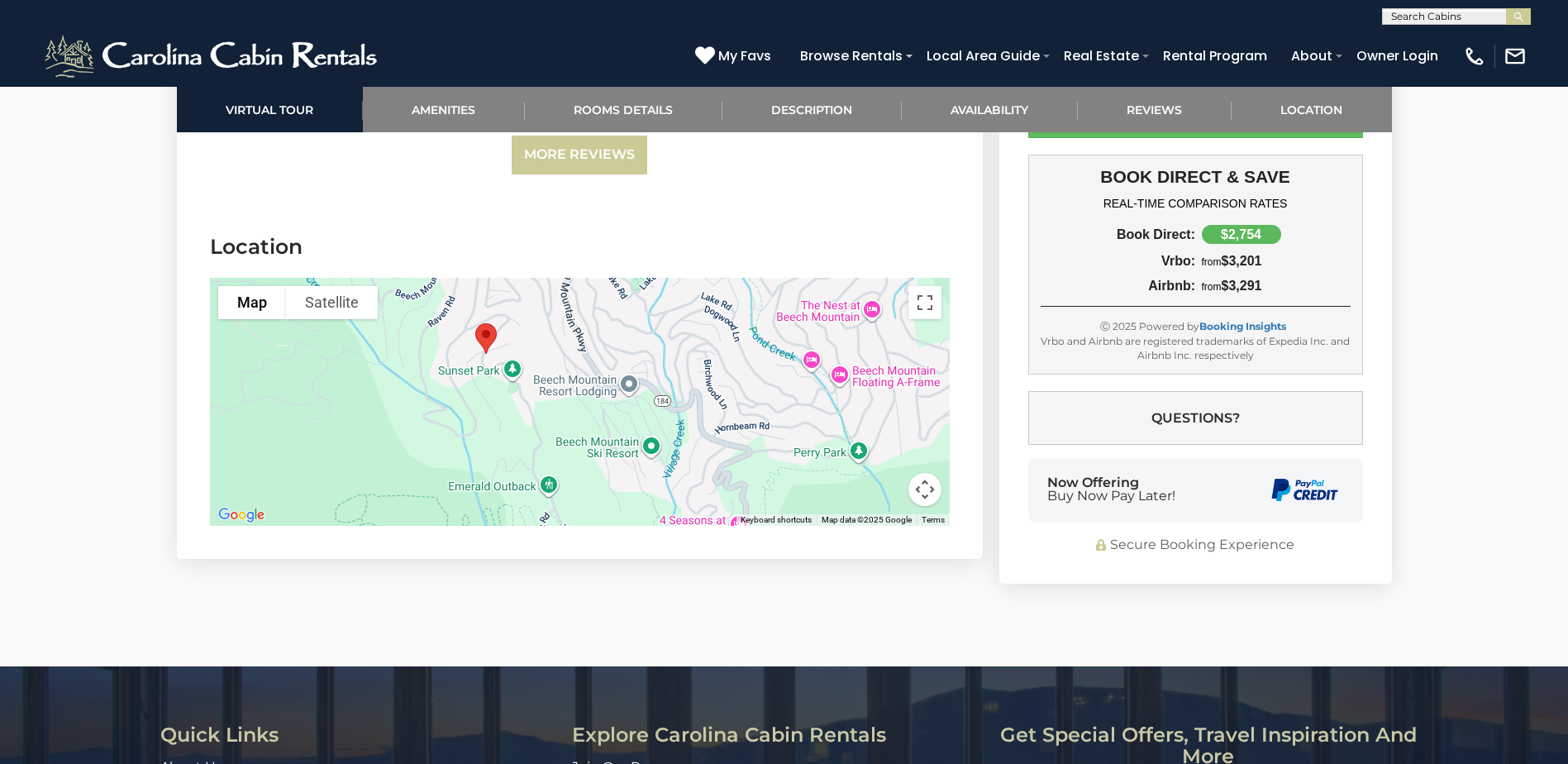
drag, startPoint x: 717, startPoint y: 369, endPoint x: 612, endPoint y: 320, distance: 115.9
click at [612, 320] on div at bounding box center [579, 402] width 740 height 248
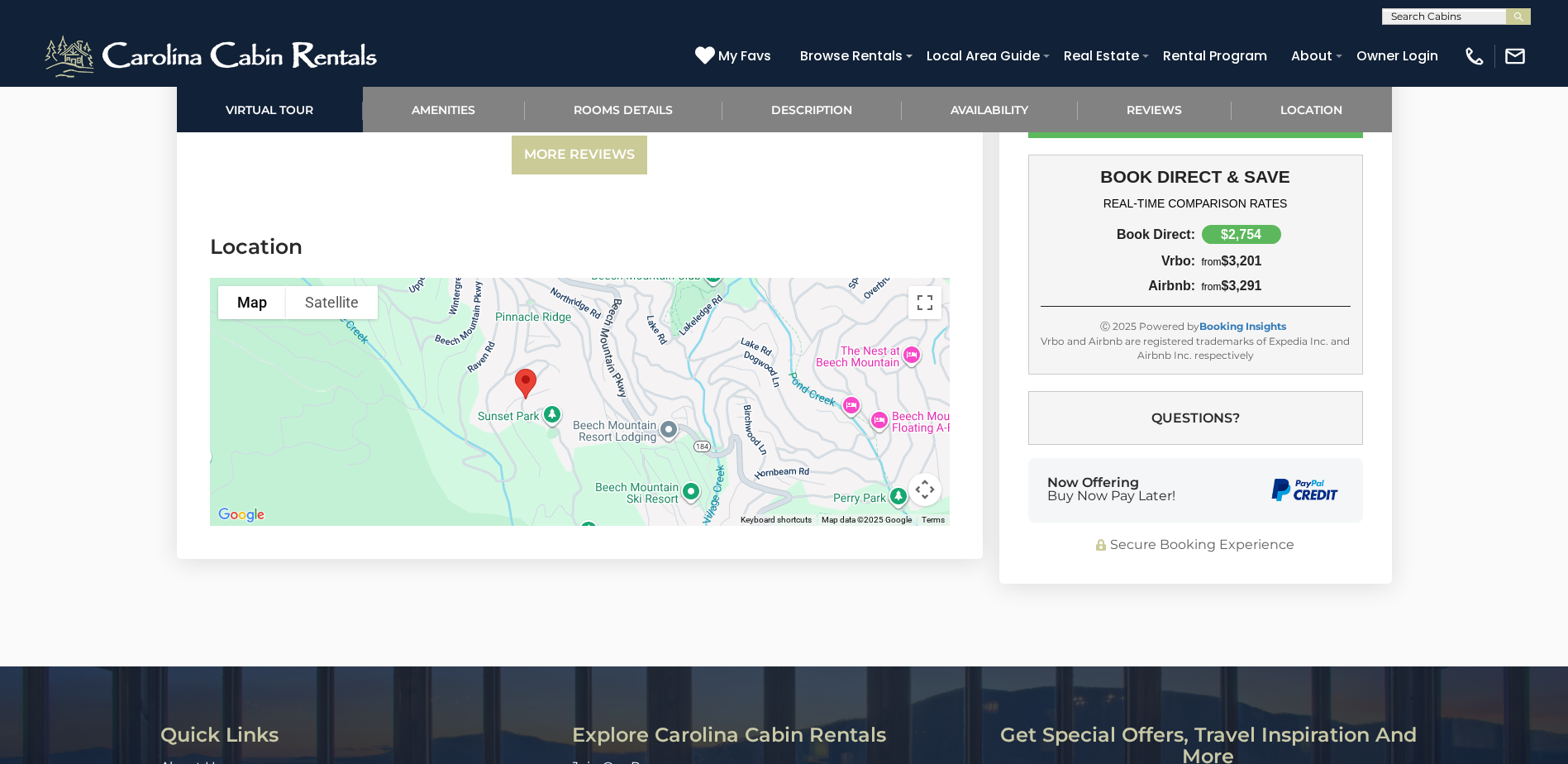
drag, startPoint x: 626, startPoint y: 448, endPoint x: 669, endPoint y: 493, distance: 62.2
click at [669, 493] on div at bounding box center [579, 402] width 740 height 248
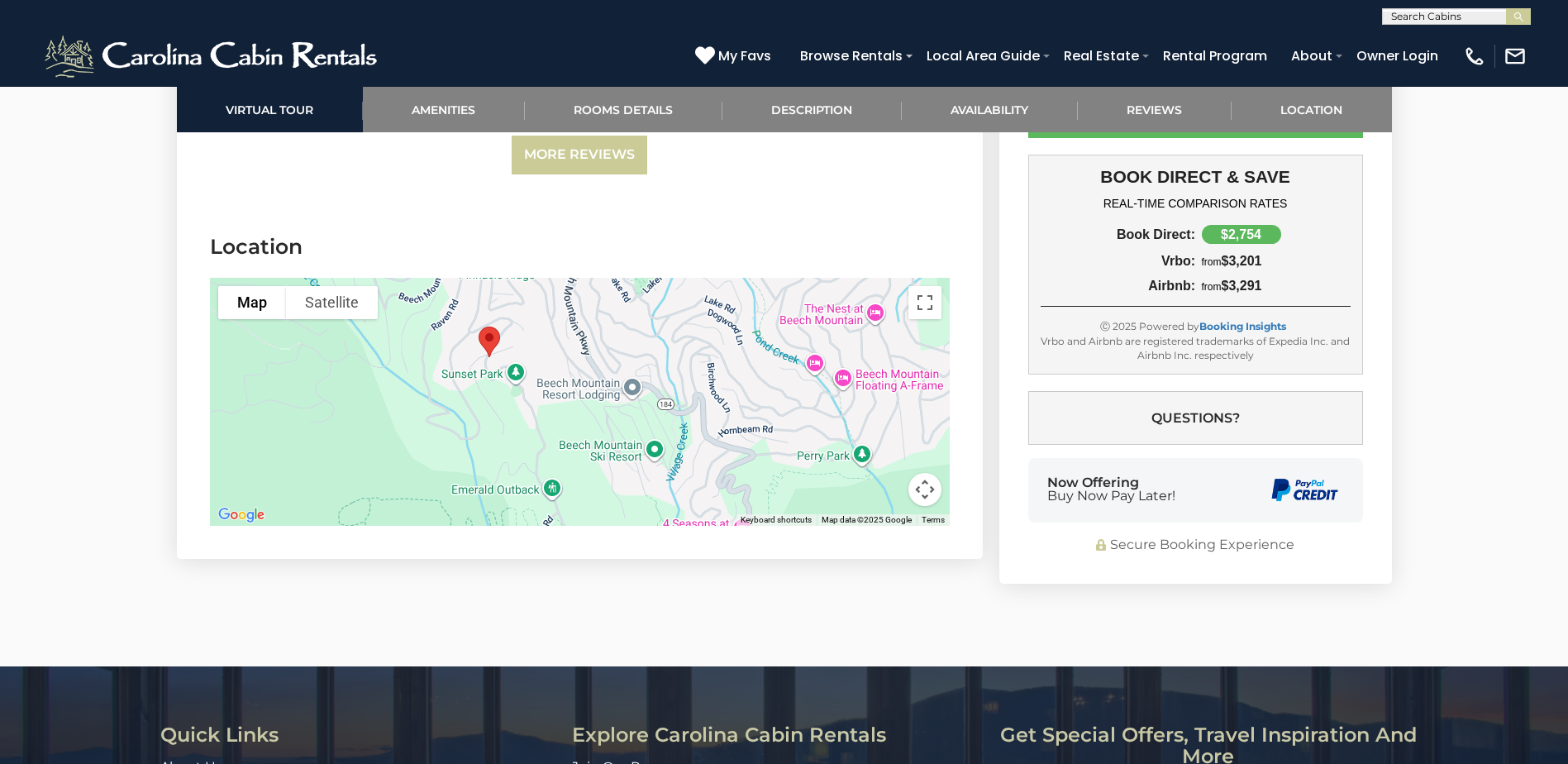
drag, startPoint x: 641, startPoint y: 361, endPoint x: 604, endPoint y: 321, distance: 54.5
click at [604, 321] on div at bounding box center [579, 402] width 740 height 248
click at [926, 490] on button "Map camera controls" at bounding box center [924, 489] width 33 height 33
click at [874, 482] on button "Zoom out" at bounding box center [884, 489] width 33 height 33
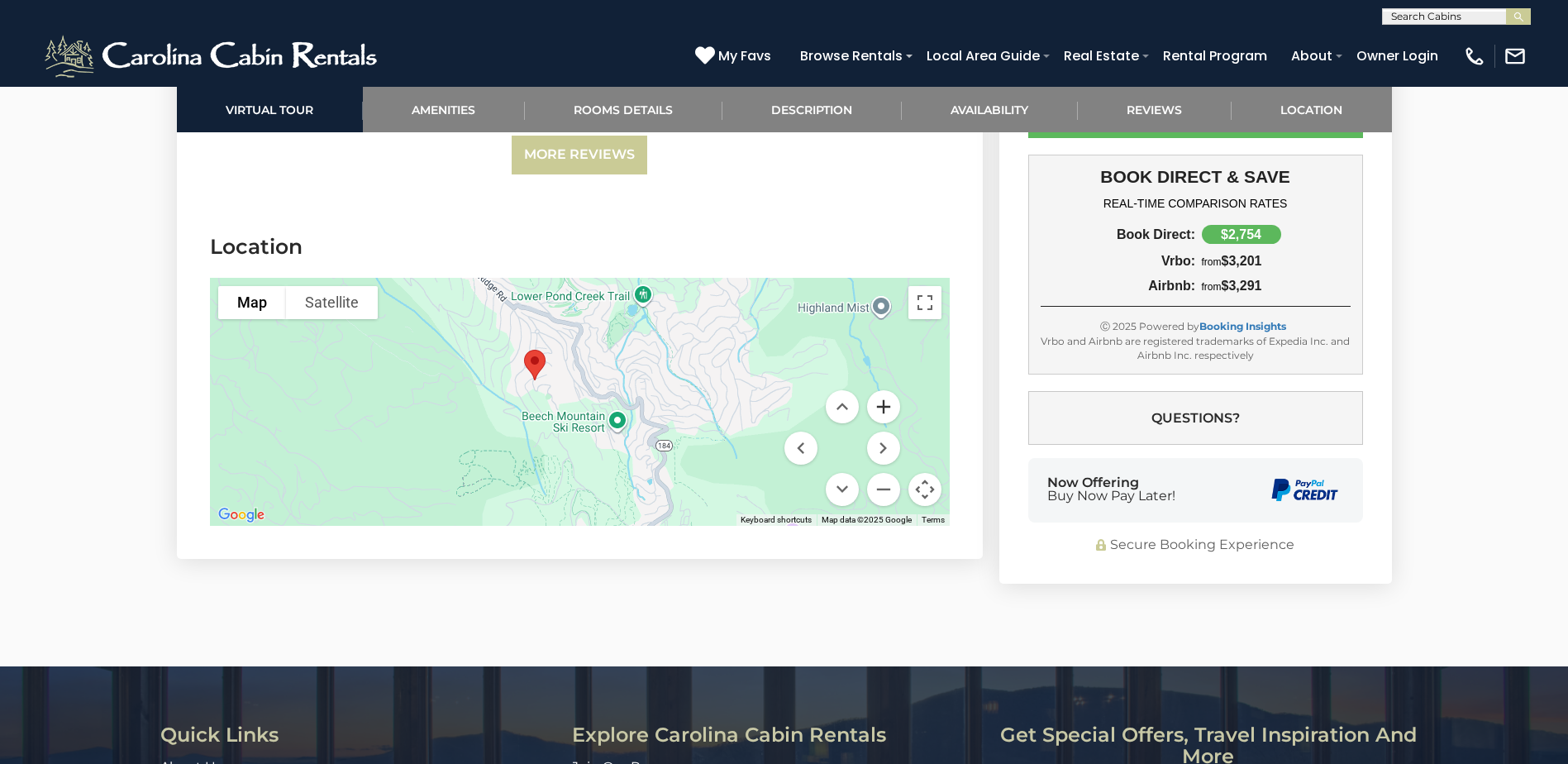
click at [883, 406] on button "Zoom in" at bounding box center [884, 407] width 33 height 33
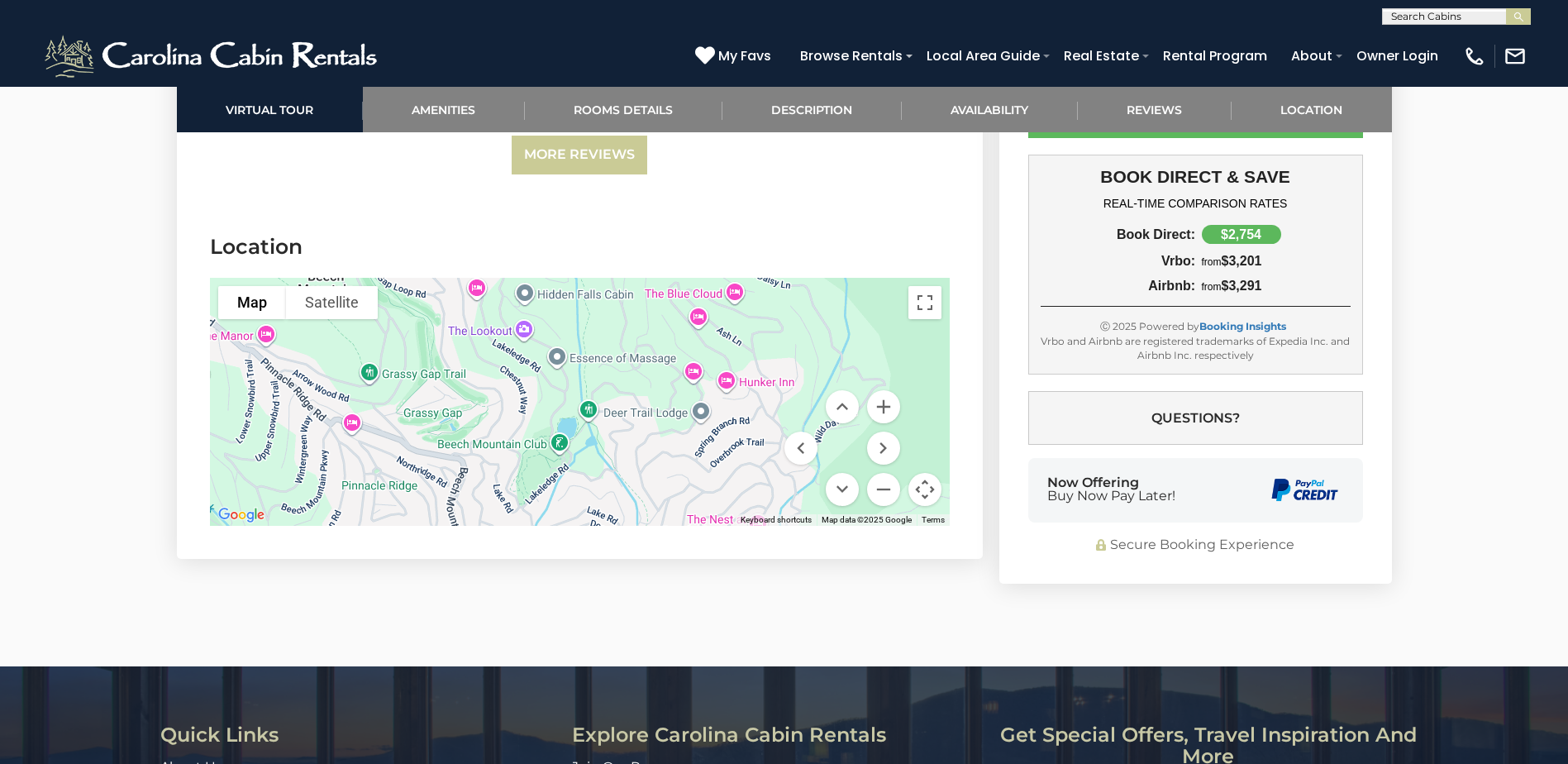
drag, startPoint x: 765, startPoint y: 337, endPoint x: 650, endPoint y: 546, distance: 238.5
click at [650, 546] on section "Location To navigate the map with touch gestures double-tap and hold your finge…" at bounding box center [579, 382] width 806 height 351
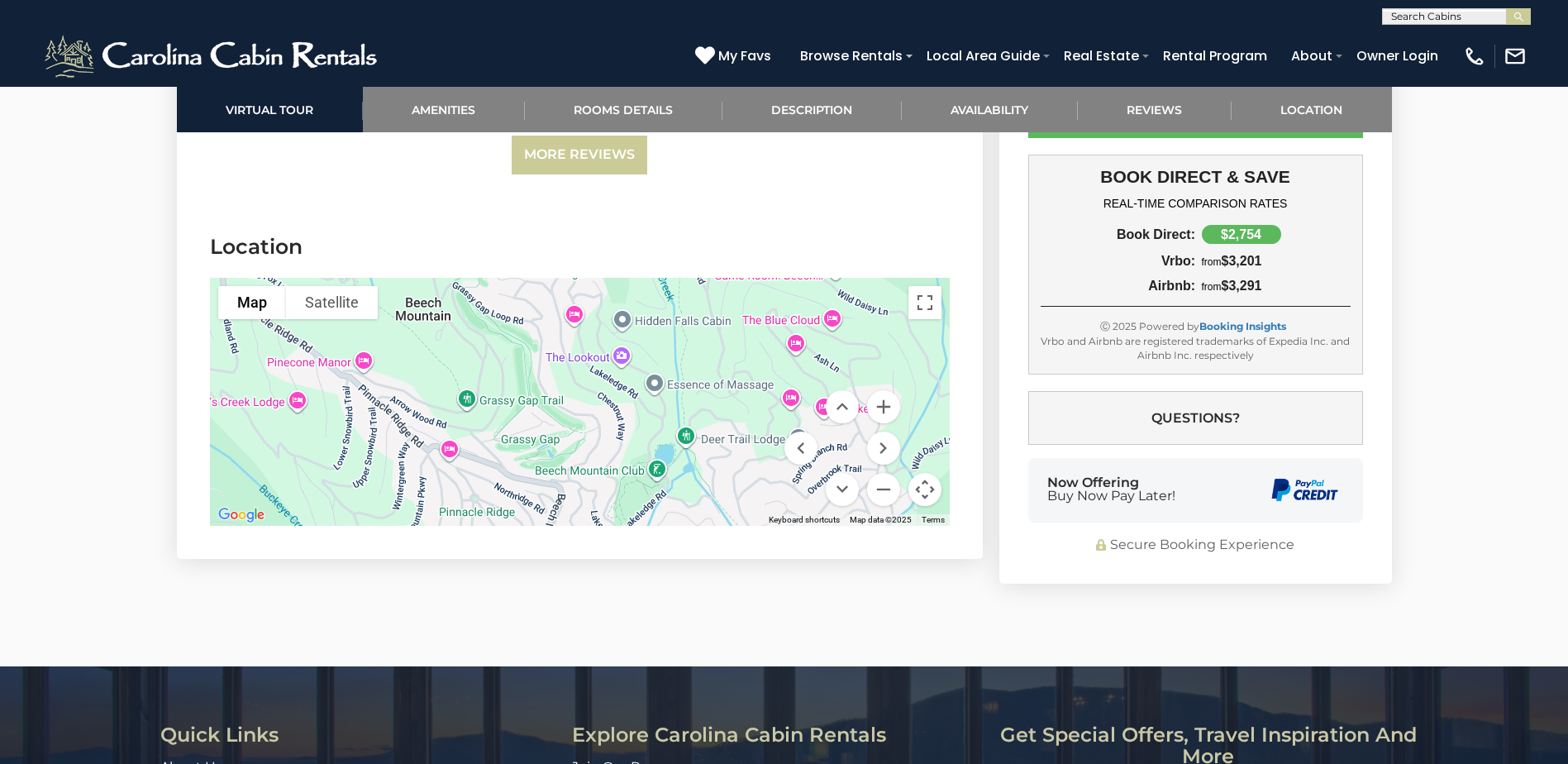
drag, startPoint x: 502, startPoint y: 347, endPoint x: 601, endPoint y: 375, distance: 102.9
click at [601, 375] on div at bounding box center [579, 402] width 740 height 248
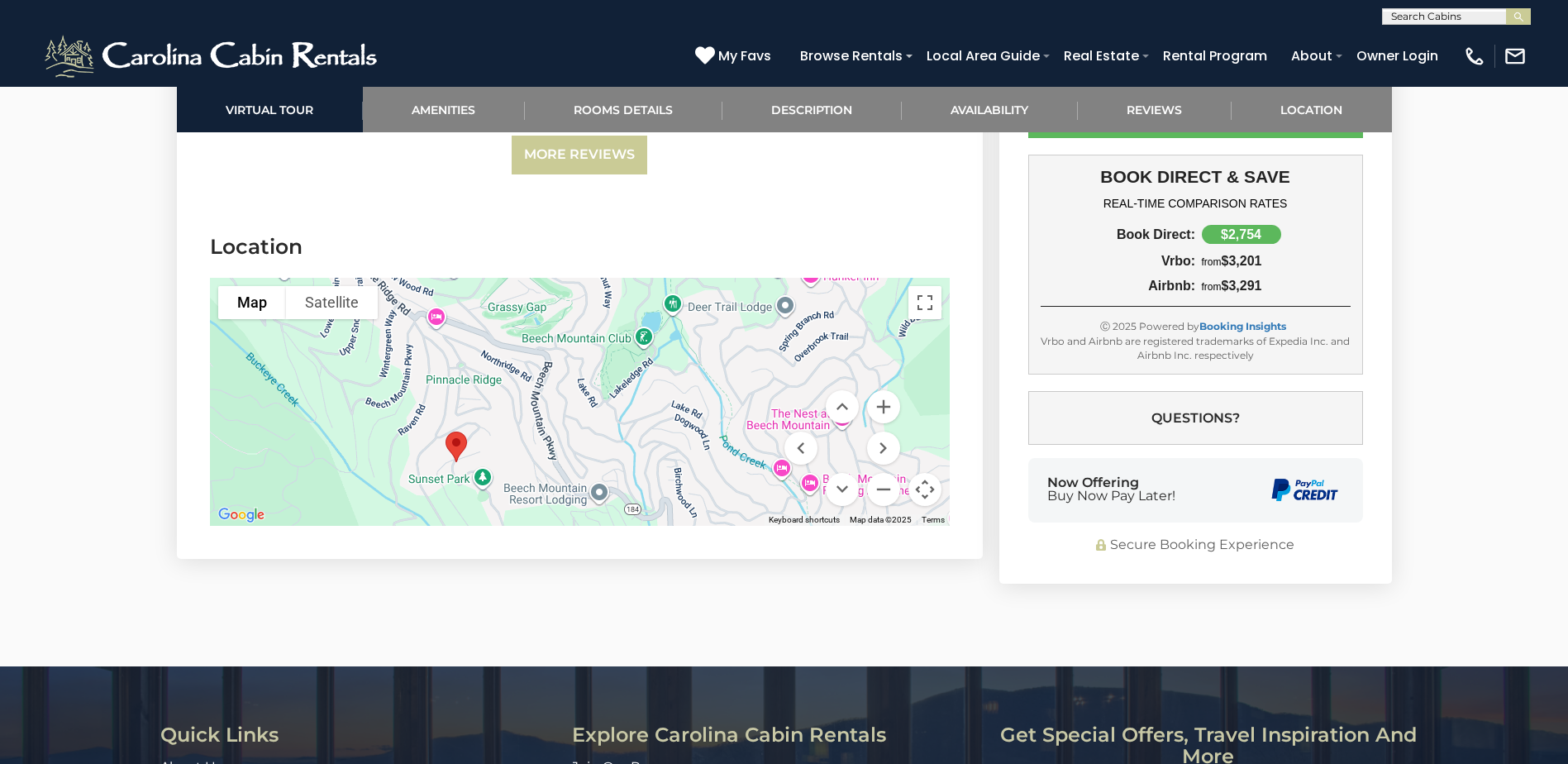
drag, startPoint x: 592, startPoint y: 471, endPoint x: 570, endPoint y: 310, distance: 162.5
click at [570, 310] on div at bounding box center [579, 402] width 740 height 248
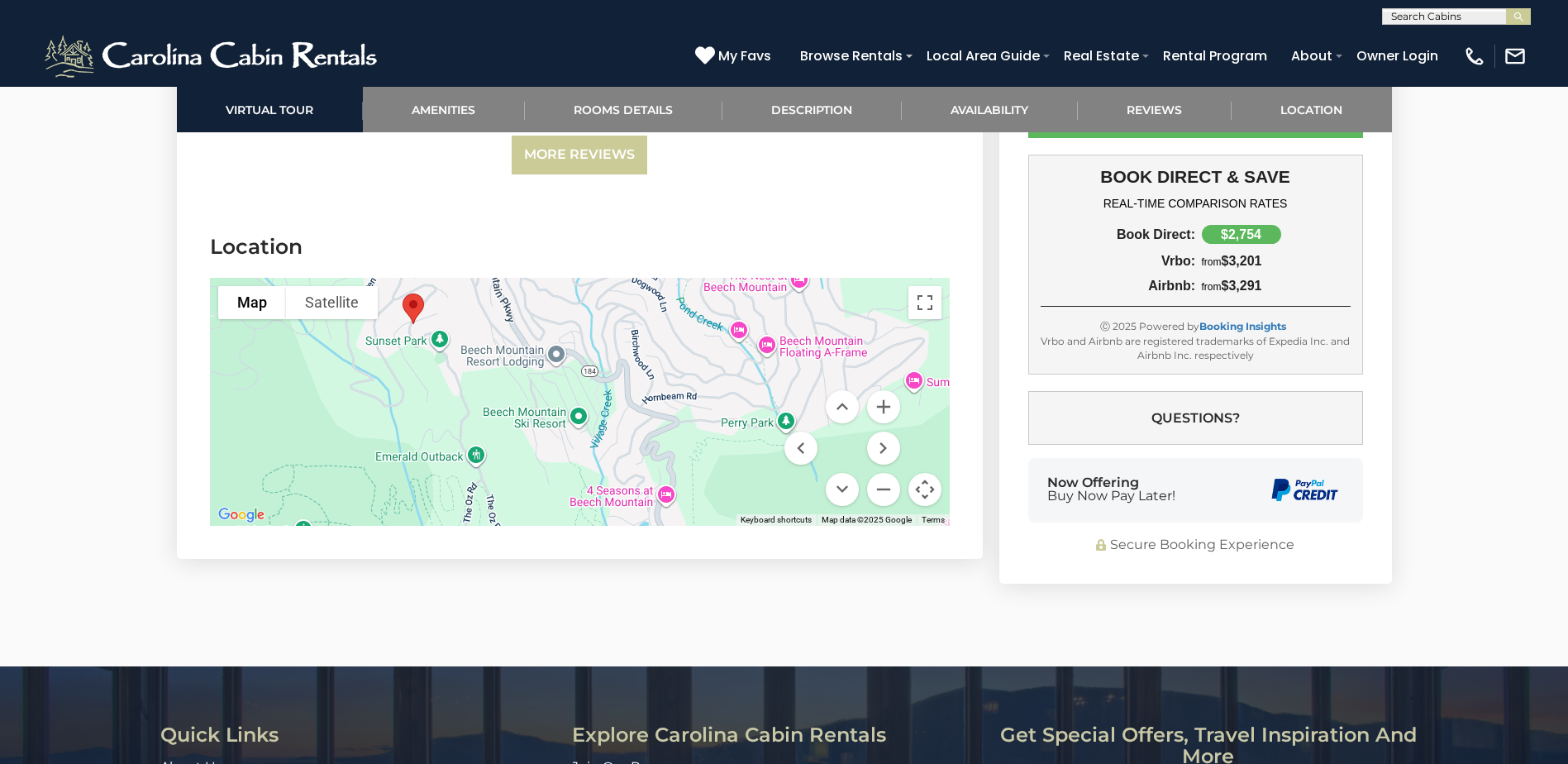
drag, startPoint x: 580, startPoint y: 405, endPoint x: 549, endPoint y: 295, distance: 114.3
click at [549, 295] on div at bounding box center [579, 402] width 740 height 248
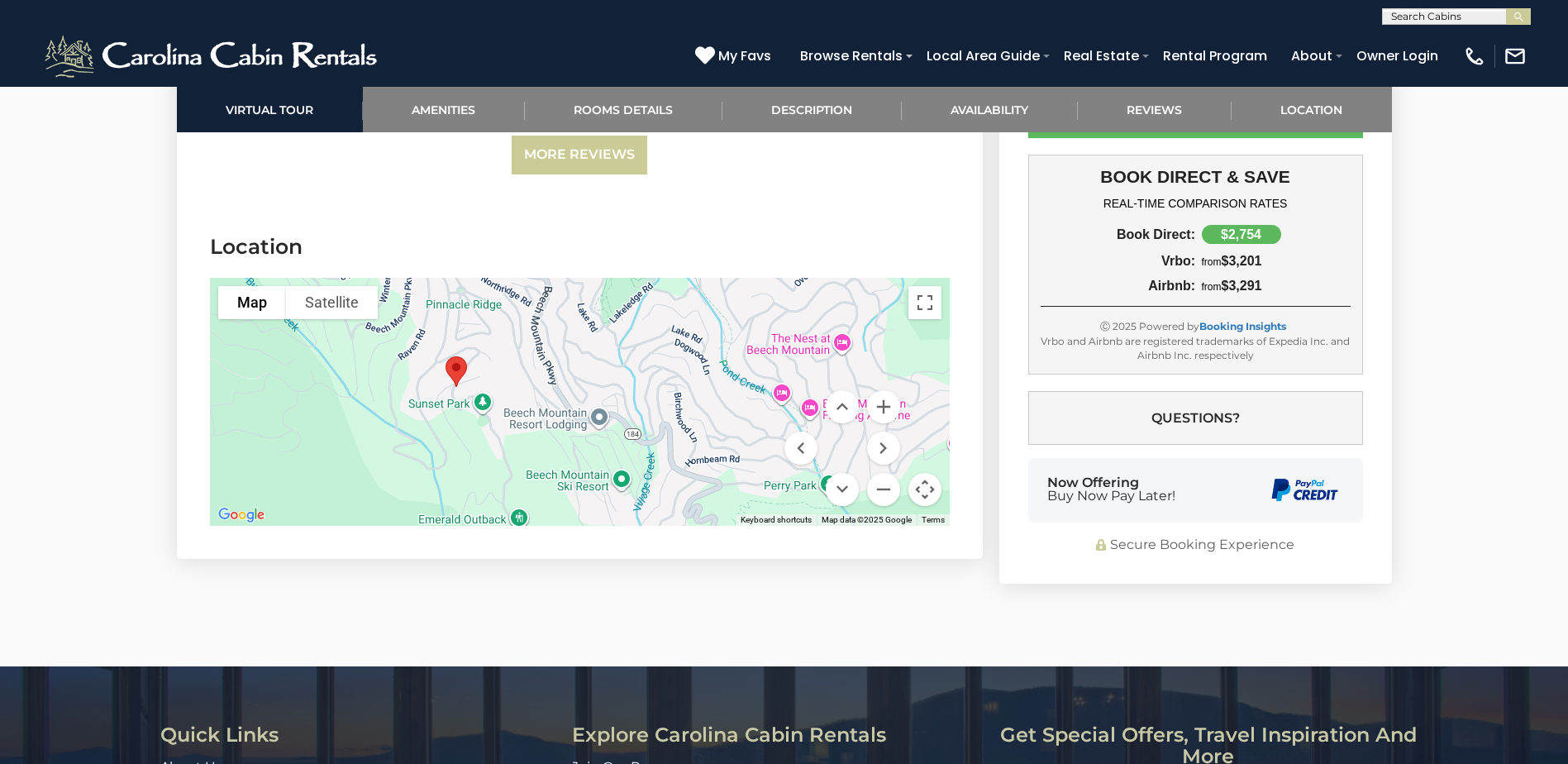
drag, startPoint x: 589, startPoint y: 435, endPoint x: 636, endPoint y: 498, distance: 78.6
click at [636, 496] on div at bounding box center [579, 402] width 740 height 248
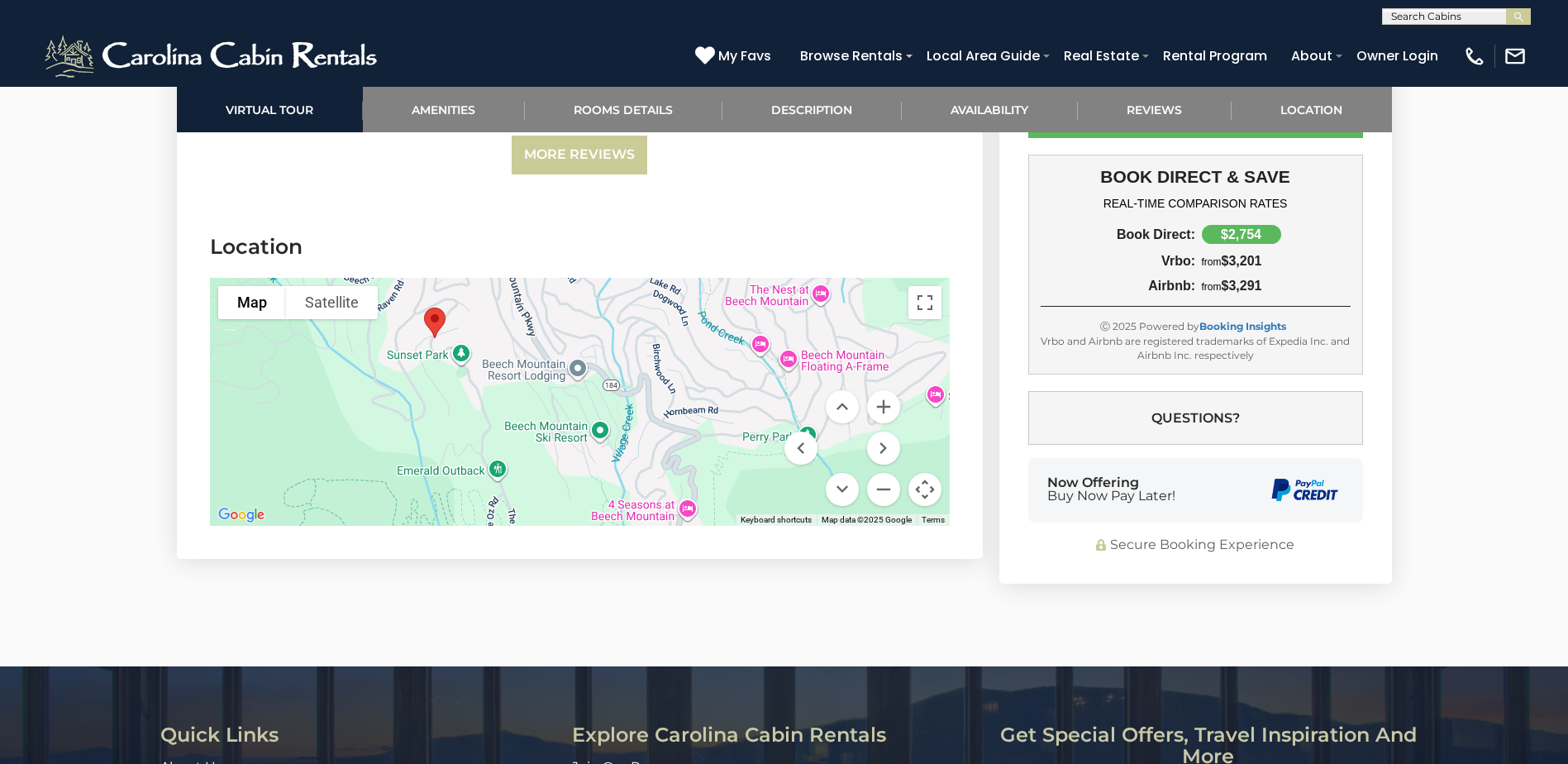
drag, startPoint x: 595, startPoint y: 460, endPoint x: 572, endPoint y: 412, distance: 53.2
click at [572, 411] on div at bounding box center [579, 402] width 740 height 248
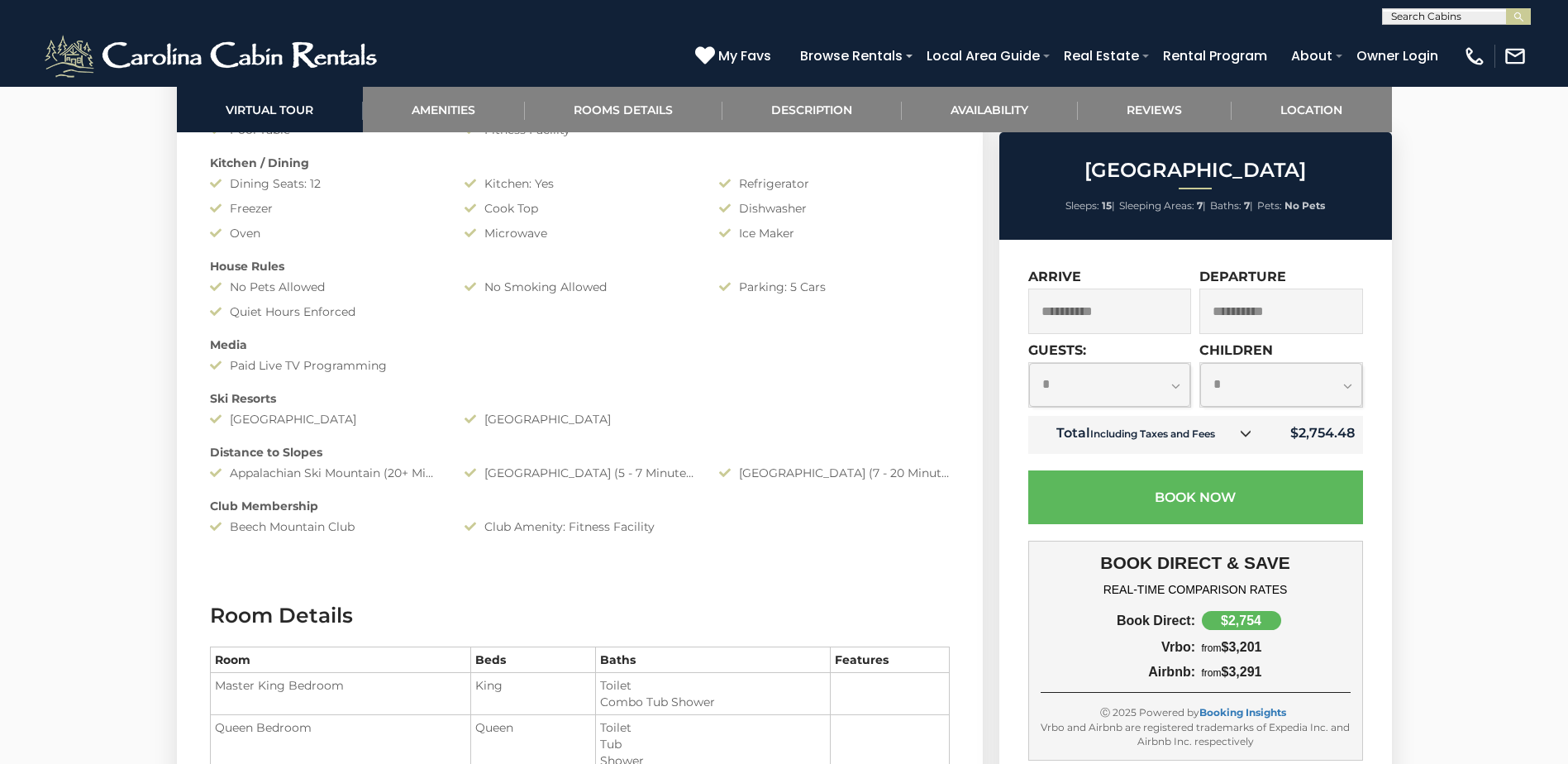
scroll to position [1653, 0]
click at [1166, 387] on select "**********" at bounding box center [1109, 384] width 162 height 44
click at [1029, 362] on select "**********" at bounding box center [1109, 384] width 162 height 44
click at [1180, 382] on select "**********" at bounding box center [1109, 384] width 162 height 44
select select "**"
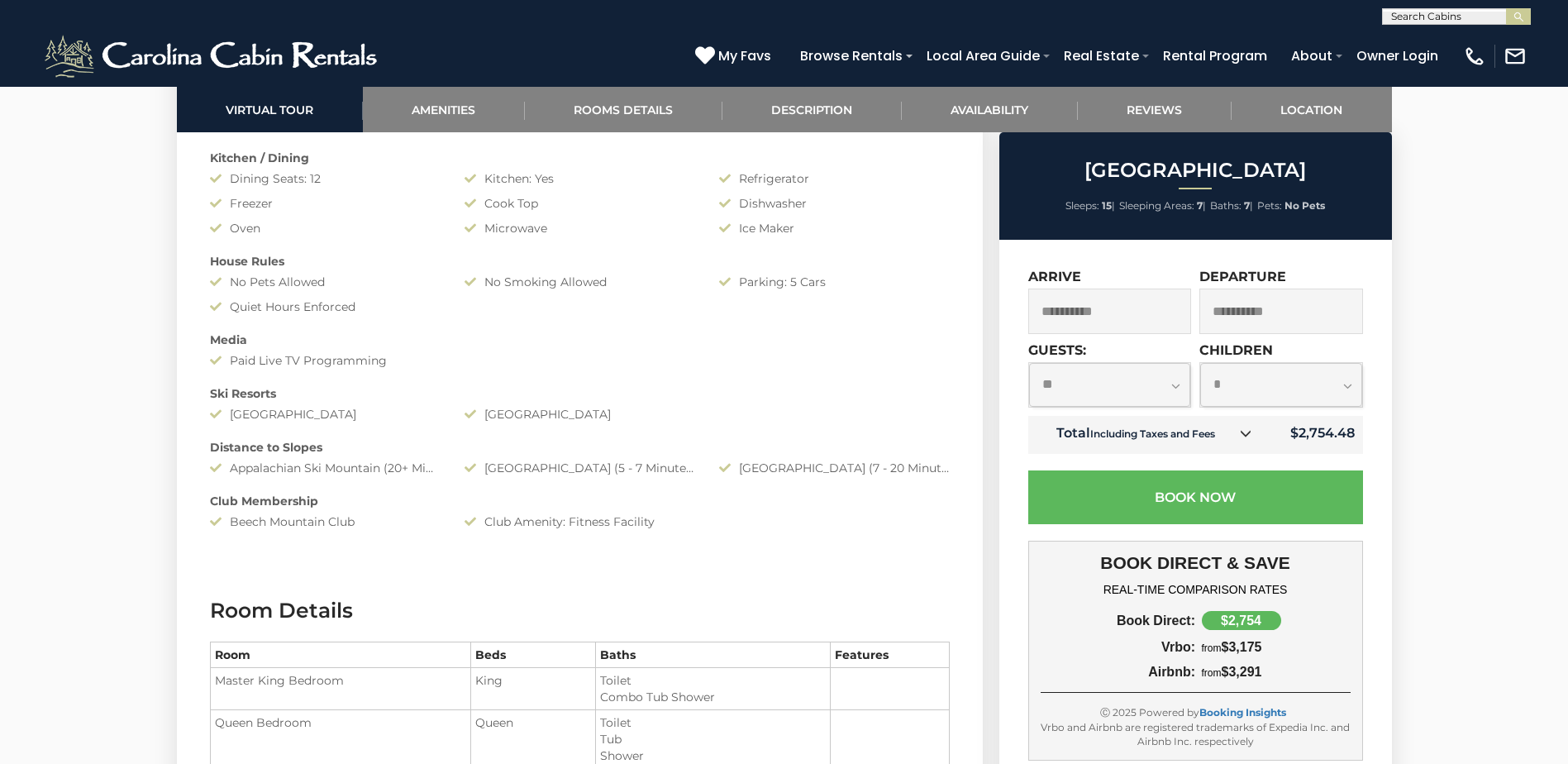
click at [1029, 362] on select "**********" at bounding box center [1109, 384] width 162 height 44
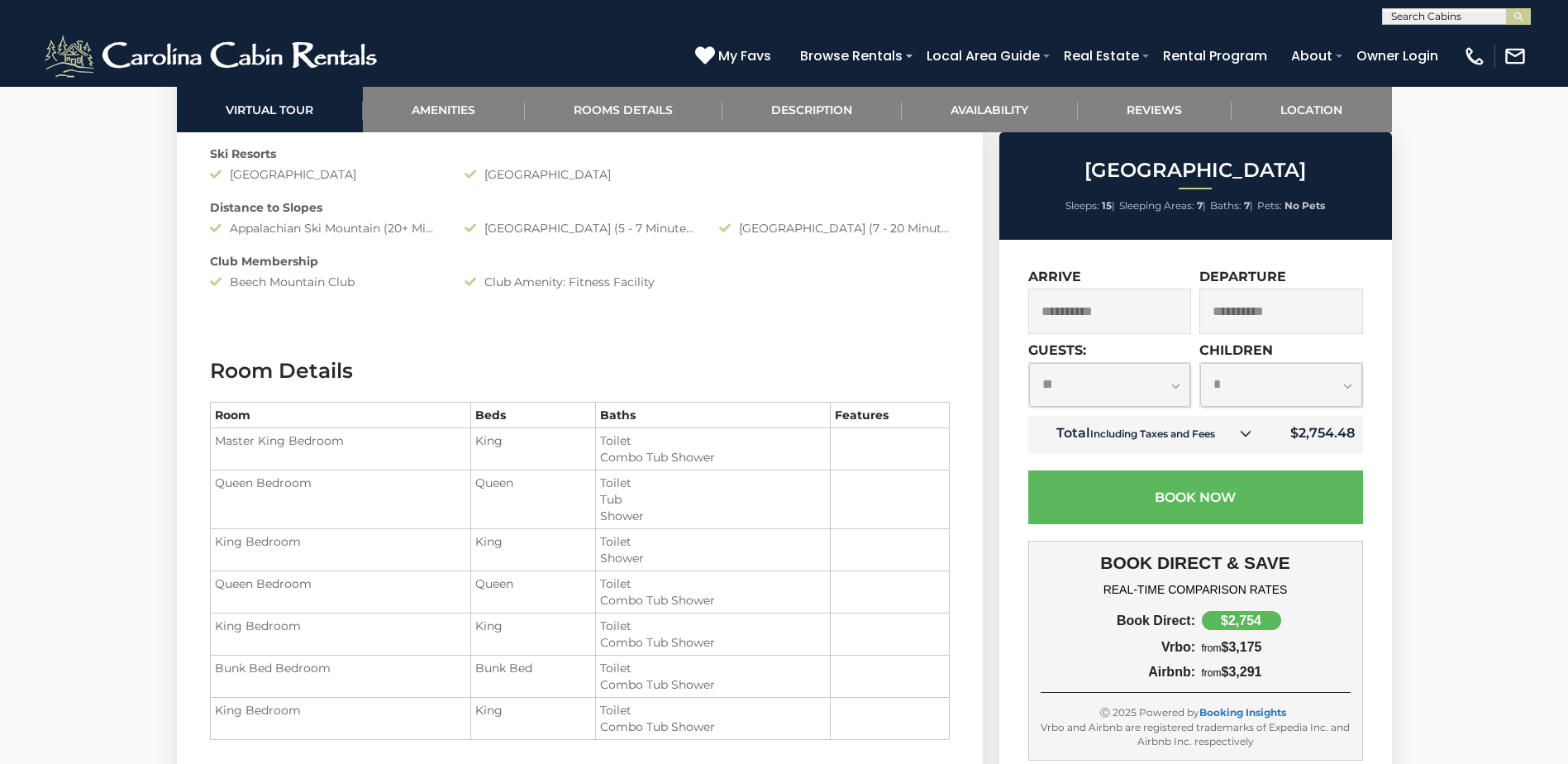
scroll to position [1983, 0]
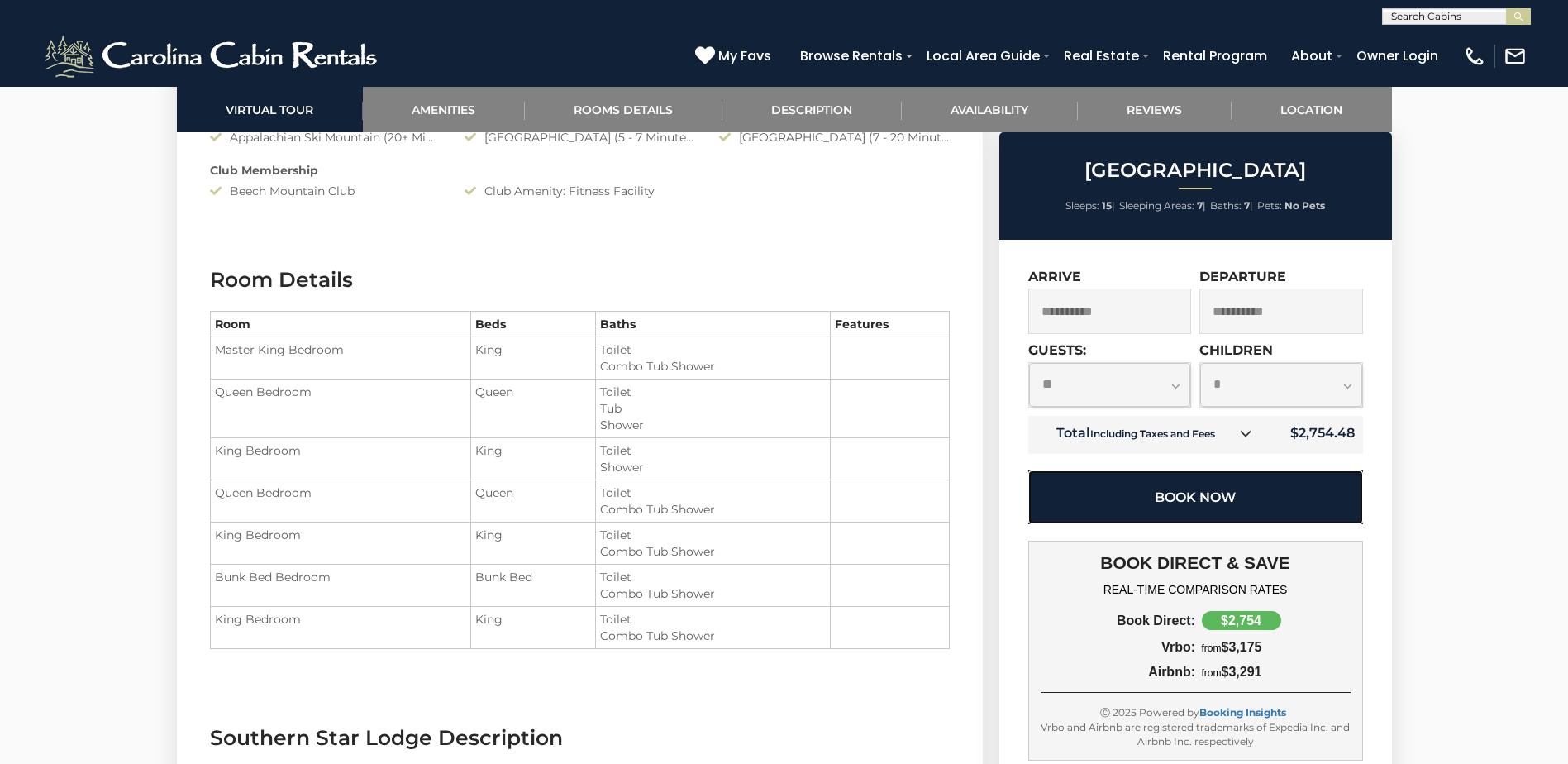
click at [1217, 498] on button "Book Now" at bounding box center [1196, 497] width 335 height 54
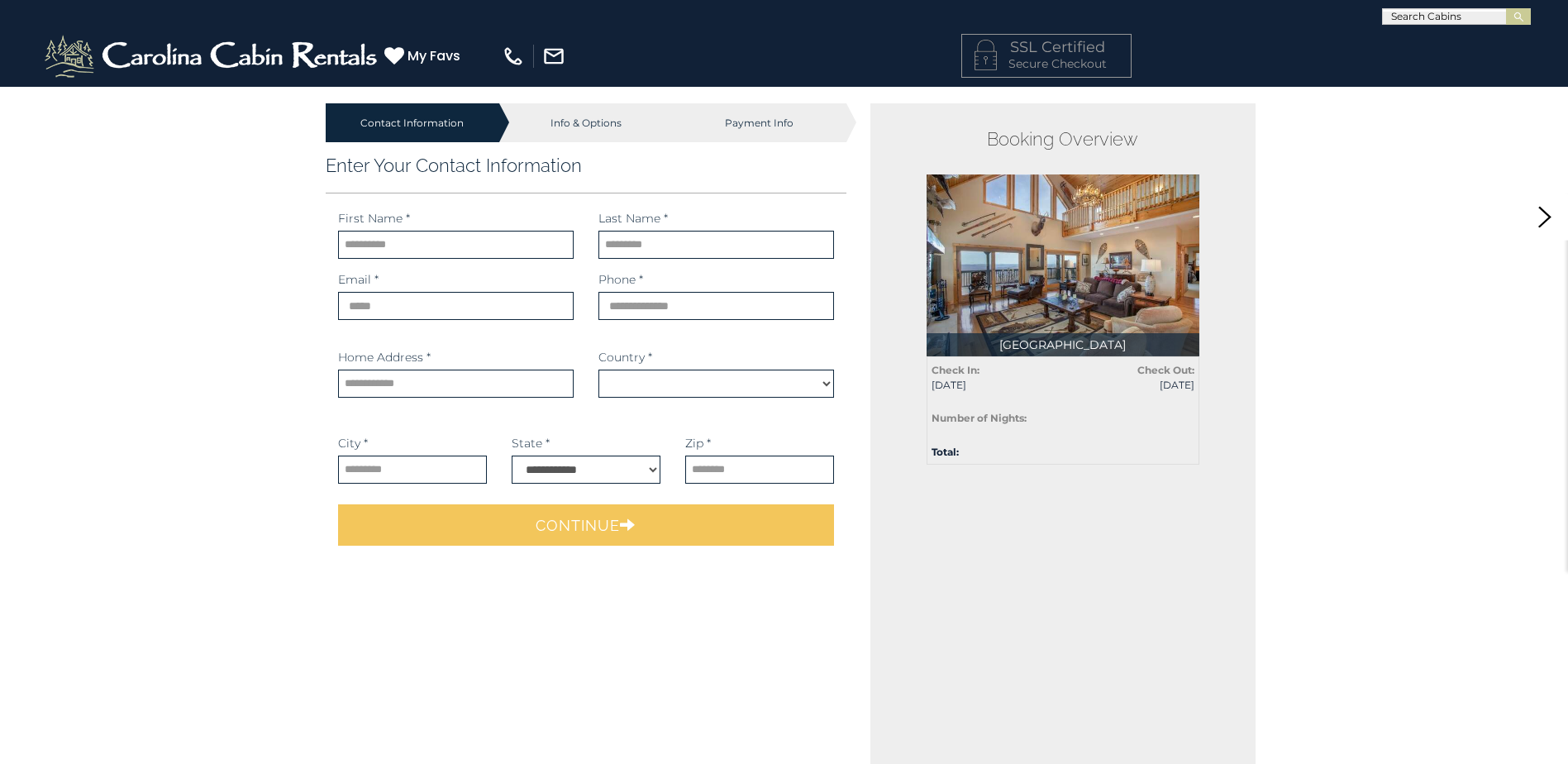
select select "*********"
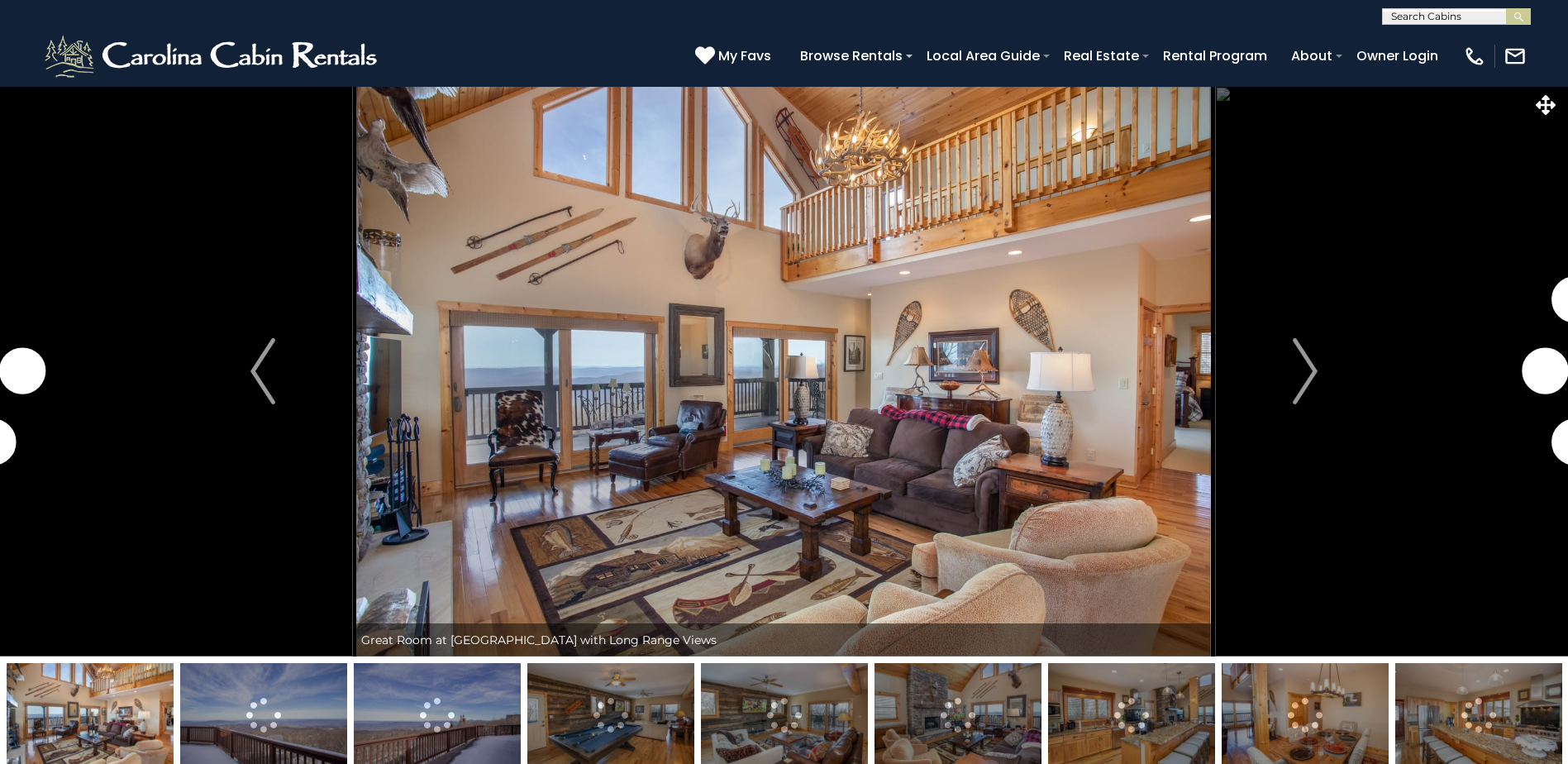
select select "**"
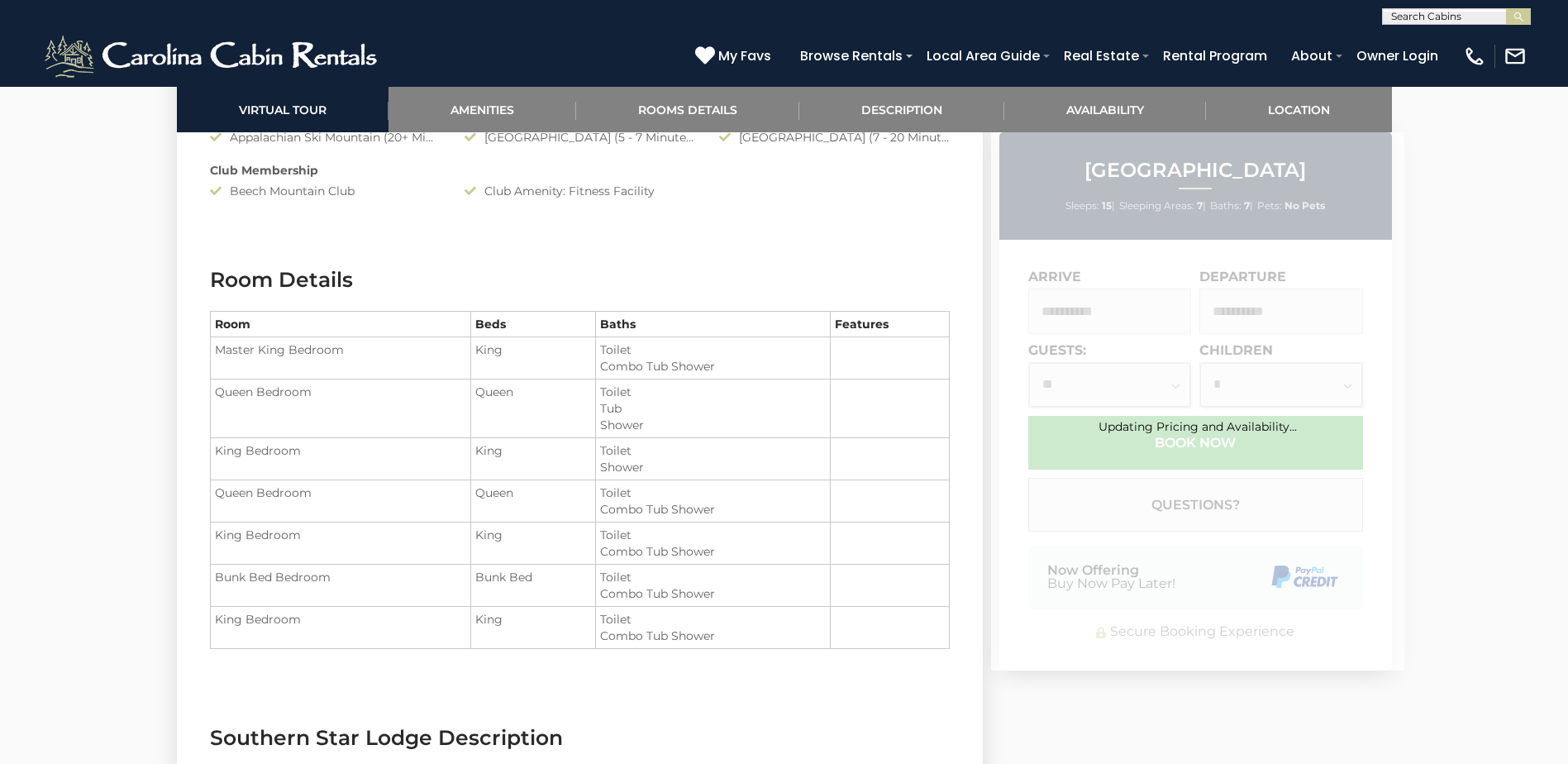
scroll to position [2397, 0]
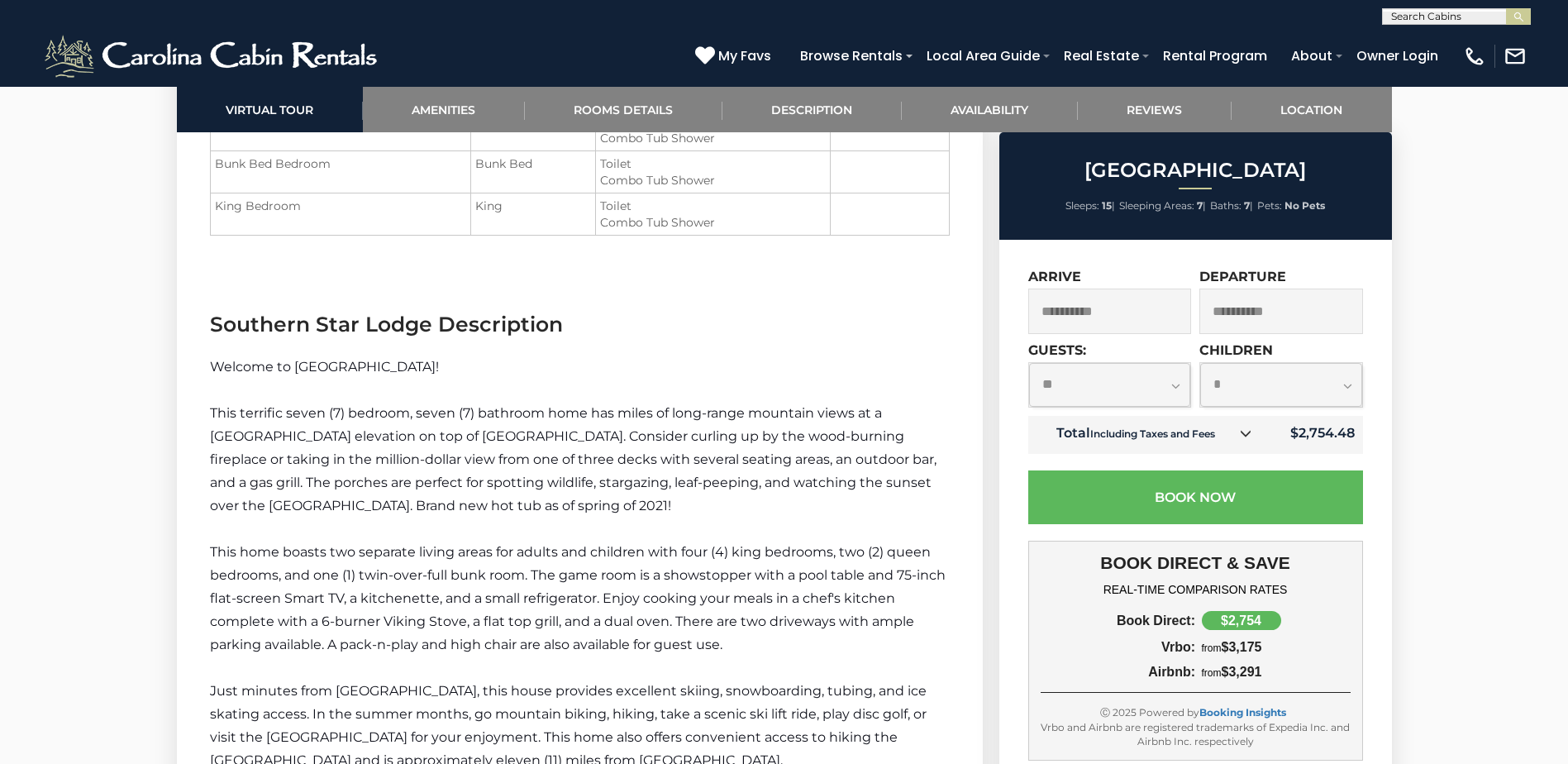
click at [1245, 431] on icon at bounding box center [1245, 433] width 11 height 11
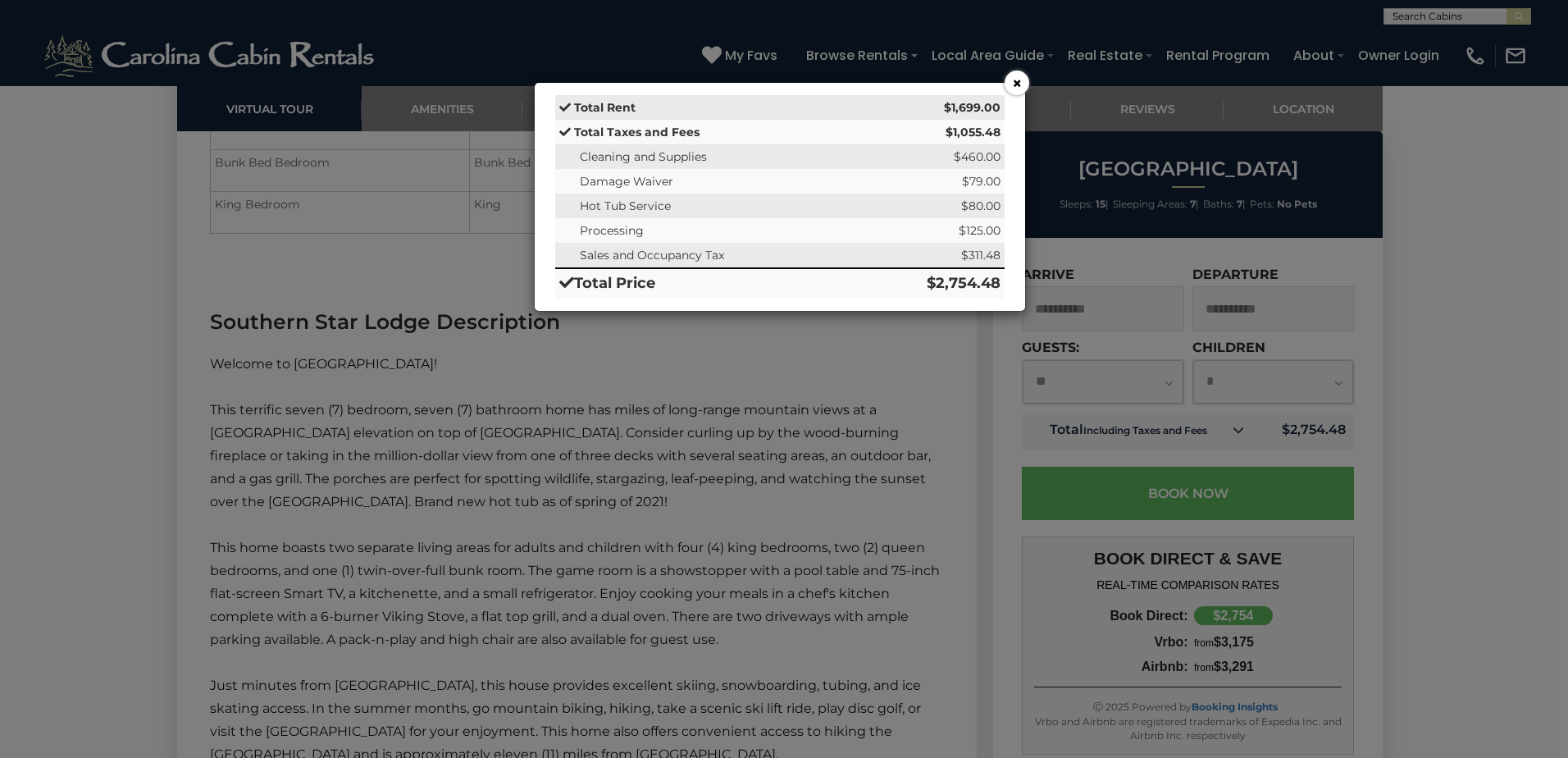
click at [1009, 82] on button "×" at bounding box center [1016, 83] width 25 height 25
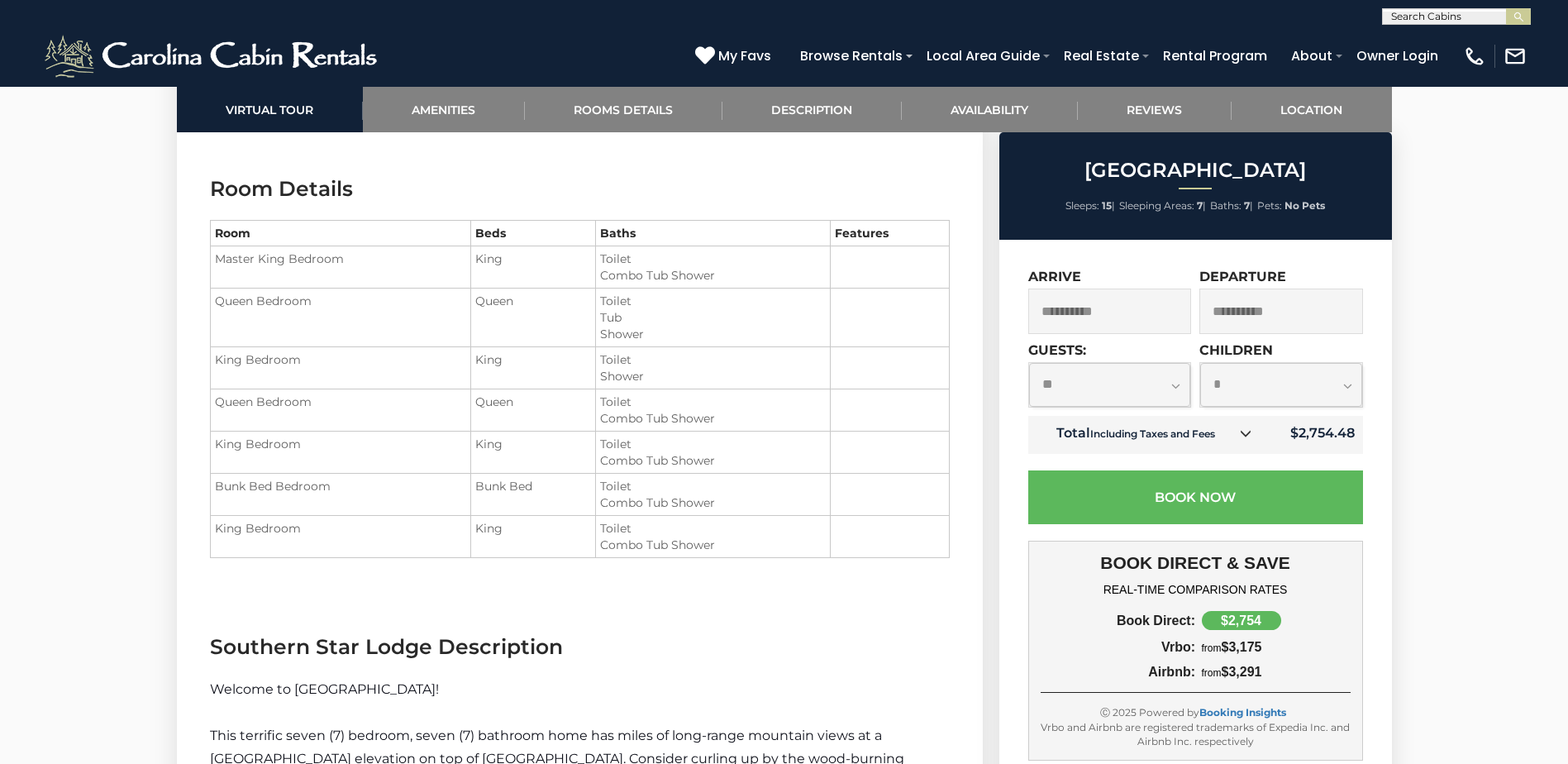
scroll to position [2067, 0]
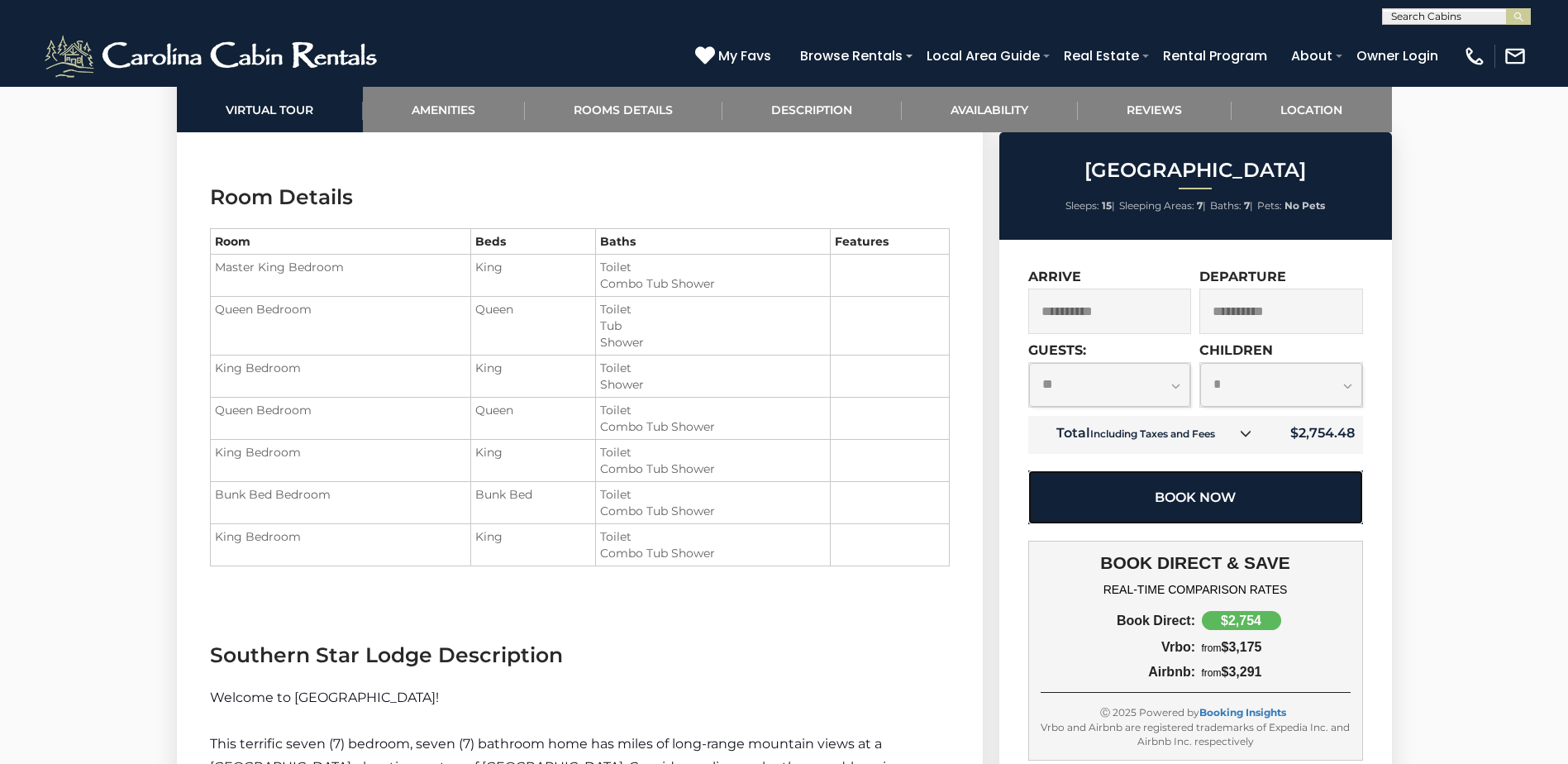
click at [1208, 491] on button "Book Now" at bounding box center [1196, 497] width 335 height 54
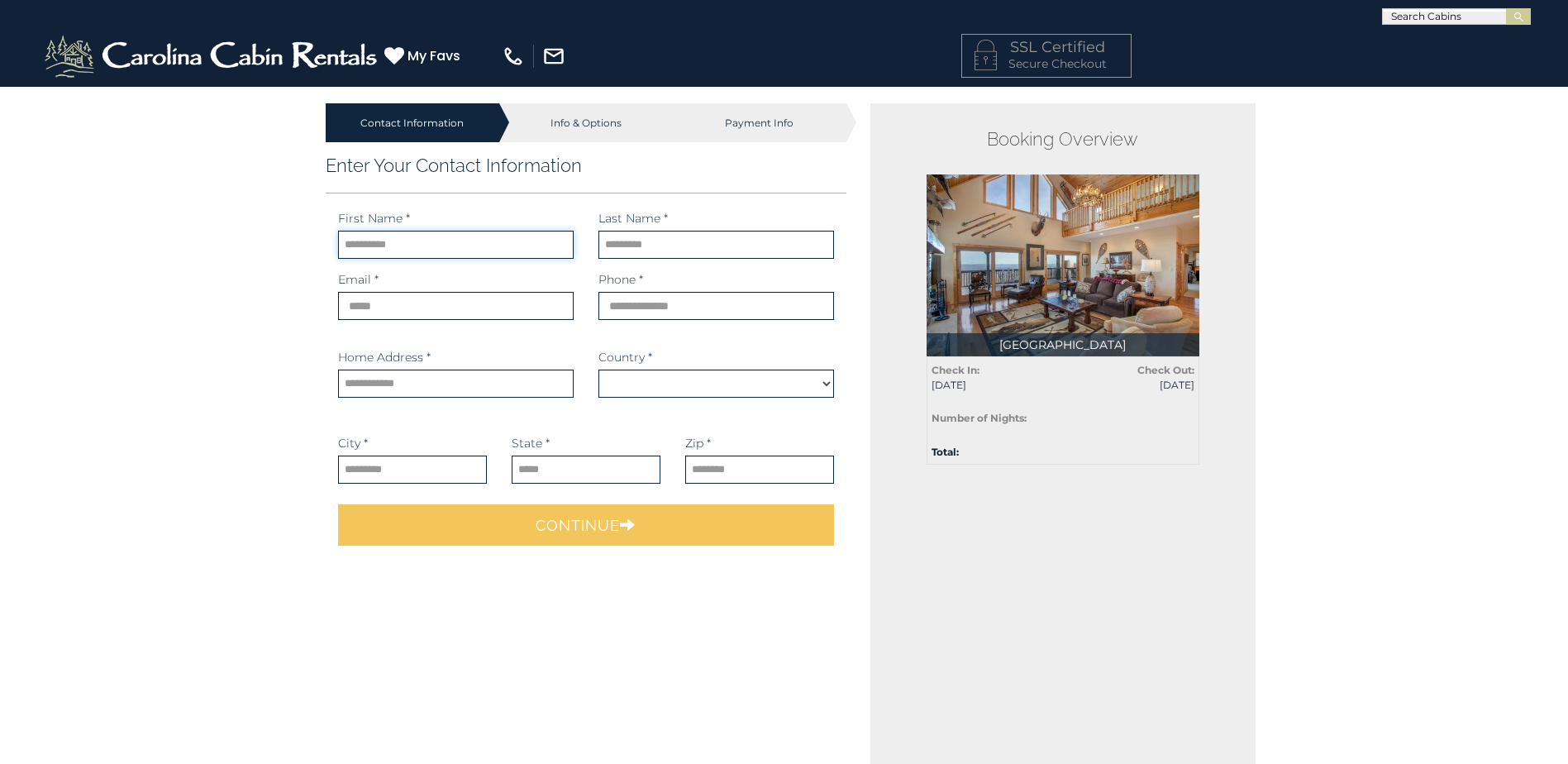
click at [427, 251] on input "text" at bounding box center [456, 245] width 236 height 28
select select "*********"
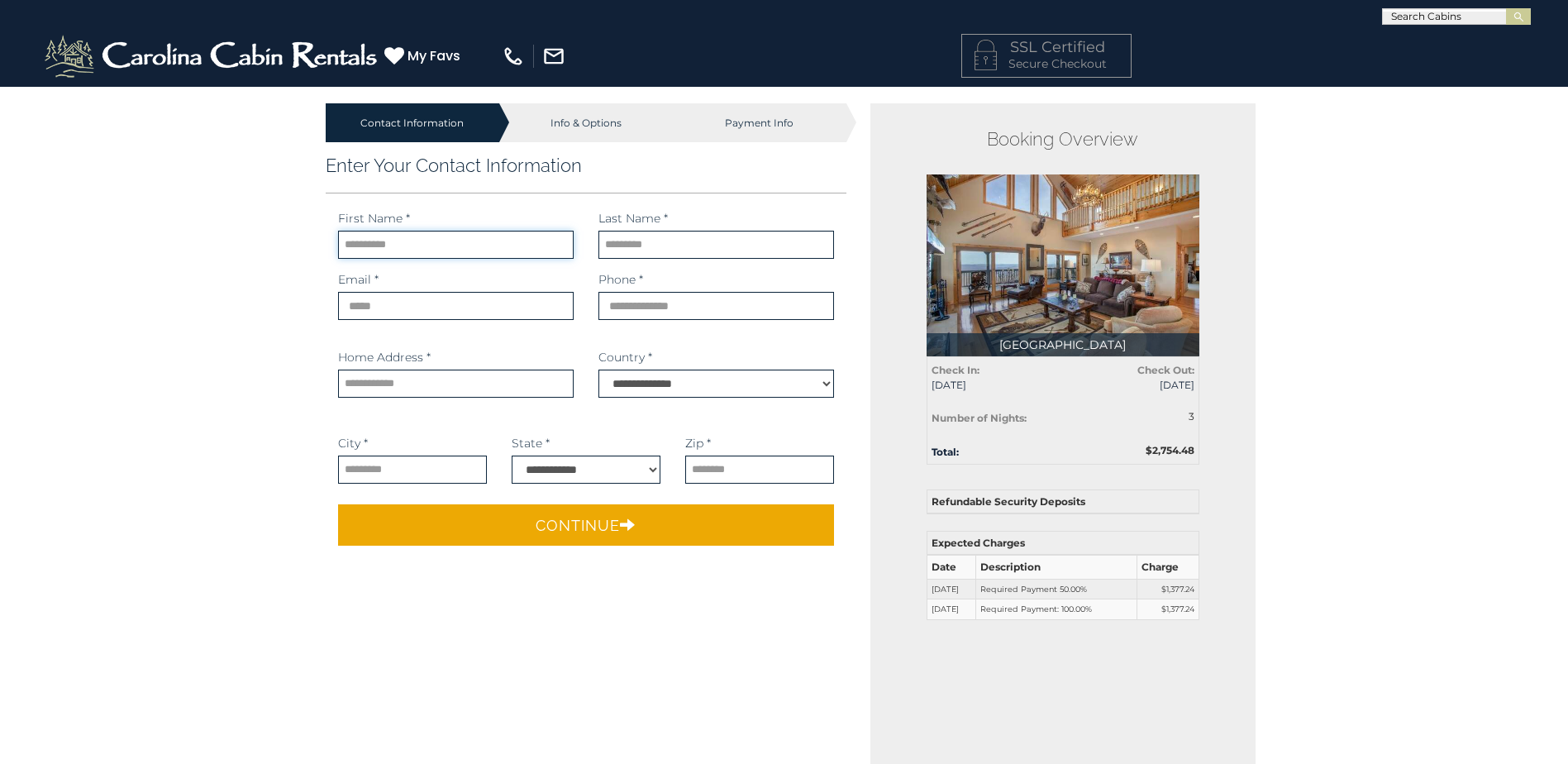
type input "******"
type input "**********"
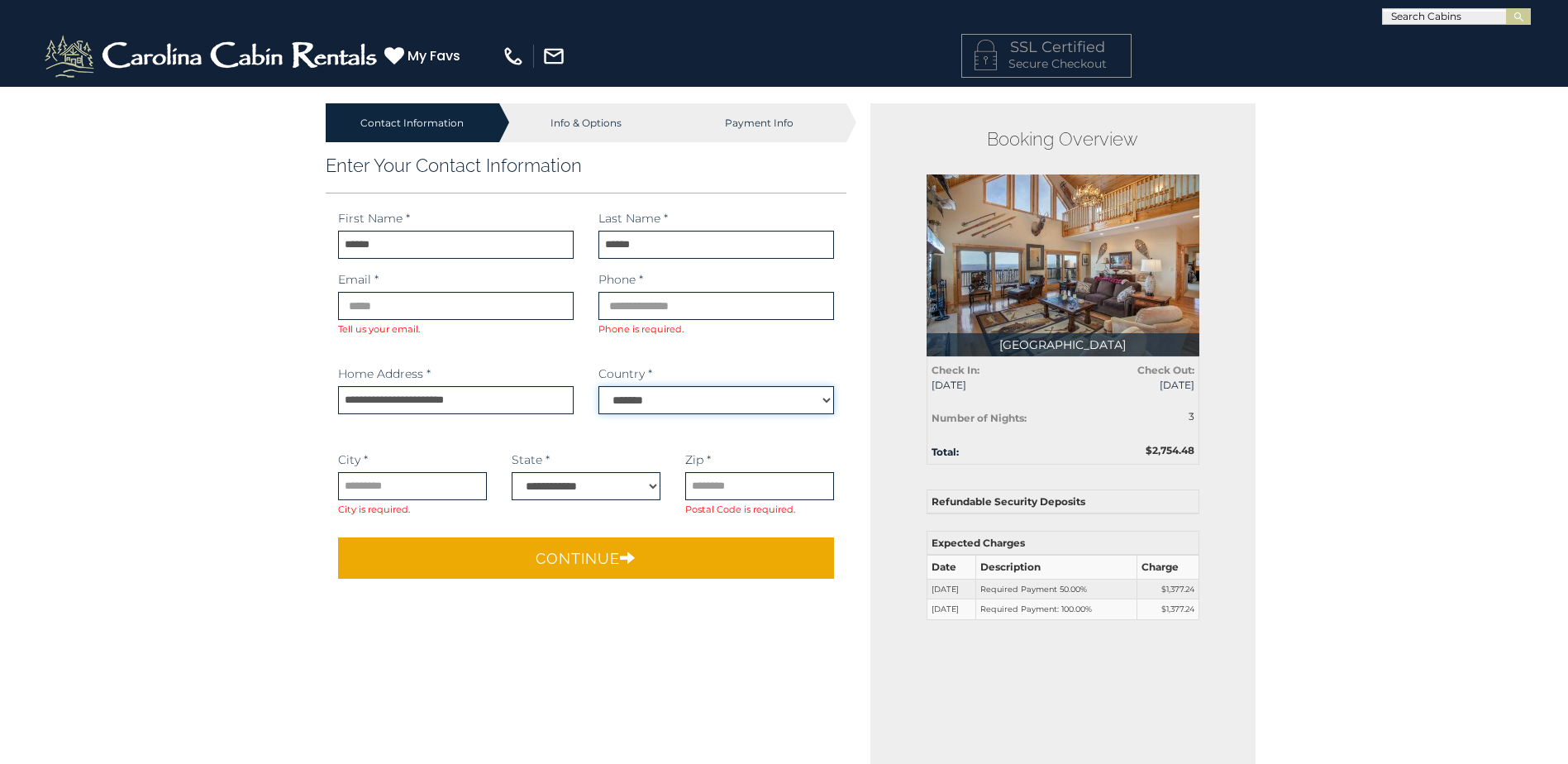
select select
click at [454, 317] on input "email" at bounding box center [456, 305] width 236 height 28
type input "**********"
select select "*********"
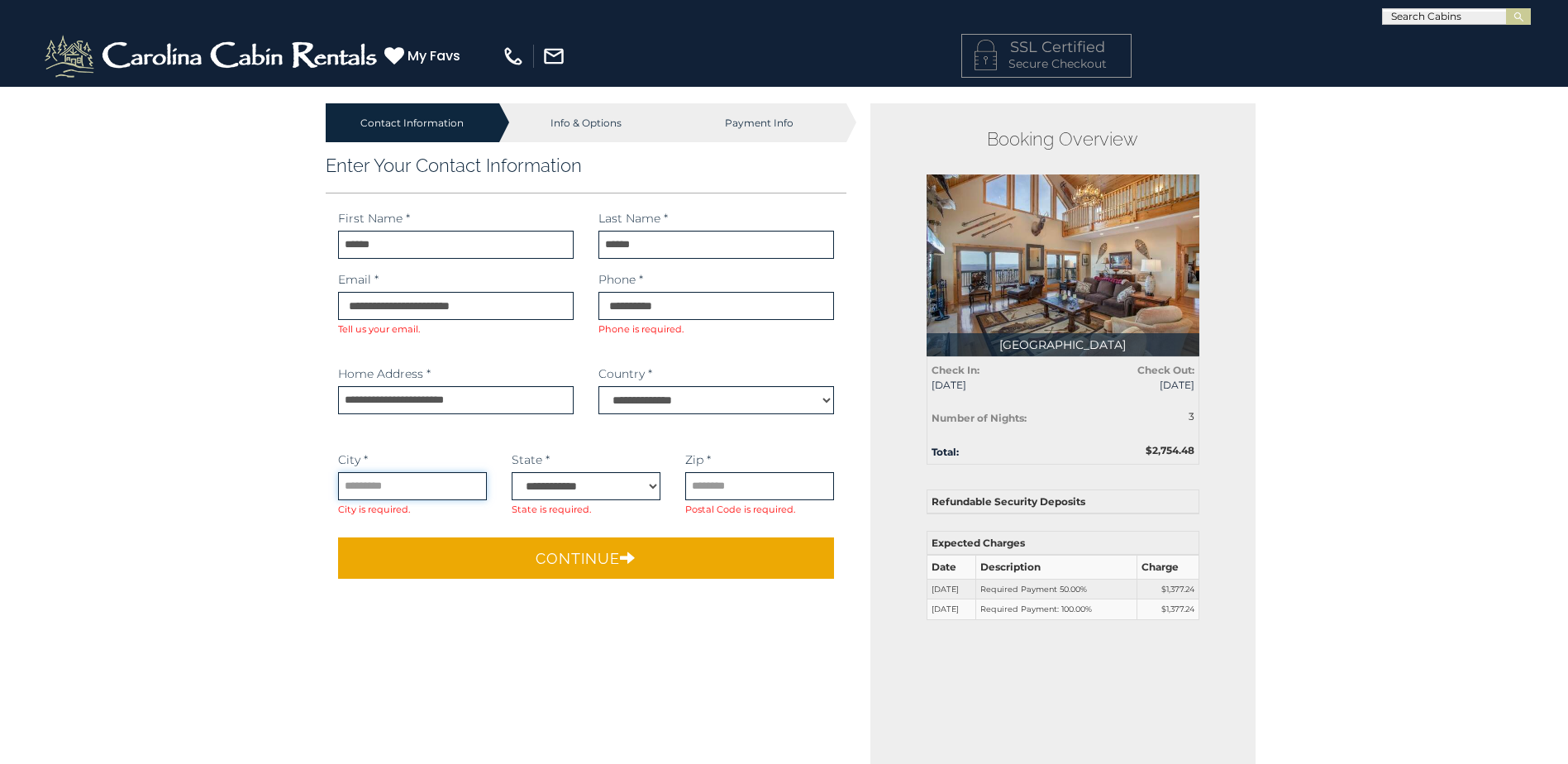
type input "*******"
select select "**"
type input "*****"
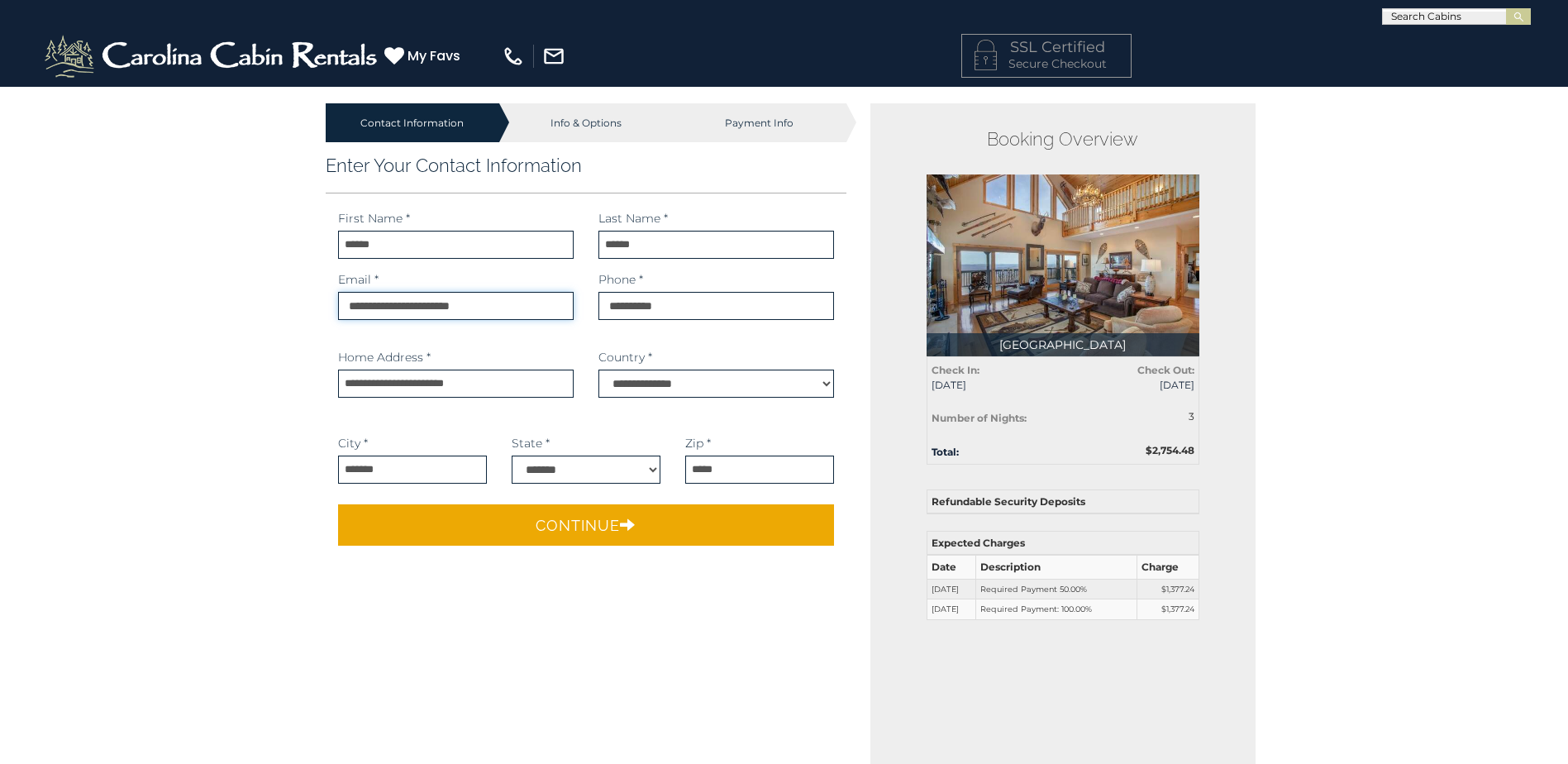
select select "**"
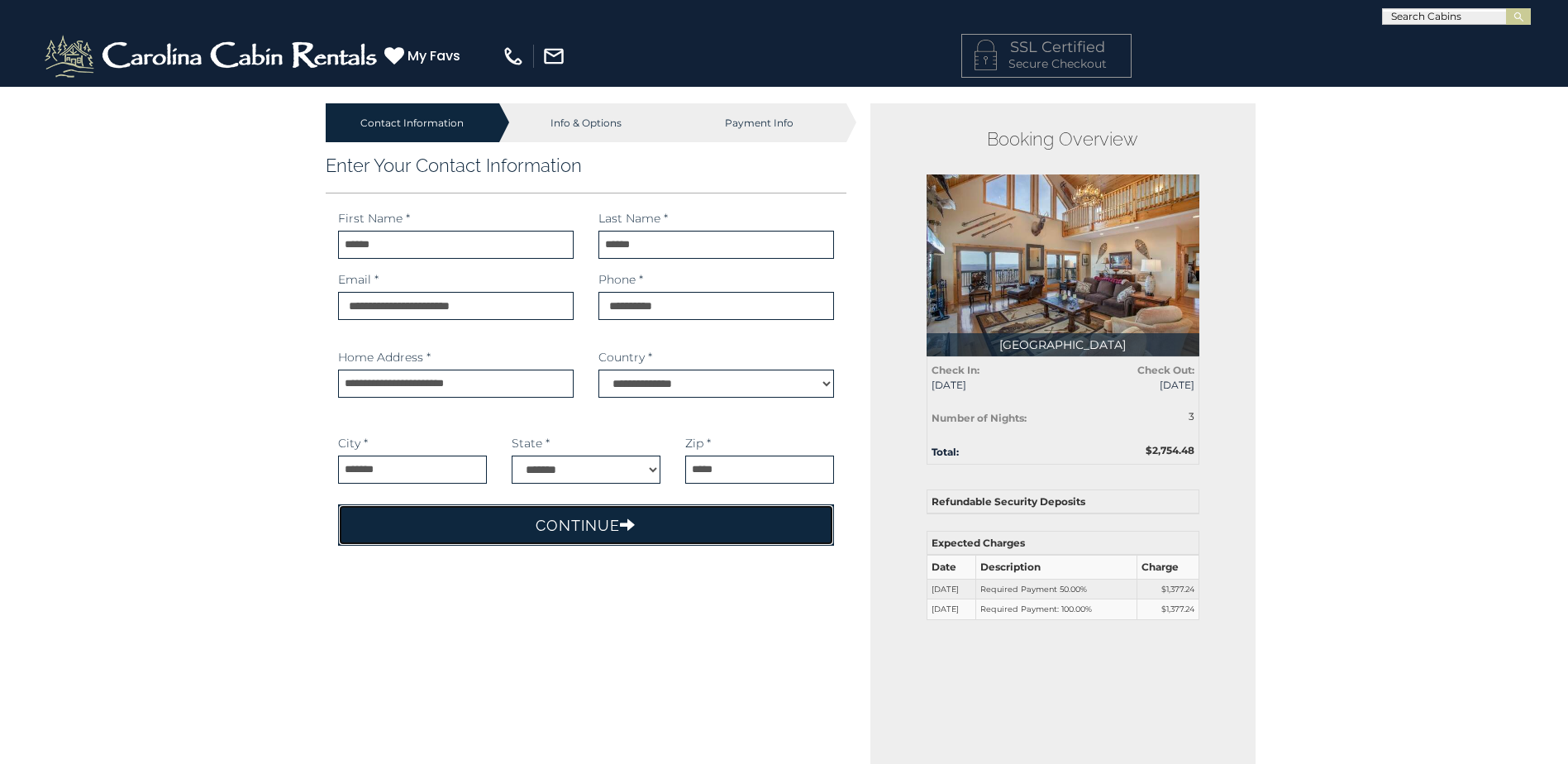
click at [600, 523] on button "Continue" at bounding box center [586, 525] width 497 height 42
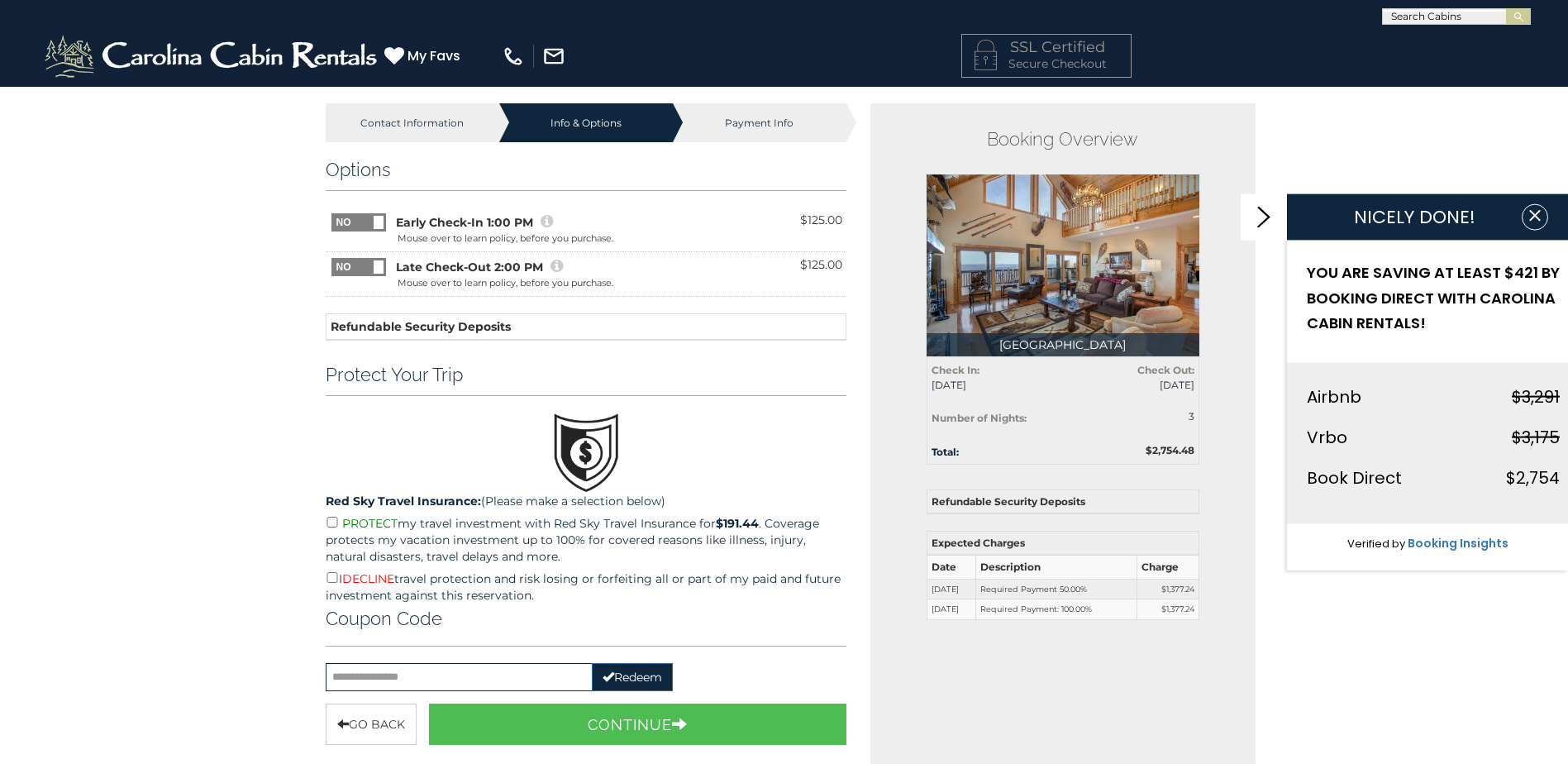
click at [544, 219] on icon at bounding box center [546, 221] width 12 height 15
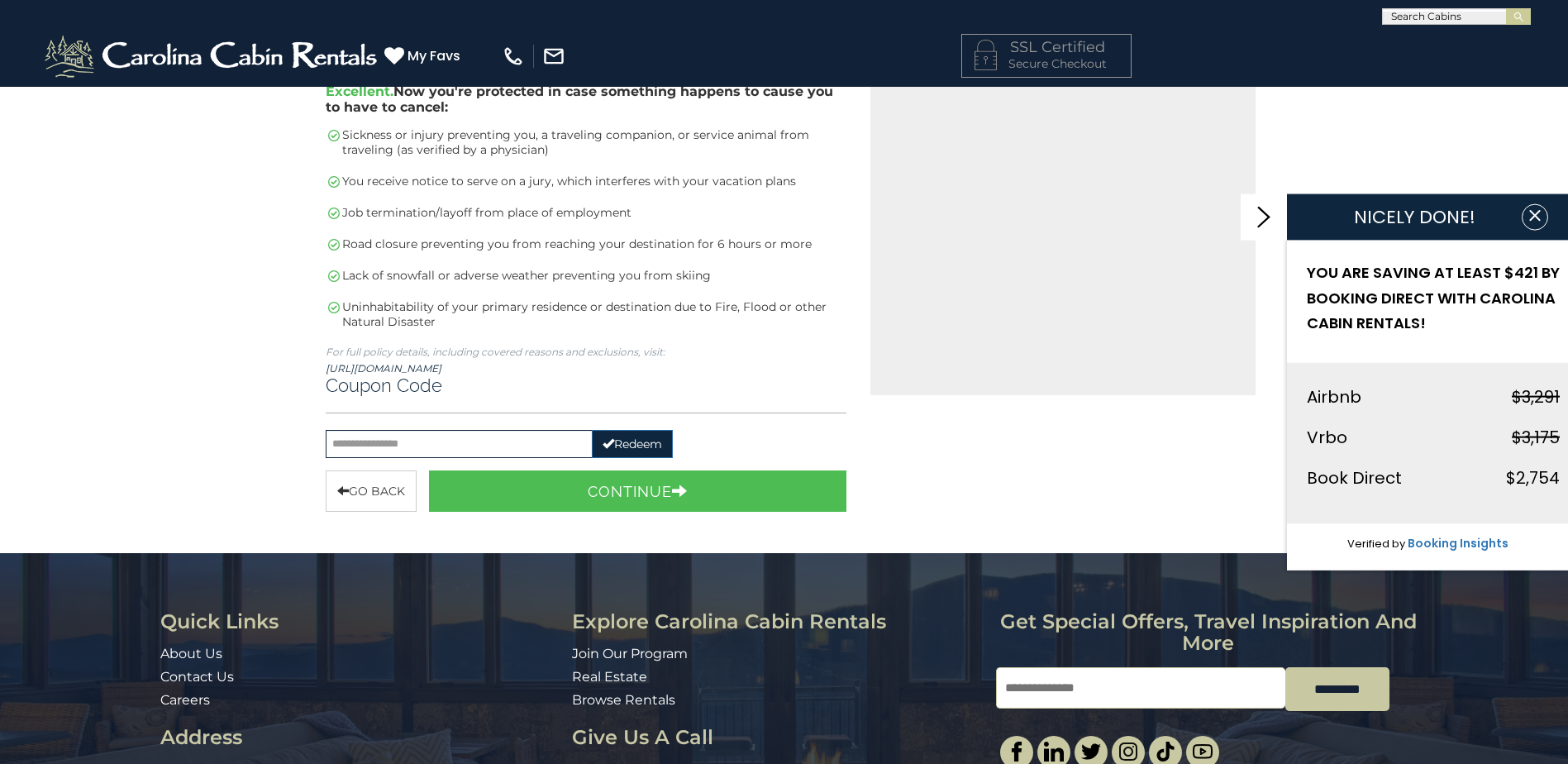
scroll to position [578, 0]
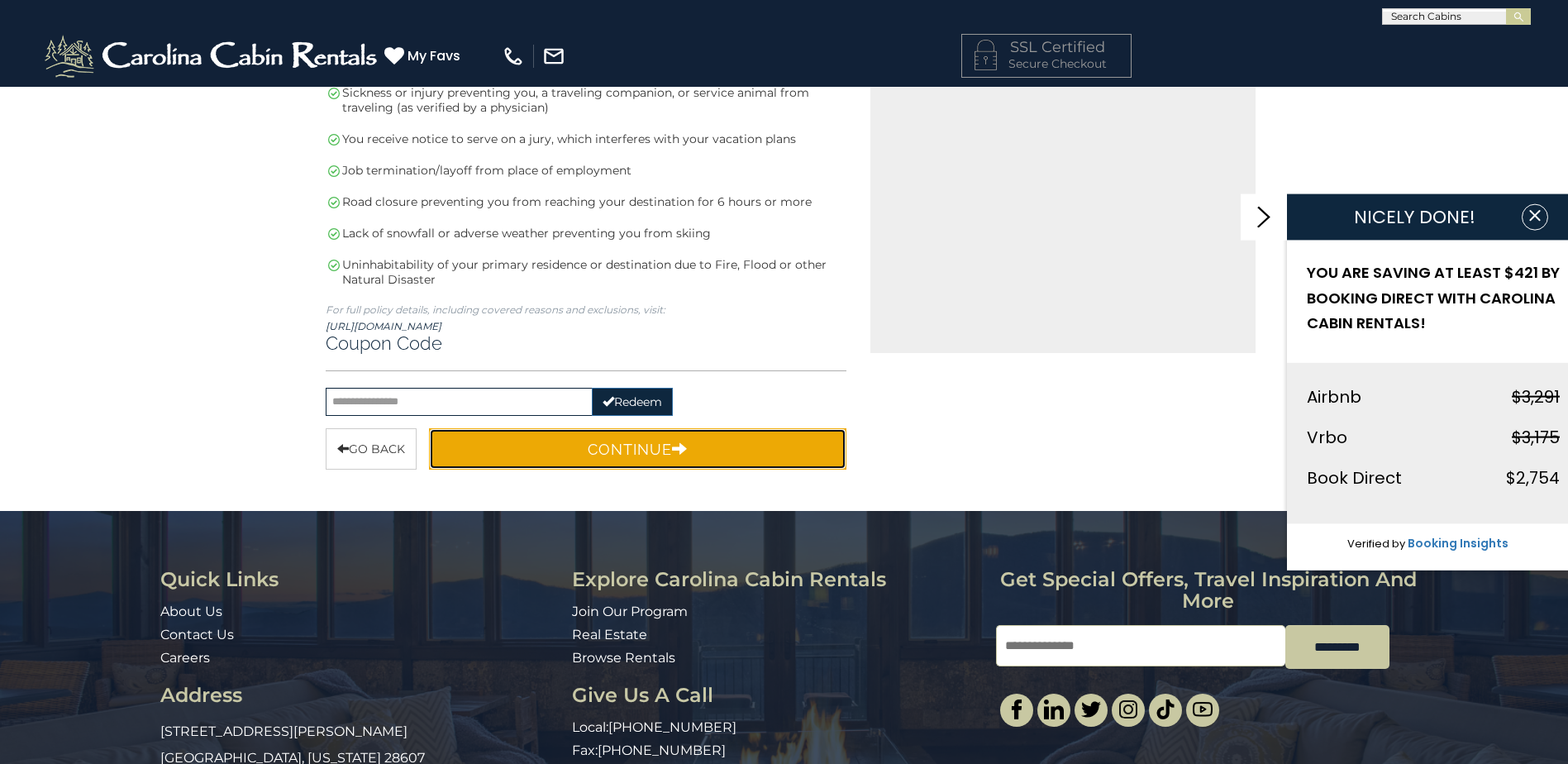
click at [585, 442] on button "Continue" at bounding box center [638, 449] width 418 height 42
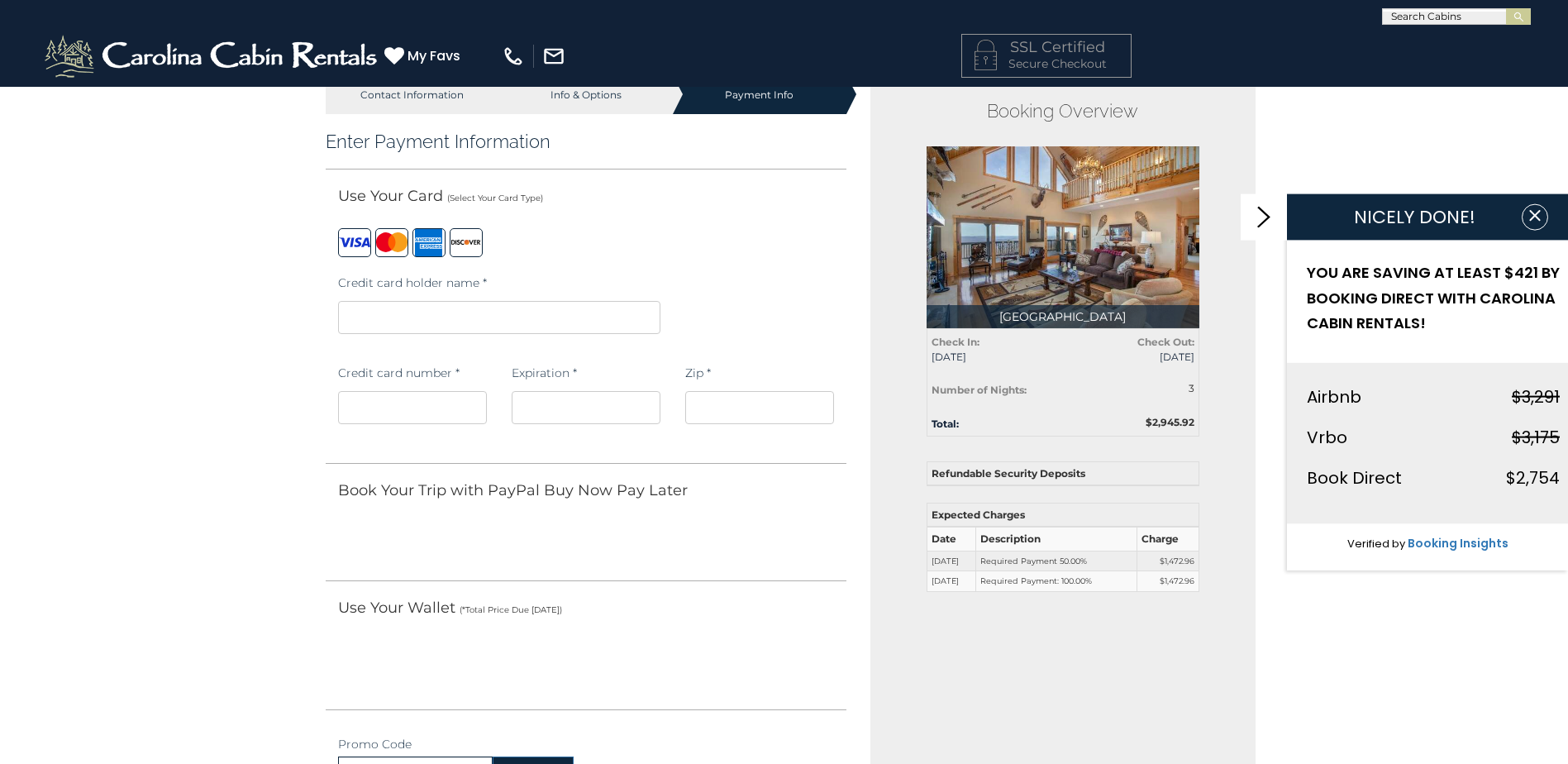
scroll to position [0, 0]
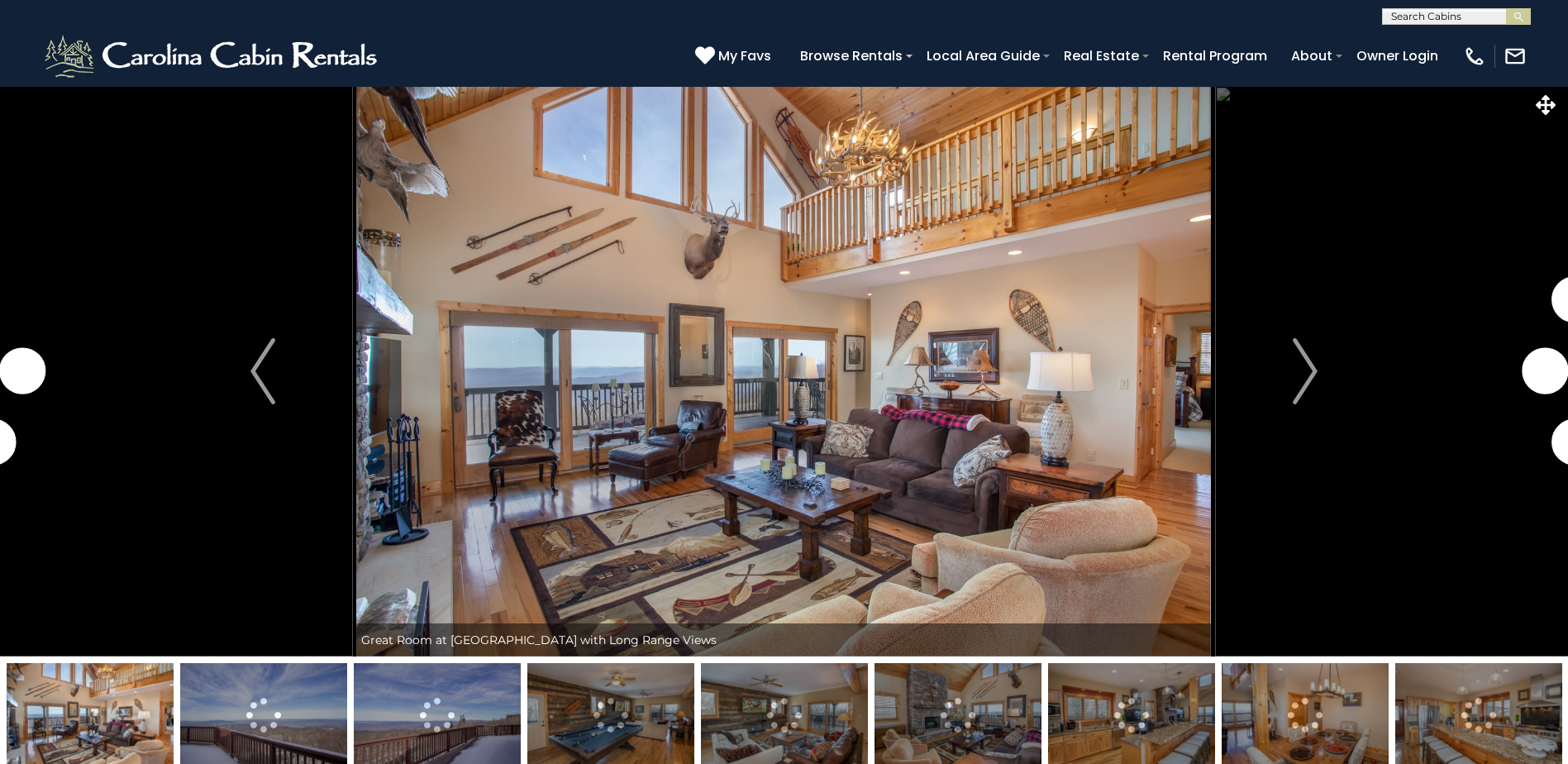
select select "**"
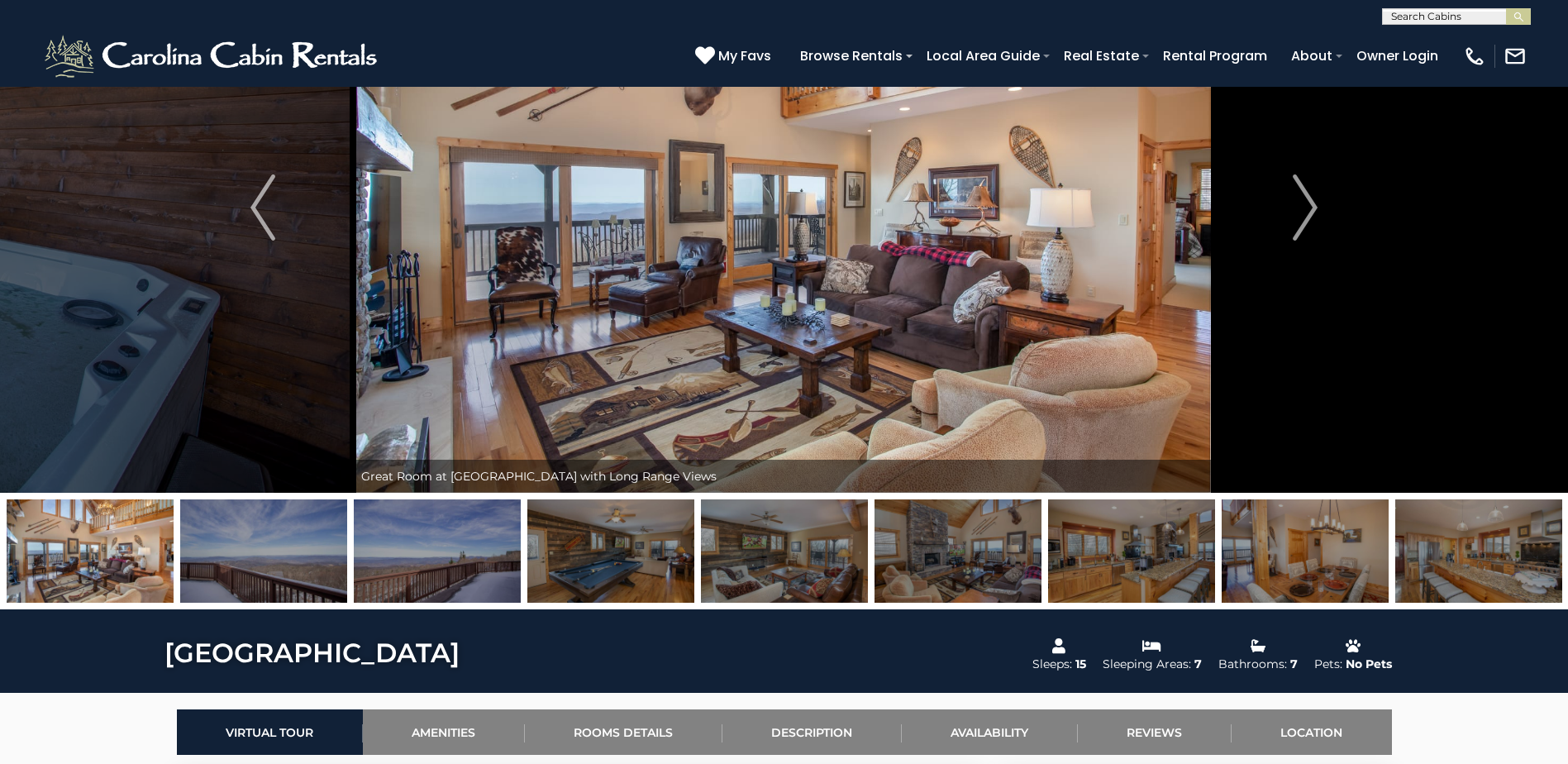
scroll to position [166, 0]
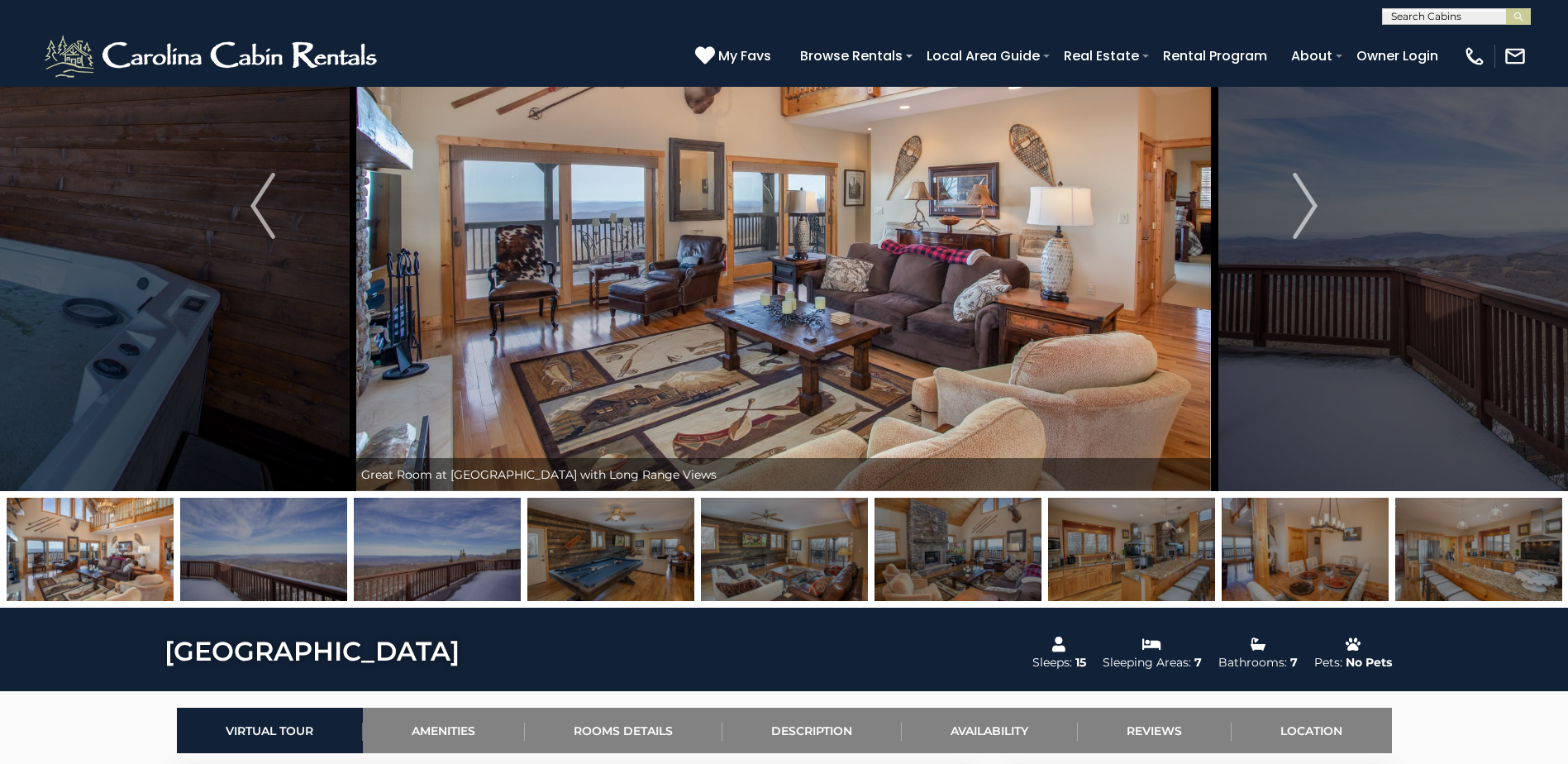
click at [83, 563] on img at bounding box center [90, 549] width 167 height 103
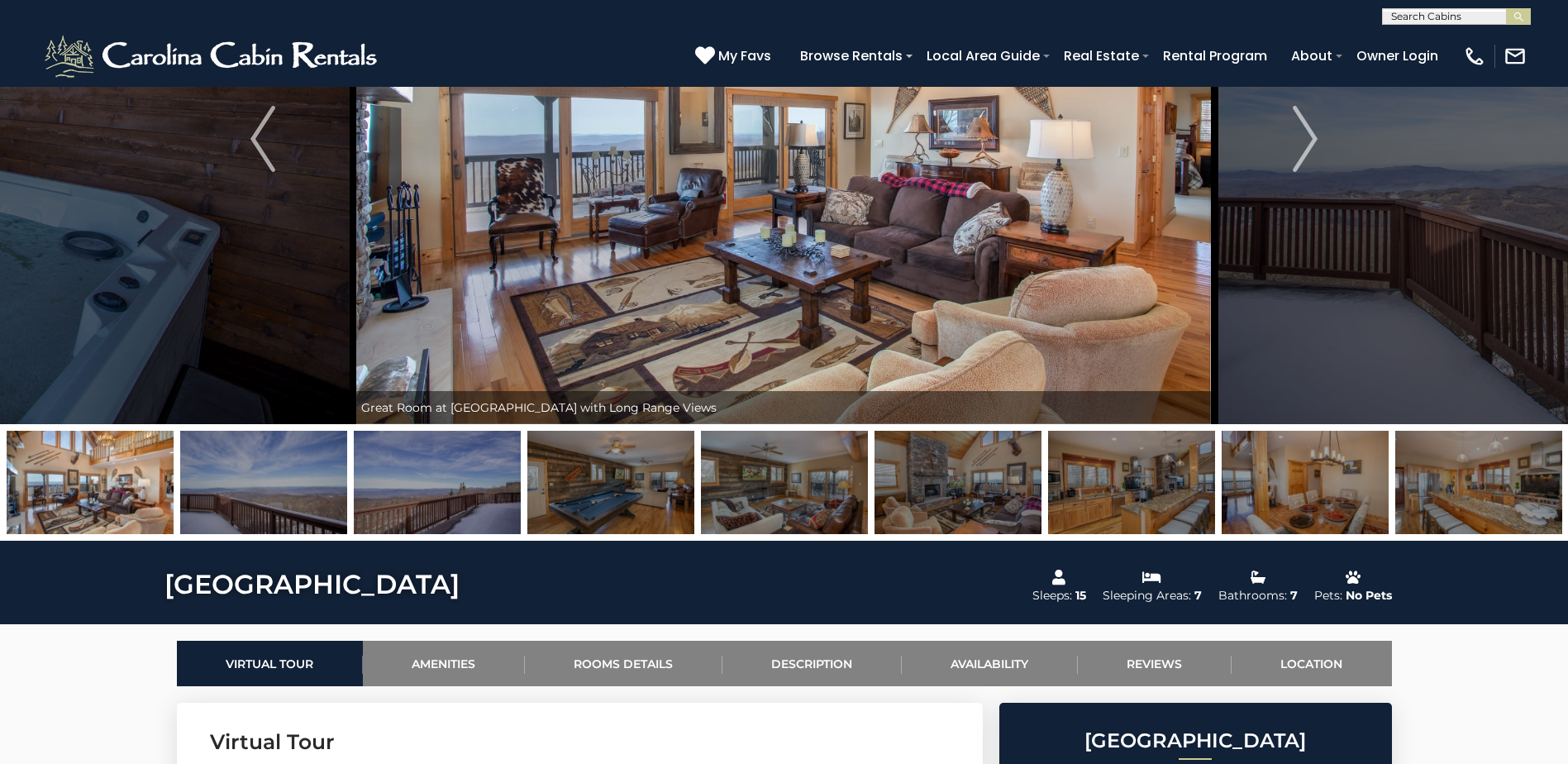
scroll to position [248, 0]
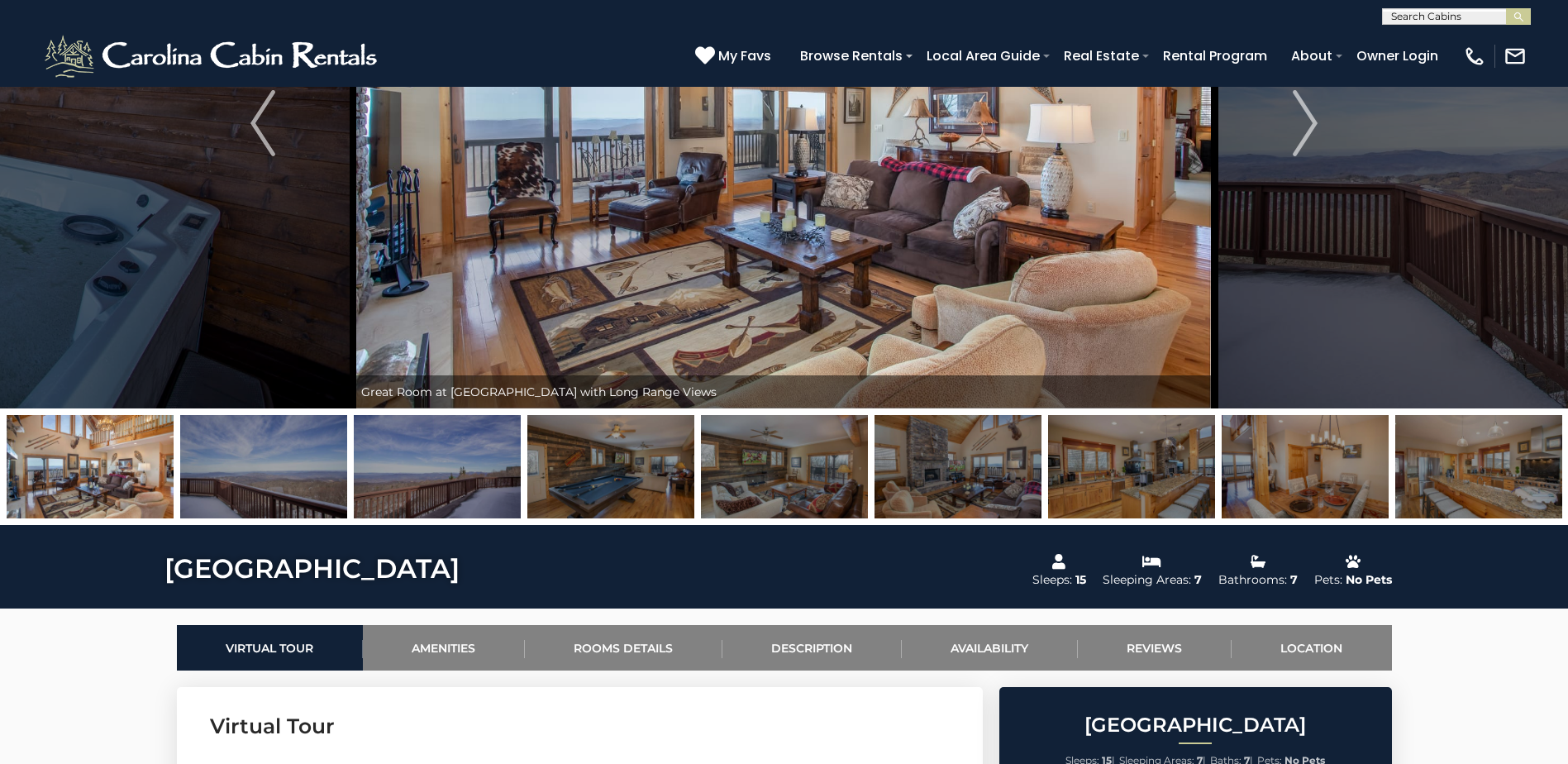
click at [600, 466] on img at bounding box center [611, 466] width 167 height 103
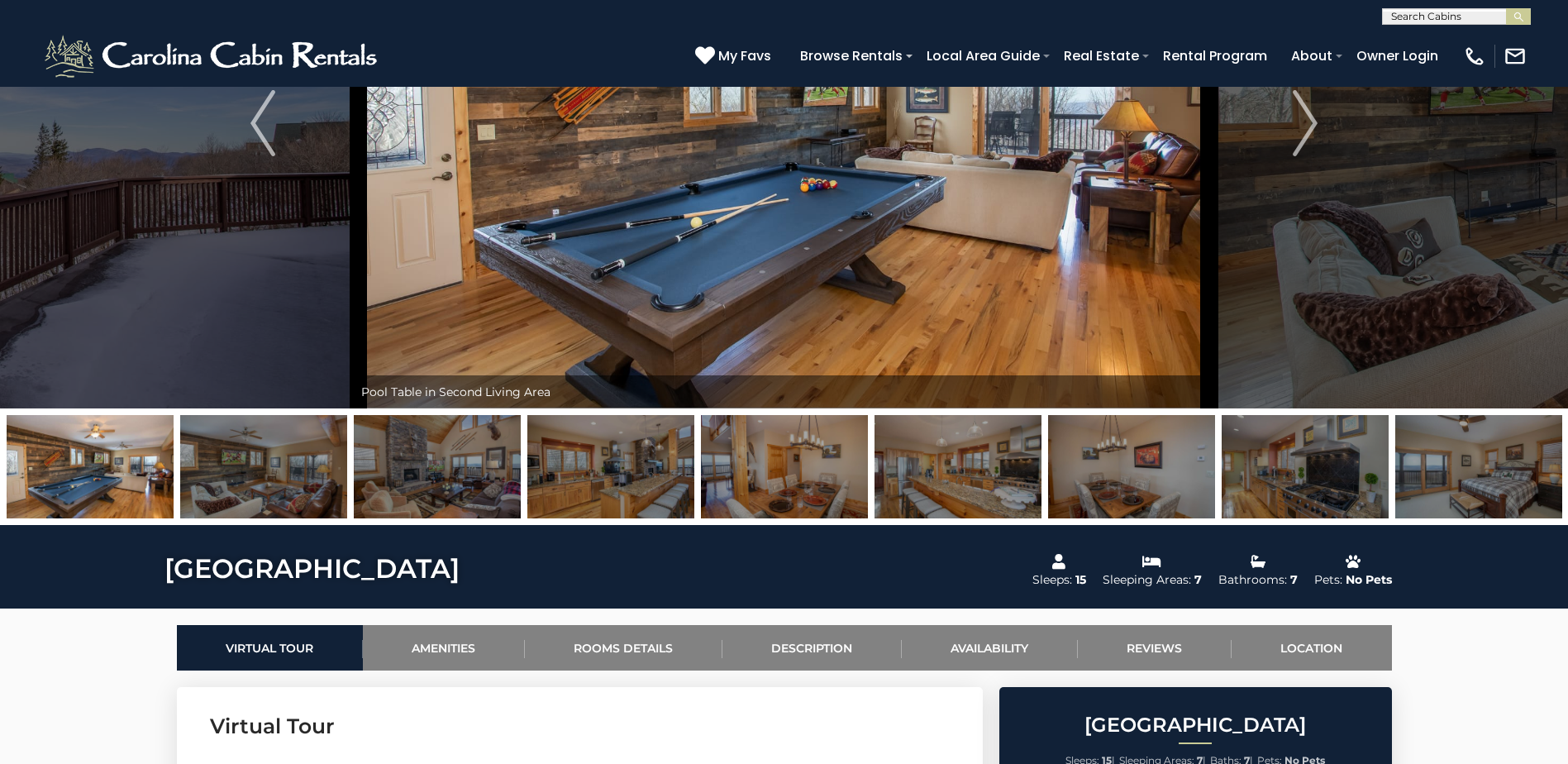
click at [800, 440] on img at bounding box center [784, 466] width 167 height 103
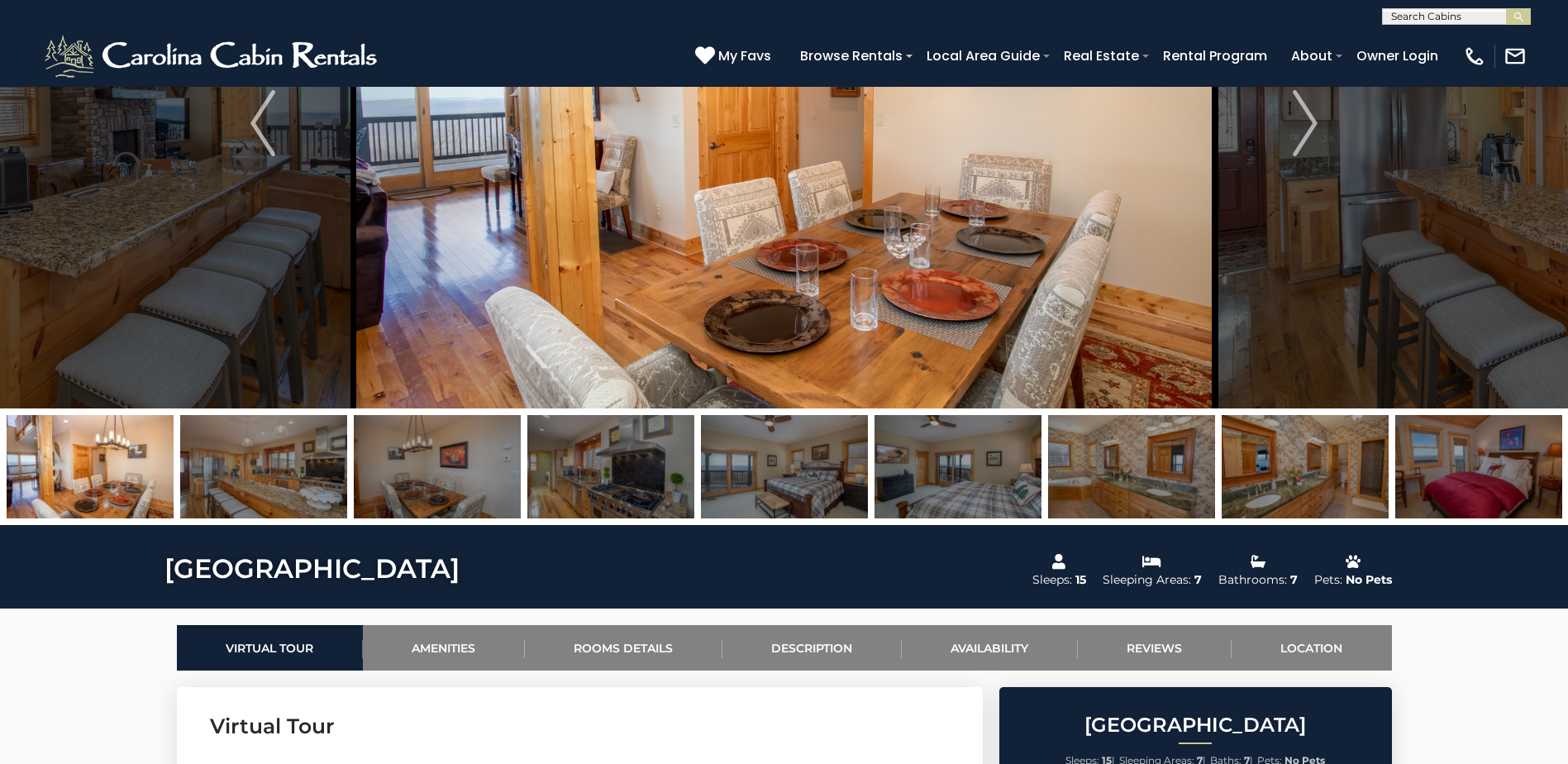
click at [307, 471] on img at bounding box center [264, 466] width 167 height 103
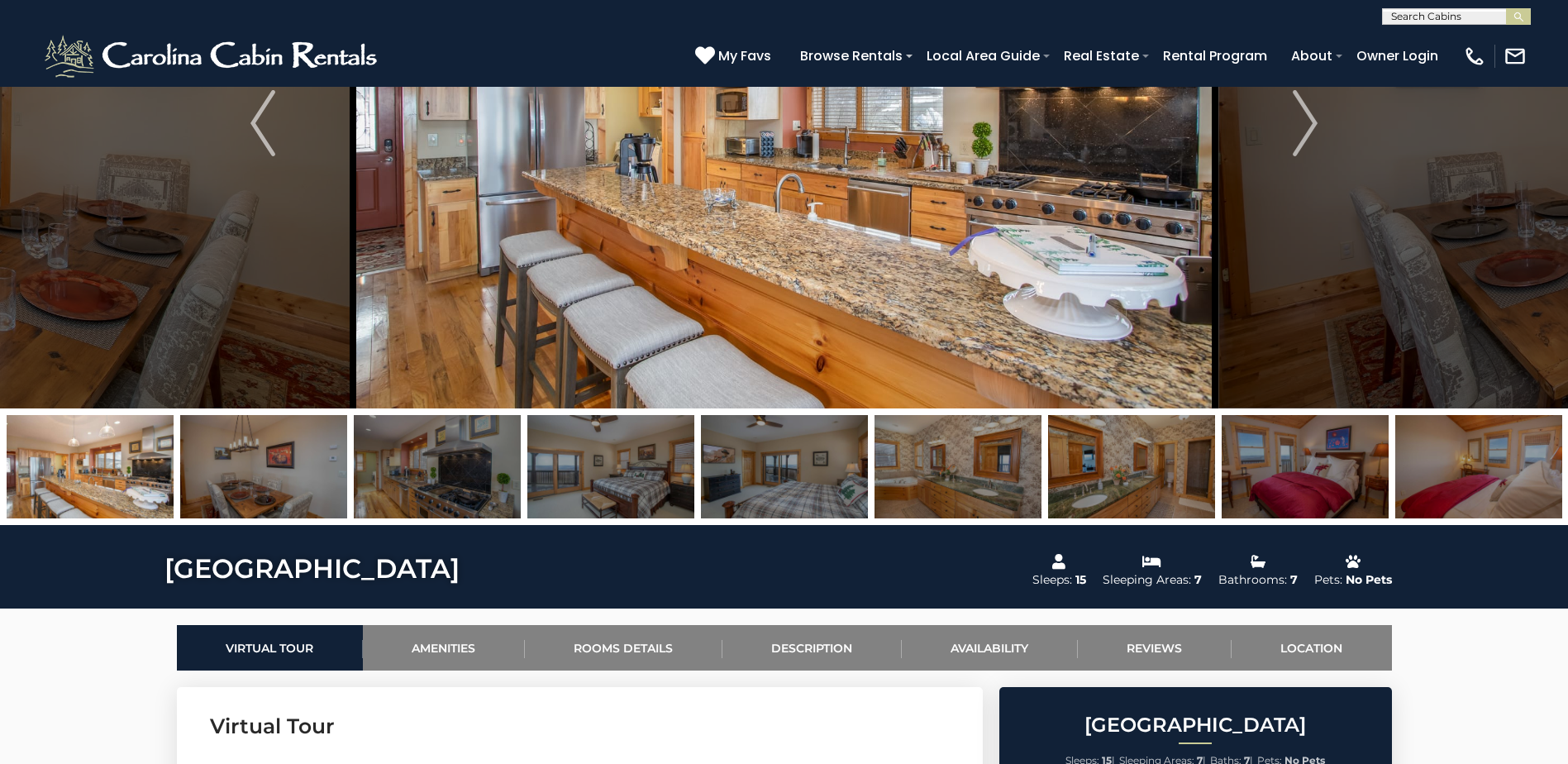
click at [976, 222] on img at bounding box center [784, 123] width 862 height 571
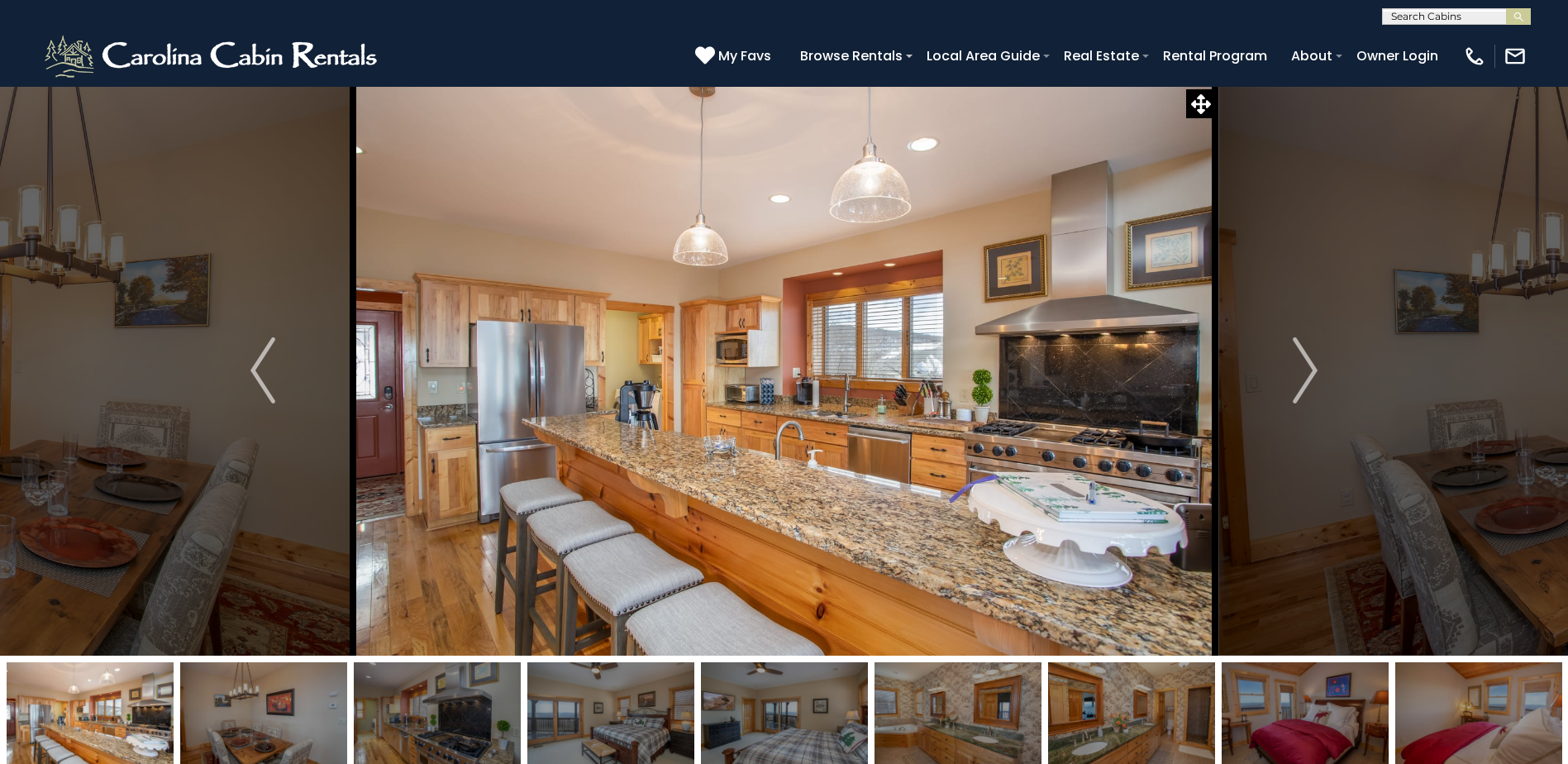
scroll to position [0, 0]
click at [413, 710] on img at bounding box center [437, 714] width 167 height 103
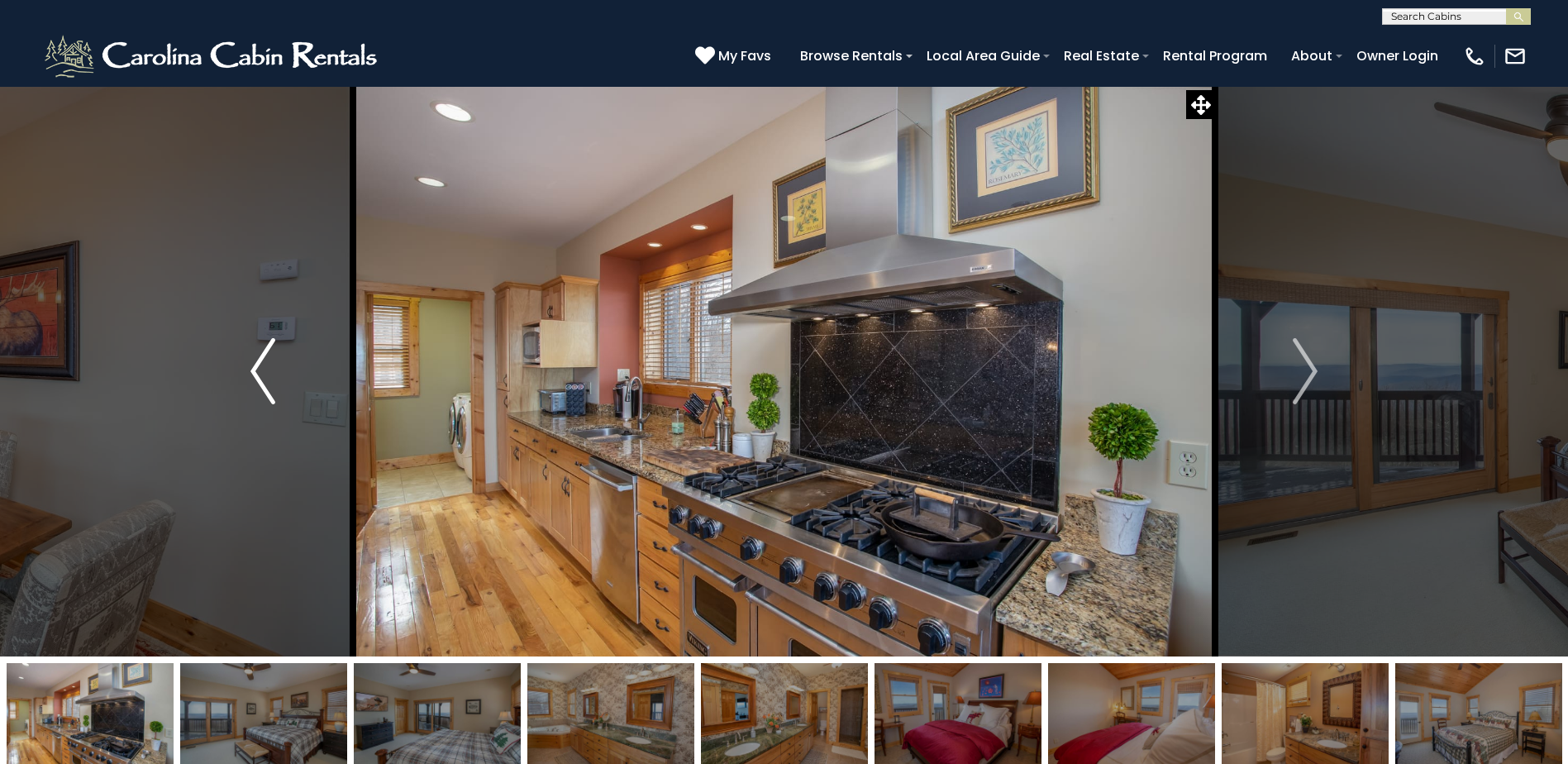
click at [276, 369] on button "Previous" at bounding box center [263, 371] width 180 height 571
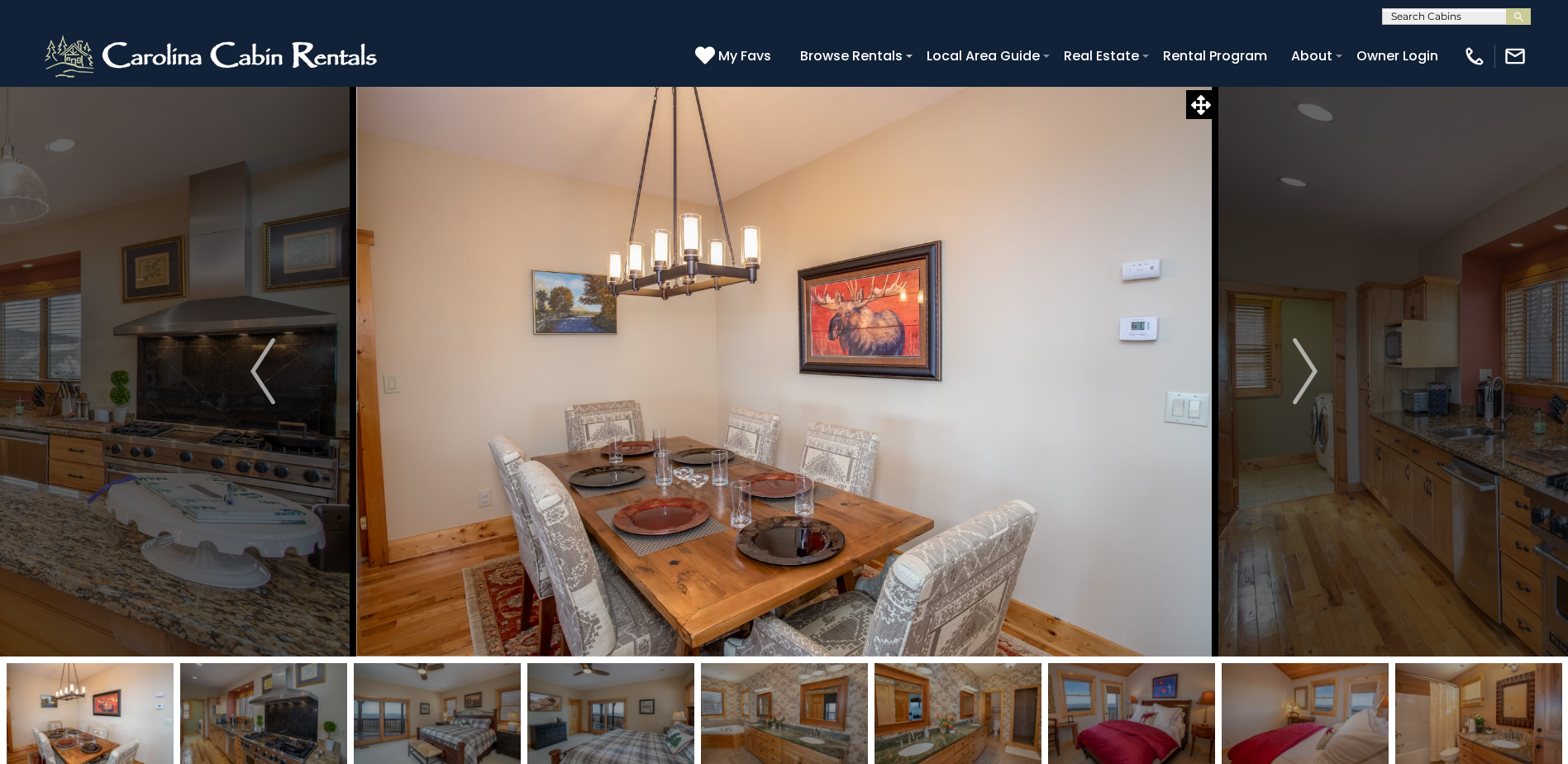
click at [97, 736] on img at bounding box center [90, 714] width 167 height 103
click at [251, 364] on img "Previous" at bounding box center [263, 371] width 25 height 66
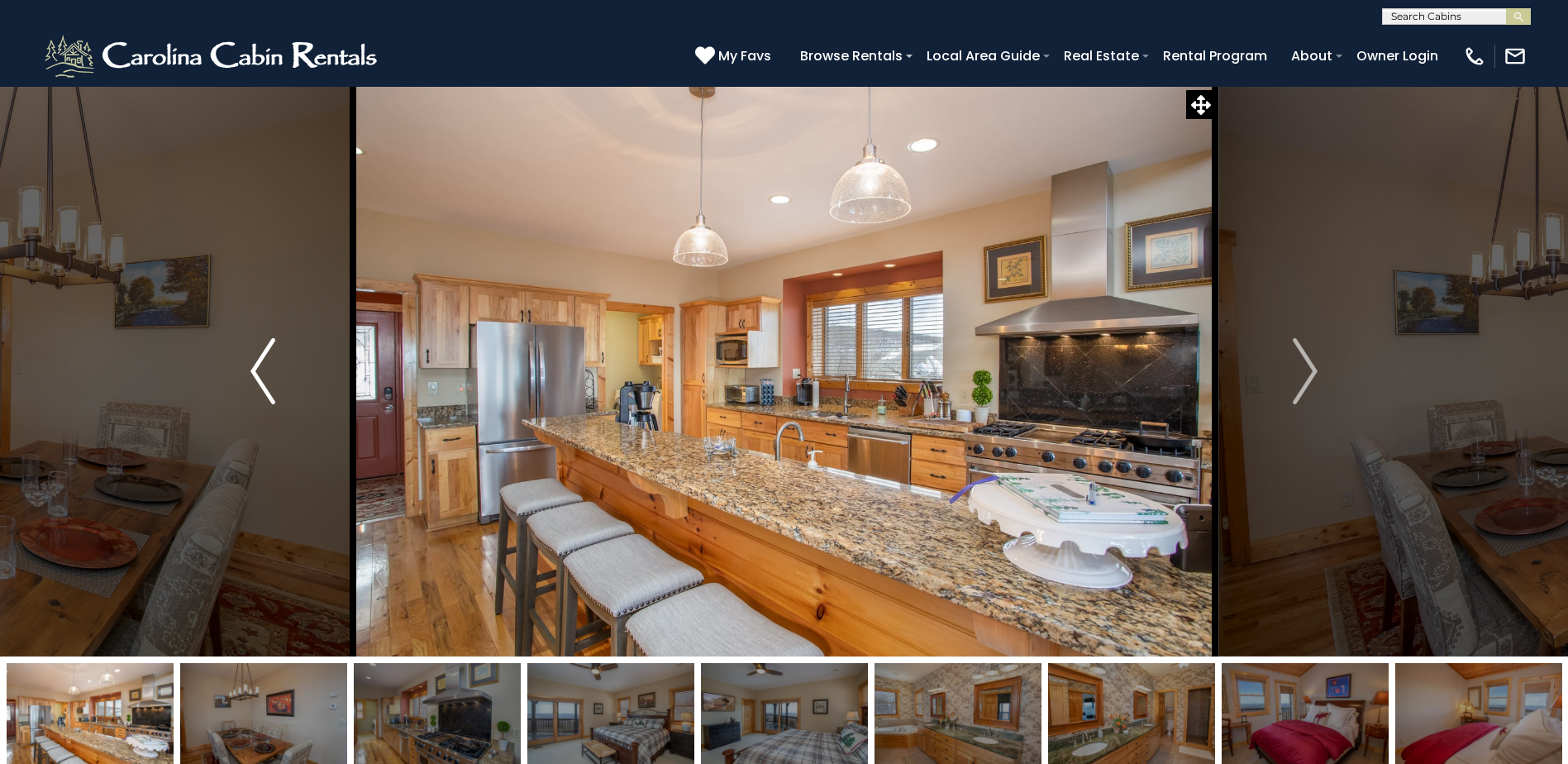
click at [255, 371] on img "Previous" at bounding box center [263, 371] width 25 height 66
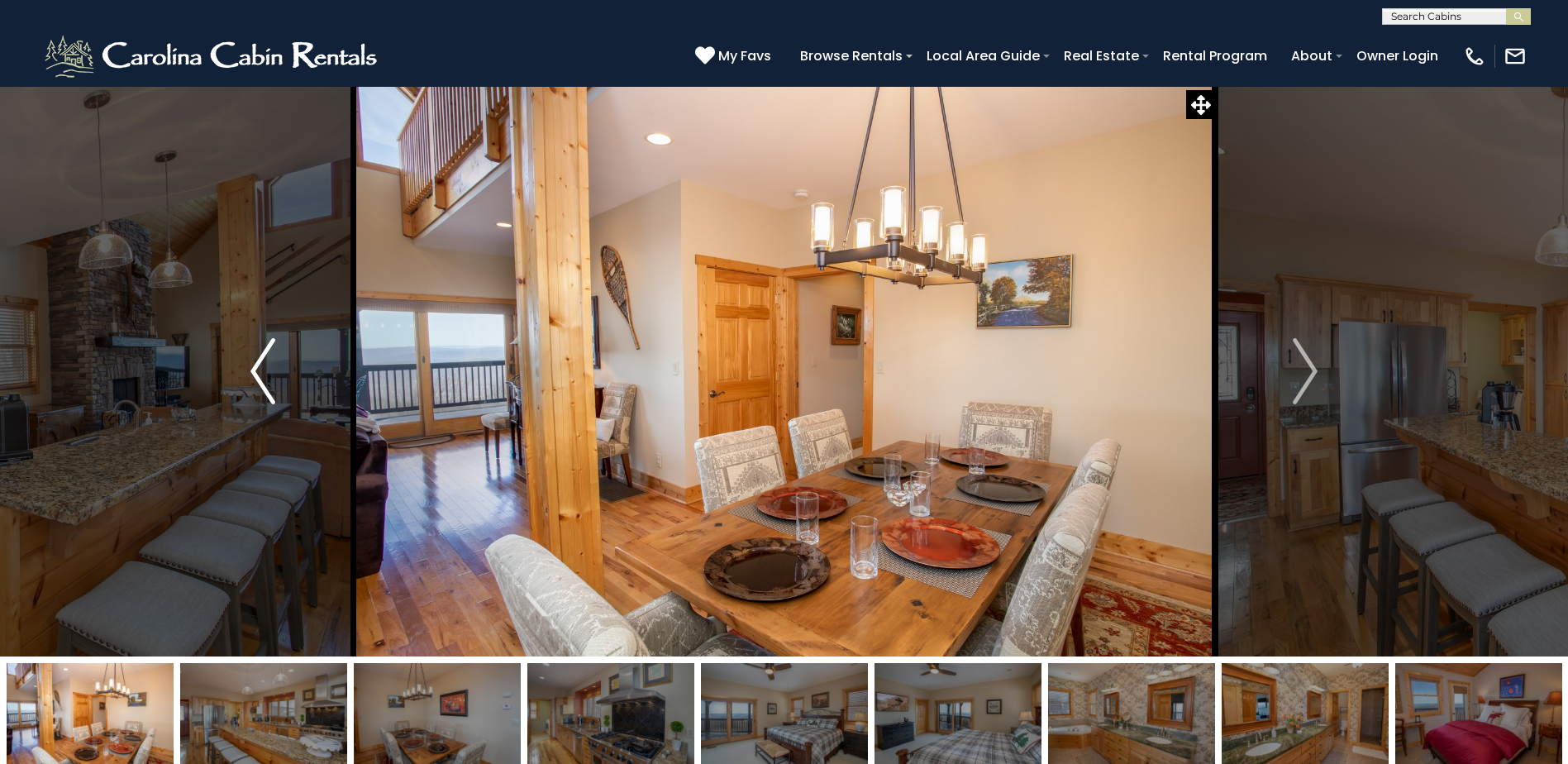
click at [255, 371] on img "Previous" at bounding box center [263, 371] width 25 height 66
